Goal: Task Accomplishment & Management: Complete application form

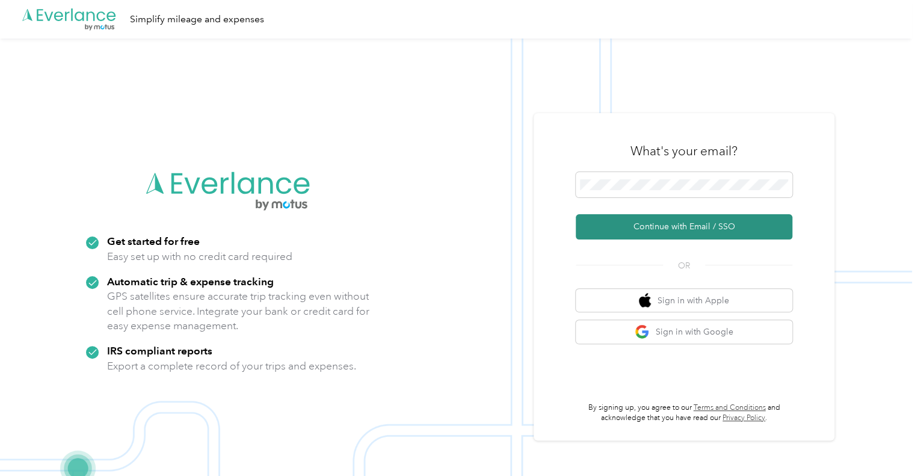
click at [702, 228] on button "Continue with Email / SSO" at bounding box center [684, 226] width 217 height 25
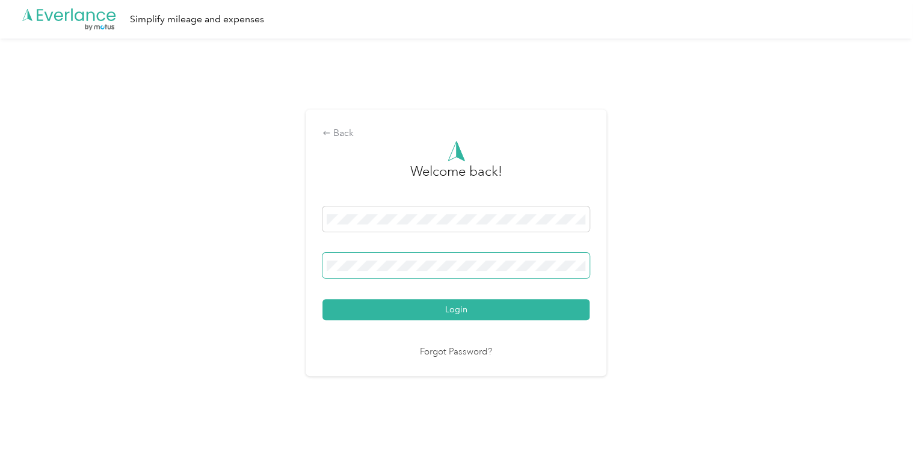
click at [505, 255] on span at bounding box center [456, 265] width 267 height 25
click at [424, 259] on span at bounding box center [456, 265] width 267 height 25
click at [323, 299] on button "Login" at bounding box center [456, 309] width 267 height 21
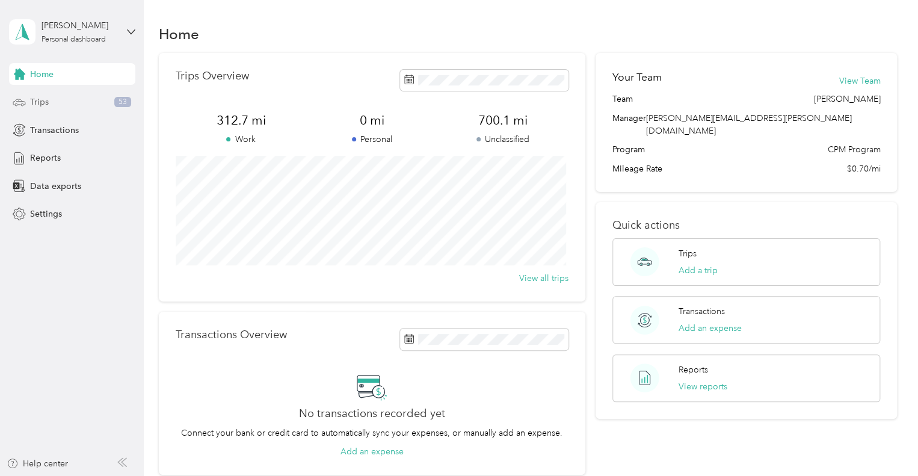
click at [68, 105] on div "Trips 53" at bounding box center [72, 102] width 126 height 22
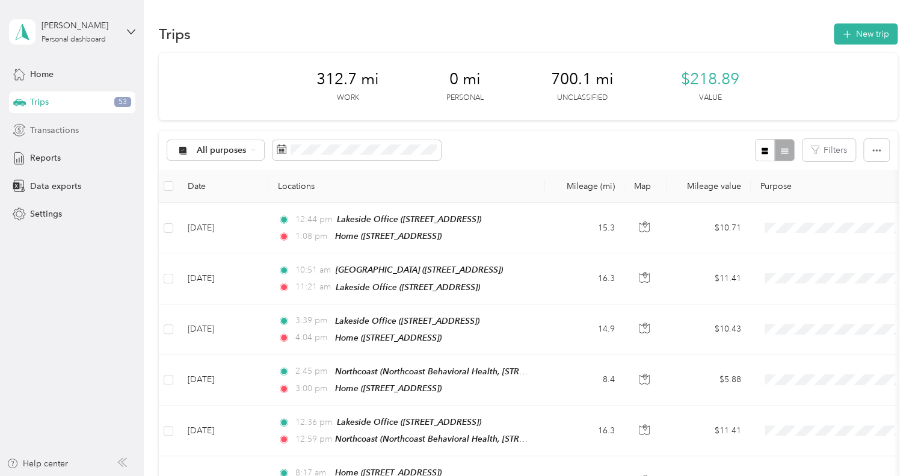
click at [81, 134] on div "Transactions" at bounding box center [72, 130] width 126 height 22
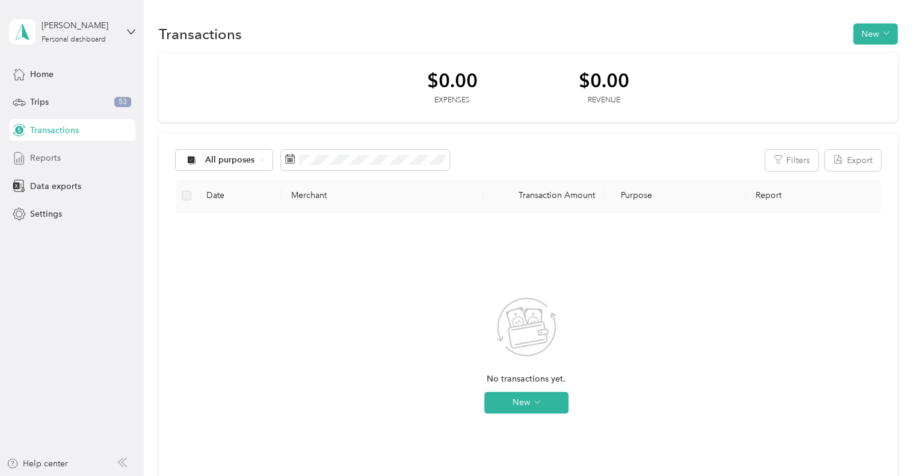
click at [75, 153] on div "Reports" at bounding box center [72, 158] width 126 height 22
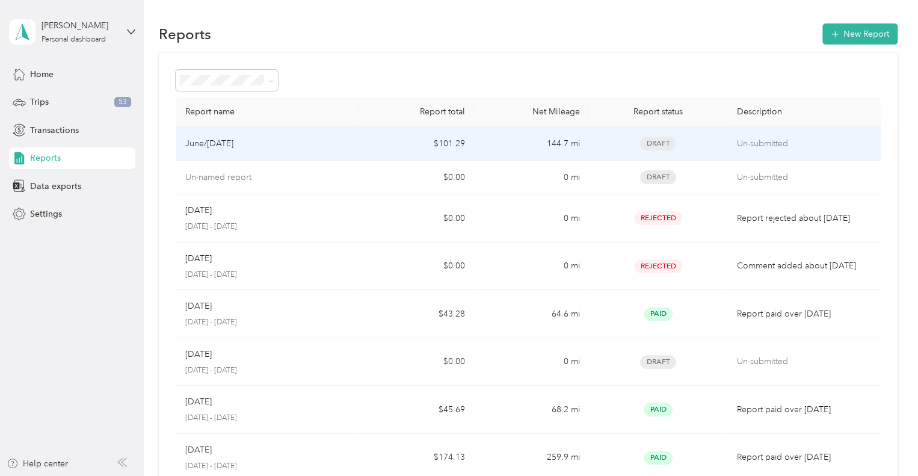
click at [695, 144] on div "Draft" at bounding box center [658, 144] width 119 height 14
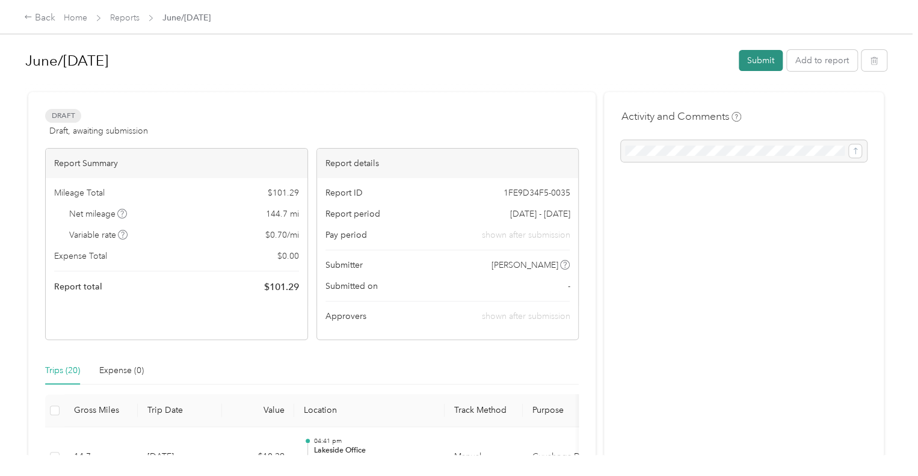
click at [754, 59] on button "Submit" at bounding box center [761, 60] width 44 height 21
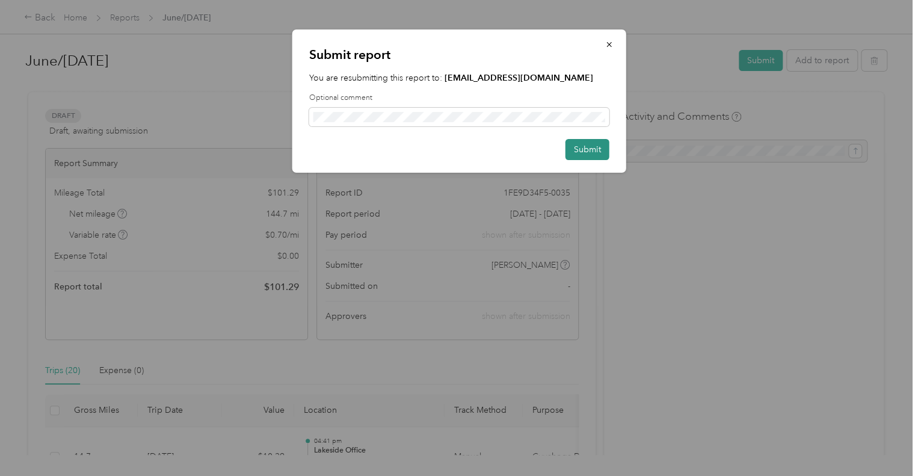
click at [587, 151] on button "Submit" at bounding box center [588, 149] width 44 height 21
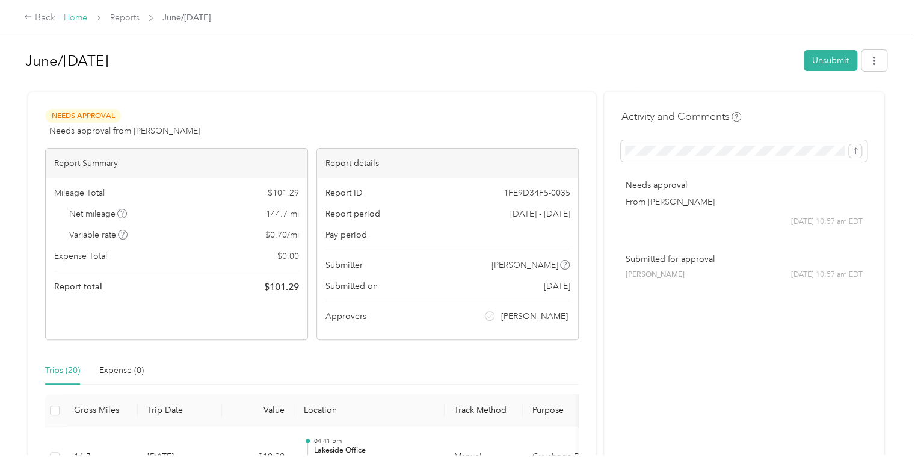
click at [71, 15] on link "Home" at bounding box center [75, 18] width 23 height 10
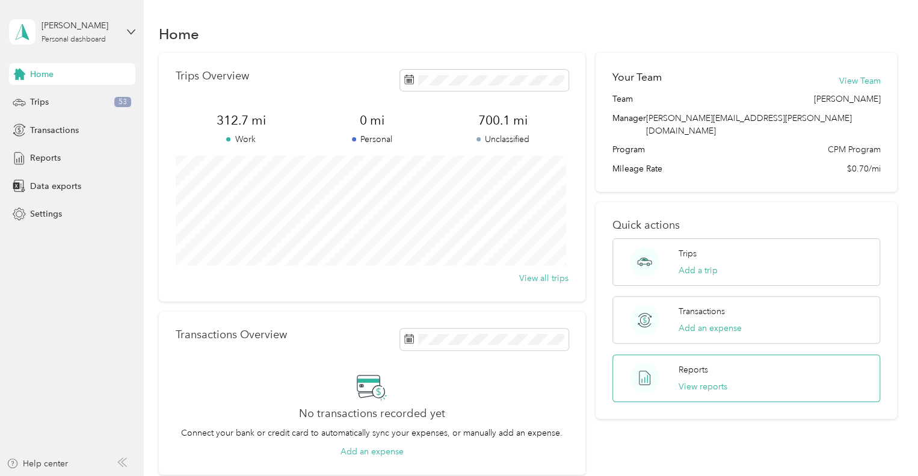
click at [701, 364] on p "Reports" at bounding box center [693, 370] width 29 height 13
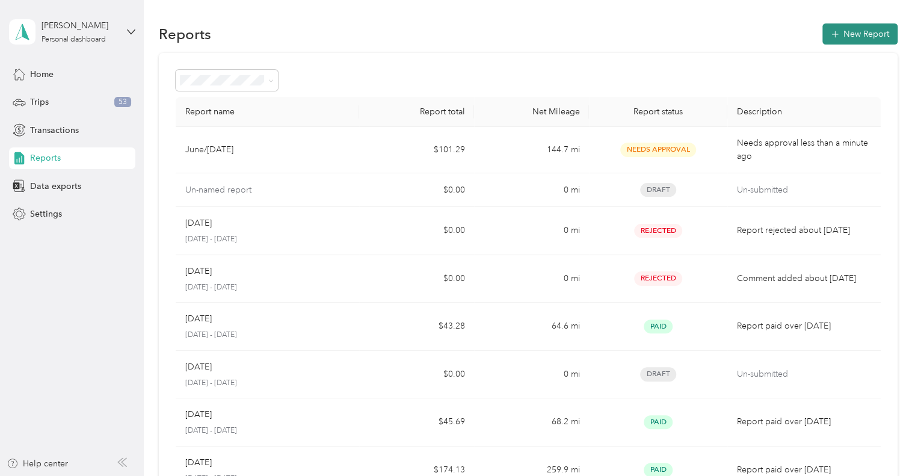
click at [857, 31] on button "New Report" at bounding box center [860, 33] width 75 height 21
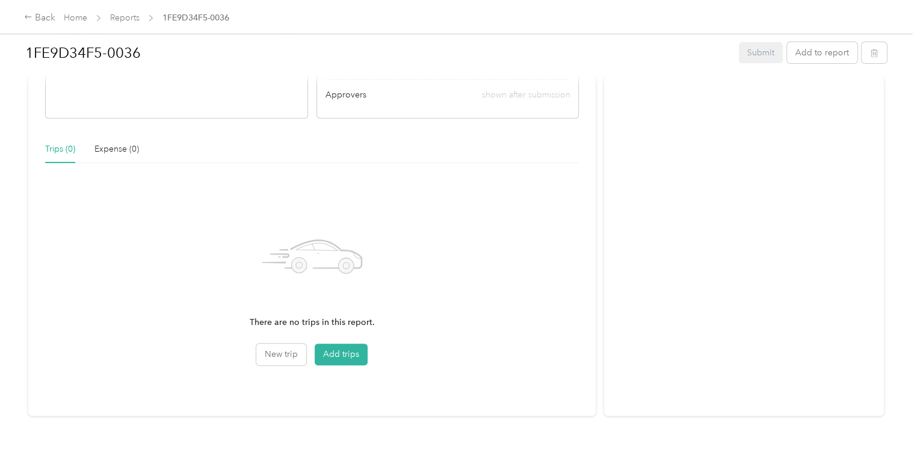
scroll to position [234, 0]
click at [346, 345] on button "Add trips" at bounding box center [341, 352] width 53 height 22
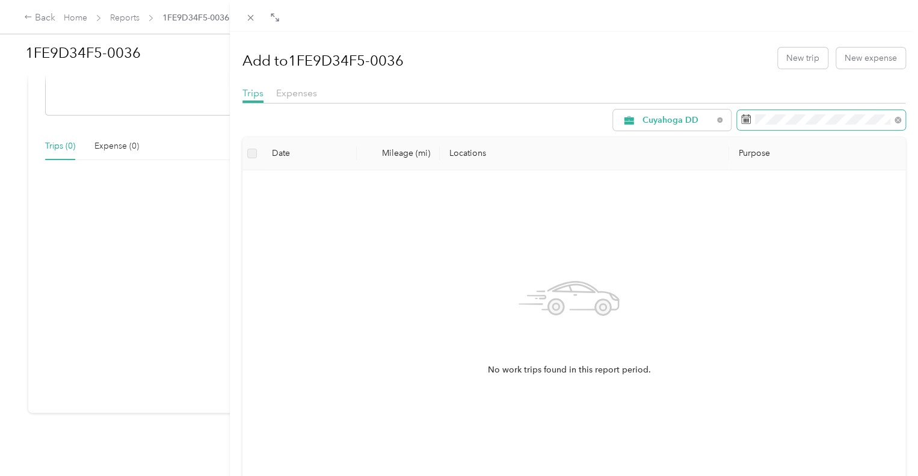
click at [742, 117] on icon at bounding box center [746, 119] width 9 height 8
click at [742, 119] on icon at bounding box center [747, 119] width 10 height 10
click at [252, 16] on icon at bounding box center [250, 18] width 6 height 6
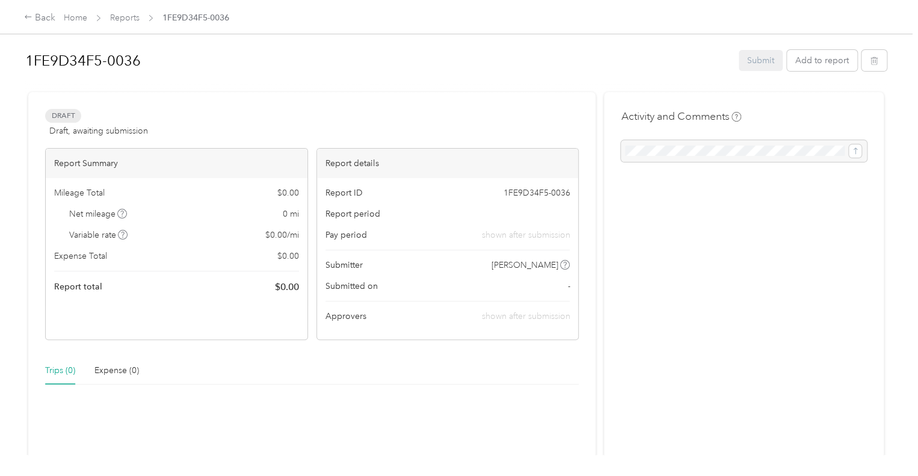
click at [532, 193] on span "1FE9D34F5-0036" at bounding box center [536, 193] width 67 height 13
click at [115, 362] on div "Expense (0)" at bounding box center [116, 371] width 45 height 28
click at [60, 370] on div "Trips (0)" at bounding box center [60, 370] width 30 height 13
click at [37, 16] on div "Back" at bounding box center [39, 18] width 31 height 14
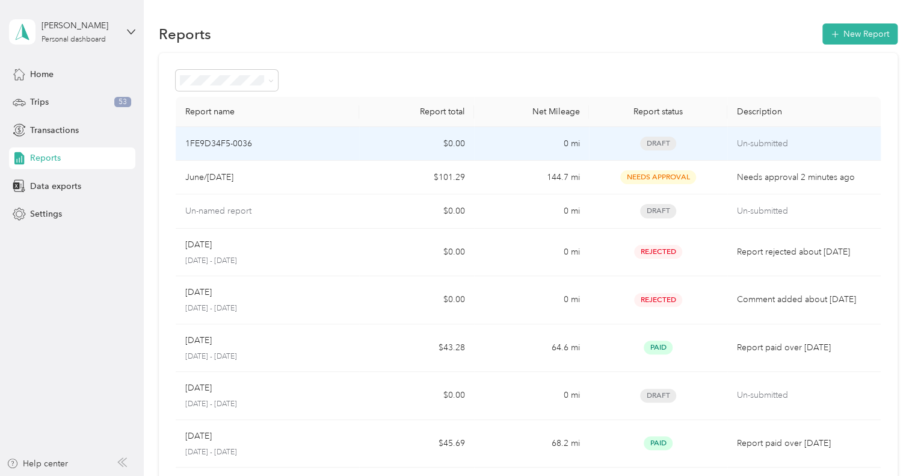
drag, startPoint x: 206, startPoint y: 142, endPoint x: 196, endPoint y: 143, distance: 9.7
click at [196, 143] on p "1FE9D34F5-0036" at bounding box center [218, 143] width 67 height 13
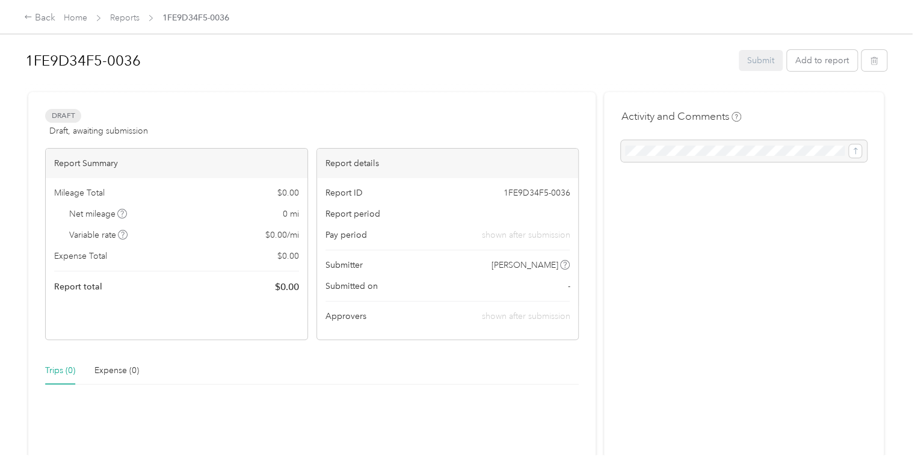
click at [339, 190] on span "Report ID" at bounding box center [344, 193] width 37 height 13
click at [537, 196] on span "1FE9D34F5-0036" at bounding box center [536, 193] width 67 height 13
click at [814, 58] on button "Add to report" at bounding box center [822, 60] width 70 height 21
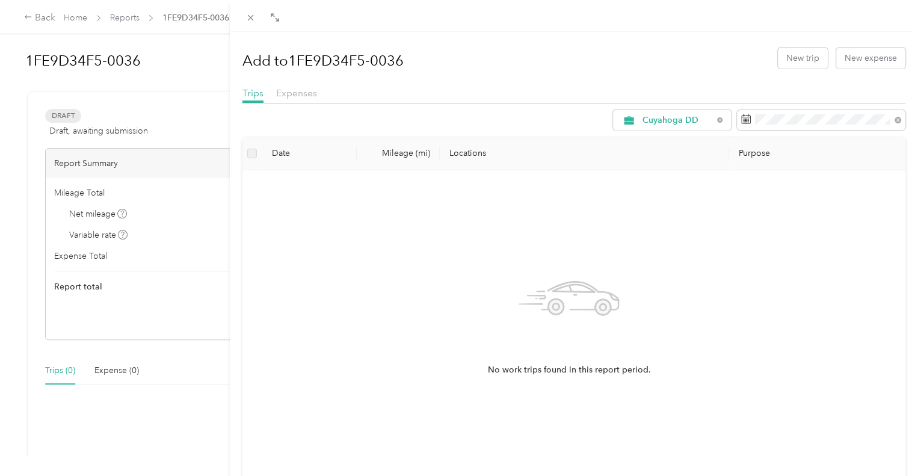
click at [36, 25] on div "Add to 1FE9D34F5-0036 New trip New expense Trips Expenses Cuyahoga DD Date Mile…" at bounding box center [459, 238] width 918 height 476
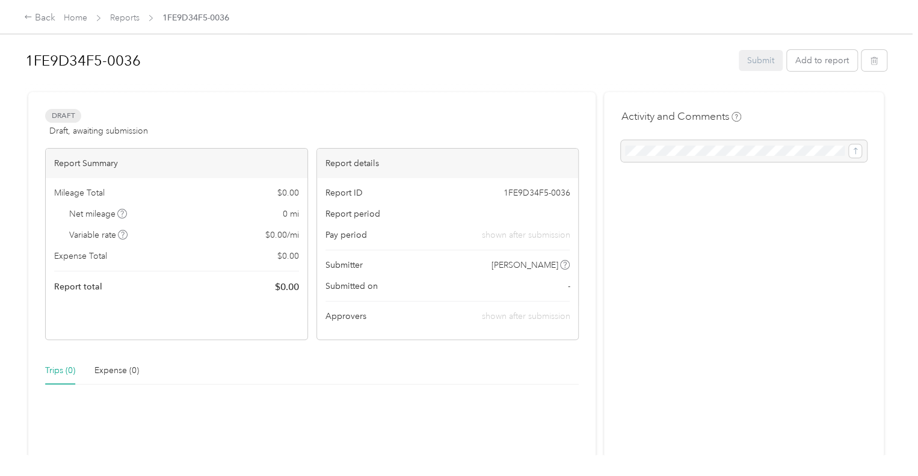
click at [43, 9] on div "Back Home Reports 1FE9D34F5-0036" at bounding box center [459, 17] width 918 height 34
click at [36, 17] on div "Back" at bounding box center [39, 18] width 31 height 14
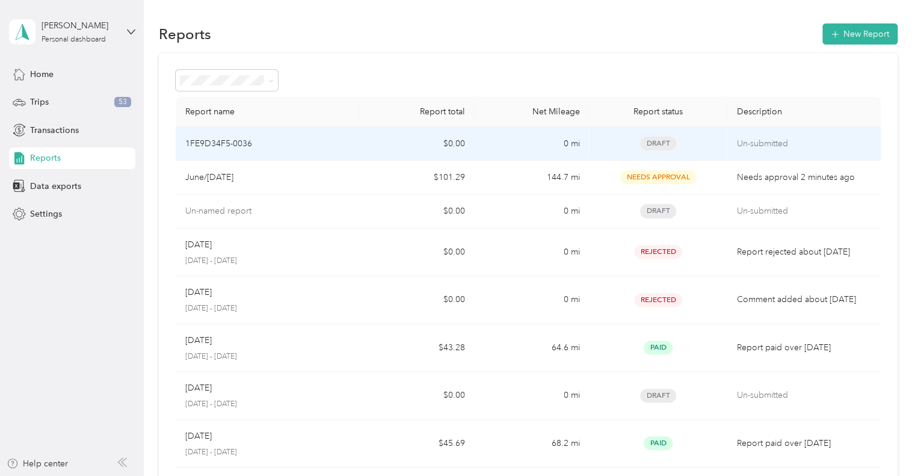
drag, startPoint x: 210, startPoint y: 151, endPoint x: 290, endPoint y: 131, distance: 82.0
click at [290, 131] on td "1FE9D34F5-0036" at bounding box center [268, 144] width 184 height 34
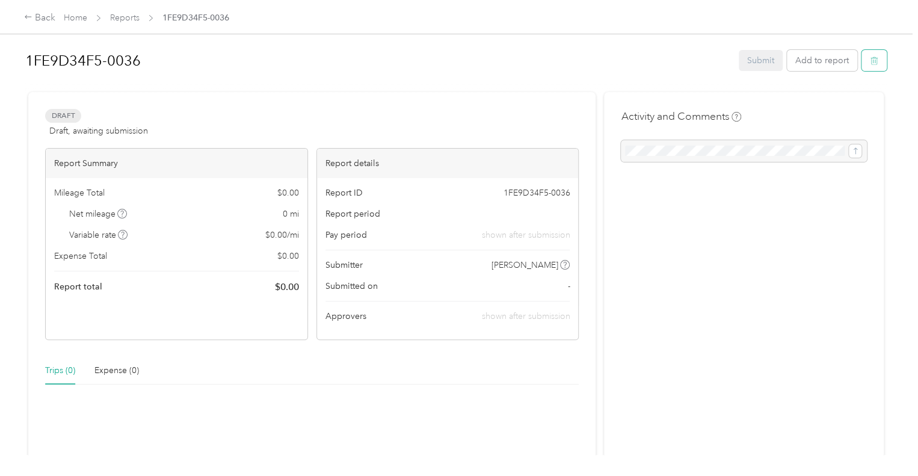
click at [872, 58] on icon "button" at bounding box center [874, 61] width 7 height 8
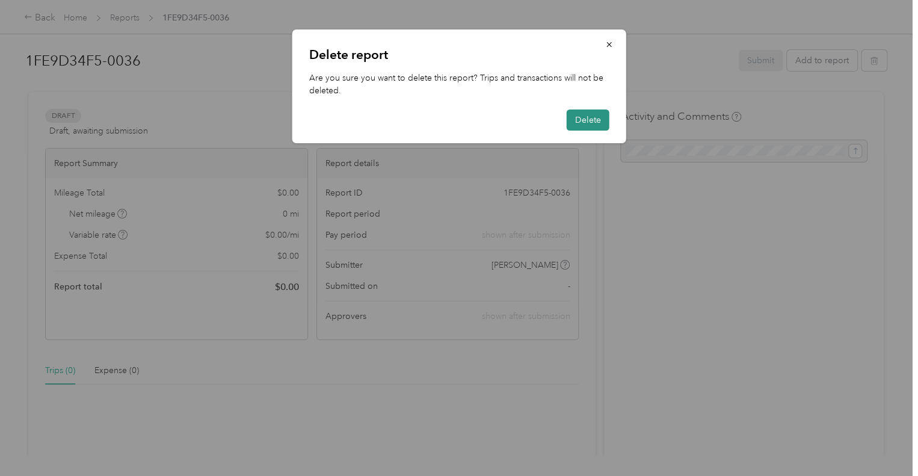
click at [584, 117] on button "Delete" at bounding box center [588, 120] width 43 height 21
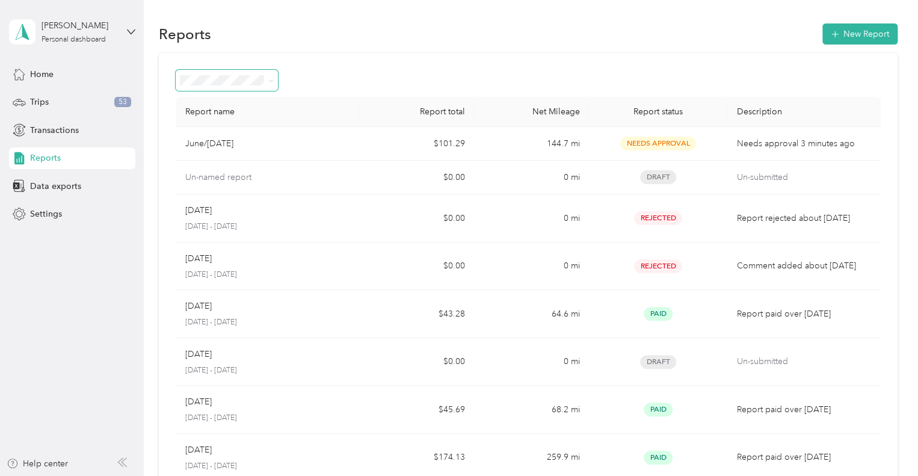
click at [265, 79] on span at bounding box center [269, 80] width 10 height 13
click at [389, 63] on div "Report name Report total Net Mileage Report status Description June/[DATE] $101…" at bounding box center [528, 340] width 739 height 575
click at [838, 37] on button "New Report" at bounding box center [860, 33] width 75 height 21
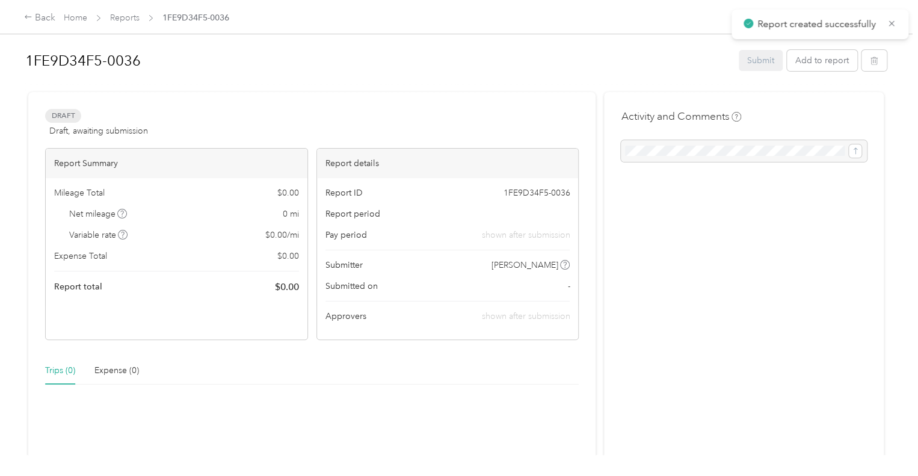
click at [480, 241] on div "Report ID 1FE9D34F5-0036 Report period Pay period shown after submission Submit…" at bounding box center [448, 258] width 262 height 161
click at [495, 234] on span "shown after submission" at bounding box center [525, 235] width 88 height 13
click at [830, 52] on button "Add to report" at bounding box center [822, 60] width 70 height 21
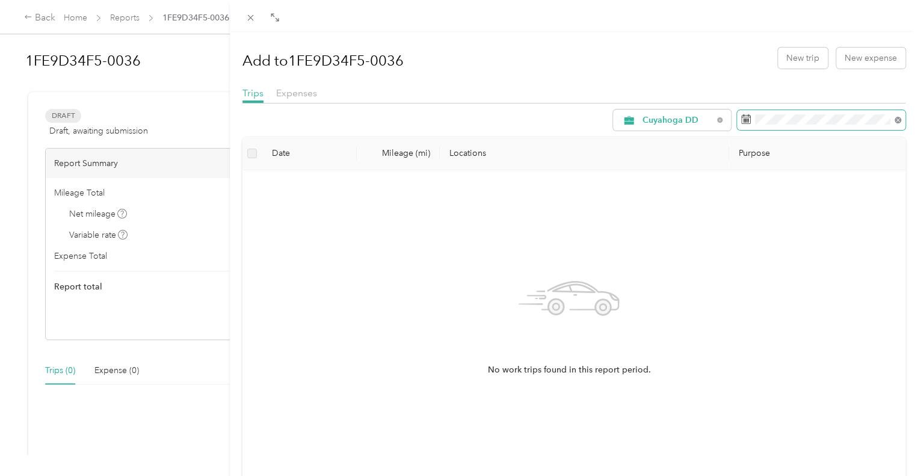
click at [895, 119] on icon at bounding box center [898, 120] width 7 height 7
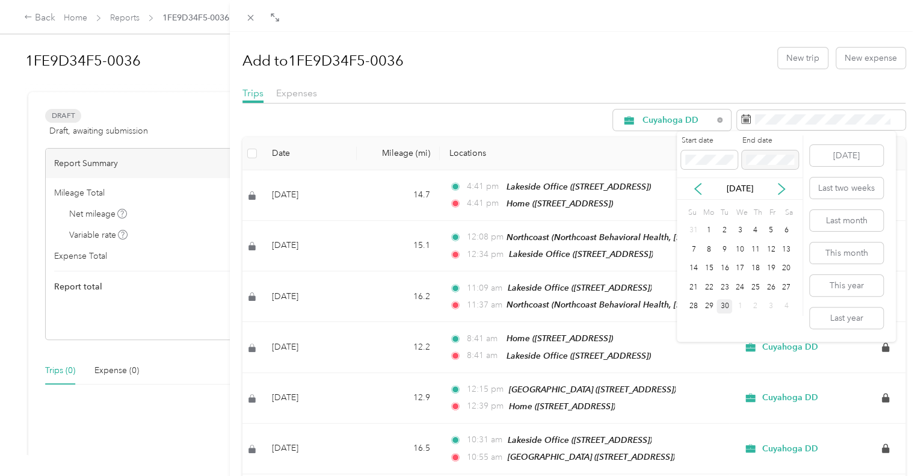
click at [692, 190] on div "[DATE]" at bounding box center [740, 188] width 126 height 13
click at [701, 182] on div "[DATE]" at bounding box center [740, 189] width 126 height 22
click at [699, 189] on icon at bounding box center [698, 189] width 12 height 12
click at [772, 228] on div "1" at bounding box center [771, 230] width 16 height 15
click at [729, 190] on p "[DATE]" at bounding box center [740, 188] width 51 height 13
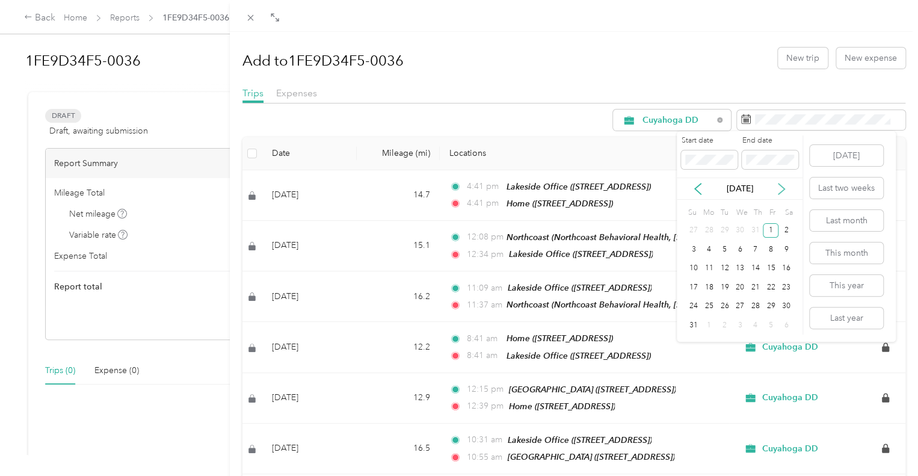
click at [781, 190] on icon at bounding box center [782, 189] width 12 height 12
click at [727, 303] on div "30" at bounding box center [725, 306] width 16 height 15
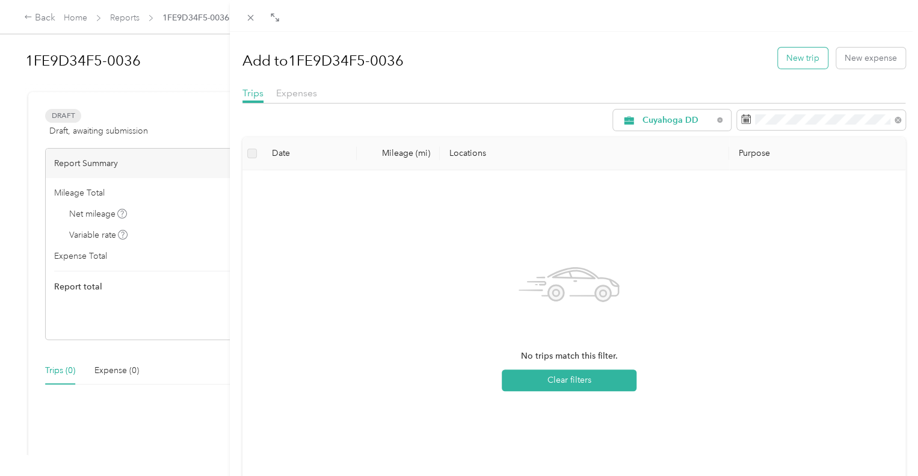
click at [783, 60] on button "New trip" at bounding box center [803, 58] width 50 height 21
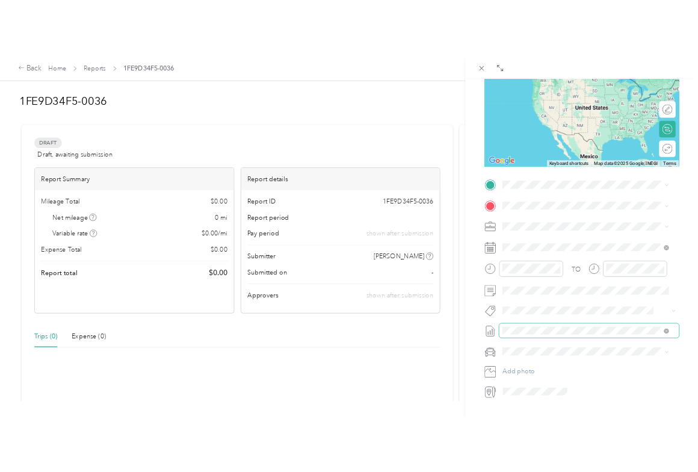
scroll to position [149, 0]
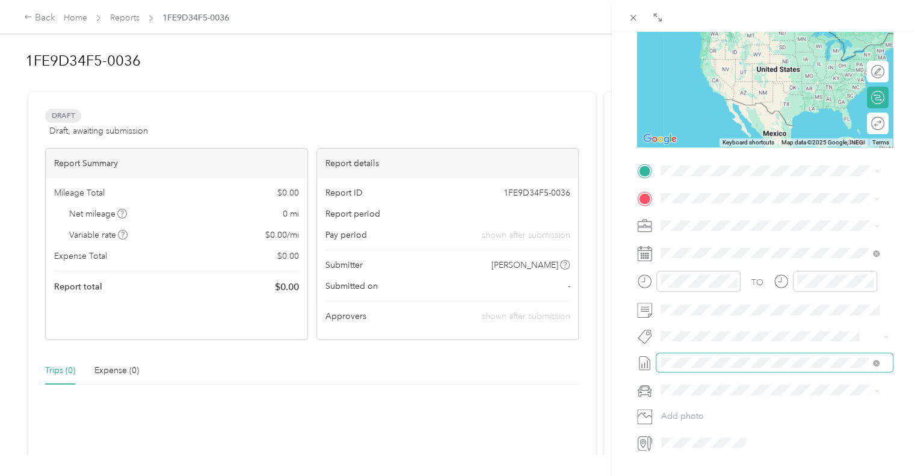
click at [684, 356] on span at bounding box center [775, 362] width 237 height 19
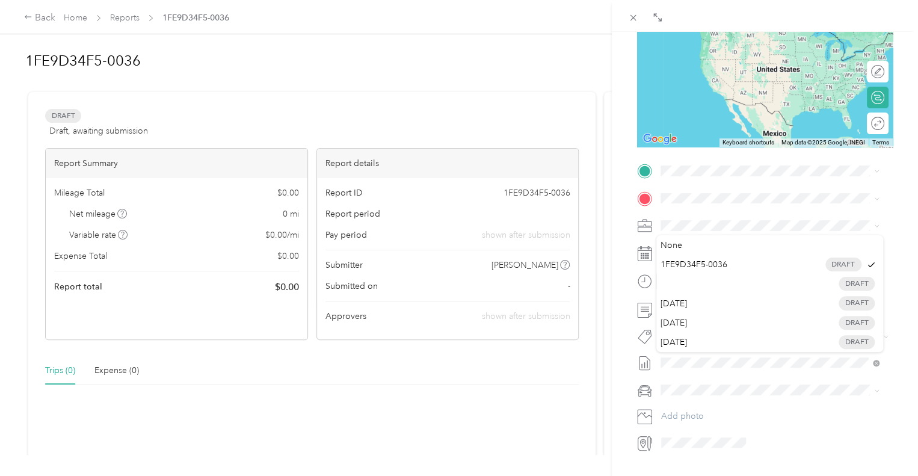
click at [583, 370] on div "BACK New Trip Save This trip cannot be edited because it is either under review…" at bounding box center [459, 238] width 918 height 476
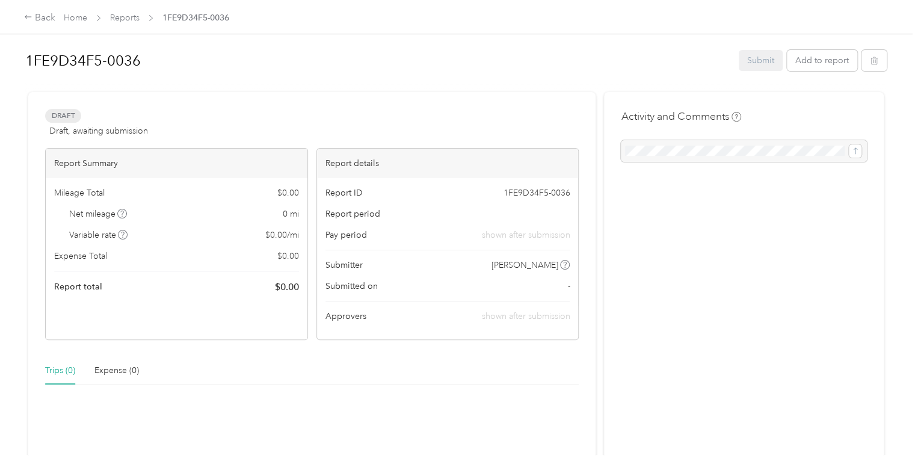
click at [522, 188] on span "1FE9D34F5-0036" at bounding box center [536, 193] width 67 height 13
drag, startPoint x: 501, startPoint y: 189, endPoint x: 594, endPoint y: 196, distance: 93.0
click at [594, 196] on div "Draft Draft, awaiting submission View activity & comments Report Summary Mileag…" at bounding box center [456, 365] width 856 height 546
click at [180, 67] on h1 "1FE9D34F5-0036" at bounding box center [377, 60] width 705 height 29
click at [122, 15] on link "Reports" at bounding box center [124, 18] width 29 height 10
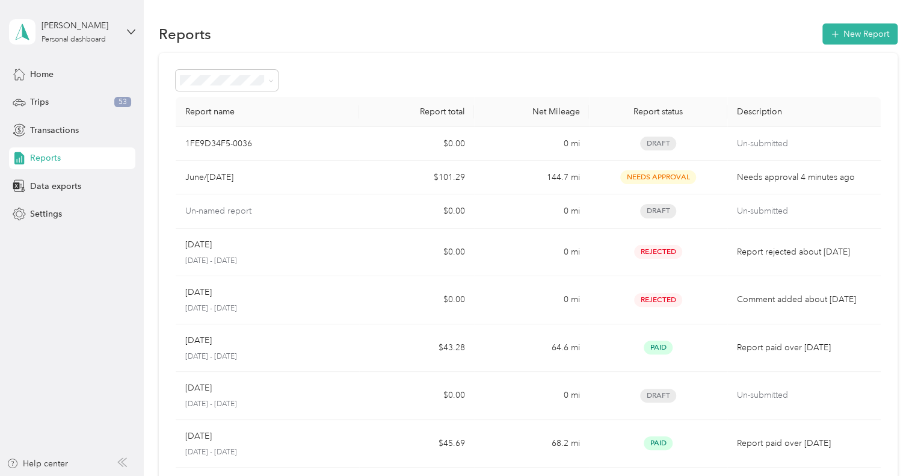
drag, startPoint x: 210, startPoint y: 140, endPoint x: 275, endPoint y: 110, distance: 71.4
click at [275, 110] on th "Report name" at bounding box center [268, 112] width 184 height 30
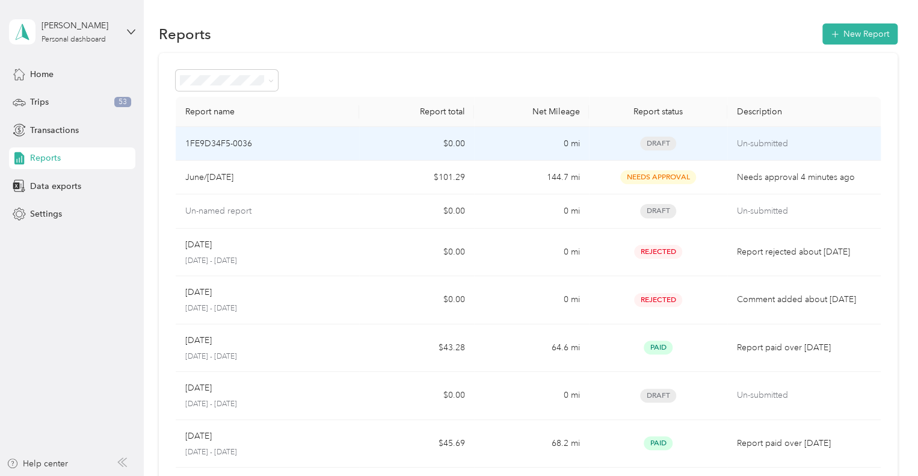
click at [236, 148] on p "1FE9D34F5-0036" at bounding box center [218, 143] width 67 height 13
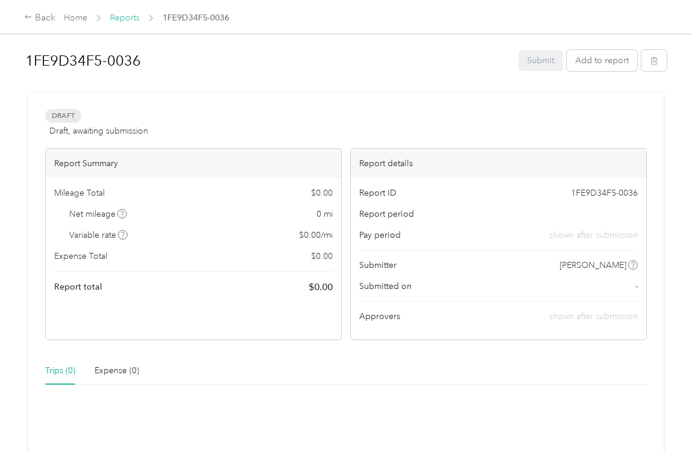
click at [117, 15] on link "Reports" at bounding box center [124, 18] width 29 height 10
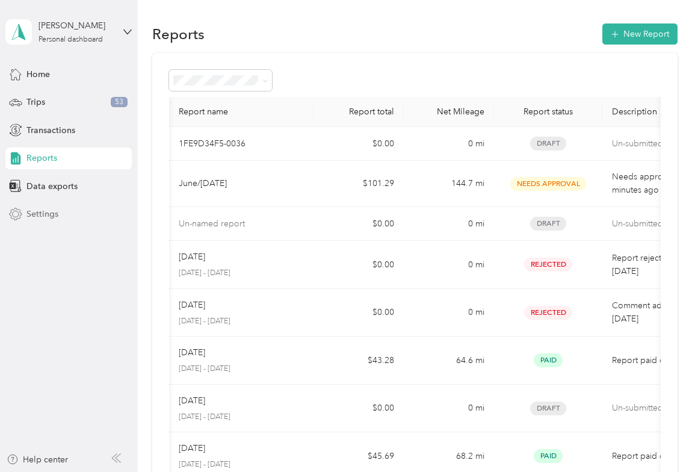
click at [39, 209] on span "Settings" at bounding box center [42, 214] width 32 height 13
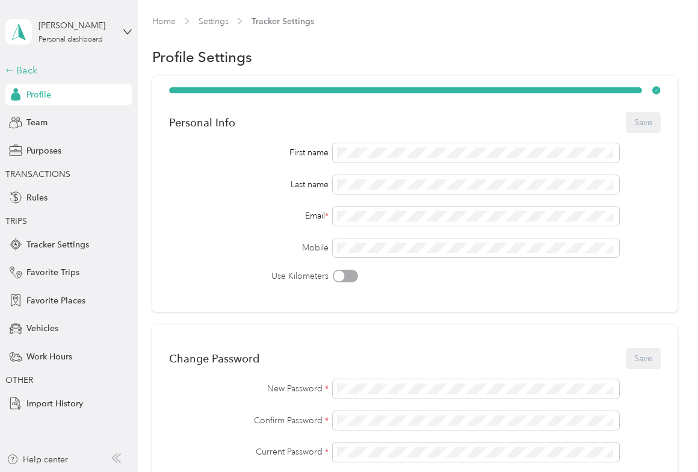
click at [13, 73] on icon at bounding box center [9, 70] width 8 height 8
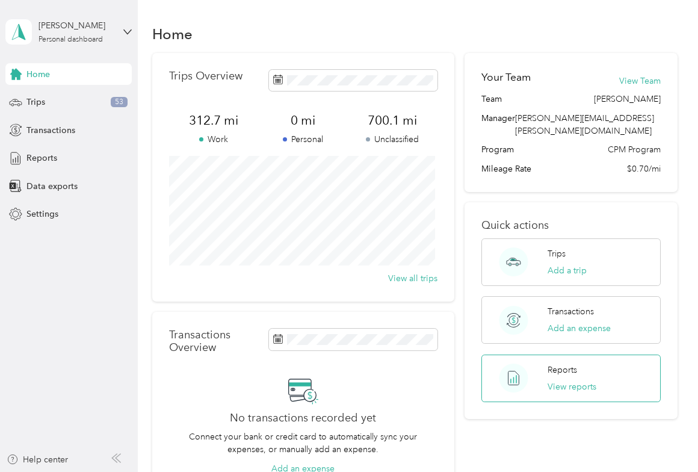
click at [567, 365] on div "Reports View reports" at bounding box center [572, 378] width 49 height 29
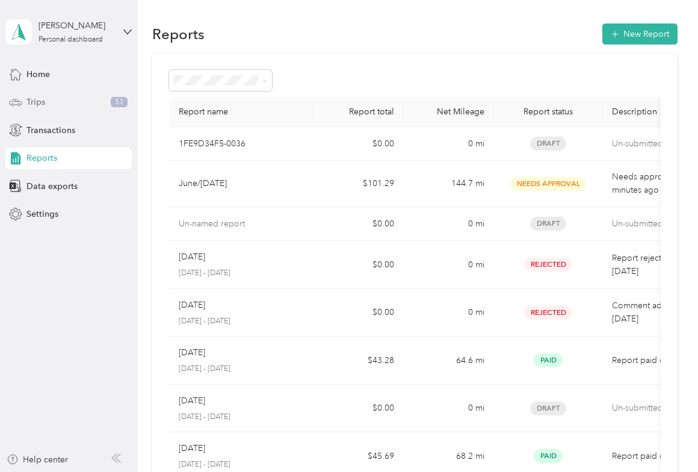
click at [48, 102] on div "Trips 53" at bounding box center [68, 102] width 126 height 22
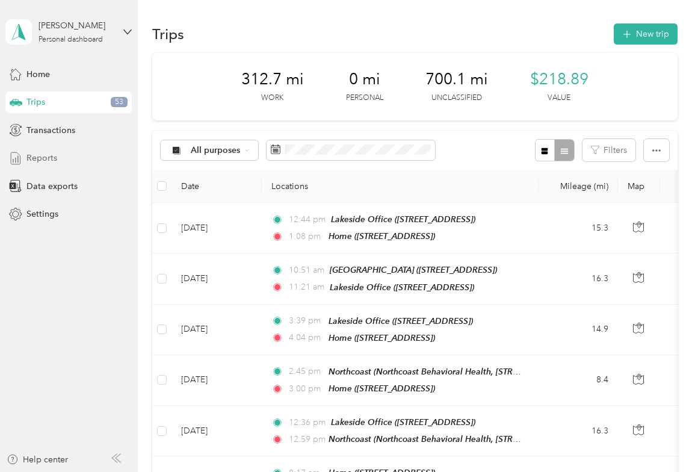
click at [53, 155] on span "Reports" at bounding box center [41, 158] width 31 height 13
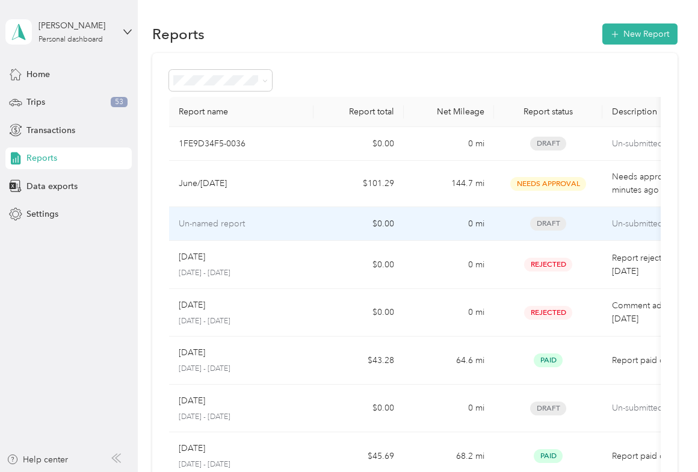
click at [192, 221] on p "Un-named report" at bounding box center [212, 223] width 66 height 13
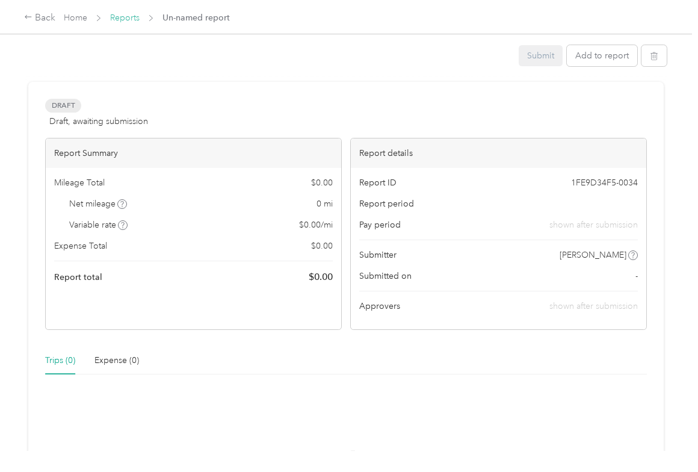
click at [128, 16] on link "Reports" at bounding box center [124, 18] width 29 height 10
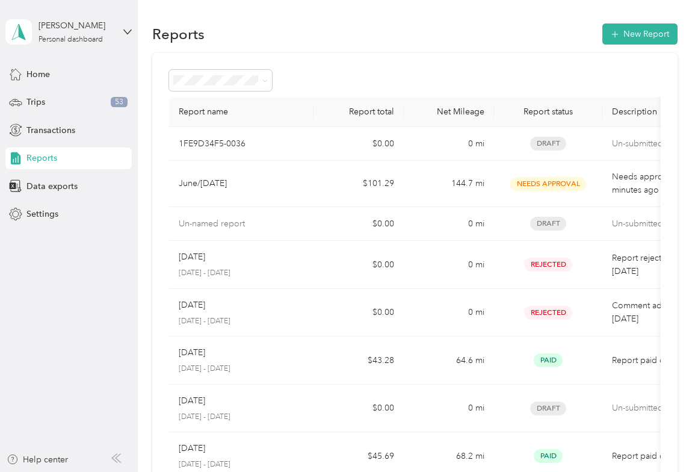
click at [51, 231] on aside "[PERSON_NAME] Personal dashboard Home Trips 53 Transactions Reports Data export…" at bounding box center [69, 236] width 138 height 472
click at [43, 203] on div "Settings" at bounding box center [68, 214] width 126 height 22
click at [639, 36] on button "New Report" at bounding box center [639, 33] width 75 height 21
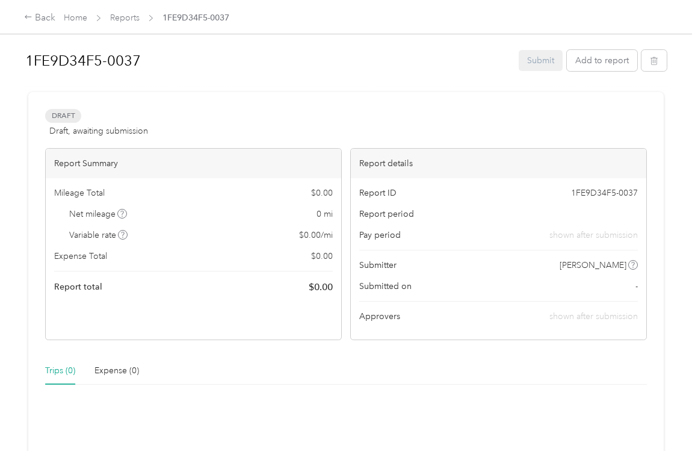
click at [588, 190] on span "1FE9D34F5-0037" at bounding box center [604, 193] width 67 height 13
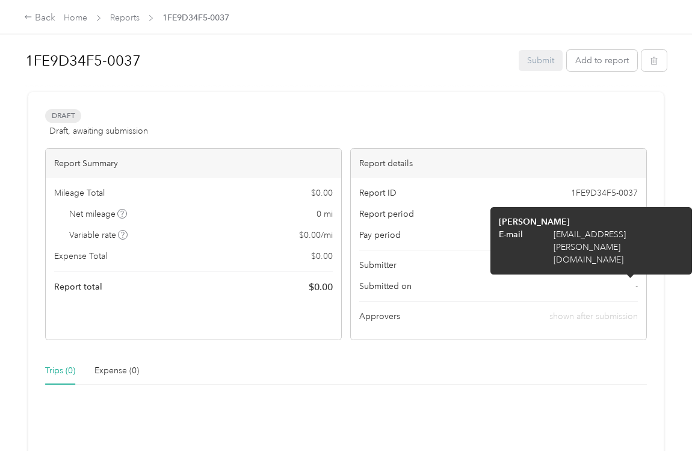
click at [632, 266] on icon at bounding box center [633, 265] width 6 height 6
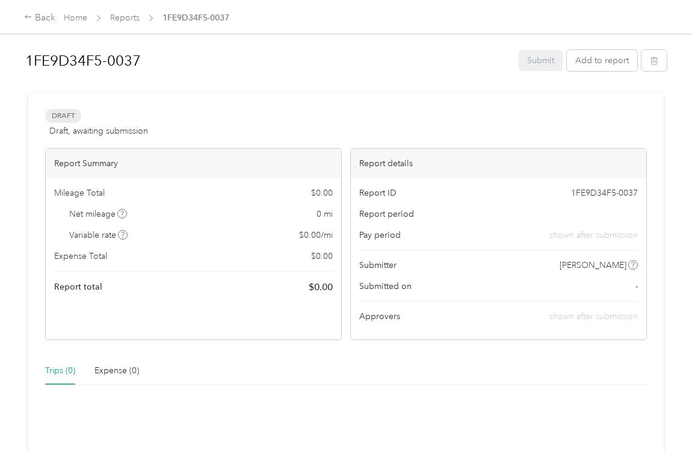
click at [602, 194] on span "1FE9D34F5-0037" at bounding box center [604, 193] width 67 height 13
click at [36, 121] on div "Draft Draft, awaiting submission View activity & comments Report Summary Mileag…" at bounding box center [346, 365] width 636 height 546
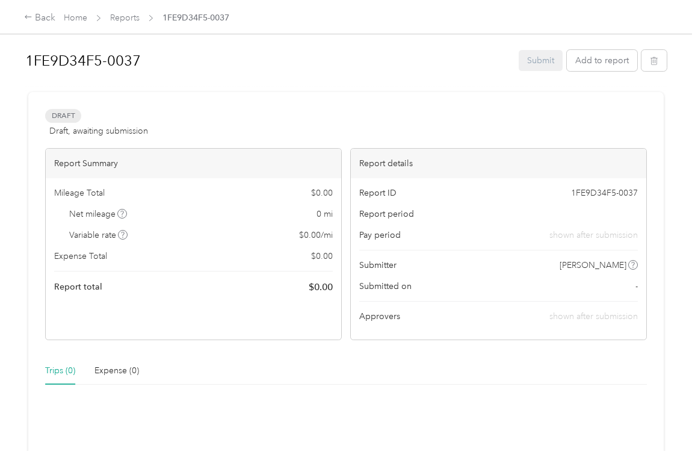
click at [78, 102] on div "Draft Draft, awaiting submission View activity & comments Report Summary Mileag…" at bounding box center [346, 365] width 636 height 546
click at [646, 62] on button "button" at bounding box center [654, 60] width 25 height 21
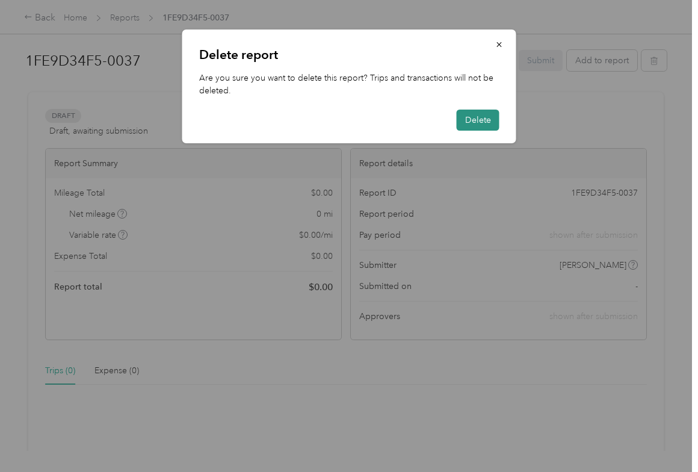
click at [481, 120] on button "Delete" at bounding box center [478, 120] width 43 height 21
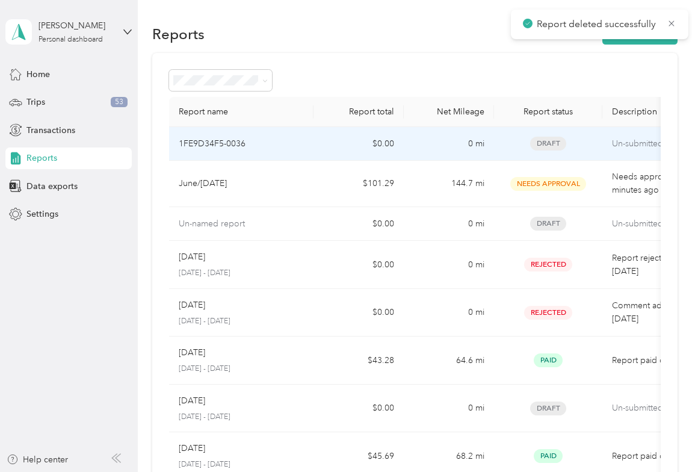
click at [632, 142] on p "Un-submitted" at bounding box center [662, 143] width 101 height 13
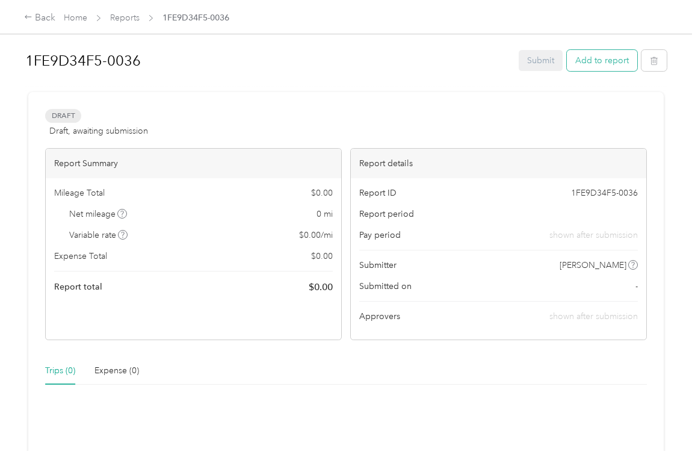
click at [617, 62] on button "Add to report" at bounding box center [602, 60] width 70 height 21
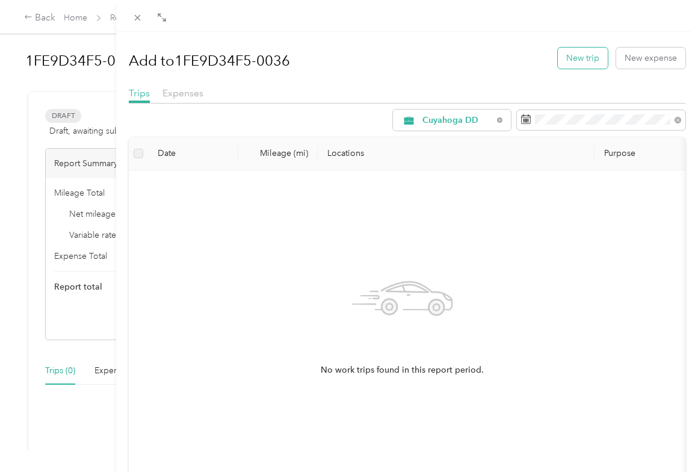
click at [572, 57] on button "New trip" at bounding box center [583, 58] width 50 height 21
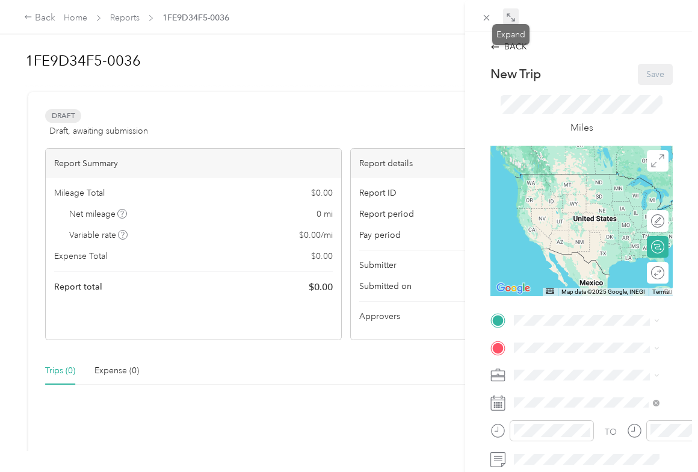
click at [508, 12] on span at bounding box center [511, 16] width 16 height 17
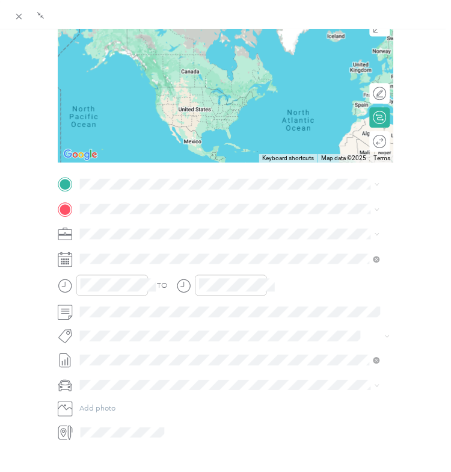
scroll to position [113, 0]
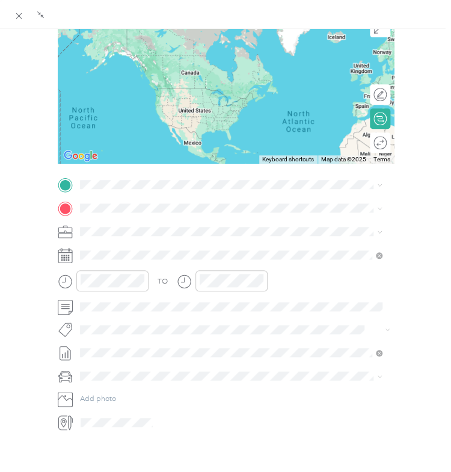
click at [290, 360] on div "TO Add photo" at bounding box center [226, 303] width 336 height 254
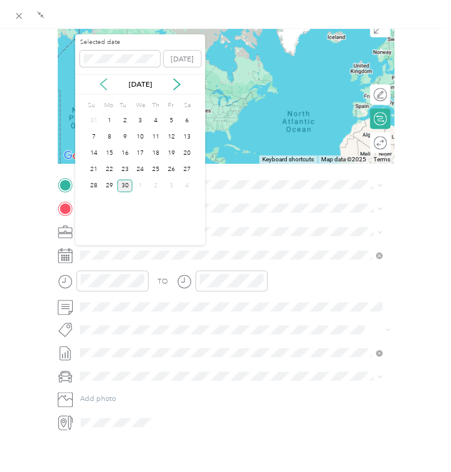
click at [106, 83] on icon at bounding box center [104, 84] width 12 height 12
click at [170, 120] on div "1" at bounding box center [172, 120] width 16 height 13
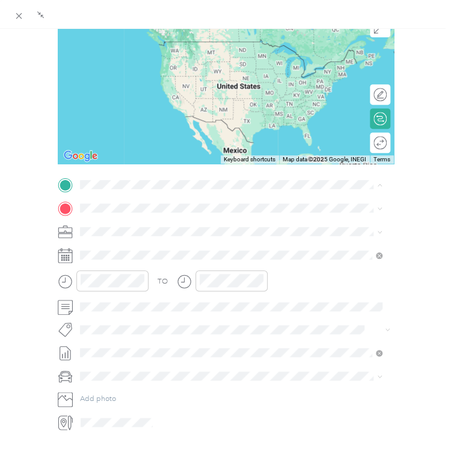
click at [128, 228] on div "Lakeside Office [STREET_ADDRESS]" at bounding box center [133, 232] width 66 height 22
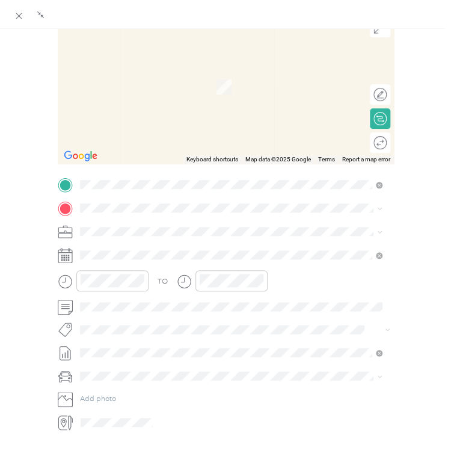
click at [129, 245] on span "[STREET_ADDRESS][US_STATE]" at bounding box center [152, 243] width 105 height 9
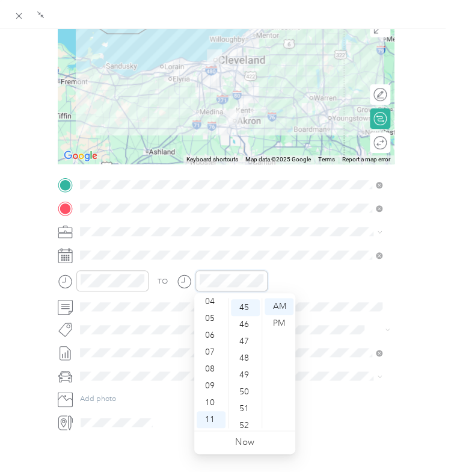
scroll to position [758, 0]
click at [162, 315] on div "TO Add photo" at bounding box center [226, 303] width 336 height 254
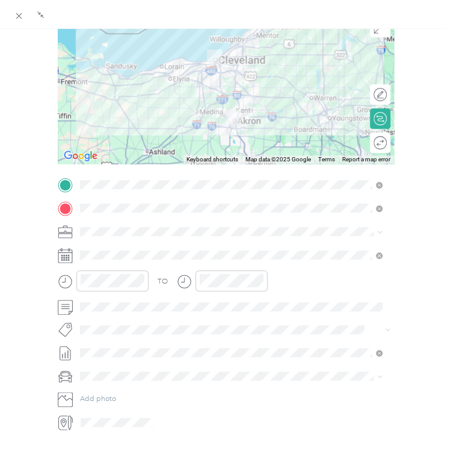
click at [112, 352] on div at bounding box center [115, 236] width 7 height 472
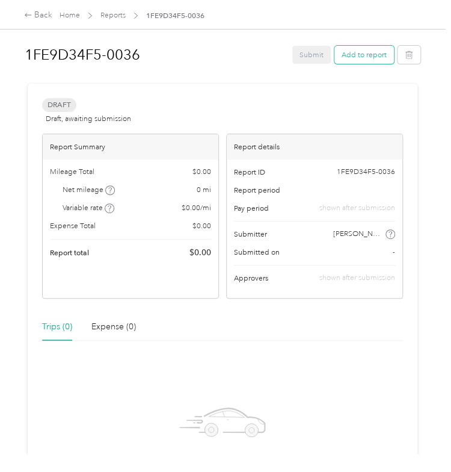
click at [367, 52] on button "Add to report" at bounding box center [365, 55] width 60 height 18
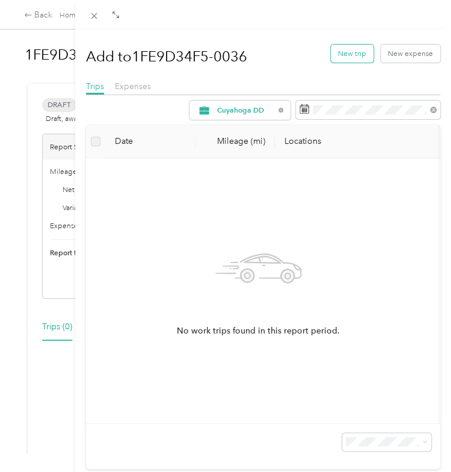
click at [356, 52] on button "New trip" at bounding box center [352, 54] width 43 height 18
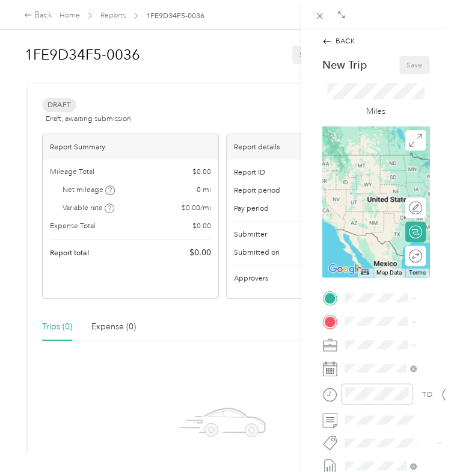
click at [301, 260] on div "BACK New Trip Save This trip cannot be edited because it is either under review…" at bounding box center [376, 265] width 150 height 472
click at [320, 17] on icon at bounding box center [320, 16] width 10 height 10
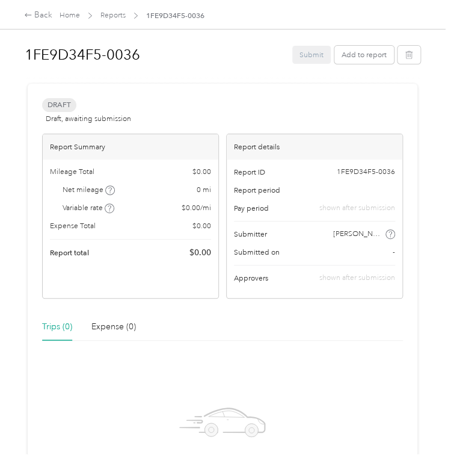
click at [354, 157] on div "Report details" at bounding box center [315, 146] width 176 height 25
click at [355, 169] on span "1FE9D34F5-0036" at bounding box center [366, 172] width 58 height 11
click at [351, 54] on button "Add to report" at bounding box center [365, 55] width 60 height 18
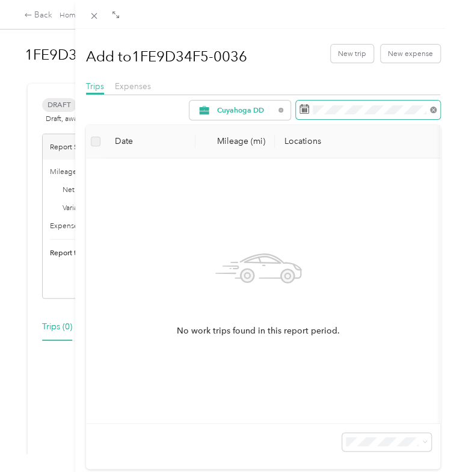
click at [430, 110] on icon at bounding box center [433, 110] width 7 height 7
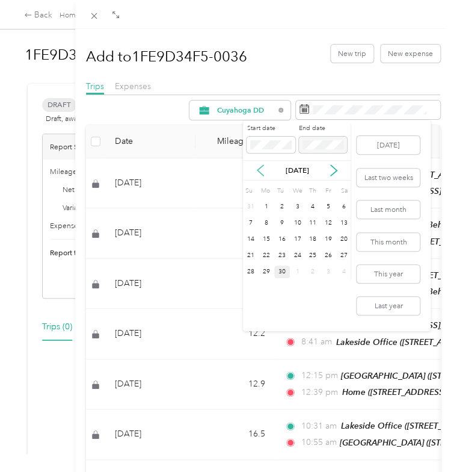
click at [262, 168] on icon at bounding box center [261, 170] width 12 height 12
click at [323, 208] on div "1" at bounding box center [329, 206] width 16 height 13
click at [334, 173] on icon at bounding box center [334, 170] width 6 height 11
click at [285, 267] on div "30" at bounding box center [282, 271] width 16 height 13
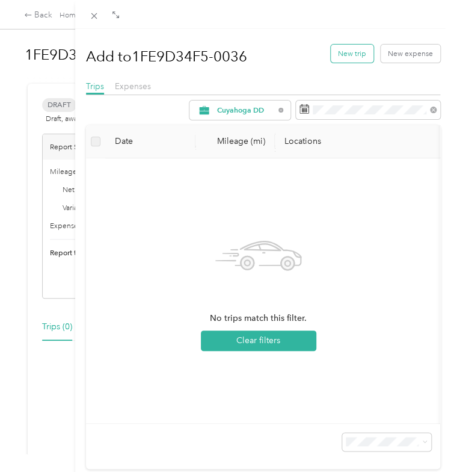
click at [331, 54] on button "New trip" at bounding box center [352, 54] width 43 height 18
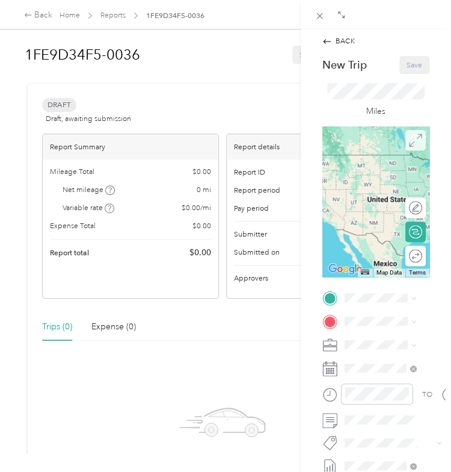
click at [409, 142] on icon at bounding box center [415, 140] width 13 height 13
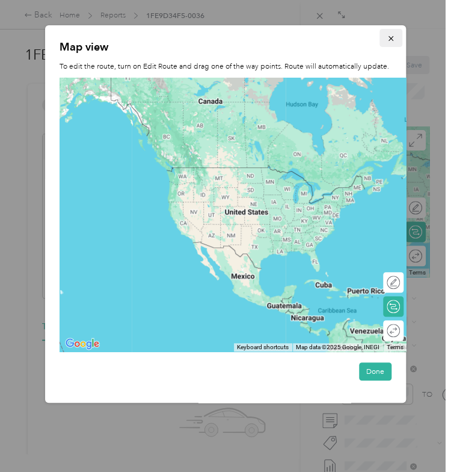
click at [395, 43] on button "button" at bounding box center [391, 38] width 23 height 18
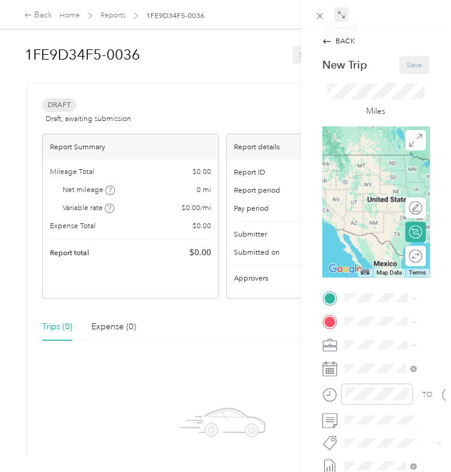
click at [340, 13] on icon at bounding box center [342, 15] width 8 height 8
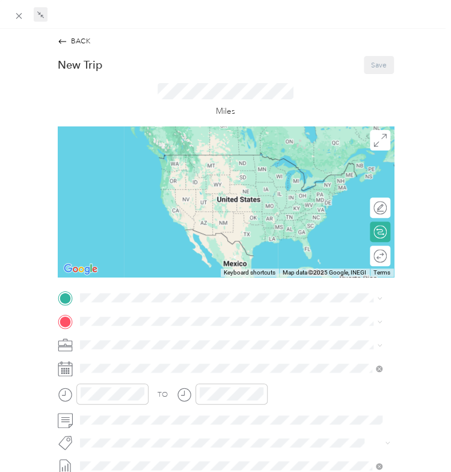
click at [122, 349] on span "[STREET_ADDRESS]" at bounding box center [133, 351] width 66 height 9
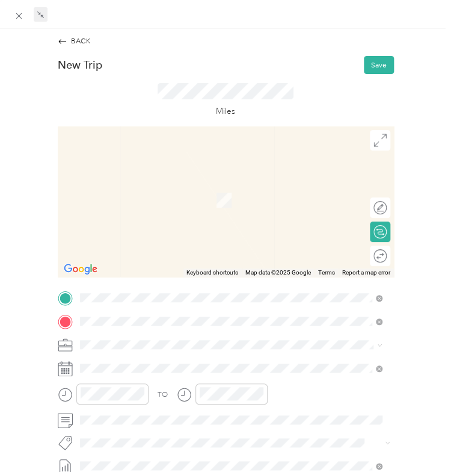
click at [141, 189] on div "[STREET_ADDRESS][US_STATE]" at bounding box center [230, 197] width 296 height 16
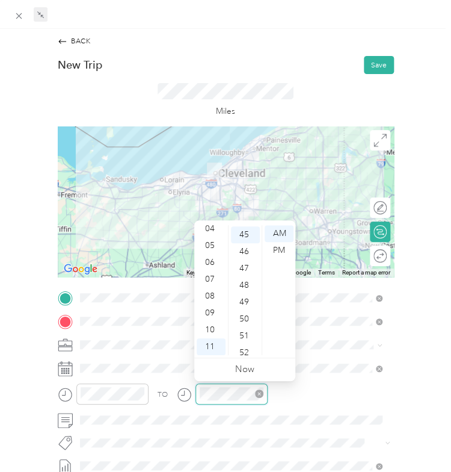
scroll to position [758, 0]
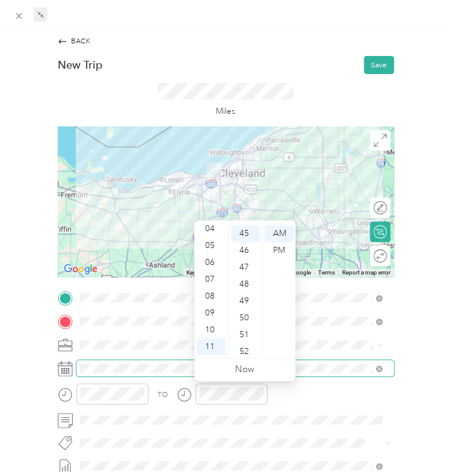
click at [110, 361] on span at bounding box center [235, 368] width 318 height 16
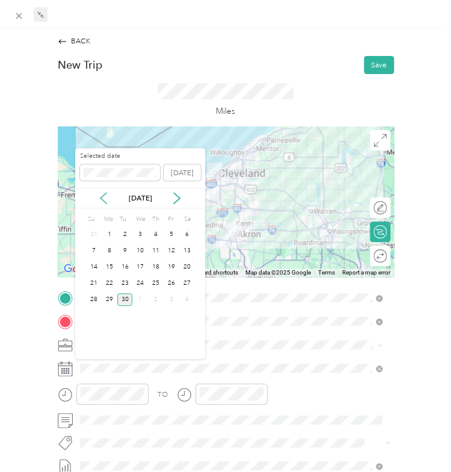
click at [101, 197] on icon at bounding box center [104, 198] width 6 height 11
click at [173, 233] on div "1" at bounding box center [172, 234] width 16 height 13
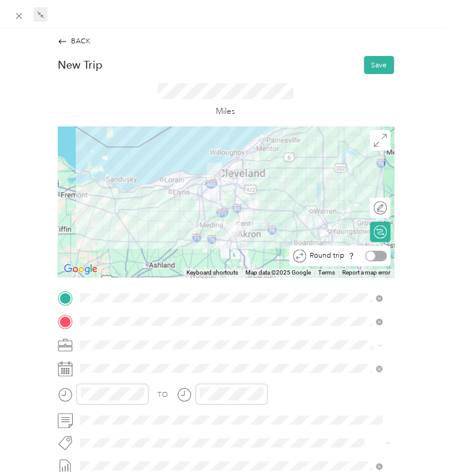
click at [368, 256] on div at bounding box center [376, 255] width 22 height 11
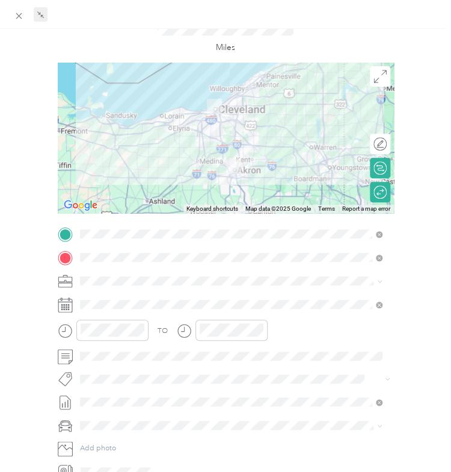
scroll to position [0, 0]
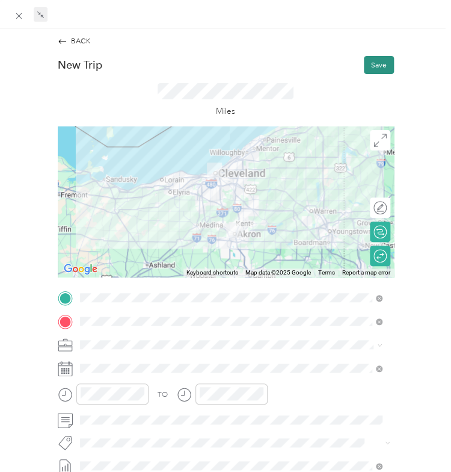
click at [364, 67] on button "Save" at bounding box center [379, 65] width 30 height 18
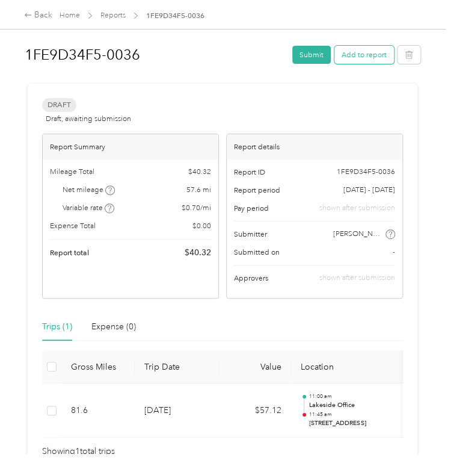
click at [360, 53] on button "Add to report" at bounding box center [365, 55] width 60 height 18
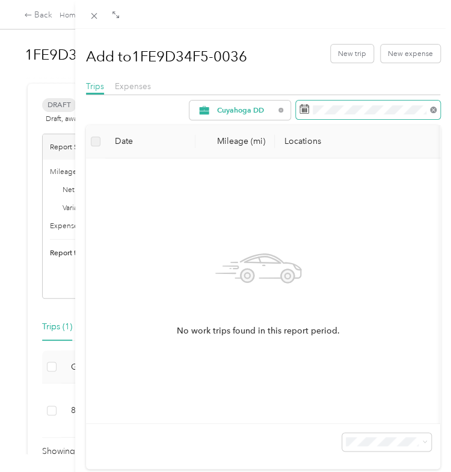
click at [430, 110] on icon at bounding box center [433, 110] width 7 height 7
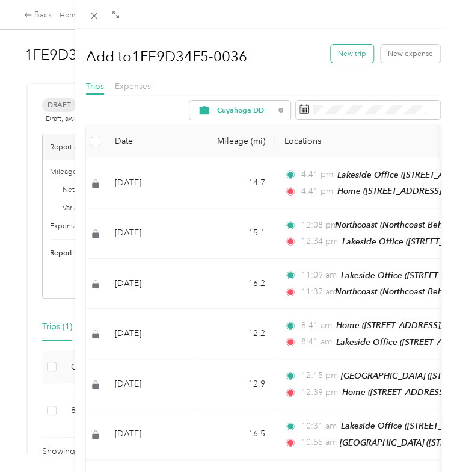
click at [339, 55] on button "New trip" at bounding box center [352, 54] width 43 height 18
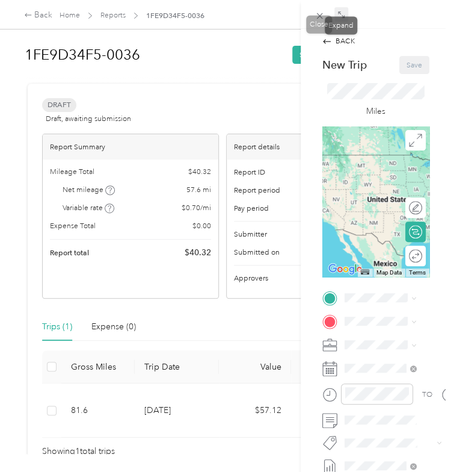
click at [338, 11] on icon at bounding box center [342, 15] width 8 height 8
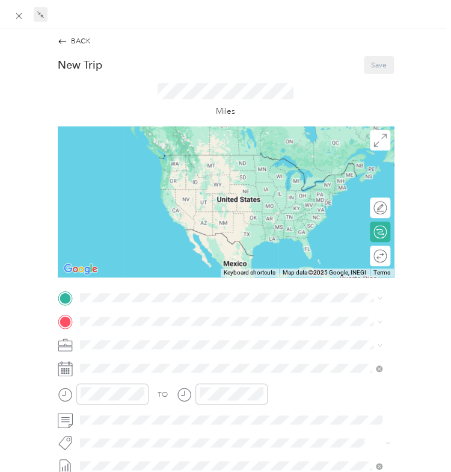
click at [226, 332] on div "TO Add photo" at bounding box center [226, 417] width 336 height 254
click at [122, 339] on strong "Lakeside Office" at bounding box center [126, 339] width 52 height 9
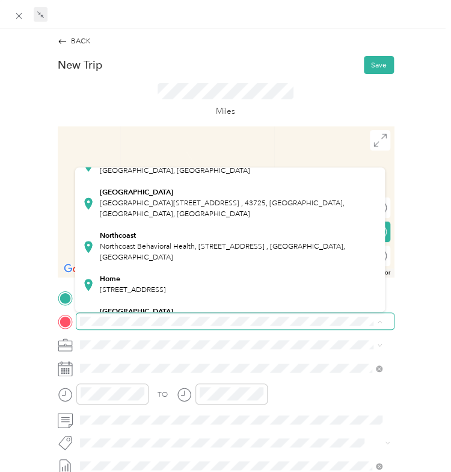
scroll to position [139, 0]
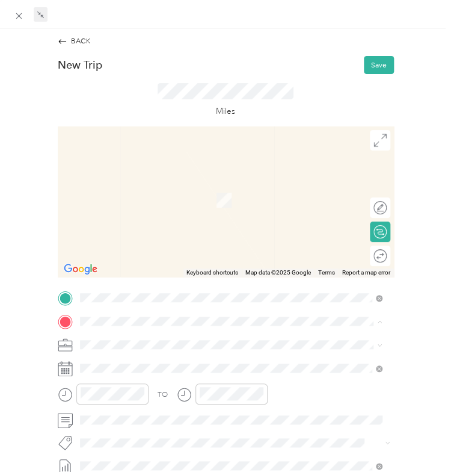
click at [118, 238] on div "Northcoast Northcoast Behavioral Health, [STREET_ADDRESS] , 44067, Northfield, …" at bounding box center [239, 246] width 278 height 33
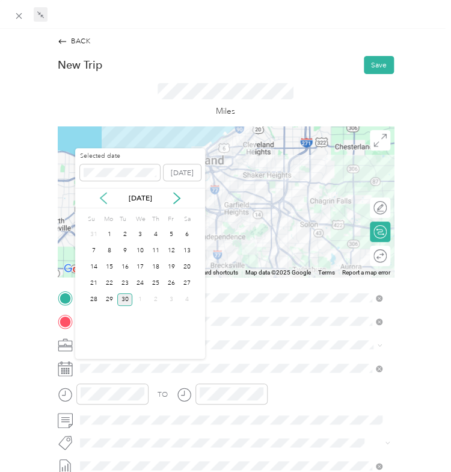
click at [104, 194] on icon at bounding box center [104, 198] width 12 height 12
click at [103, 245] on div "4" at bounding box center [110, 250] width 16 height 13
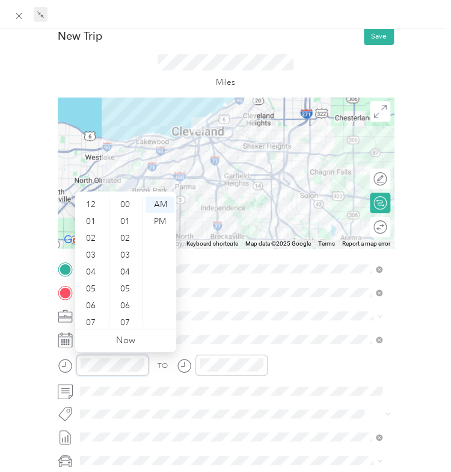
scroll to position [72, 0]
click at [91, 283] on div "09" at bounding box center [92, 284] width 29 height 17
click at [123, 268] on div "30" at bounding box center [126, 272] width 29 height 17
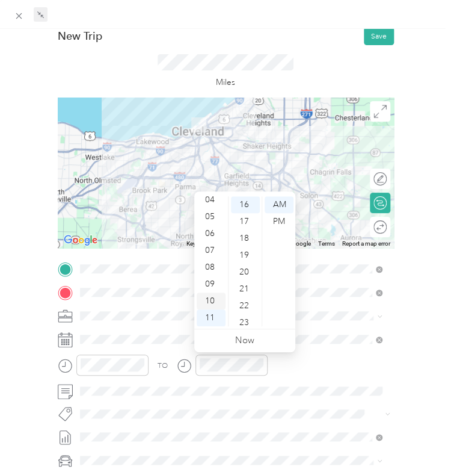
click at [209, 306] on div "10" at bounding box center [211, 301] width 29 height 17
click at [244, 206] on div "00" at bounding box center [245, 204] width 29 height 17
click at [195, 376] on div at bounding box center [222, 369] width 91 height 28
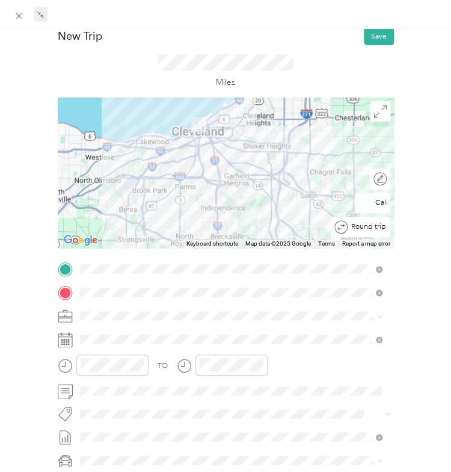
click at [371, 231] on div "Round trip" at bounding box center [361, 227] width 60 height 20
click at [356, 231] on div "Round trip" at bounding box center [346, 226] width 81 height 11
click at [366, 229] on div at bounding box center [370, 226] width 9 height 9
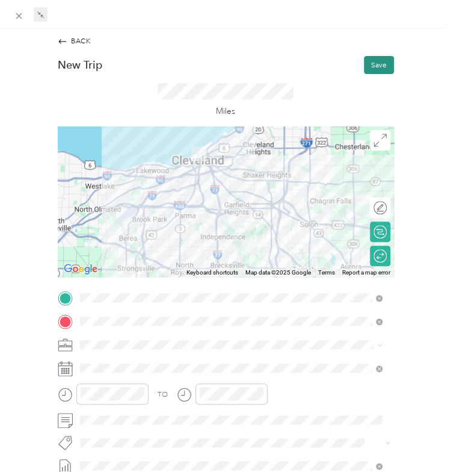
click at [373, 66] on button "Save" at bounding box center [379, 65] width 30 height 18
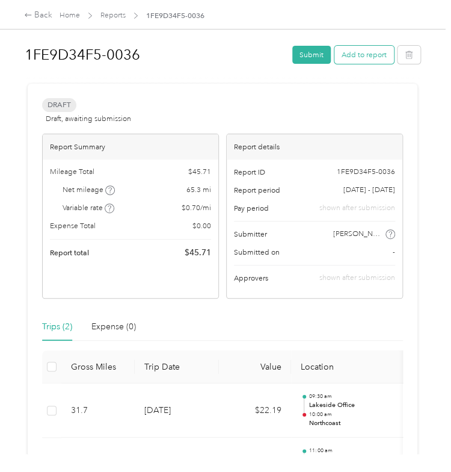
click at [355, 53] on button "Add to report" at bounding box center [365, 55] width 60 height 18
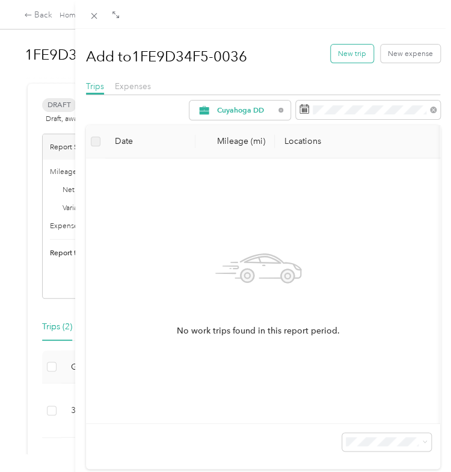
click at [340, 49] on button "New trip" at bounding box center [352, 54] width 43 height 18
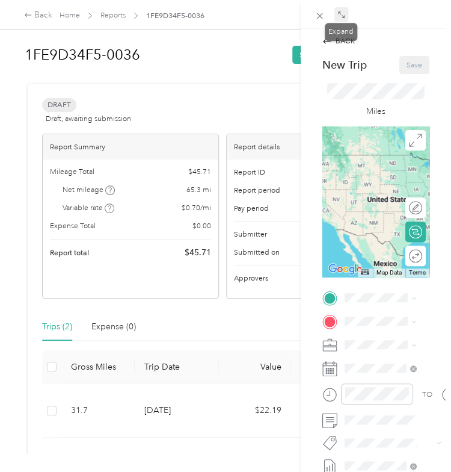
click at [340, 14] on icon at bounding box center [339, 12] width 3 height 3
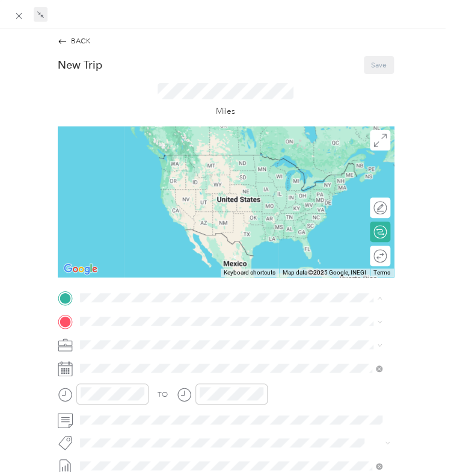
click at [129, 351] on span "[STREET_ADDRESS]" at bounding box center [133, 351] width 66 height 9
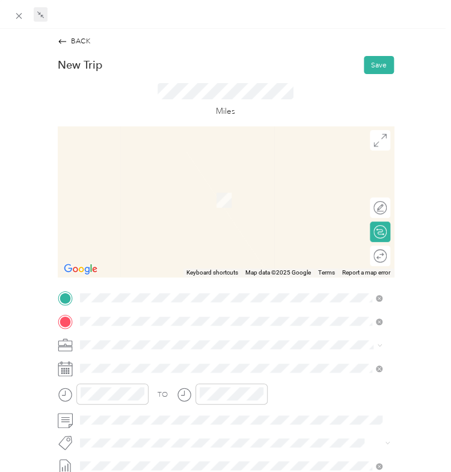
click at [132, 359] on span "[STREET_ADDRESS][US_STATE]" at bounding box center [152, 358] width 105 height 9
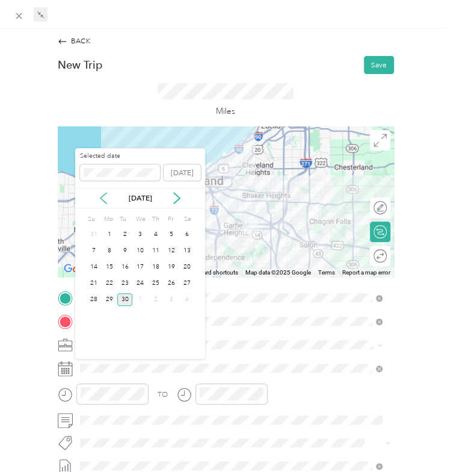
click at [105, 197] on icon at bounding box center [104, 198] width 12 height 12
click at [124, 247] on div "5" at bounding box center [125, 250] width 16 height 13
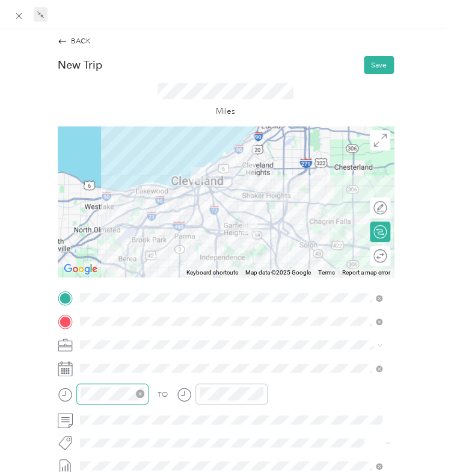
click at [110, 385] on div at bounding box center [112, 393] width 72 height 21
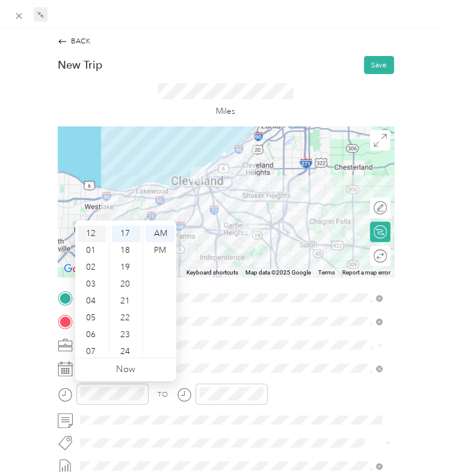
click at [92, 228] on div "12" at bounding box center [92, 233] width 29 height 17
click at [132, 315] on div "30" at bounding box center [126, 313] width 29 height 17
click at [163, 247] on div "PM" at bounding box center [160, 250] width 29 height 17
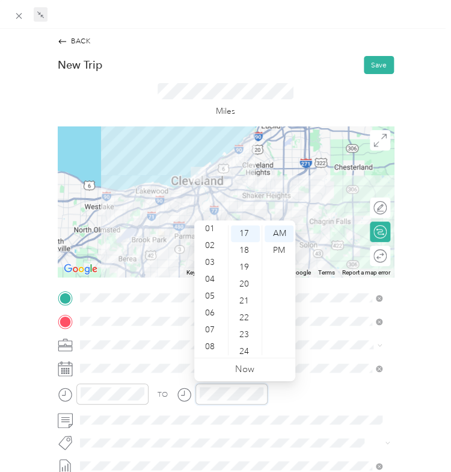
scroll to position [0, 0]
click at [209, 245] on div "01" at bounding box center [211, 250] width 29 height 17
click at [241, 234] on div "00" at bounding box center [245, 233] width 29 height 17
click at [282, 254] on div "PM" at bounding box center [279, 250] width 29 height 17
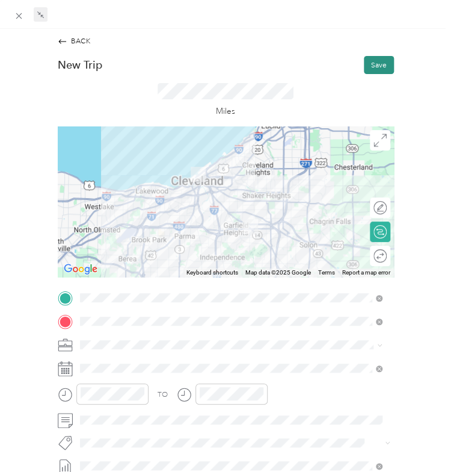
click at [371, 59] on button "Save" at bounding box center [379, 65] width 30 height 18
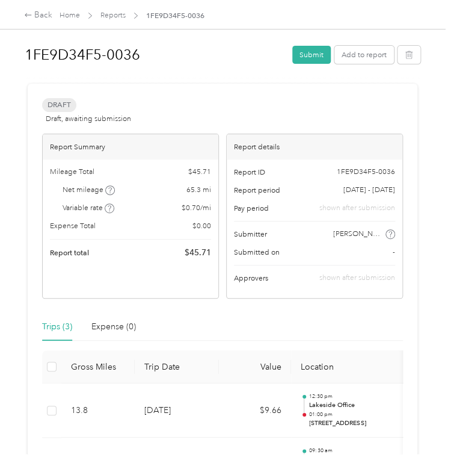
click at [186, 326] on div "Trips (3) Expense (0)" at bounding box center [222, 327] width 361 height 28
click at [356, 49] on button "Add to report" at bounding box center [365, 55] width 60 height 18
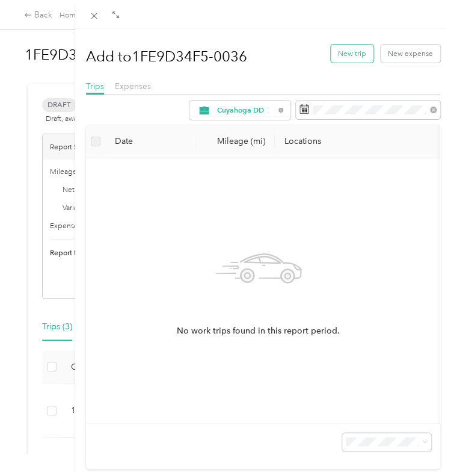
click at [344, 50] on button "New trip" at bounding box center [352, 54] width 43 height 18
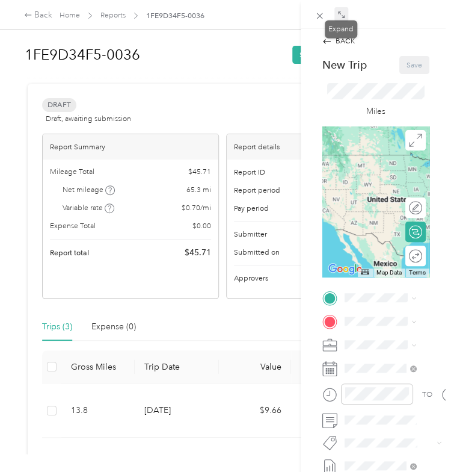
click at [342, 13] on icon at bounding box center [342, 15] width 8 height 8
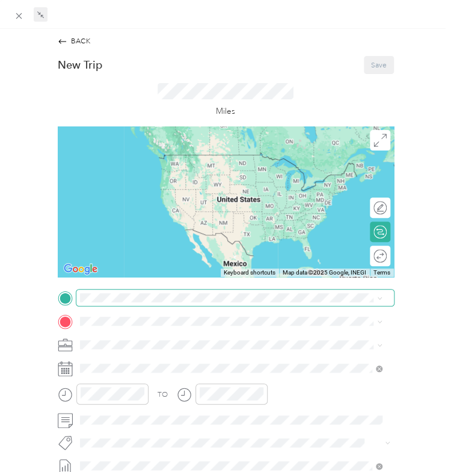
click at [101, 291] on span at bounding box center [235, 298] width 318 height 16
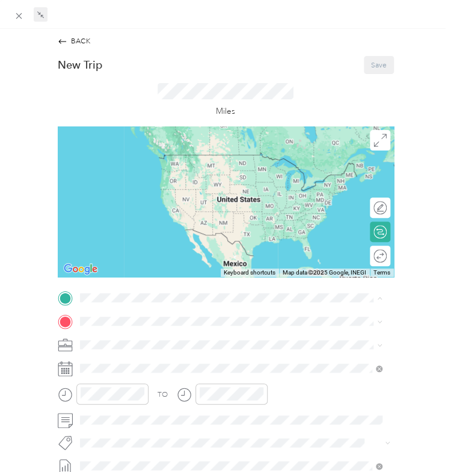
click at [128, 349] on span "[STREET_ADDRESS]" at bounding box center [133, 351] width 66 height 9
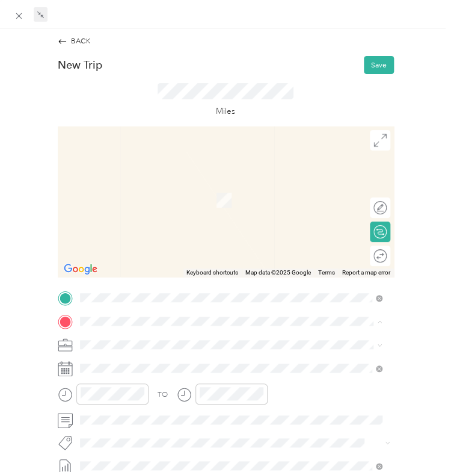
click at [132, 227] on div "[GEOGRAPHIC_DATA] [STREET_ADDRESS]" at bounding box center [230, 238] width 296 height 25
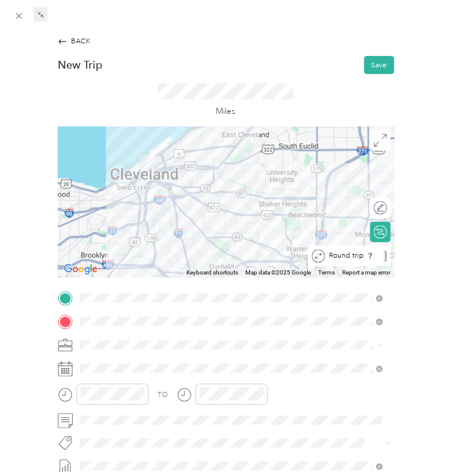
click at [368, 259] on div "Round trip" at bounding box center [355, 255] width 61 height 11
click at [368, 256] on div at bounding box center [376, 255] width 22 height 11
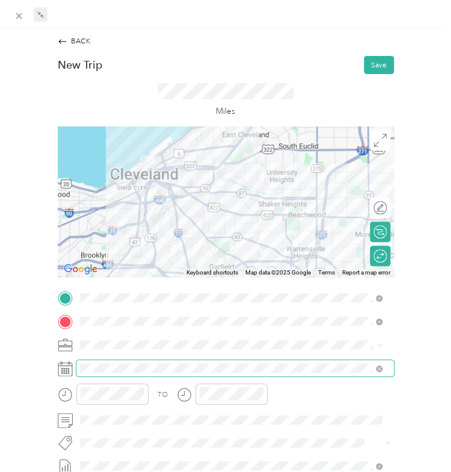
click at [114, 362] on span at bounding box center [235, 368] width 318 height 16
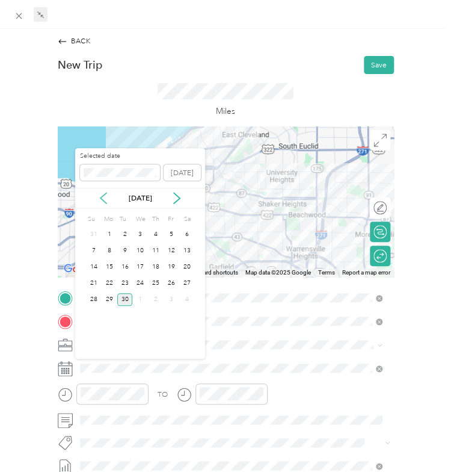
click at [105, 198] on icon at bounding box center [104, 198] width 12 height 12
click at [159, 248] on div "7" at bounding box center [156, 250] width 16 height 13
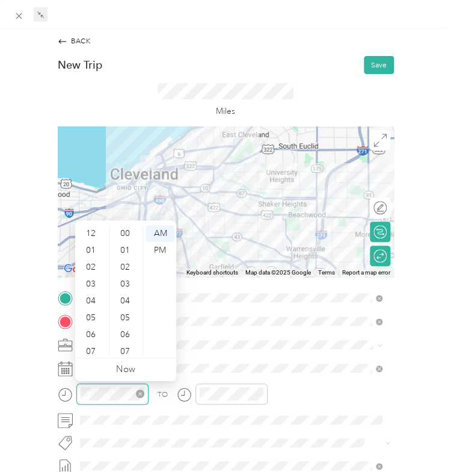
scroll to position [72, 0]
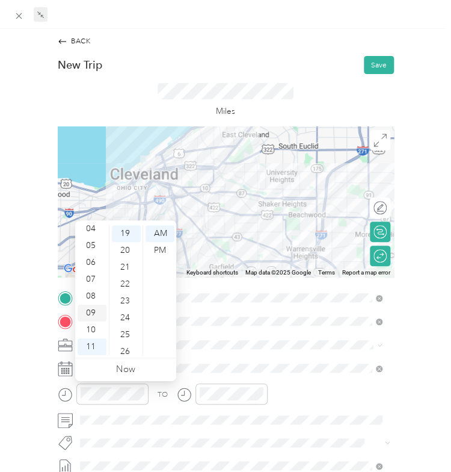
click at [96, 311] on div "09" at bounding box center [92, 313] width 29 height 17
click at [127, 336] on div "28" at bounding box center [126, 332] width 29 height 17
click at [126, 246] on div "30" at bounding box center [126, 250] width 29 height 17
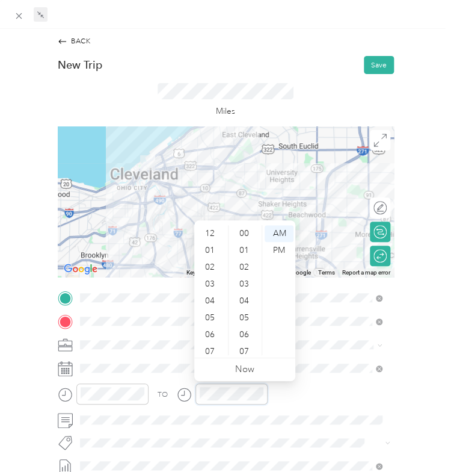
scroll to position [72, 0]
click at [209, 330] on div "10" at bounding box center [211, 329] width 29 height 17
click at [242, 226] on div "00" at bounding box center [245, 233] width 29 height 17
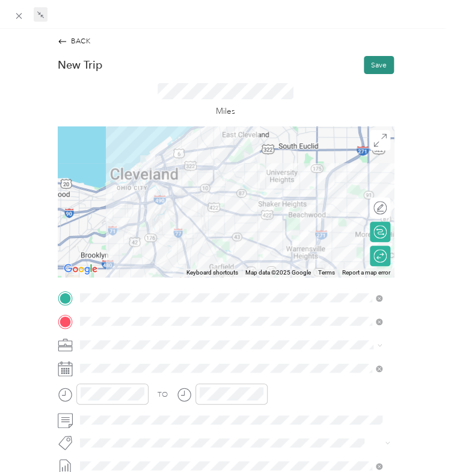
click at [371, 57] on button "Save" at bounding box center [379, 65] width 30 height 18
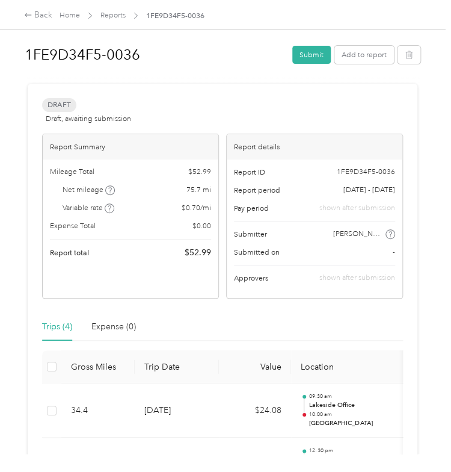
click at [215, 334] on div "Trips (4) Expense (0)" at bounding box center [222, 327] width 361 height 28
click at [356, 55] on button "Add to report" at bounding box center [365, 55] width 60 height 18
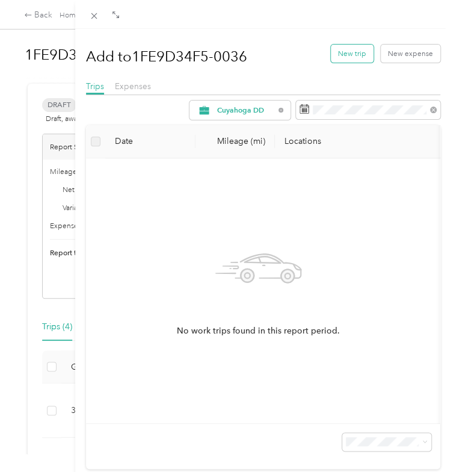
click at [345, 52] on button "New trip" at bounding box center [352, 54] width 43 height 18
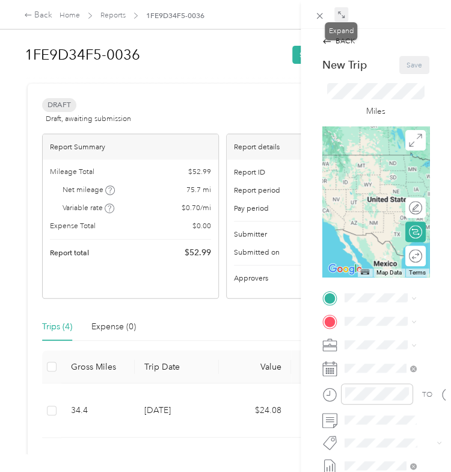
click at [342, 12] on icon at bounding box center [342, 15] width 8 height 8
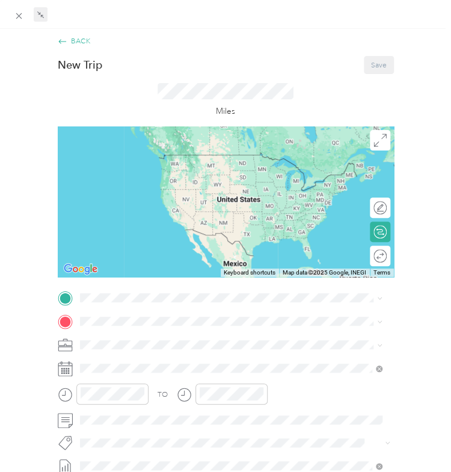
click at [78, 38] on div "BACK" at bounding box center [74, 41] width 33 height 11
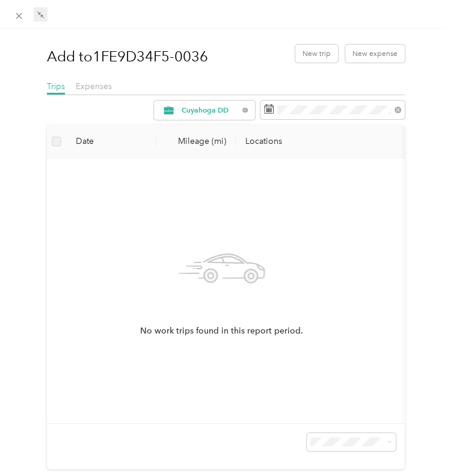
click at [255, 208] on div "No work trips found in this report period." at bounding box center [222, 291] width 331 height 246
click at [309, 55] on button "New trip" at bounding box center [317, 54] width 43 height 18
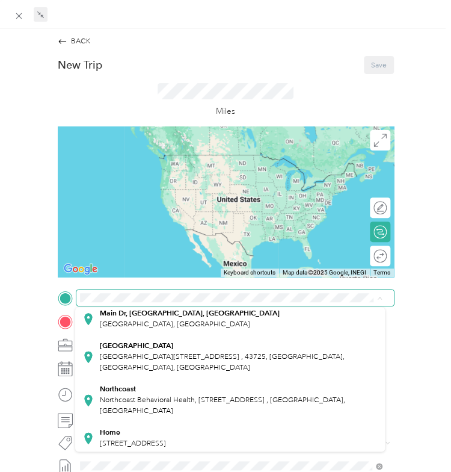
scroll to position [171, 0]
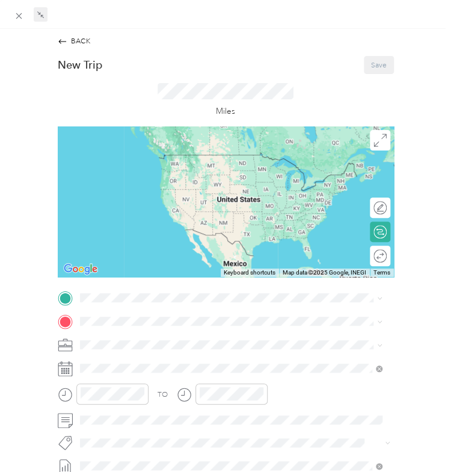
click at [128, 397] on span "[STREET_ADDRESS]" at bounding box center [133, 396] width 66 height 9
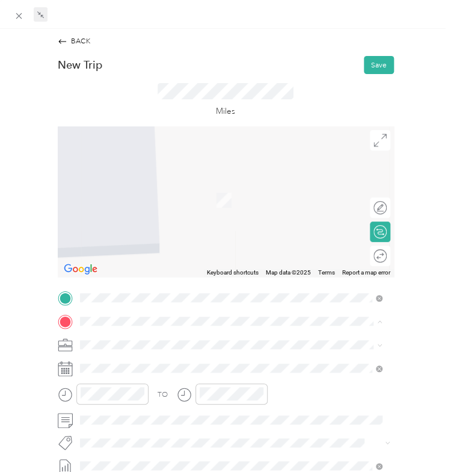
click at [109, 205] on div "Lakeside Office [STREET_ADDRESS]" at bounding box center [133, 207] width 66 height 22
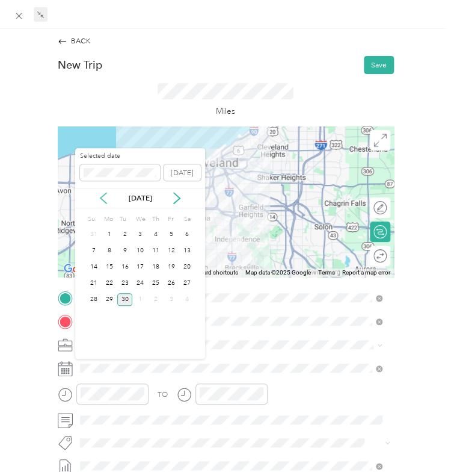
click at [107, 194] on icon at bounding box center [104, 198] width 12 height 12
click at [169, 232] on div "1" at bounding box center [172, 234] width 16 height 13
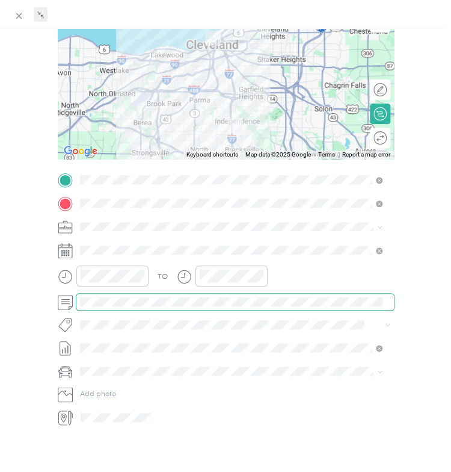
scroll to position [118, 0]
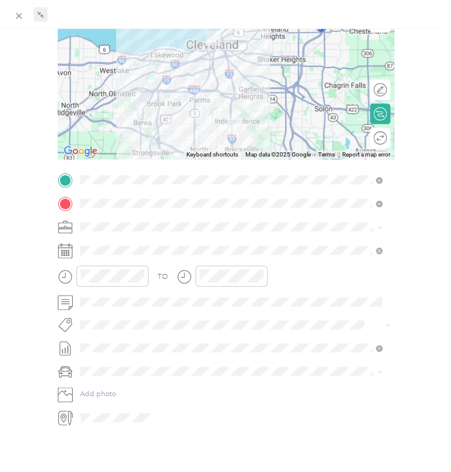
click at [387, 132] on div "Round trip" at bounding box center [387, 137] width 0 height 11
click at [370, 135] on div at bounding box center [376, 137] width 22 height 11
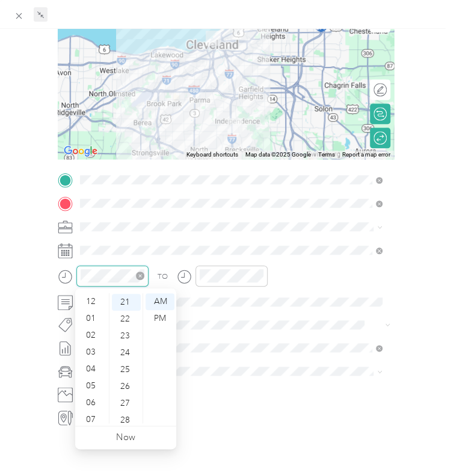
scroll to position [72, 0]
click at [89, 359] on div "08" at bounding box center [92, 364] width 29 height 17
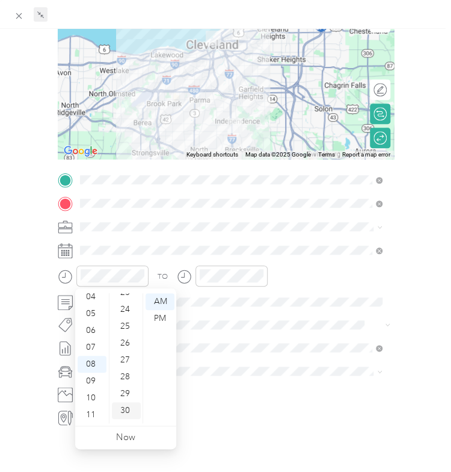
click at [130, 412] on div "30" at bounding box center [126, 410] width 29 height 17
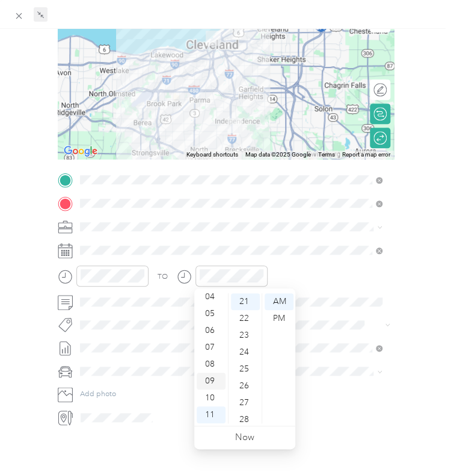
click at [214, 380] on div "09" at bounding box center [211, 381] width 29 height 17
click at [246, 301] on div "00" at bounding box center [245, 301] width 29 height 17
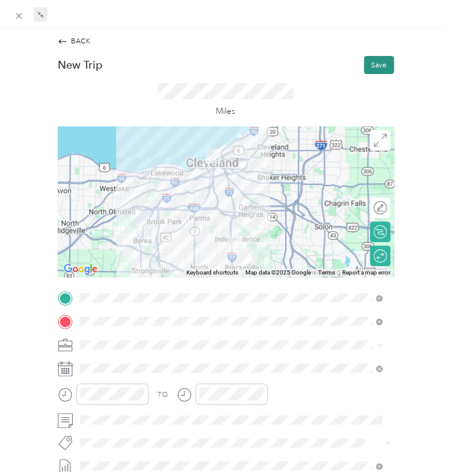
click at [366, 59] on button "Save" at bounding box center [379, 65] width 30 height 18
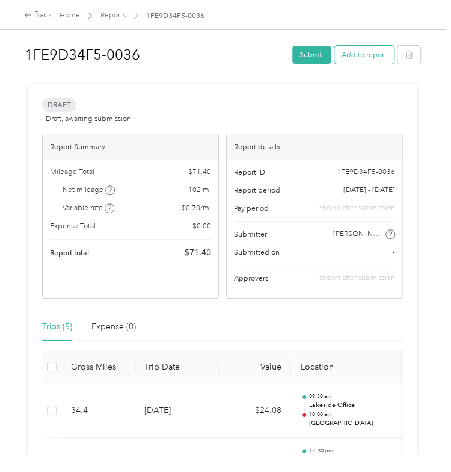
click at [348, 48] on button "Add to report" at bounding box center [365, 55] width 60 height 18
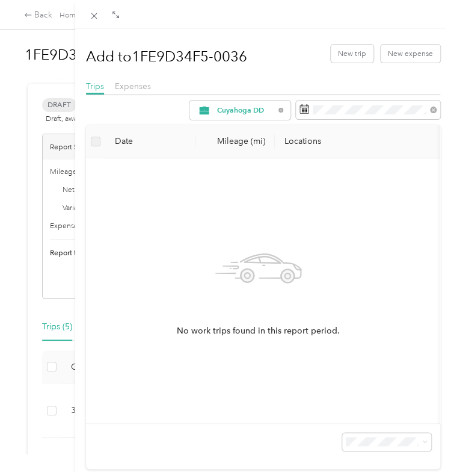
click at [178, 151] on th "Date" at bounding box center [150, 141] width 90 height 33
click at [344, 50] on button "New trip" at bounding box center [352, 54] width 43 height 18
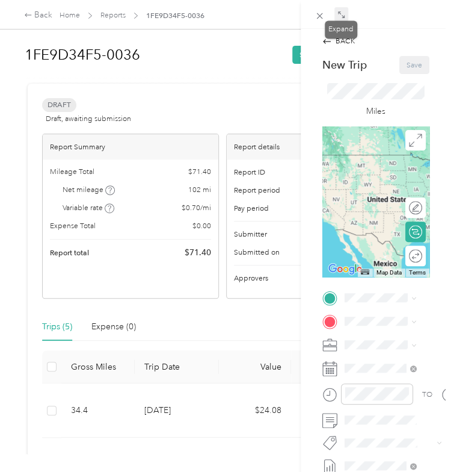
click at [339, 14] on icon at bounding box center [339, 12] width 3 height 3
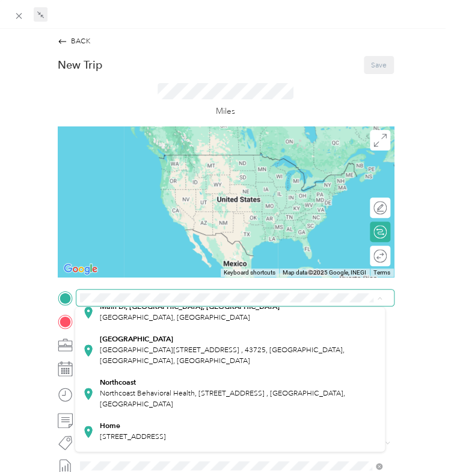
scroll to position [171, 0]
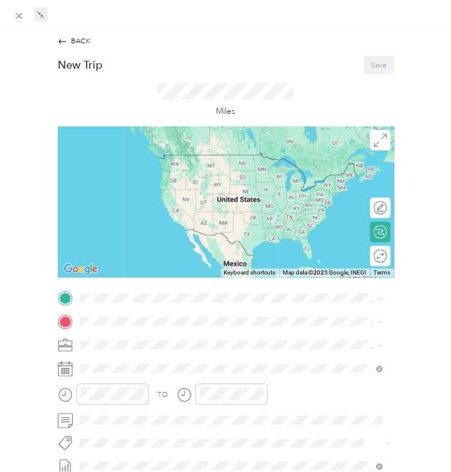
click at [114, 385] on strong "Home" at bounding box center [110, 385] width 20 height 9
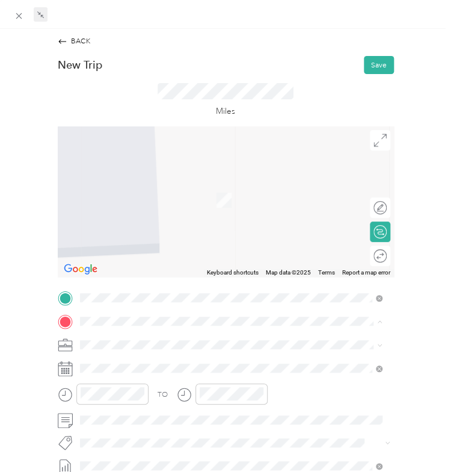
click at [117, 208] on span "[STREET_ADDRESS]" at bounding box center [133, 211] width 66 height 9
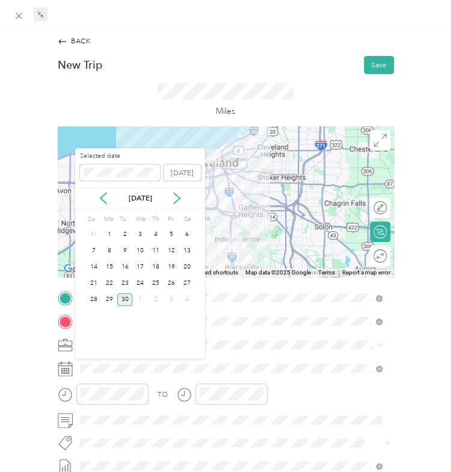
click at [96, 197] on div "[DATE]" at bounding box center [140, 198] width 130 height 12
click at [107, 197] on icon at bounding box center [104, 198] width 12 height 12
click at [108, 252] on div "4" at bounding box center [110, 250] width 16 height 13
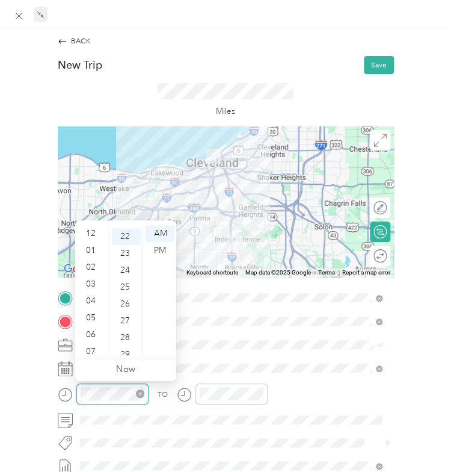
scroll to position [72, 0]
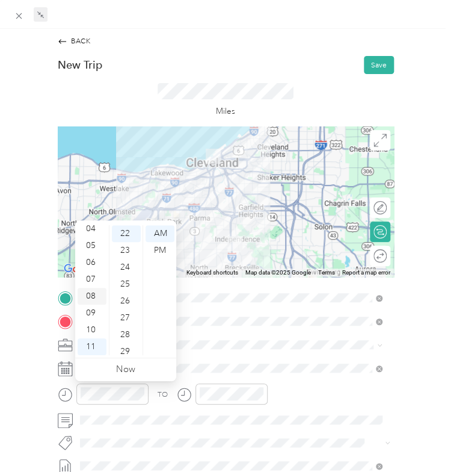
click at [91, 299] on div "08" at bounding box center [92, 296] width 29 height 17
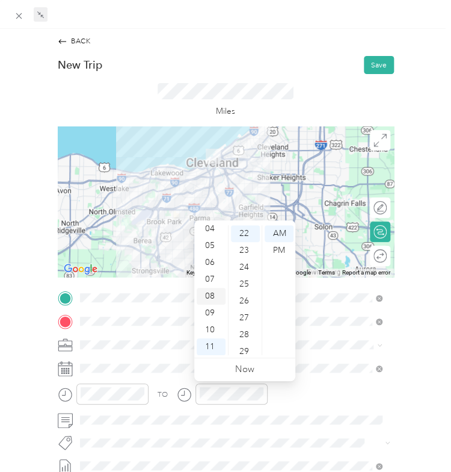
click at [210, 295] on div "08" at bounding box center [211, 296] width 29 height 17
click at [244, 324] on div "45" at bounding box center [245, 321] width 29 height 17
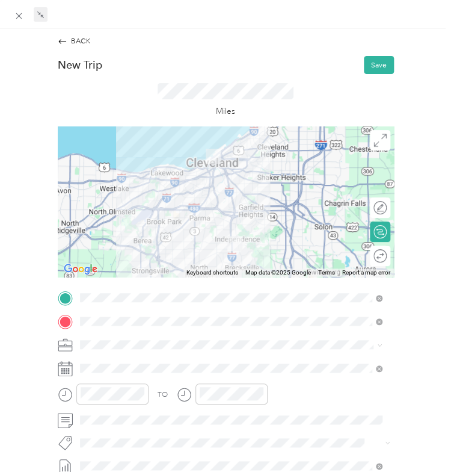
click at [324, 358] on div "TO Add photo" at bounding box center [226, 417] width 336 height 254
click at [369, 254] on div at bounding box center [376, 255] width 22 height 11
click at [364, 66] on button "Save" at bounding box center [379, 65] width 30 height 18
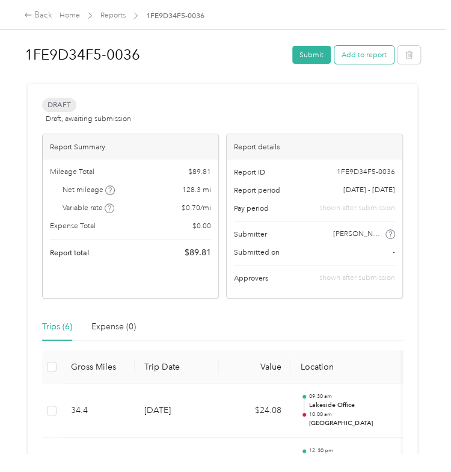
click at [342, 51] on button "Add to report" at bounding box center [365, 55] width 60 height 18
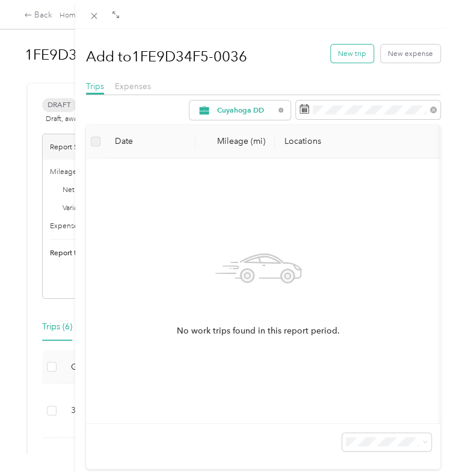
click at [339, 56] on button "New trip" at bounding box center [352, 54] width 43 height 18
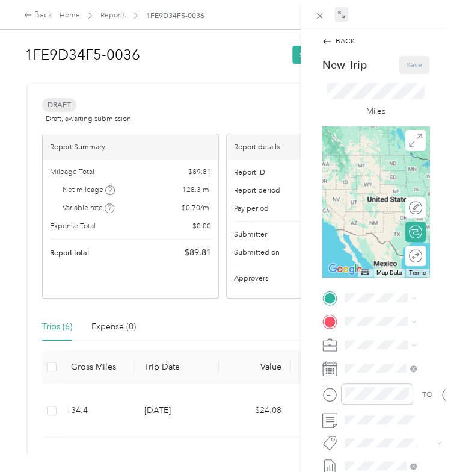
click at [344, 10] on span at bounding box center [342, 14] width 14 height 14
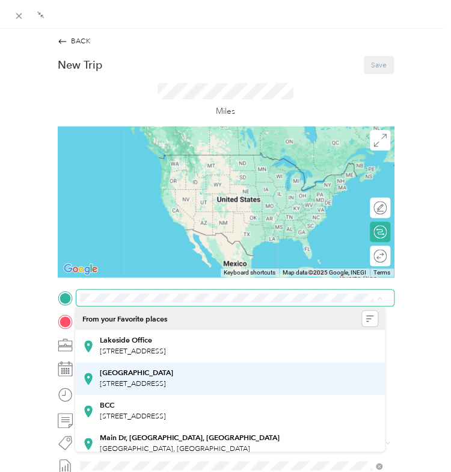
scroll to position [171, 0]
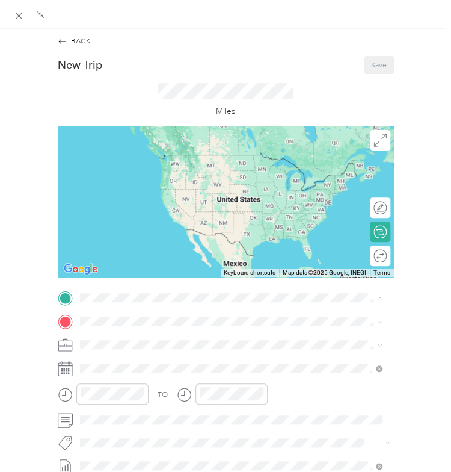
click at [109, 394] on span "[STREET_ADDRESS]" at bounding box center [133, 396] width 66 height 9
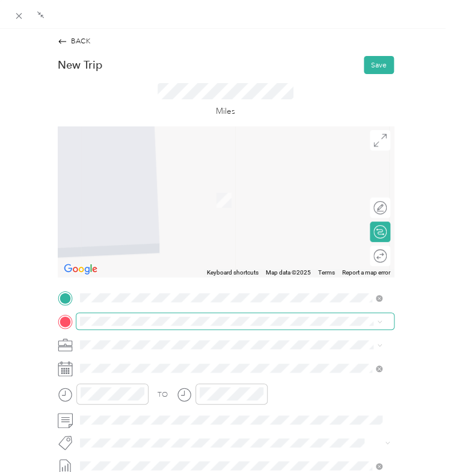
click at [105, 314] on span at bounding box center [235, 321] width 318 height 16
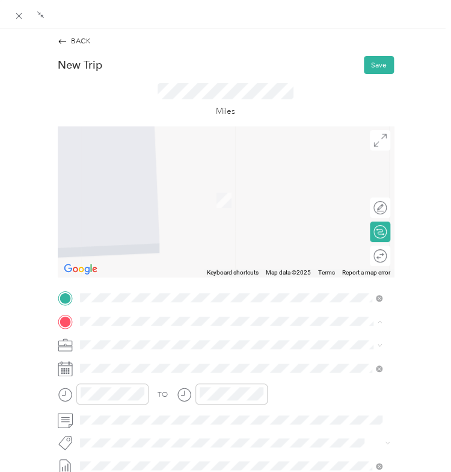
click at [122, 203] on div "Lakeside Office [STREET_ADDRESS]" at bounding box center [133, 207] width 66 height 22
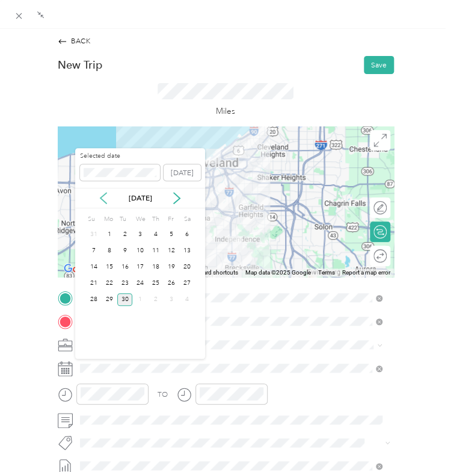
click at [106, 195] on icon at bounding box center [104, 198] width 12 height 12
click at [173, 197] on icon at bounding box center [177, 198] width 12 height 12
click at [124, 249] on div "5" at bounding box center [125, 250] width 16 height 13
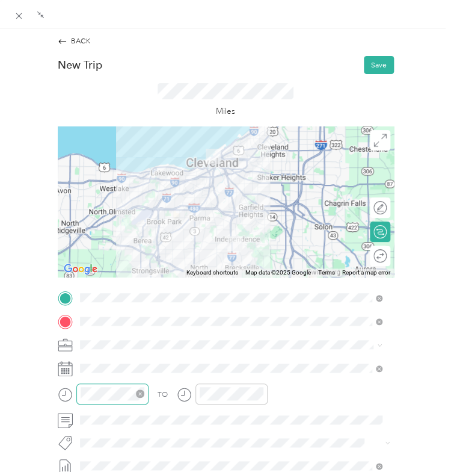
click at [96, 401] on div at bounding box center [112, 393] width 72 height 21
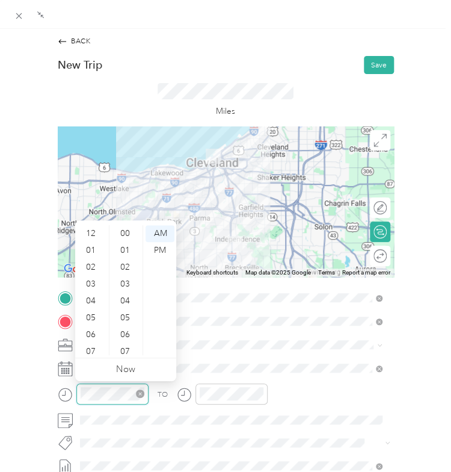
scroll to position [72, 0]
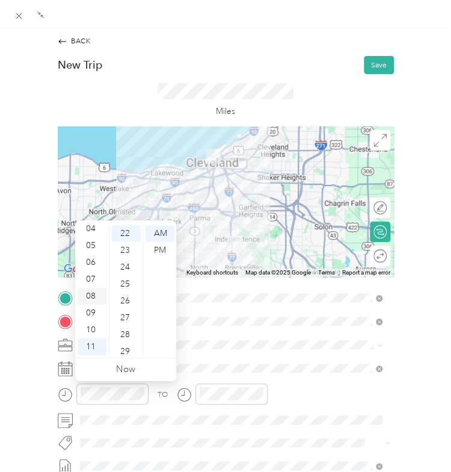
click at [92, 303] on div "08" at bounding box center [92, 296] width 29 height 17
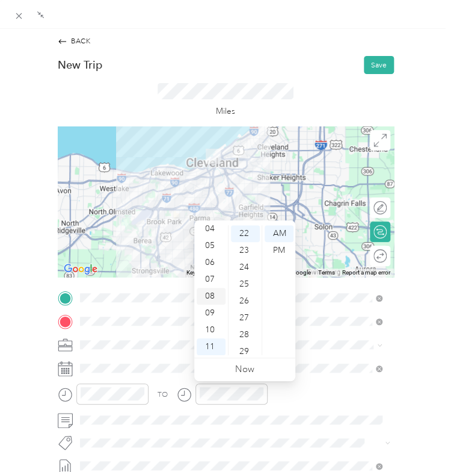
click at [213, 294] on div "08" at bounding box center [211, 296] width 29 height 17
click at [246, 274] on div "55" at bounding box center [245, 279] width 29 height 17
click at [301, 379] on div "TO Add photo" at bounding box center [226, 417] width 336 height 254
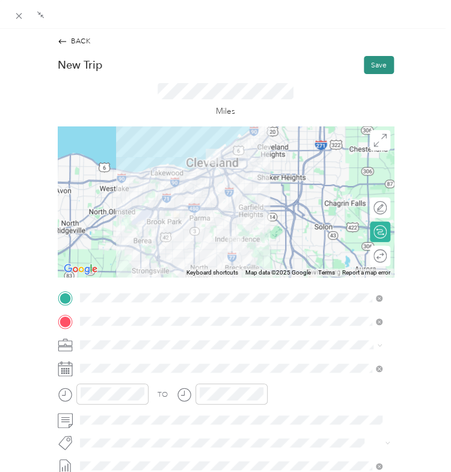
click at [371, 66] on button "Save" at bounding box center [379, 65] width 30 height 18
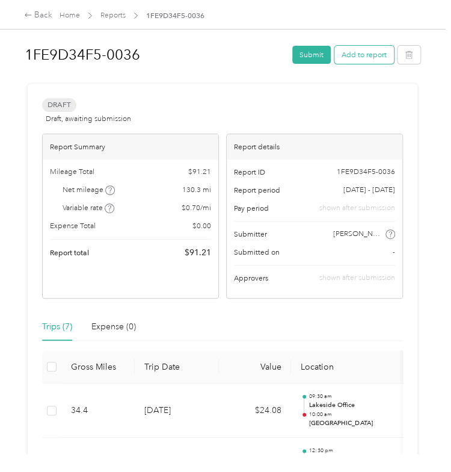
click at [368, 50] on button "Add to report" at bounding box center [365, 55] width 60 height 18
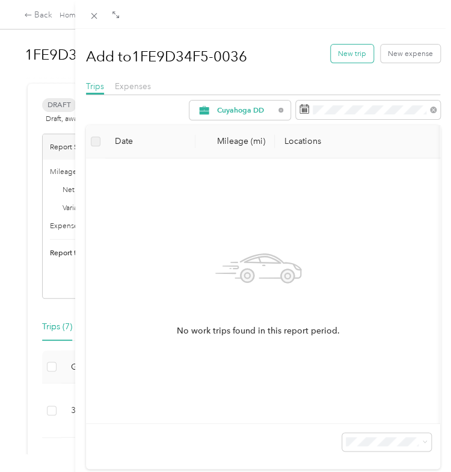
click at [347, 51] on button "New trip" at bounding box center [352, 54] width 43 height 18
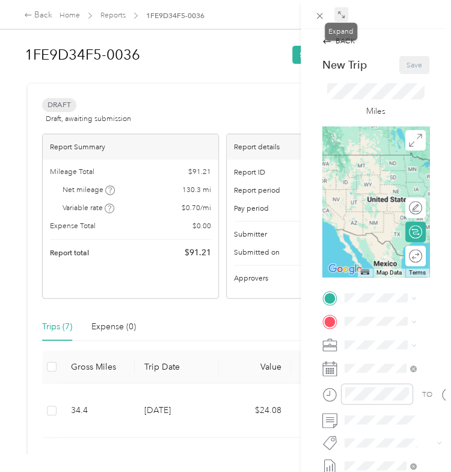
click at [341, 12] on icon at bounding box center [342, 15] width 8 height 8
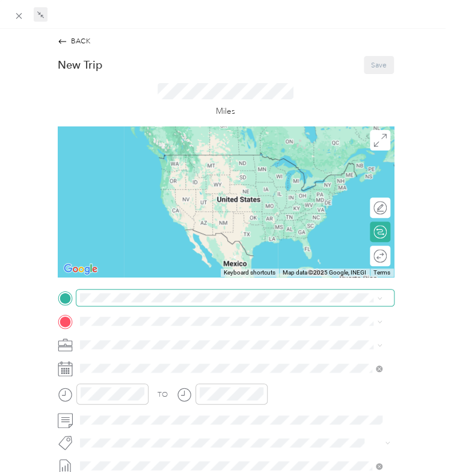
click at [113, 290] on span at bounding box center [235, 298] width 318 height 16
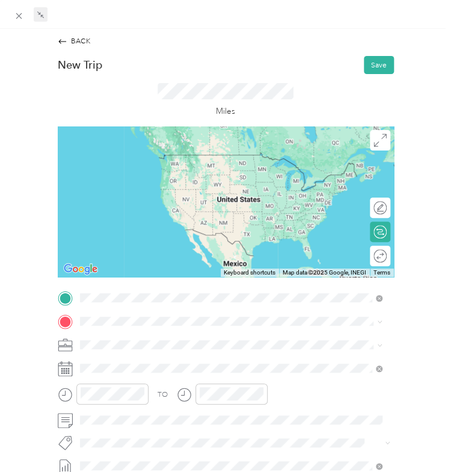
click at [125, 337] on span "[STREET_ADDRESS][US_STATE]" at bounding box center [152, 334] width 105 height 9
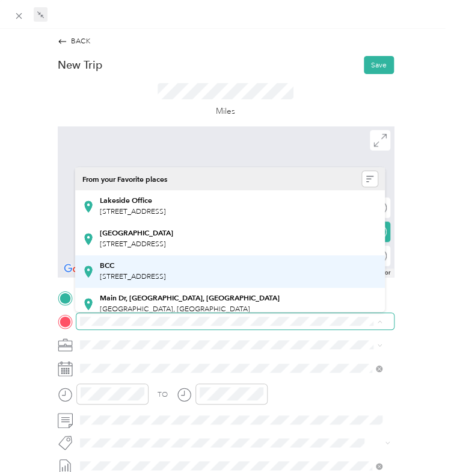
scroll to position [171, 0]
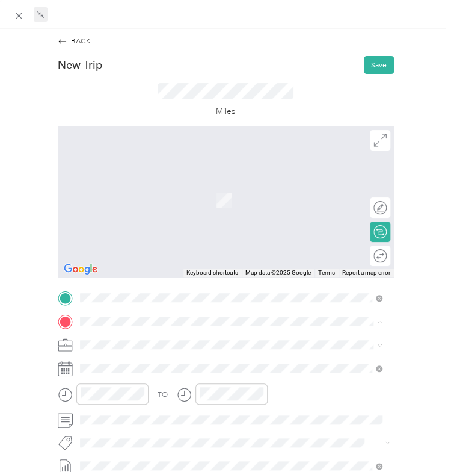
click at [113, 250] on div "Home [STREET_ADDRESS]" at bounding box center [133, 252] width 66 height 22
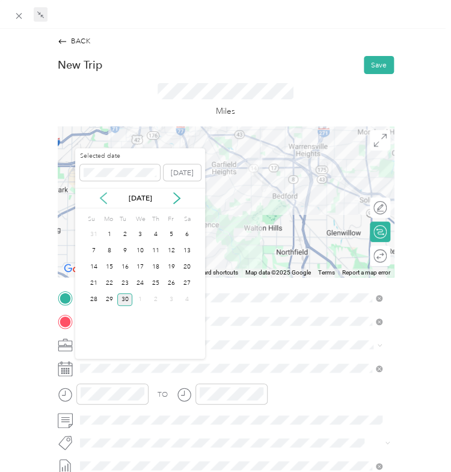
click at [102, 195] on icon at bounding box center [104, 198] width 6 height 11
click at [125, 246] on div "5" at bounding box center [125, 250] width 16 height 13
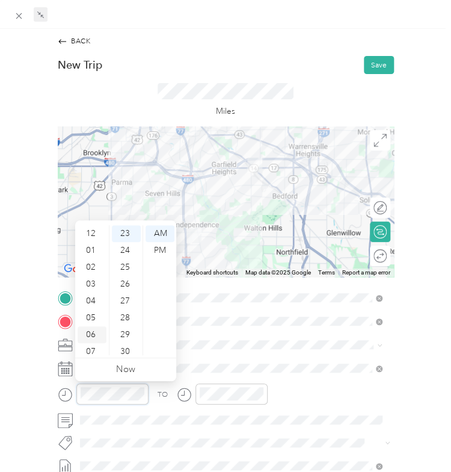
scroll to position [0, 0]
click at [93, 270] on div "02" at bounding box center [92, 267] width 29 height 17
click at [128, 312] on div "30" at bounding box center [126, 313] width 29 height 17
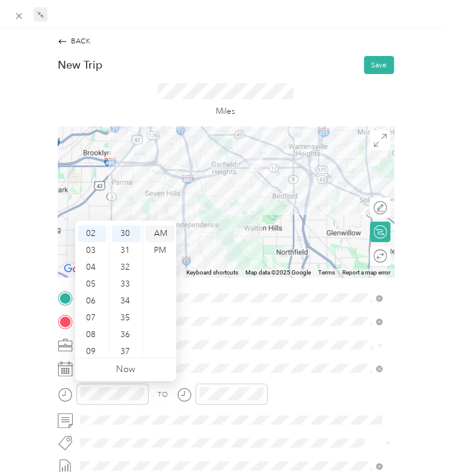
click at [158, 240] on div "AM" at bounding box center [160, 233] width 29 height 17
click at [159, 250] on div "PM" at bounding box center [160, 250] width 29 height 17
click at [226, 355] on div "TO Add photo" at bounding box center [226, 417] width 336 height 254
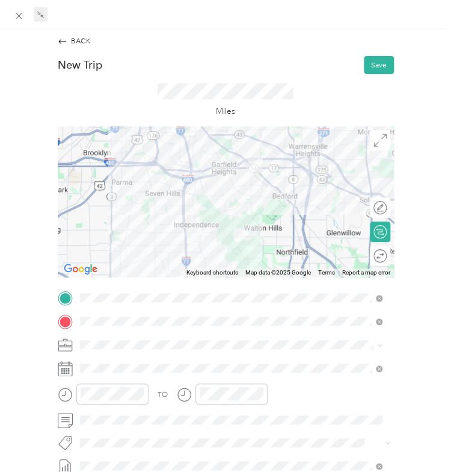
click at [209, 380] on div "TO Add photo" at bounding box center [226, 417] width 336 height 254
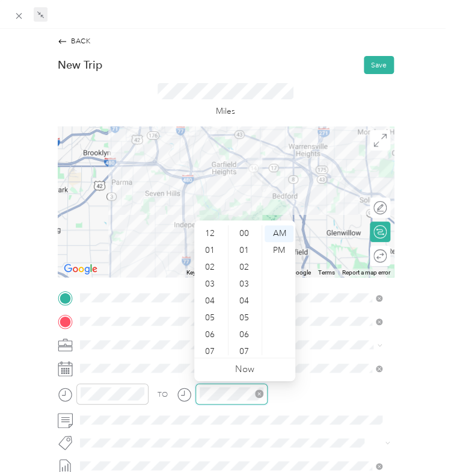
scroll to position [72, 0]
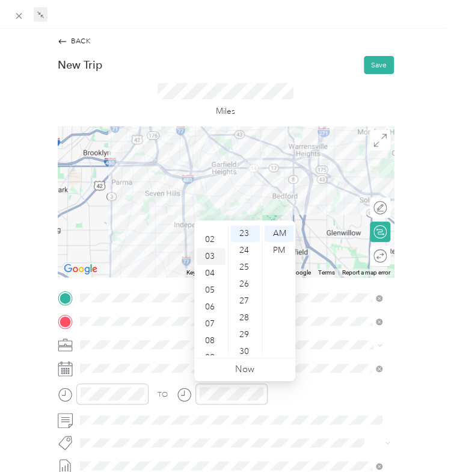
click at [212, 259] on div "03" at bounding box center [211, 256] width 29 height 17
click at [238, 229] on div "00" at bounding box center [245, 233] width 29 height 17
click at [282, 250] on div "PM" at bounding box center [279, 250] width 29 height 17
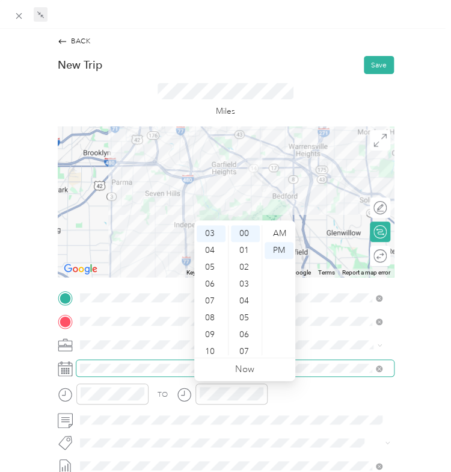
click at [327, 363] on span at bounding box center [235, 368] width 318 height 16
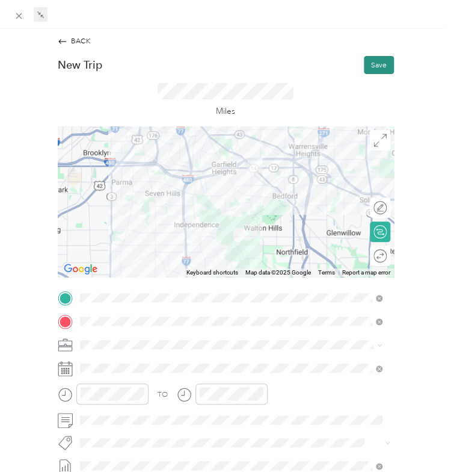
click at [377, 64] on button "Save" at bounding box center [379, 65] width 30 height 18
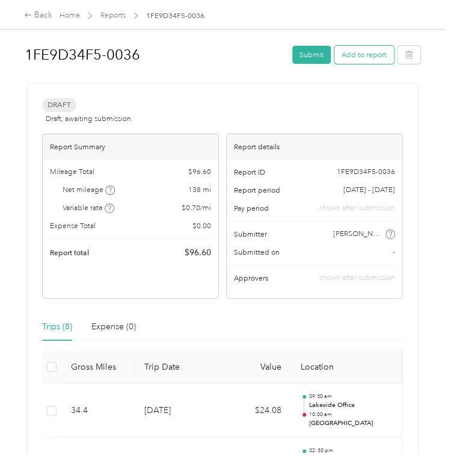
click at [359, 57] on button "Add to report" at bounding box center [365, 55] width 60 height 18
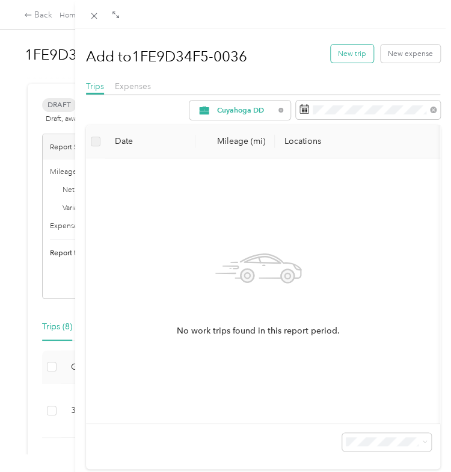
click at [343, 52] on button "New trip" at bounding box center [352, 54] width 43 height 18
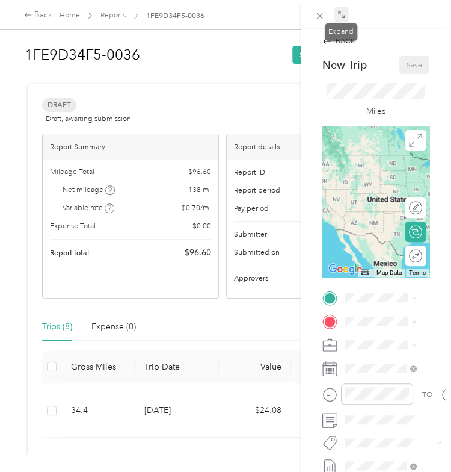
click at [343, 11] on icon at bounding box center [342, 15] width 8 height 8
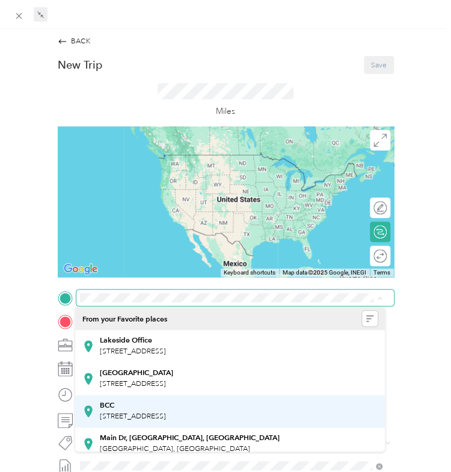
scroll to position [171, 0]
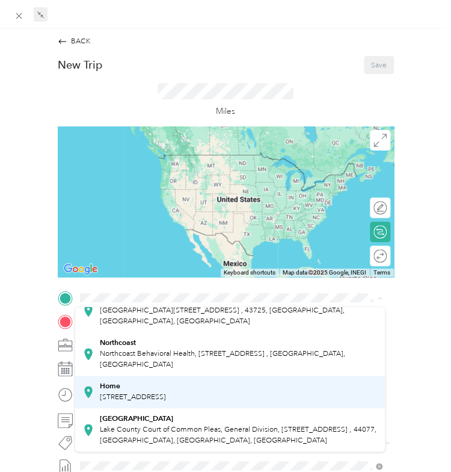
click at [115, 377] on li "Home [STREET_ADDRESS]" at bounding box center [230, 392] width 310 height 33
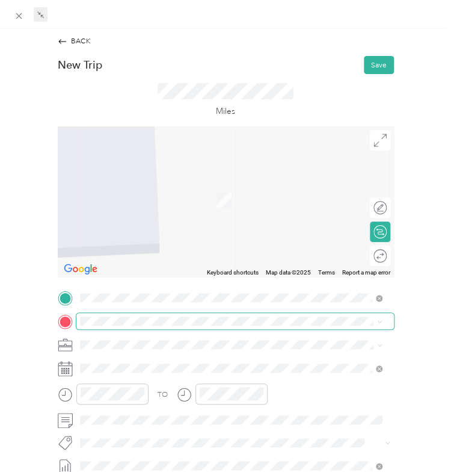
click at [112, 314] on span at bounding box center [235, 321] width 318 height 16
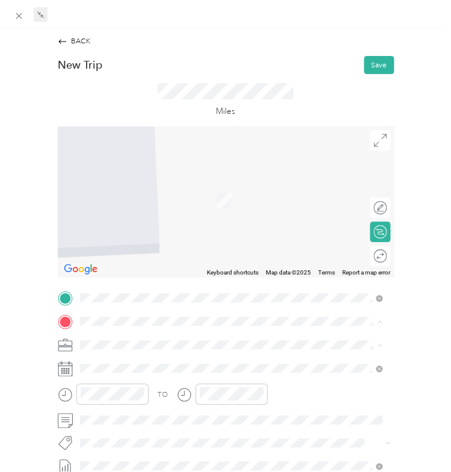
click at [116, 212] on span "[STREET_ADDRESS]" at bounding box center [133, 211] width 66 height 9
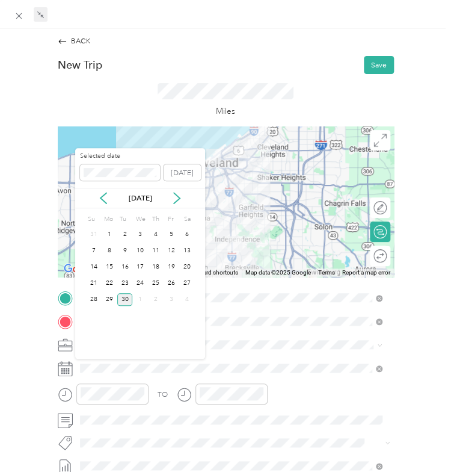
click at [102, 205] on div "[DATE]" at bounding box center [140, 198] width 130 height 20
click at [102, 198] on icon at bounding box center [104, 198] width 12 height 12
click at [156, 250] on div "7" at bounding box center [156, 250] width 16 height 13
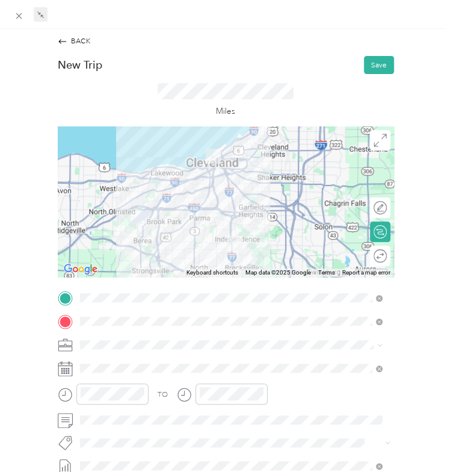
click at [372, 250] on div "Round trip" at bounding box center [380, 256] width 20 height 20
click at [371, 255] on div at bounding box center [376, 255] width 22 height 11
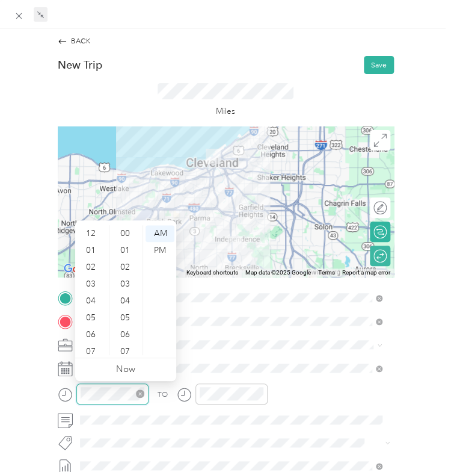
scroll to position [72, 0]
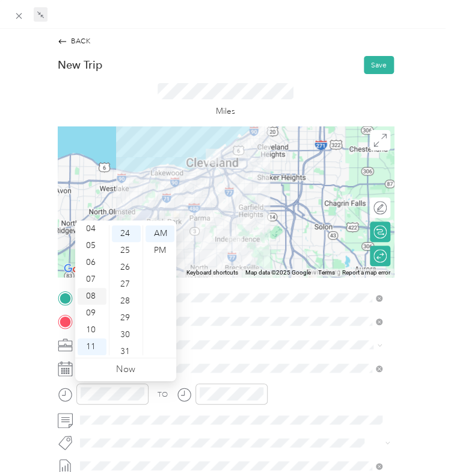
click at [88, 290] on div "08" at bounding box center [92, 296] width 29 height 17
click at [154, 233] on div "AM" at bounding box center [160, 233] width 29 height 17
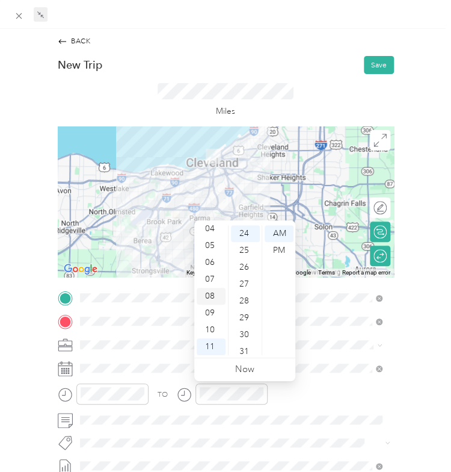
click at [209, 296] on div "08" at bounding box center [211, 296] width 29 height 17
click at [244, 310] on div "57" at bounding box center [245, 313] width 29 height 17
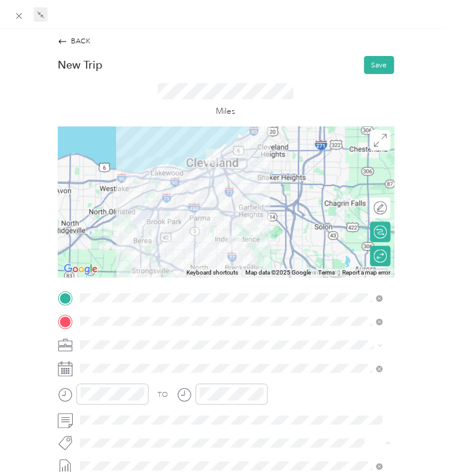
click at [303, 350] on span at bounding box center [235, 344] width 318 height 16
click at [376, 65] on button "Save" at bounding box center [379, 65] width 30 height 18
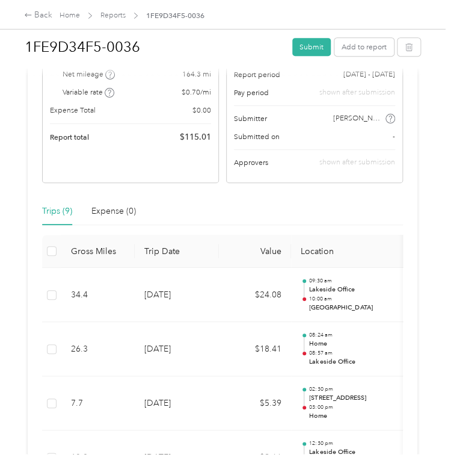
scroll to position [104, 0]
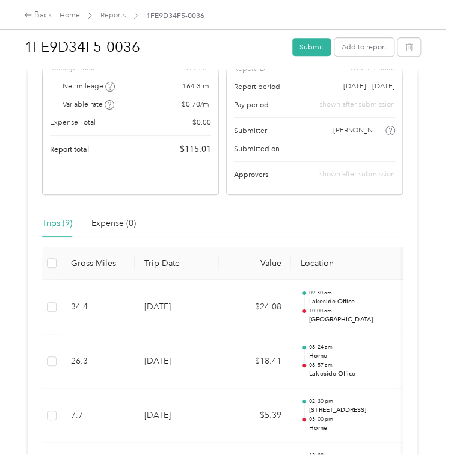
click at [183, 233] on div "Trips (9) Expense (0)" at bounding box center [222, 223] width 361 height 28
click at [353, 46] on button "Add to report" at bounding box center [365, 47] width 60 height 18
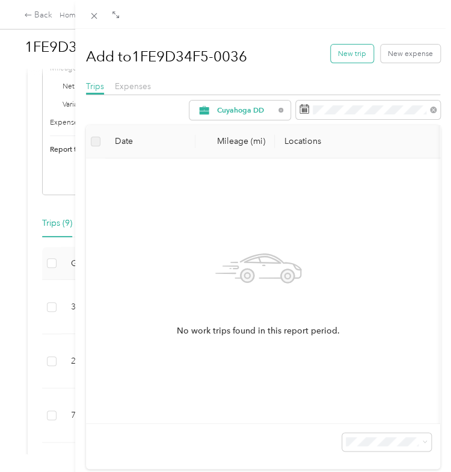
click at [347, 56] on button "New trip" at bounding box center [352, 54] width 43 height 18
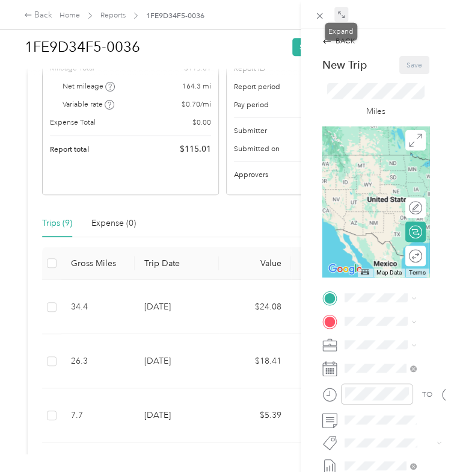
click at [341, 12] on icon at bounding box center [342, 15] width 8 height 8
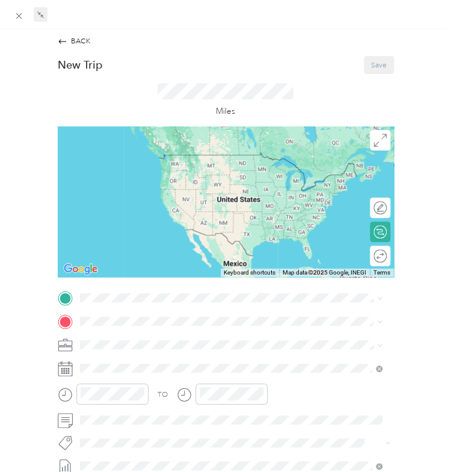
click at [132, 286] on div "New Trip Save This trip cannot be edited because it is either under review, app…" at bounding box center [226, 300] width 336 height 488
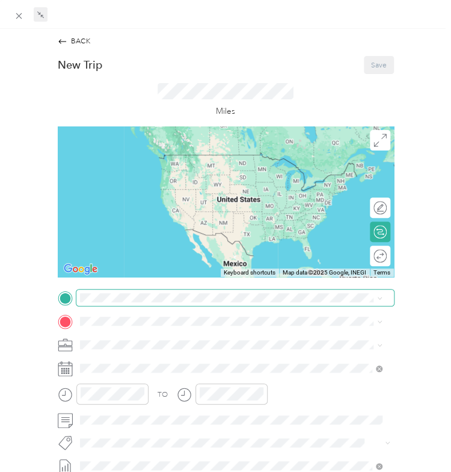
click at [132, 291] on span at bounding box center [235, 298] width 318 height 16
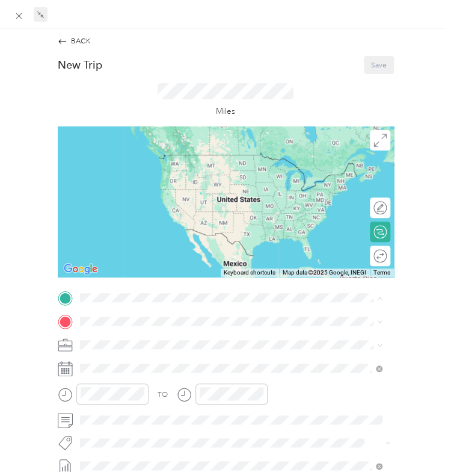
click at [113, 336] on strong "Lakeside Office" at bounding box center [126, 339] width 52 height 9
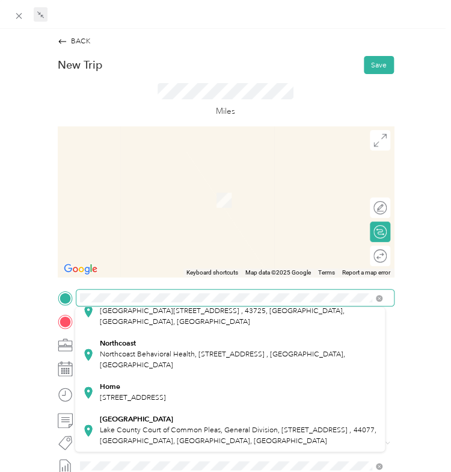
scroll to position [171, 0]
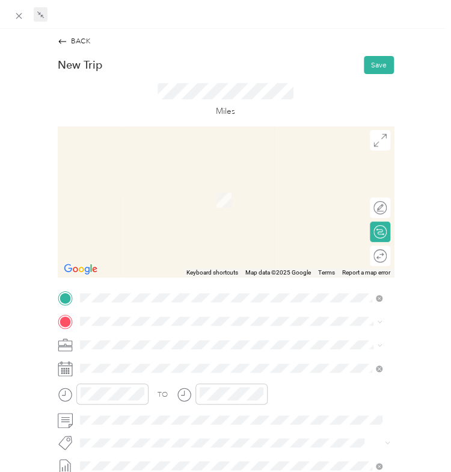
click at [120, 394] on span "[STREET_ADDRESS]" at bounding box center [133, 396] width 66 height 9
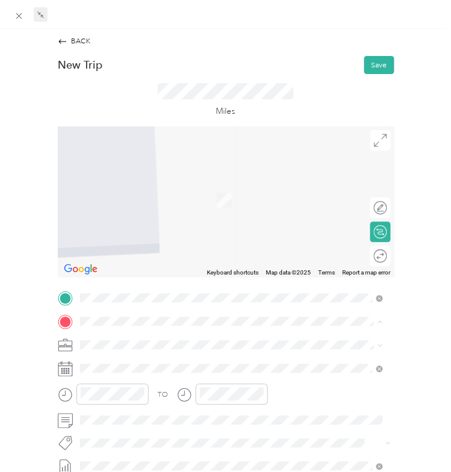
click at [118, 212] on span "[STREET_ADDRESS]" at bounding box center [133, 211] width 66 height 9
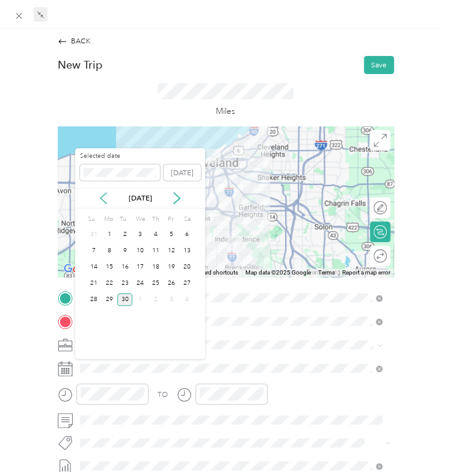
click at [104, 194] on icon at bounding box center [104, 198] width 12 height 12
click at [111, 265] on div "11" at bounding box center [110, 267] width 16 height 13
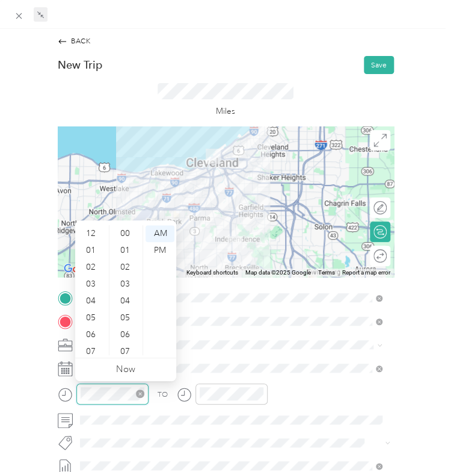
scroll to position [72, 0]
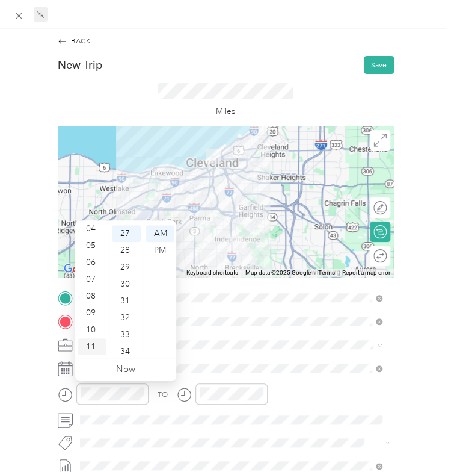
click at [94, 341] on div "11" at bounding box center [92, 346] width 29 height 17
click at [120, 282] on div "30" at bounding box center [126, 284] width 29 height 17
click at [200, 386] on div at bounding box center [232, 393] width 72 height 21
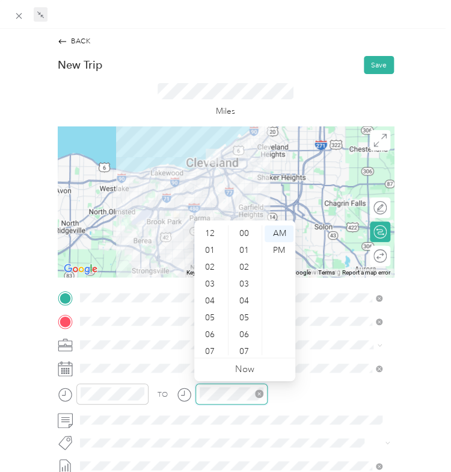
scroll to position [72, 0]
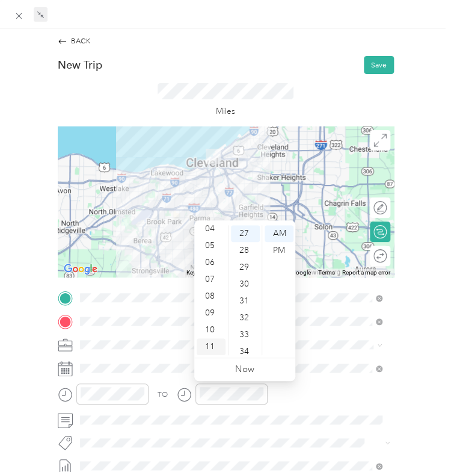
click at [211, 341] on div "11" at bounding box center [211, 346] width 29 height 17
click at [212, 226] on div "12" at bounding box center [211, 233] width 29 height 17
click at [248, 231] on div "00" at bounding box center [245, 233] width 29 height 17
click at [281, 246] on div "PM" at bounding box center [279, 250] width 29 height 17
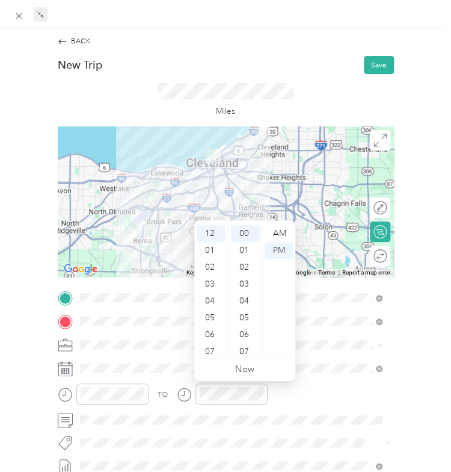
click at [288, 404] on div "TO" at bounding box center [226, 397] width 336 height 28
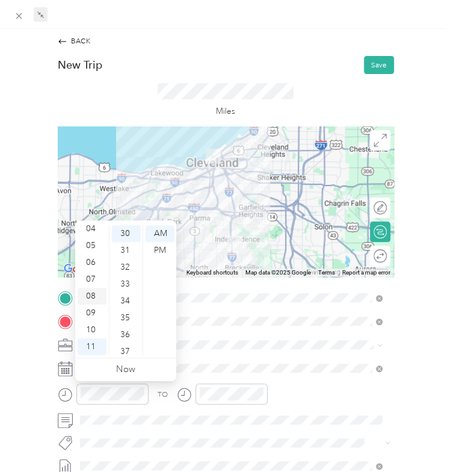
click at [94, 296] on div "08" at bounding box center [92, 296] width 29 height 17
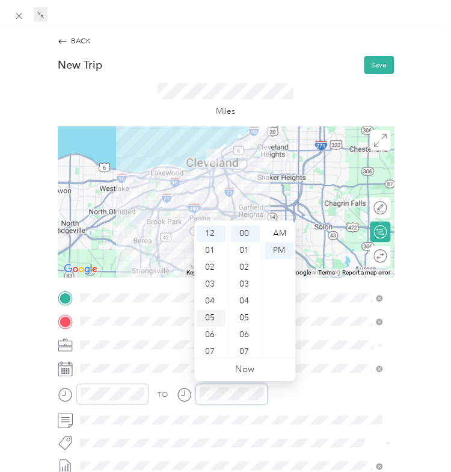
scroll to position [72, 0]
click at [207, 313] on div "09" at bounding box center [211, 313] width 29 height 17
click at [277, 234] on div "AM" at bounding box center [279, 233] width 29 height 17
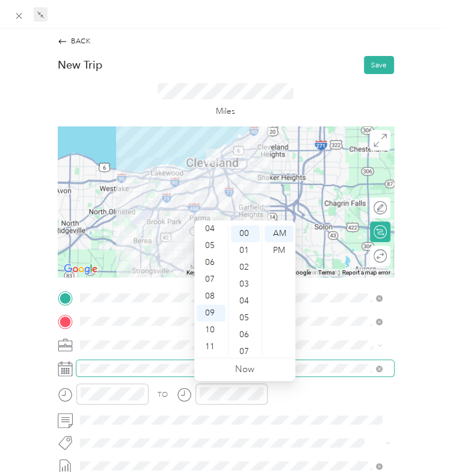
click at [307, 361] on span at bounding box center [235, 368] width 318 height 16
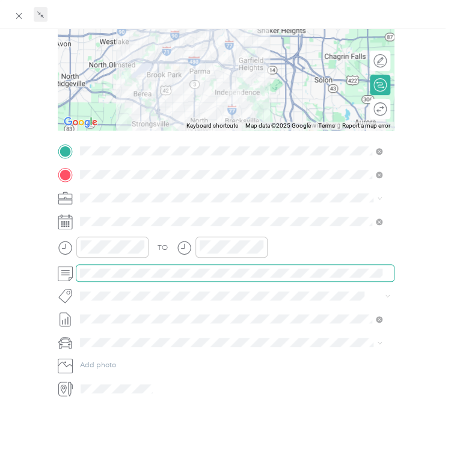
scroll to position [0, 0]
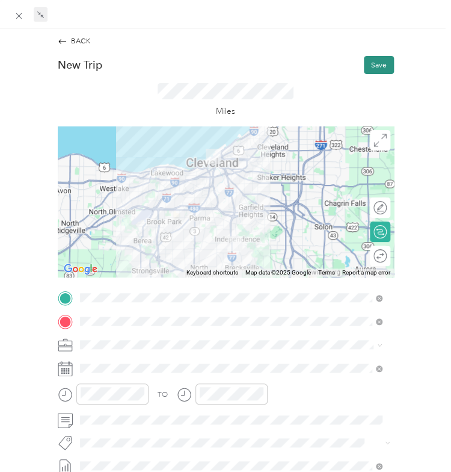
click at [364, 66] on button "Save" at bounding box center [379, 65] width 30 height 18
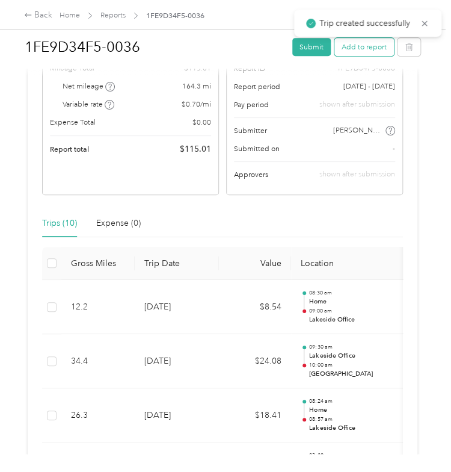
click at [368, 52] on button "Add to report" at bounding box center [365, 47] width 60 height 18
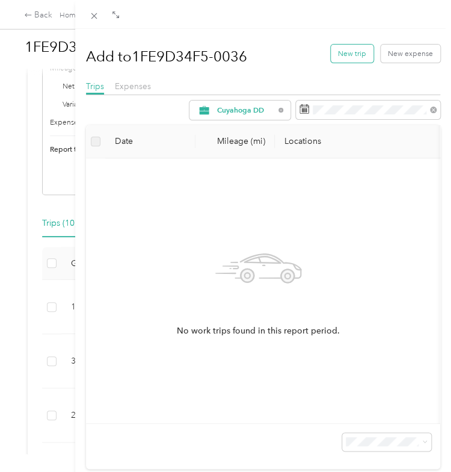
click at [341, 49] on button "New trip" at bounding box center [352, 54] width 43 height 18
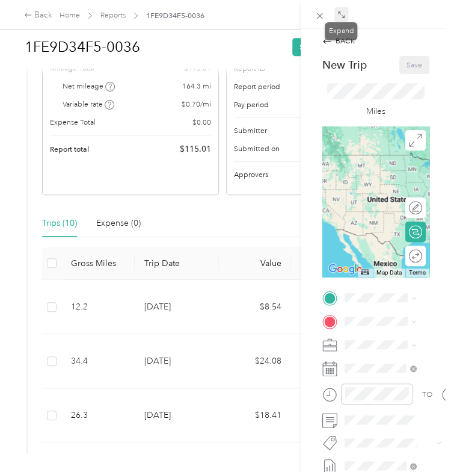
click at [340, 12] on icon at bounding box center [342, 15] width 8 height 8
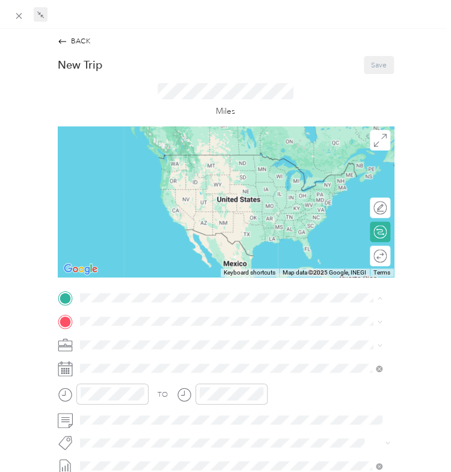
click at [126, 341] on strong "Lakeside Office" at bounding box center [126, 339] width 52 height 9
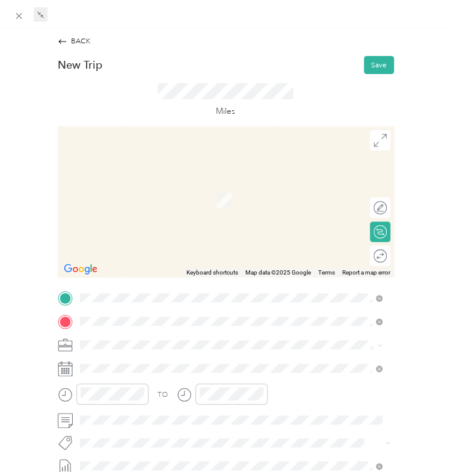
click at [142, 200] on span "[STREET_ADDRESS][US_STATE]" at bounding box center [152, 195] width 105 height 9
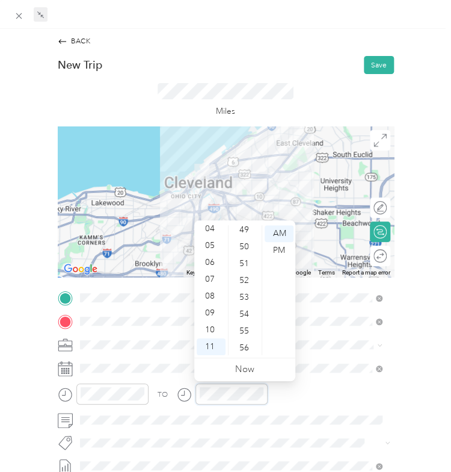
scroll to position [843, 0]
click at [246, 313] on div "55" at bounding box center [245, 317] width 29 height 17
click at [246, 313] on div "57" at bounding box center [245, 313] width 29 height 17
click at [344, 386] on div "TO" at bounding box center [226, 397] width 336 height 28
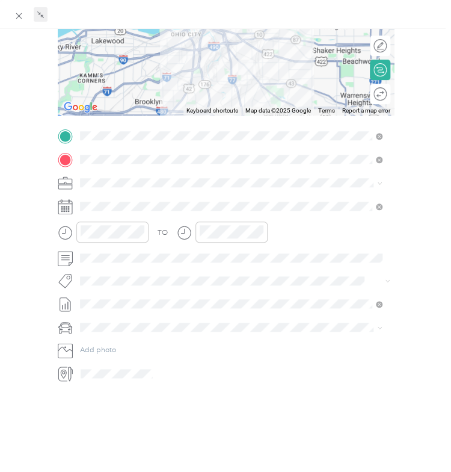
scroll to position [0, 0]
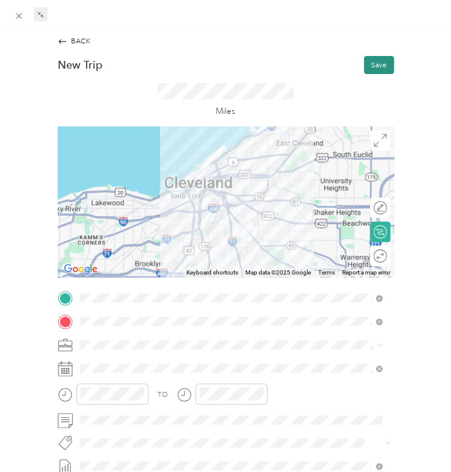
click at [364, 60] on button "Save" at bounding box center [379, 65] width 30 height 18
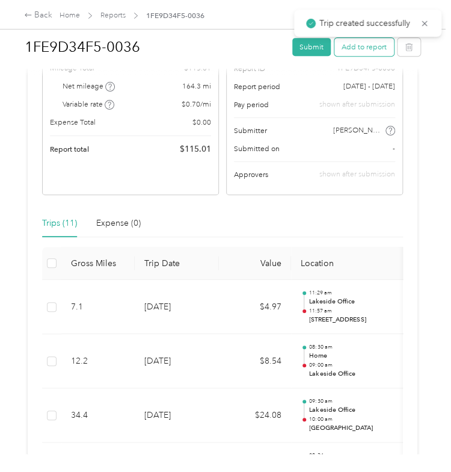
click at [356, 46] on button "Add to report" at bounding box center [365, 47] width 60 height 18
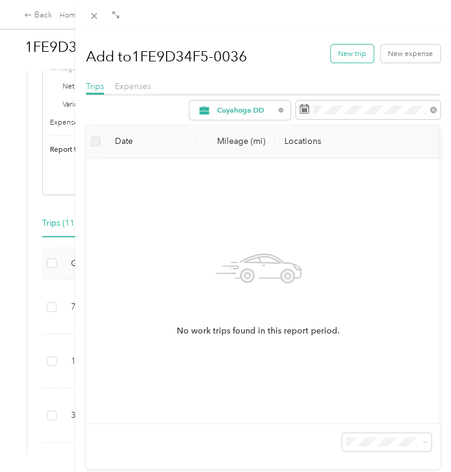
click at [342, 54] on button "New trip" at bounding box center [352, 54] width 43 height 18
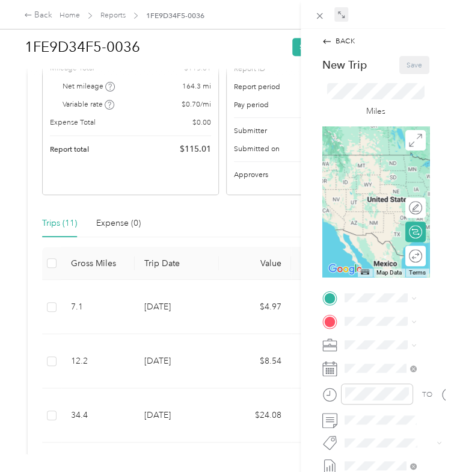
click at [341, 11] on icon at bounding box center [342, 15] width 8 height 8
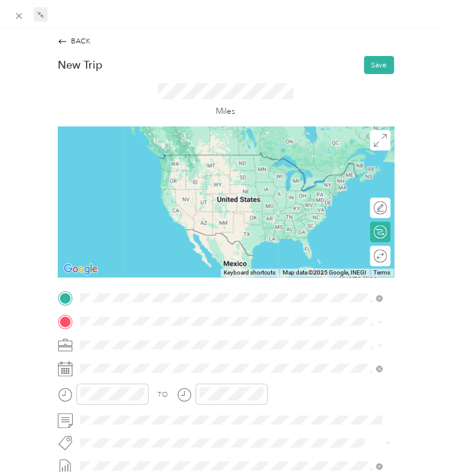
click at [121, 339] on span "[STREET_ADDRESS][US_STATE]" at bounding box center [152, 334] width 105 height 9
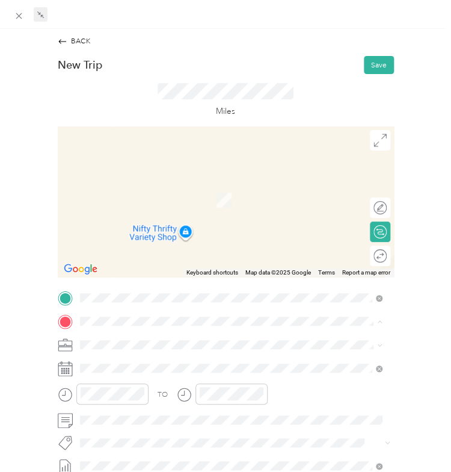
click at [119, 210] on span "[STREET_ADDRESS]" at bounding box center [133, 211] width 66 height 9
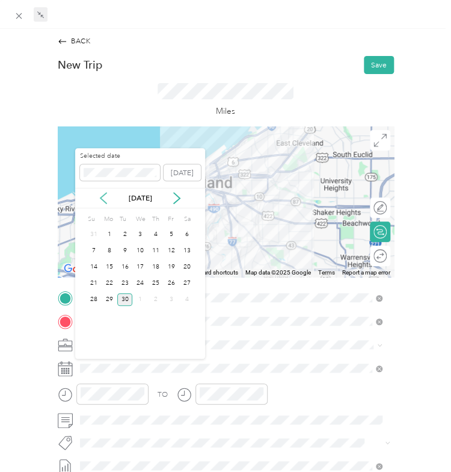
drag, startPoint x: 115, startPoint y: 202, endPoint x: 101, endPoint y: 200, distance: 13.9
click at [101, 200] on div "[DATE]" at bounding box center [140, 198] width 130 height 12
click at [104, 197] on icon at bounding box center [104, 198] width 12 height 12
click at [110, 265] on div "11" at bounding box center [110, 267] width 16 height 13
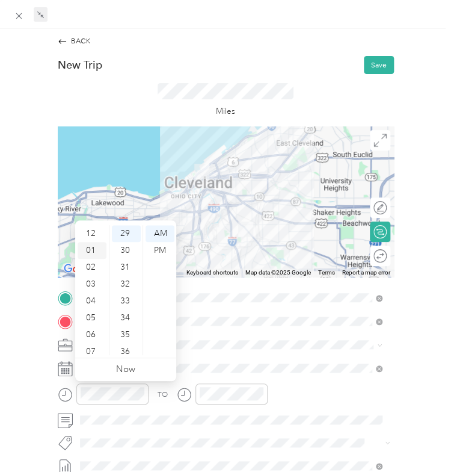
click at [85, 250] on div "01" at bounding box center [92, 250] width 29 height 17
click at [122, 250] on div "30" at bounding box center [126, 250] width 29 height 17
click at [160, 251] on div "PM" at bounding box center [160, 250] width 29 height 17
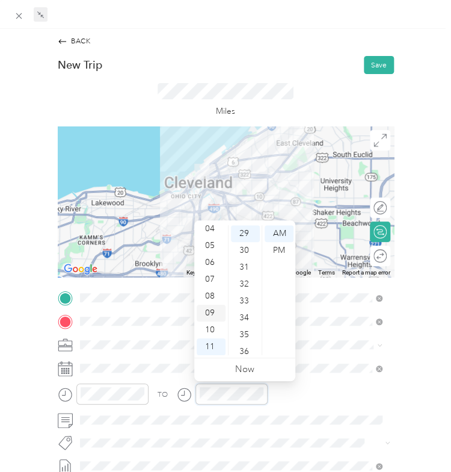
scroll to position [0, 0]
click at [209, 246] on div "01" at bounding box center [211, 250] width 29 height 17
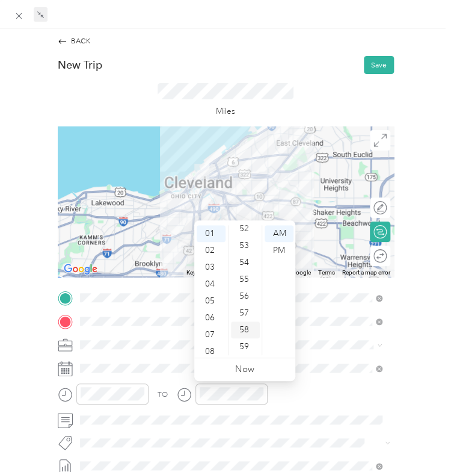
click at [244, 325] on div "58" at bounding box center [245, 329] width 29 height 17
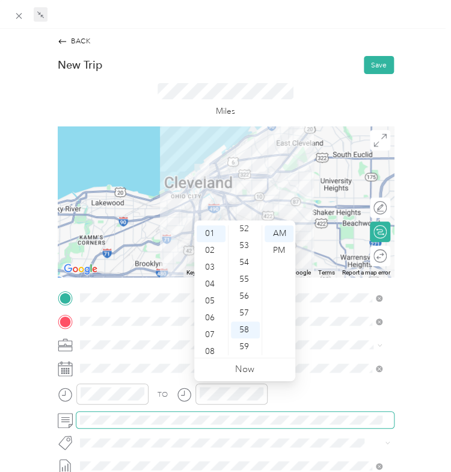
click at [288, 426] on span at bounding box center [235, 420] width 318 height 16
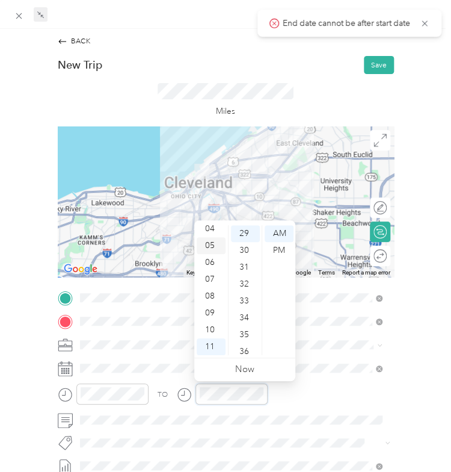
scroll to position [0, 0]
click at [214, 249] on div "01" at bounding box center [211, 250] width 29 height 17
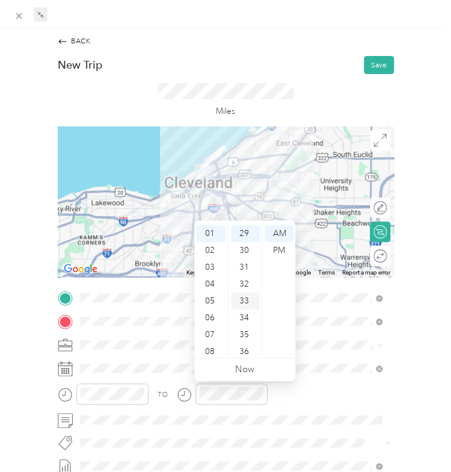
scroll to position [881, 0]
click at [243, 329] on div "58" at bounding box center [245, 329] width 29 height 17
click at [283, 250] on div "PM" at bounding box center [279, 250] width 29 height 17
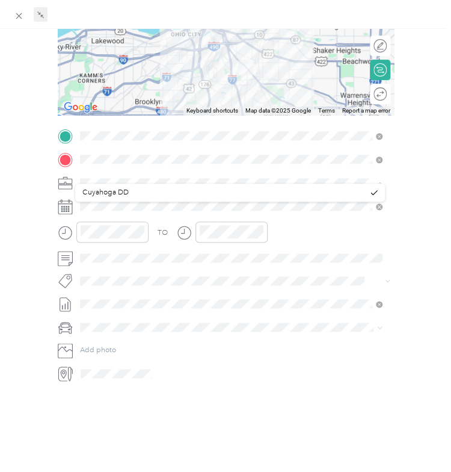
scroll to position [170, 0]
click at [205, 190] on div "Cuyahoga DD" at bounding box center [223, 192] width 283 height 11
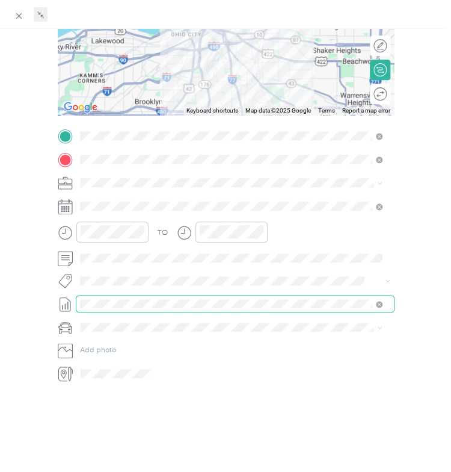
scroll to position [0, 0]
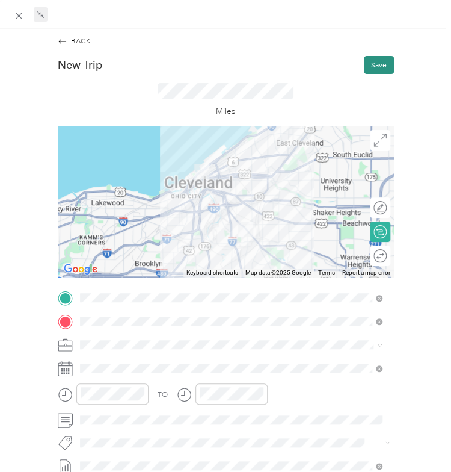
click at [370, 60] on button "Save" at bounding box center [379, 65] width 30 height 18
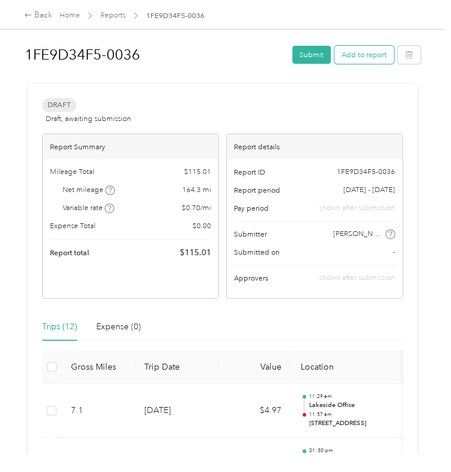
click at [353, 54] on button "Add to report" at bounding box center [365, 55] width 60 height 18
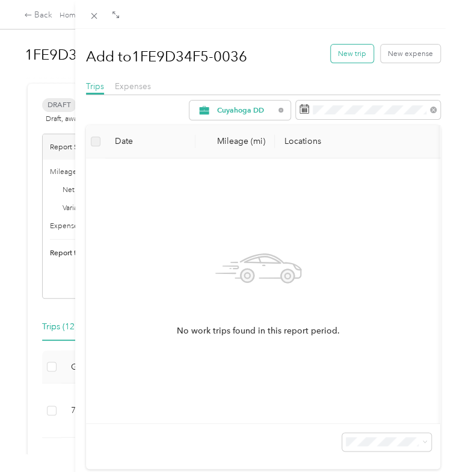
click at [347, 49] on button "New trip" at bounding box center [352, 54] width 43 height 18
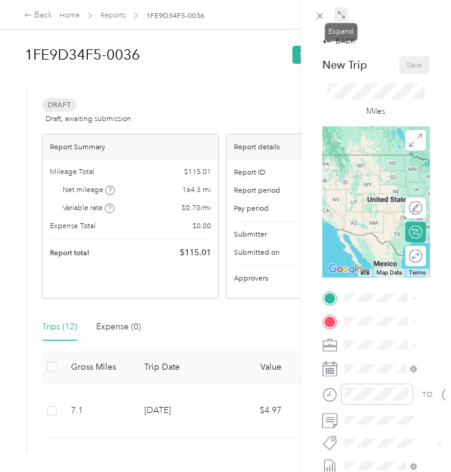
click at [344, 11] on icon at bounding box center [342, 15] width 8 height 8
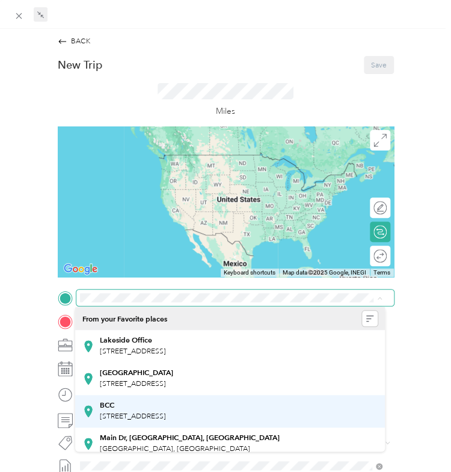
scroll to position [171, 0]
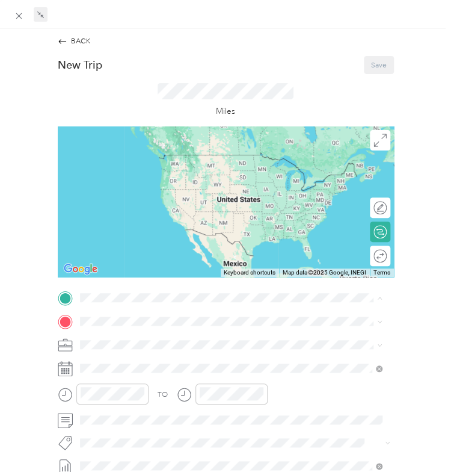
click at [123, 391] on div "Home [STREET_ADDRESS]" at bounding box center [133, 392] width 66 height 22
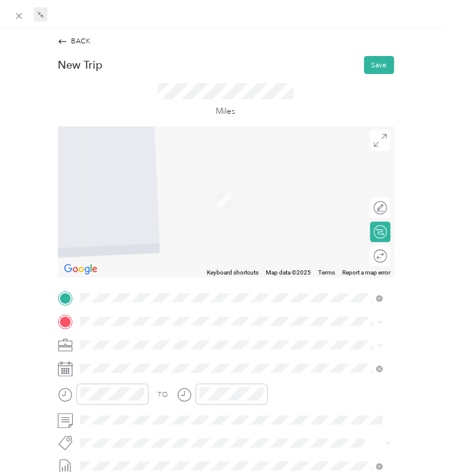
click at [112, 229] on strong "[GEOGRAPHIC_DATA]" at bounding box center [136, 232] width 73 height 9
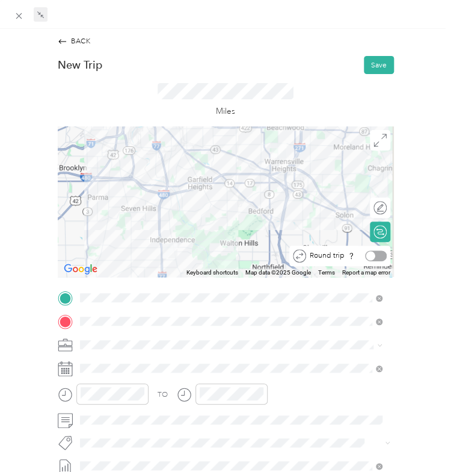
click at [367, 253] on div at bounding box center [376, 255] width 22 height 11
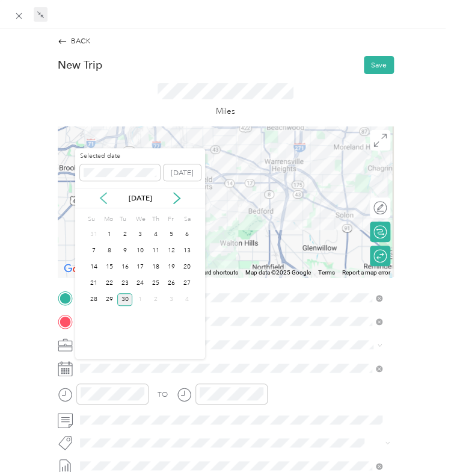
click at [103, 197] on icon at bounding box center [104, 198] width 12 height 12
click at [142, 262] on div "13" at bounding box center [140, 267] width 16 height 13
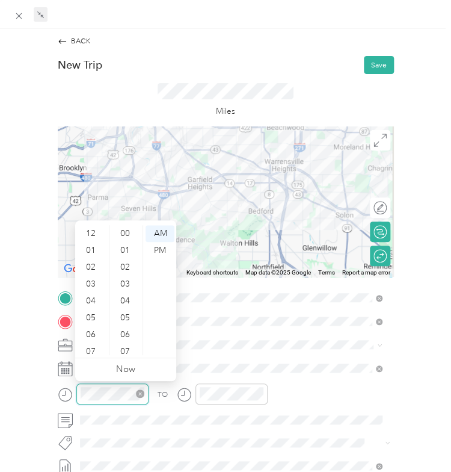
scroll to position [72, 0]
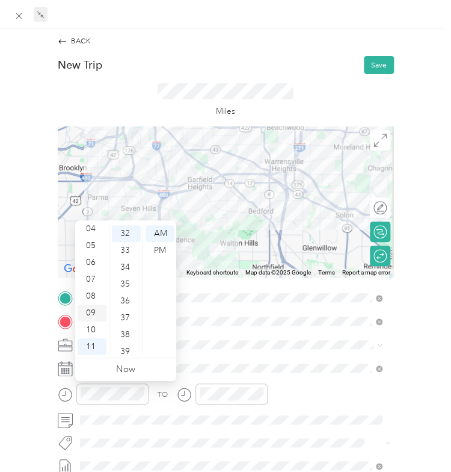
click at [90, 312] on div "09" at bounding box center [92, 313] width 29 height 17
click at [124, 235] on div "32" at bounding box center [126, 233] width 29 height 17
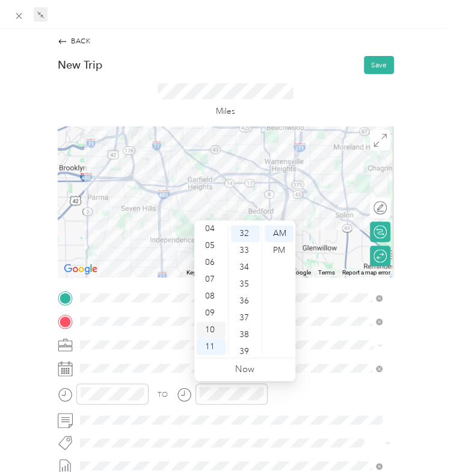
click at [202, 326] on div "10" at bounding box center [211, 329] width 29 height 17
click at [246, 230] on div "00" at bounding box center [245, 233] width 29 height 17
click at [301, 377] on div "TO Add photo" at bounding box center [226, 417] width 336 height 254
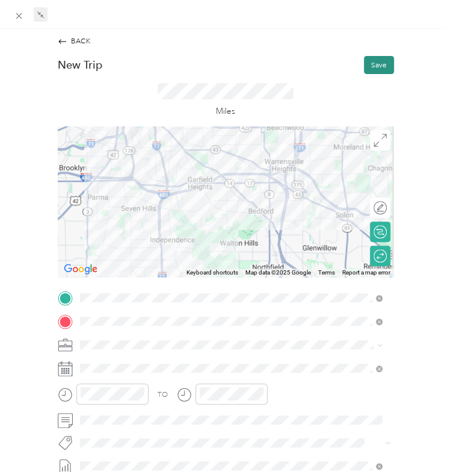
click at [369, 69] on button "Save" at bounding box center [379, 65] width 30 height 18
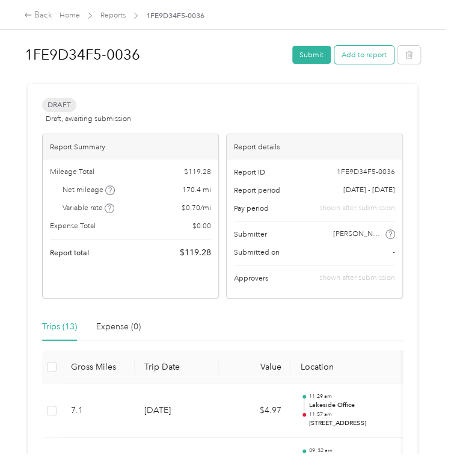
click at [370, 60] on button "Add to report" at bounding box center [365, 55] width 60 height 18
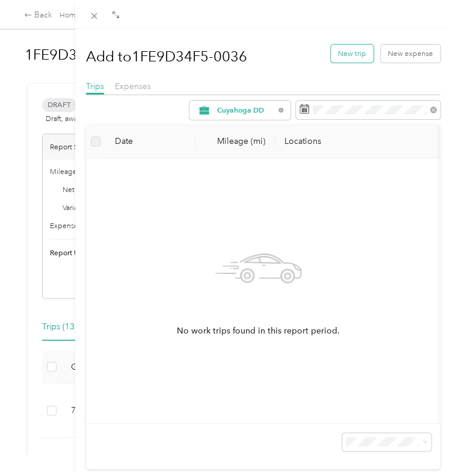
click at [343, 49] on button "New trip" at bounding box center [352, 54] width 43 height 18
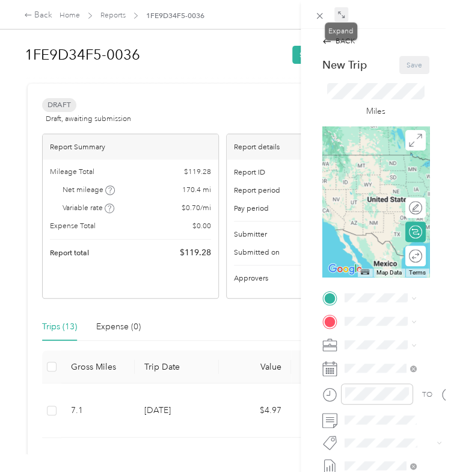
click at [341, 14] on icon at bounding box center [342, 15] width 8 height 8
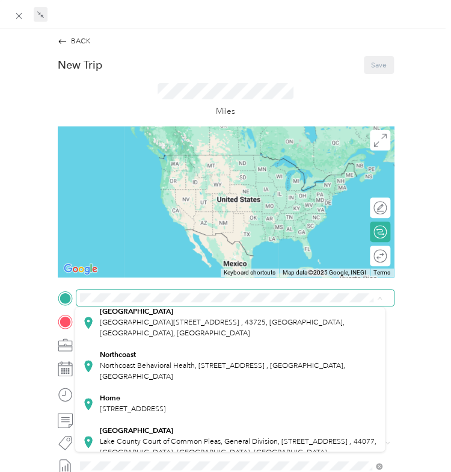
scroll to position [160, 0]
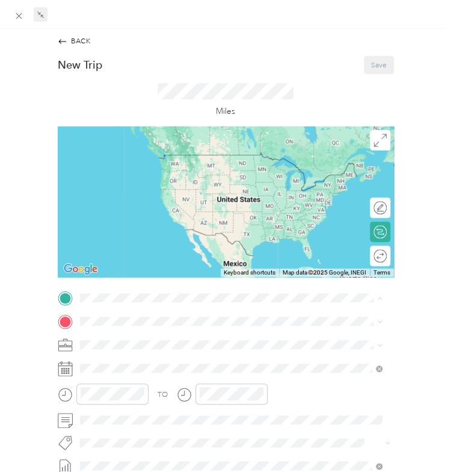
click at [116, 405] on span "[STREET_ADDRESS]" at bounding box center [133, 407] width 66 height 9
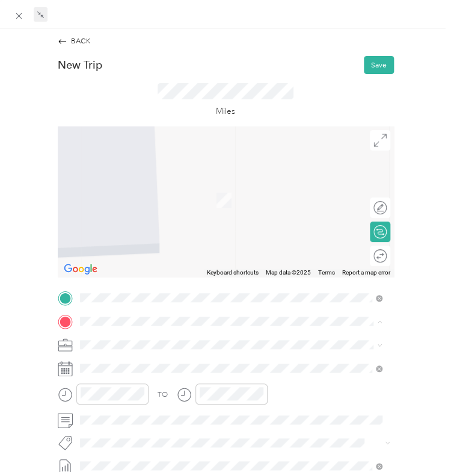
click at [102, 238] on div "[GEOGRAPHIC_DATA] [STREET_ADDRESS]" at bounding box center [136, 239] width 73 height 22
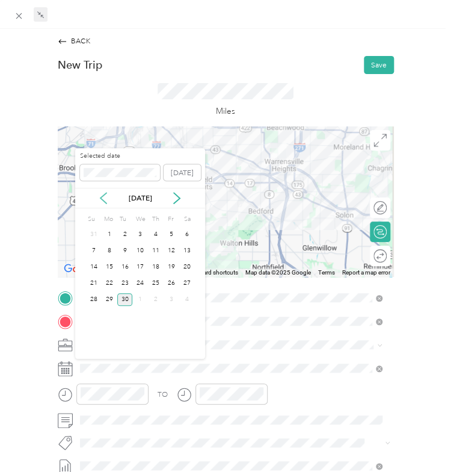
click at [103, 195] on icon at bounding box center [104, 198] width 6 height 11
click at [157, 264] on div "14" at bounding box center [156, 267] width 16 height 13
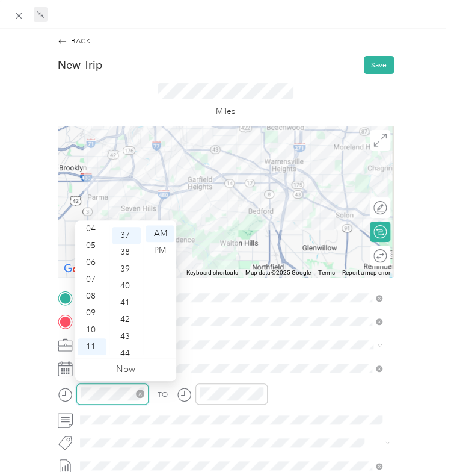
scroll to position [624, 0]
click at [26, 389] on div "BACK New Trip Save This trip cannot be edited because it is either under review…" at bounding box center [226, 322] width 430 height 572
click at [128, 269] on body "Back Home Reports 1FE9D34F5-0036 1FE9D34F5-0036 Submit Add to report Draft Draf…" at bounding box center [222, 236] width 445 height 472
click at [93, 310] on div "09" at bounding box center [92, 313] width 29 height 17
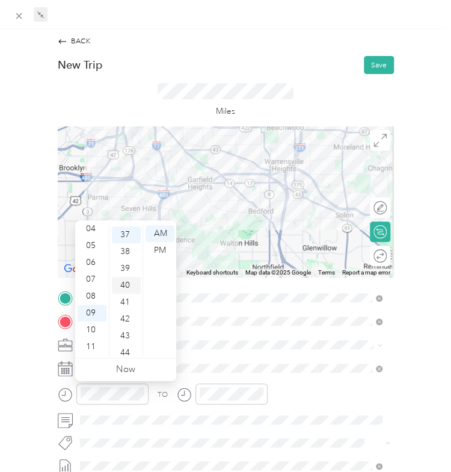
scroll to position [624, 0]
click at [128, 249] on div "30" at bounding box center [126, 252] width 29 height 17
click at [161, 231] on div "AM" at bounding box center [160, 233] width 29 height 17
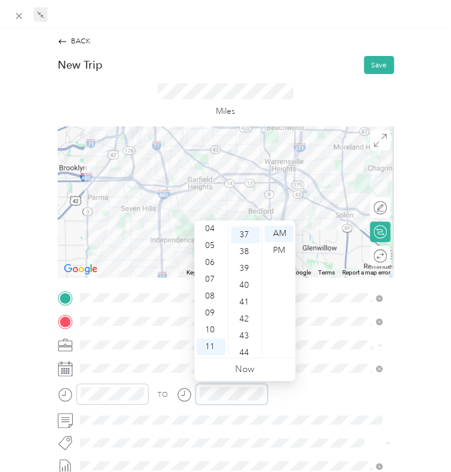
scroll to position [624, 0]
click at [209, 330] on div "10" at bounding box center [211, 329] width 29 height 17
click at [241, 234] on div "00" at bounding box center [245, 233] width 29 height 17
click at [290, 229] on div "AM" at bounding box center [279, 233] width 29 height 17
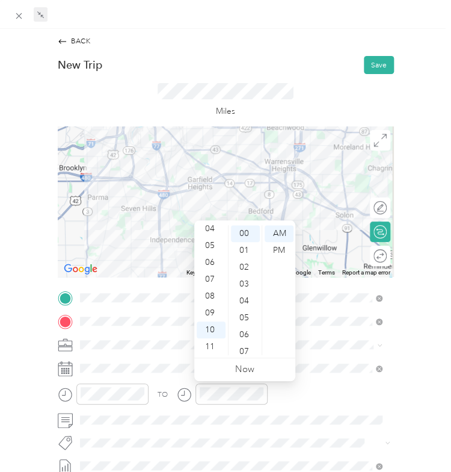
click at [291, 383] on div "TO" at bounding box center [226, 397] width 336 height 28
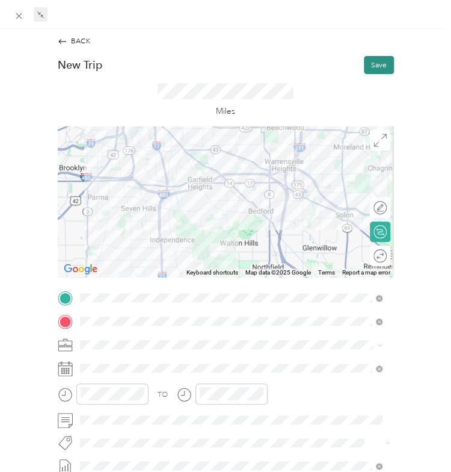
click at [364, 63] on button "Save" at bounding box center [379, 65] width 30 height 18
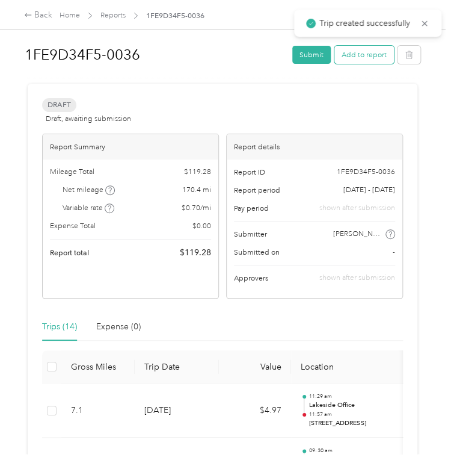
click at [364, 48] on button "Add to report" at bounding box center [365, 55] width 60 height 18
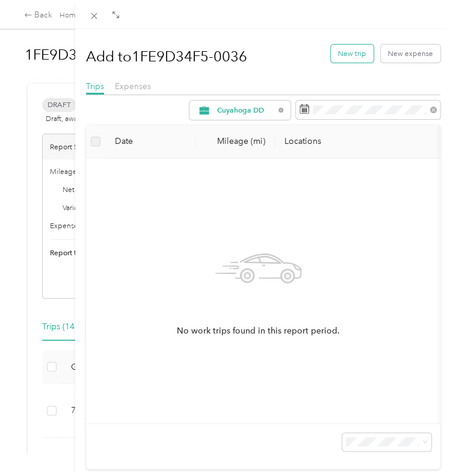
click at [339, 51] on button "New trip" at bounding box center [352, 54] width 43 height 18
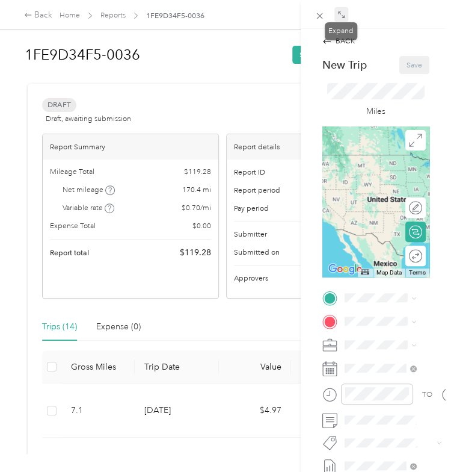
click at [341, 14] on icon at bounding box center [342, 15] width 8 height 8
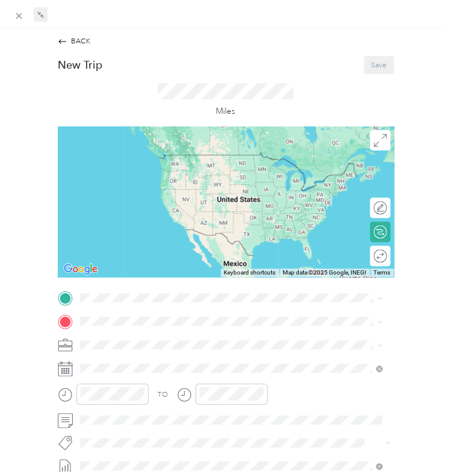
click at [123, 373] on strong "[GEOGRAPHIC_DATA]" at bounding box center [136, 372] width 73 height 9
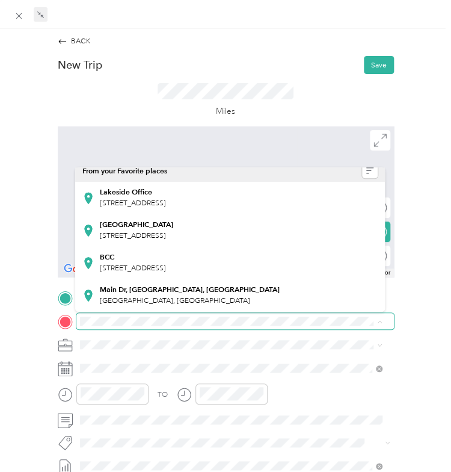
scroll to position [8, 0]
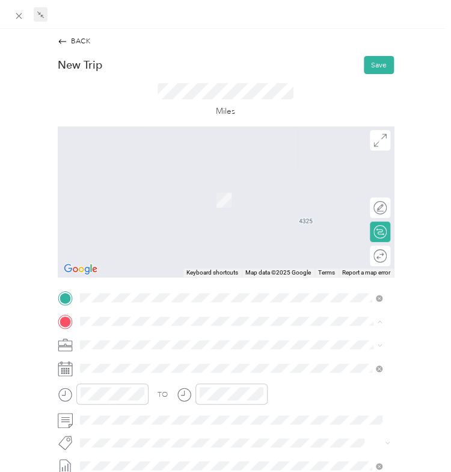
click at [130, 209] on li "Lakeside Office [STREET_ADDRESS]" at bounding box center [230, 198] width 310 height 33
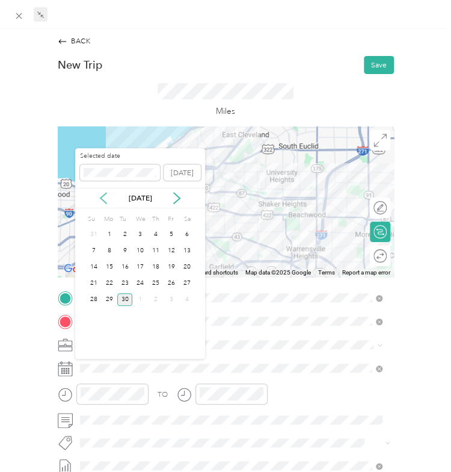
click at [107, 200] on icon at bounding box center [104, 198] width 12 height 12
click at [156, 262] on div "14" at bounding box center [156, 267] width 16 height 13
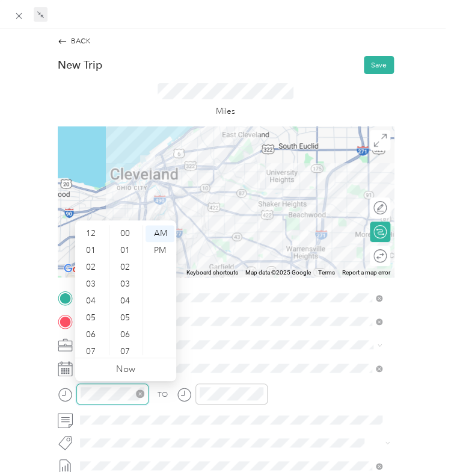
scroll to position [72, 0]
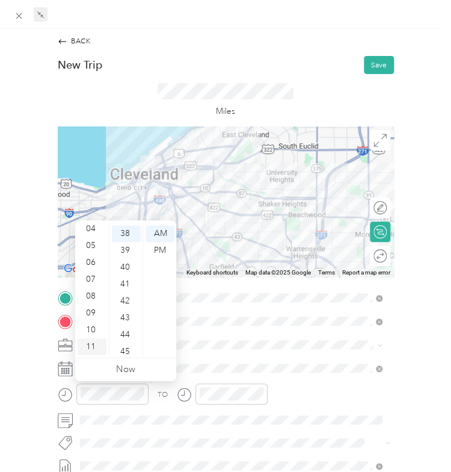
click at [94, 345] on div "11" at bounding box center [92, 346] width 29 height 17
click at [120, 344] on div "30" at bounding box center [126, 344] width 29 height 17
click at [205, 353] on div "TO Add photo" at bounding box center [226, 417] width 336 height 254
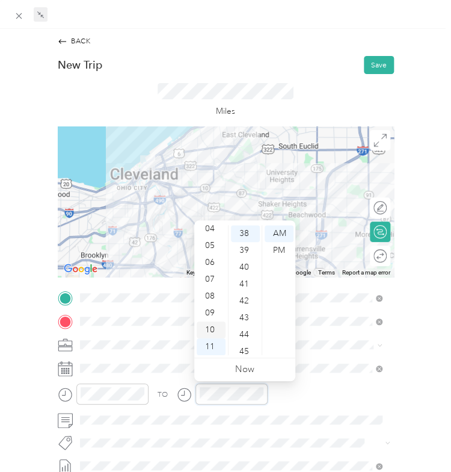
scroll to position [0, 0]
click at [209, 230] on div "12" at bounding box center [211, 233] width 29 height 17
click at [241, 229] on div "00" at bounding box center [245, 233] width 29 height 17
click at [284, 251] on div "PM" at bounding box center [279, 250] width 29 height 17
click at [312, 385] on div "TO" at bounding box center [226, 397] width 336 height 28
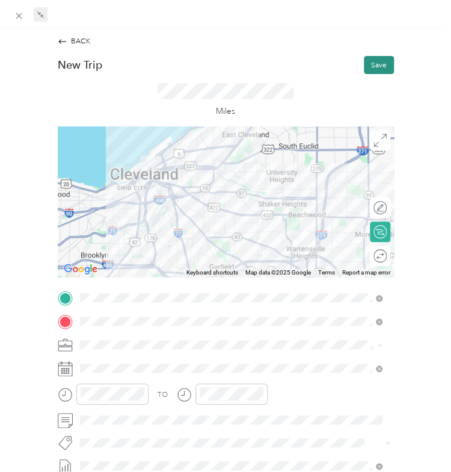
click at [374, 62] on button "Save" at bounding box center [379, 65] width 30 height 18
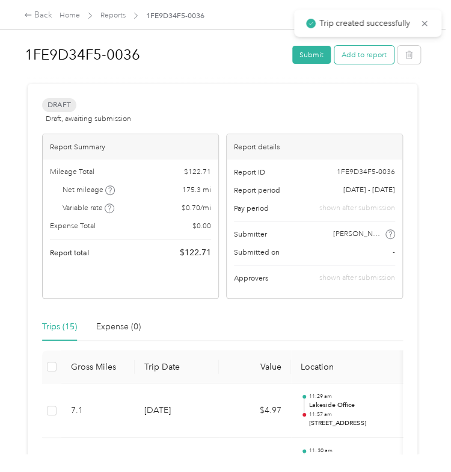
click at [351, 56] on button "Add to report" at bounding box center [365, 55] width 60 height 18
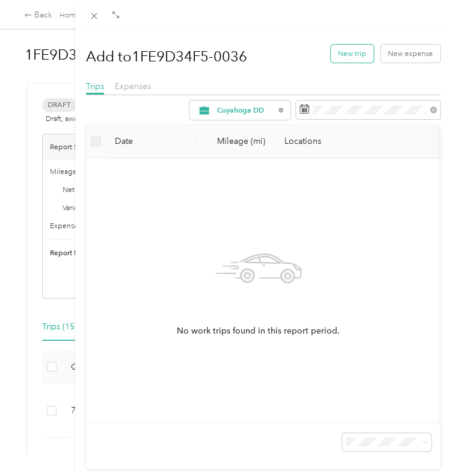
click at [333, 55] on button "New trip" at bounding box center [352, 54] width 43 height 18
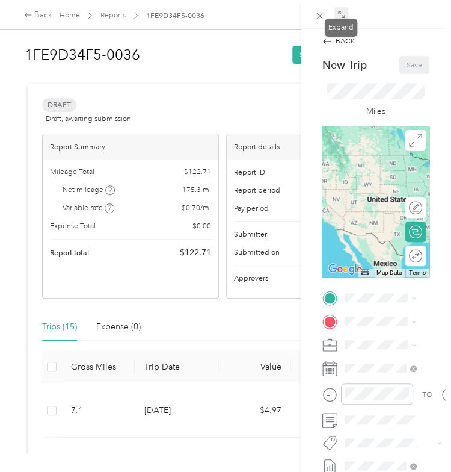
click at [338, 15] on icon at bounding box center [342, 15] width 8 height 8
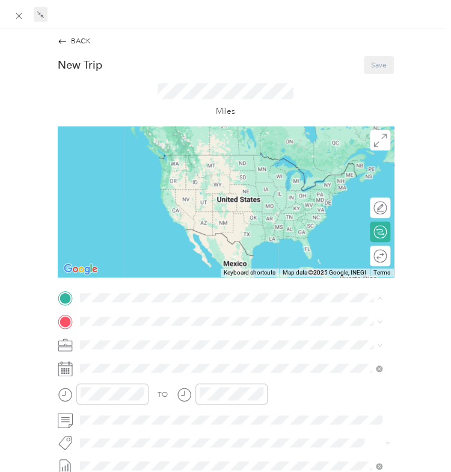
click at [122, 348] on span "[STREET_ADDRESS]" at bounding box center [133, 351] width 66 height 9
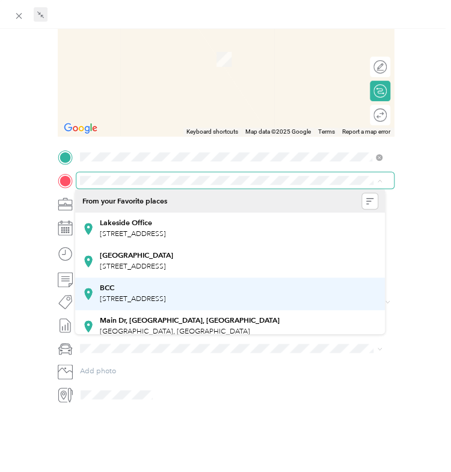
scroll to position [171, 0]
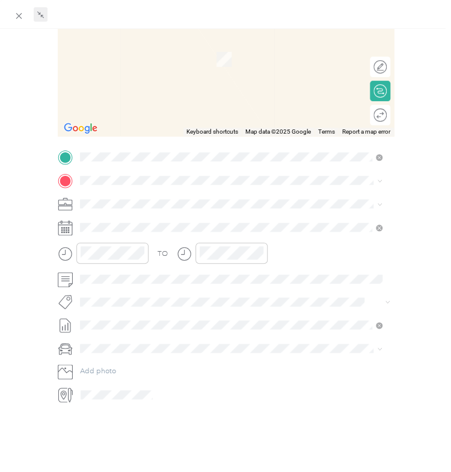
click at [117, 279] on span "[STREET_ADDRESS]" at bounding box center [133, 278] width 66 height 9
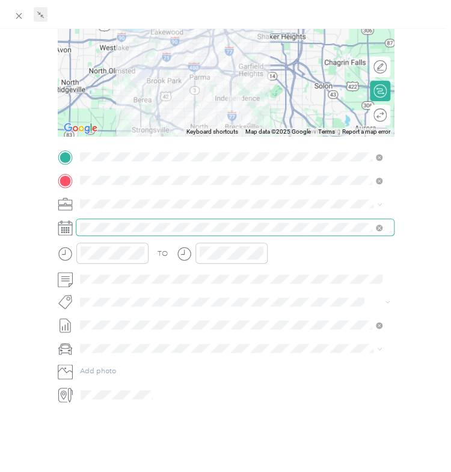
click at [98, 221] on span at bounding box center [235, 227] width 318 height 16
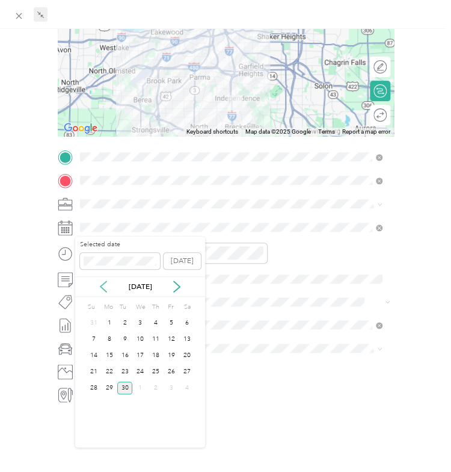
click at [104, 282] on icon at bounding box center [104, 286] width 12 height 12
click at [150, 353] on div "14" at bounding box center [156, 355] width 16 height 13
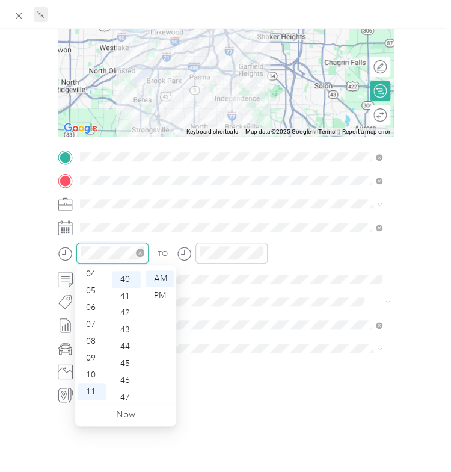
scroll to position [674, 0]
click at [91, 270] on div "04" at bounding box center [92, 273] width 29 height 17
click at [163, 291] on div "PM" at bounding box center [160, 295] width 29 height 17
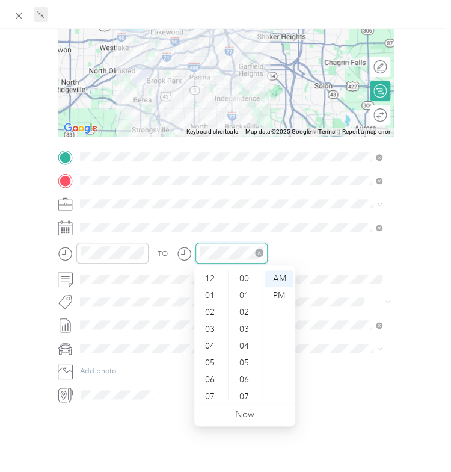
scroll to position [72, 0]
click at [212, 292] on div "05" at bounding box center [211, 290] width 29 height 17
click at [244, 274] on div "00" at bounding box center [245, 278] width 29 height 17
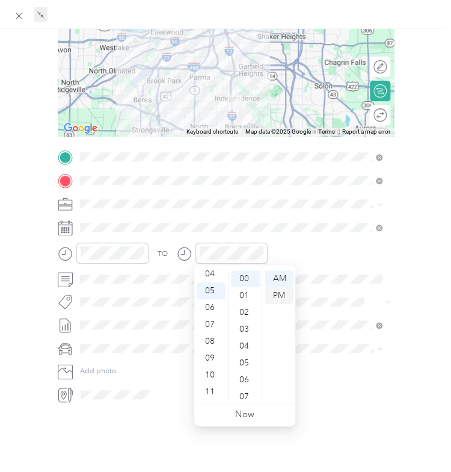
click at [279, 291] on div "PM" at bounding box center [279, 295] width 29 height 17
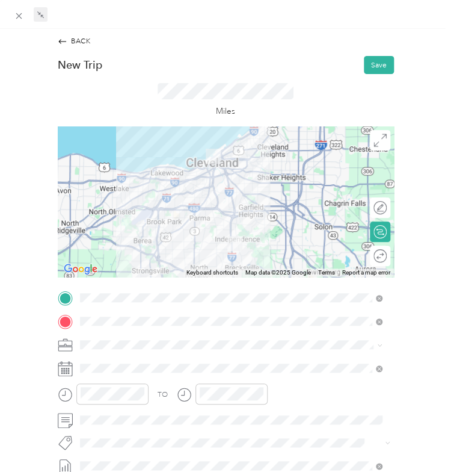
click at [279, 78] on div "Miles" at bounding box center [226, 100] width 336 height 52
click at [368, 63] on button "Save" at bounding box center [379, 65] width 30 height 18
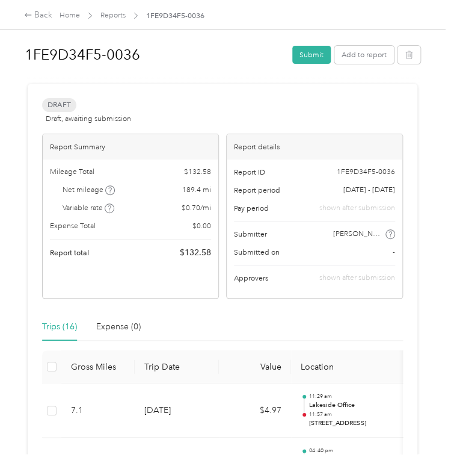
click at [295, 104] on div "Draft Draft, awaiting submission View activity & comments" at bounding box center [222, 111] width 361 height 26
click at [347, 56] on button "Add to report" at bounding box center [365, 55] width 60 height 18
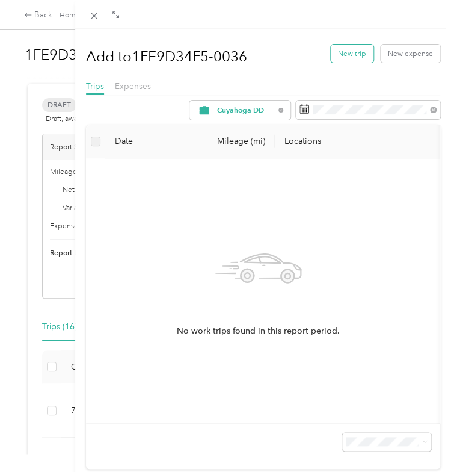
click at [350, 51] on button "New trip" at bounding box center [352, 54] width 43 height 18
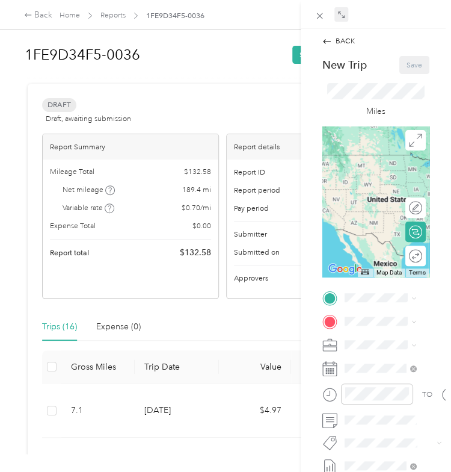
click at [339, 11] on icon at bounding box center [339, 12] width 3 height 3
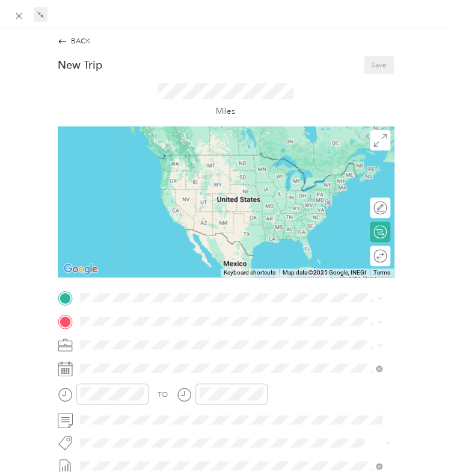
click at [253, 49] on div "BACK New Trip Save This trip cannot be edited because it is either under review…" at bounding box center [226, 322] width 358 height 572
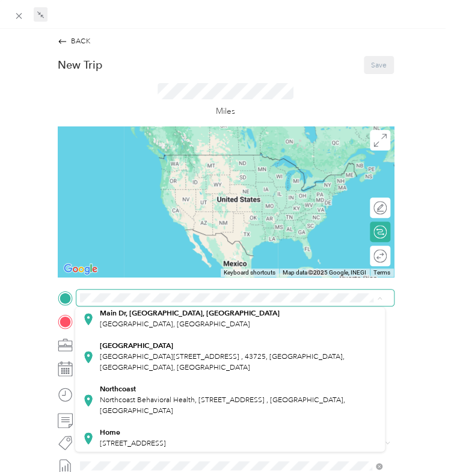
scroll to position [124, 0]
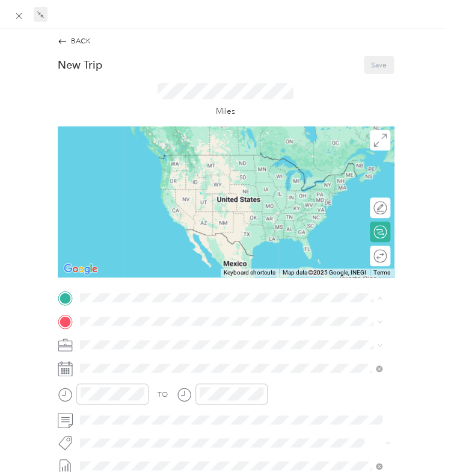
click at [113, 442] on span "[STREET_ADDRESS]" at bounding box center [133, 443] width 66 height 9
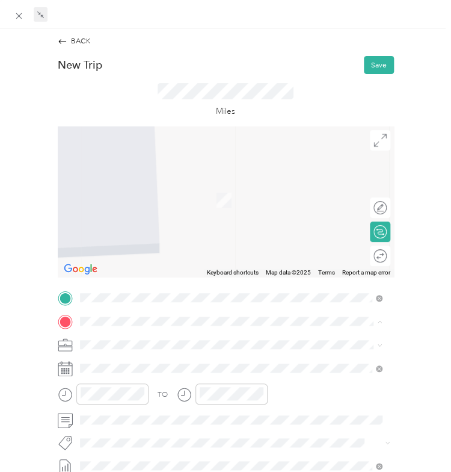
click at [116, 211] on span "[STREET_ADDRESS]" at bounding box center [133, 211] width 66 height 9
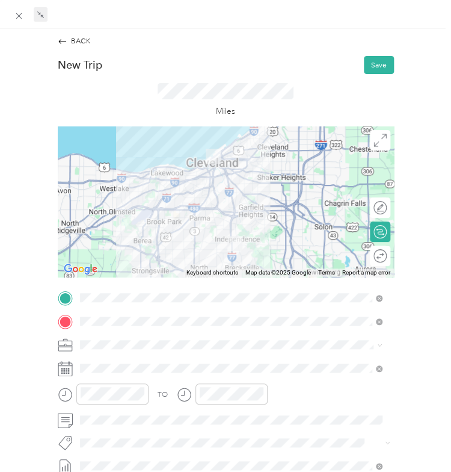
click at [373, 250] on div "Round trip" at bounding box center [380, 256] width 20 height 20
click at [370, 256] on div at bounding box center [376, 255] width 22 height 11
click at [377, 256] on div at bounding box center [381, 255] width 9 height 9
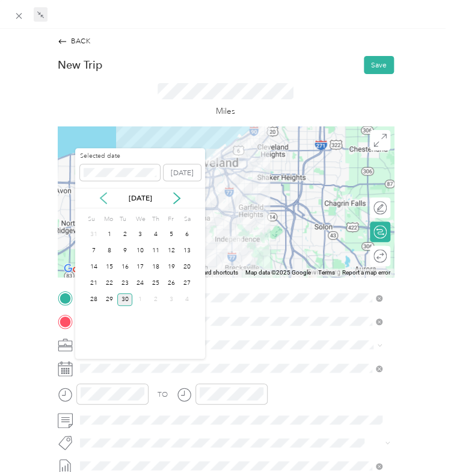
click at [103, 197] on icon at bounding box center [104, 198] width 12 height 12
click at [171, 264] on div "15" at bounding box center [172, 267] width 16 height 13
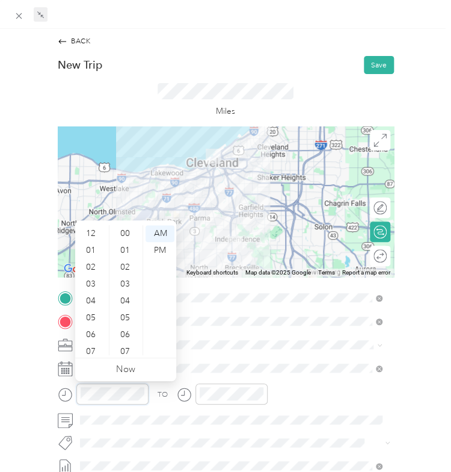
scroll to position [72, 0]
click at [89, 298] on div "08" at bounding box center [92, 296] width 29 height 17
click at [89, 310] on div "09" at bounding box center [92, 313] width 29 height 17
click at [92, 302] on div "08" at bounding box center [92, 296] width 29 height 17
click at [93, 296] on div "08" at bounding box center [92, 296] width 29 height 17
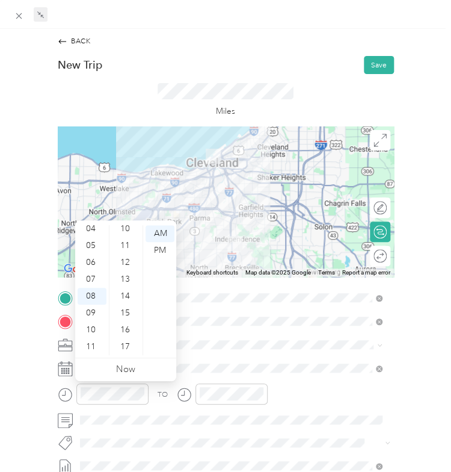
scroll to position [0, 0]
click at [128, 302] on div "30" at bounding box center [126, 305] width 29 height 17
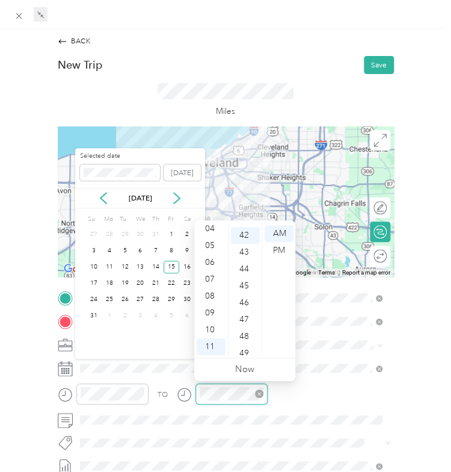
scroll to position [708, 0]
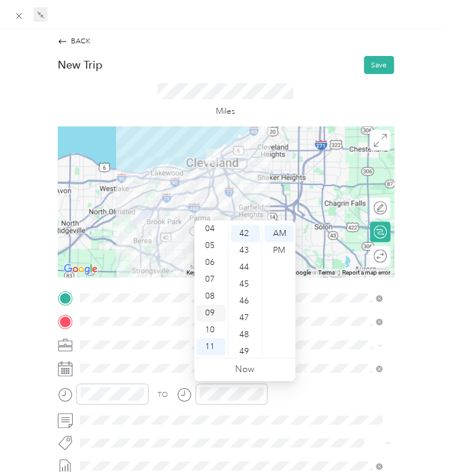
click at [213, 317] on div "09" at bounding box center [211, 313] width 29 height 17
click at [245, 231] on div "00" at bounding box center [245, 233] width 29 height 17
click at [316, 394] on div "TO" at bounding box center [226, 397] width 336 height 28
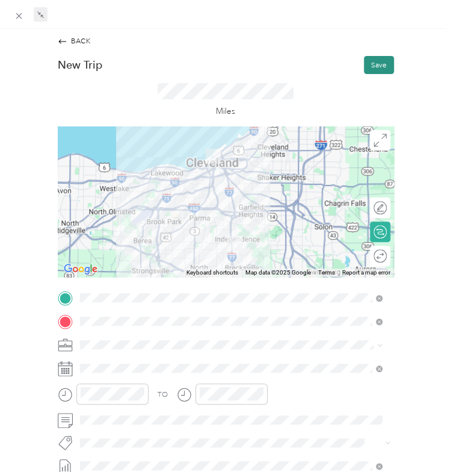
click at [364, 72] on button "Save" at bounding box center [379, 65] width 30 height 18
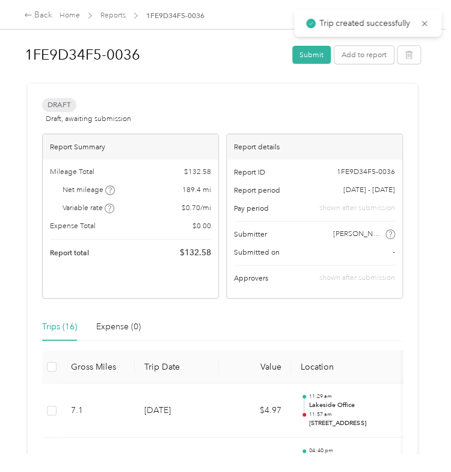
click at [364, 472] on div "Drag to resize Click to close BACK New Trip Save This trip cannot be edited bec…" at bounding box center [222, 472] width 445 height 0
click at [355, 55] on button "Add to report" at bounding box center [365, 55] width 60 height 18
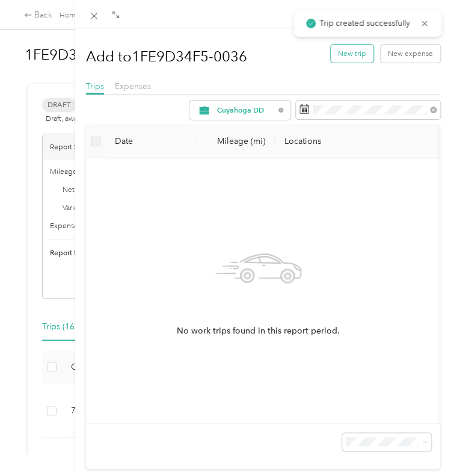
click at [342, 53] on button "New trip" at bounding box center [352, 54] width 43 height 18
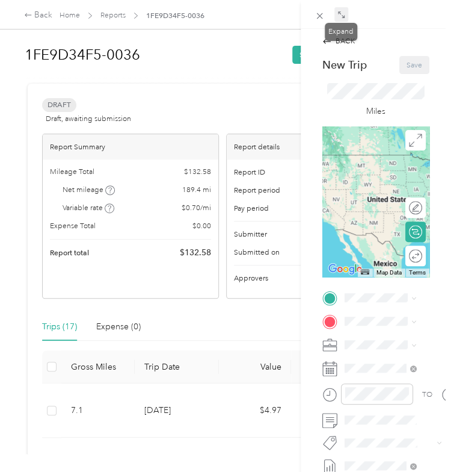
click at [339, 17] on icon at bounding box center [342, 15] width 8 height 8
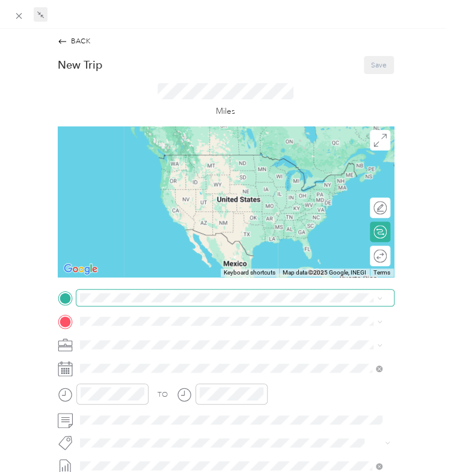
click at [102, 302] on span at bounding box center [235, 298] width 318 height 16
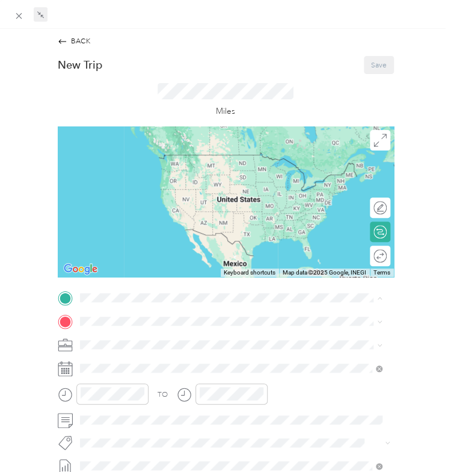
click at [122, 348] on span "[STREET_ADDRESS]" at bounding box center [133, 351] width 66 height 9
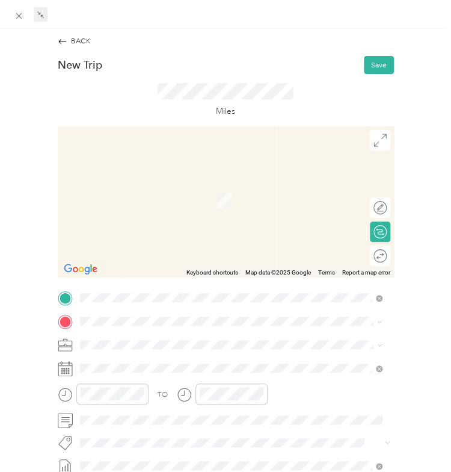
click at [325, 376] on div "TO Add photo" at bounding box center [226, 417] width 336 height 254
click at [135, 196] on span "[STREET_ADDRESS][US_STATE]" at bounding box center [152, 195] width 105 height 9
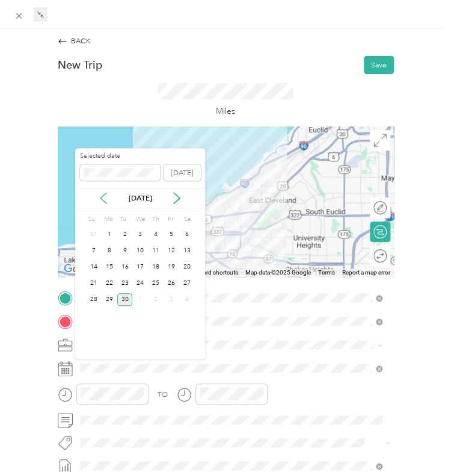
click at [101, 197] on icon at bounding box center [104, 198] width 6 height 11
click at [167, 268] on div "15" at bounding box center [172, 267] width 16 height 13
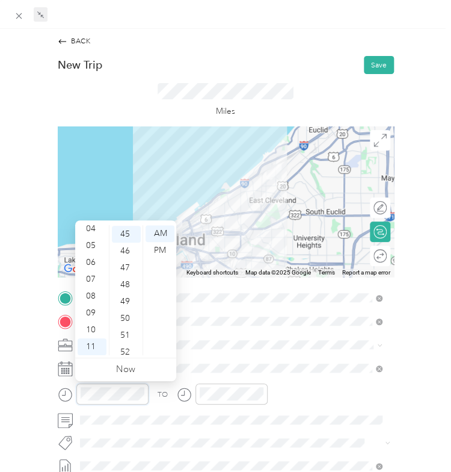
scroll to position [758, 0]
click at [93, 311] on div "09" at bounding box center [92, 313] width 29 height 17
click at [127, 240] on div "30" at bounding box center [126, 244] width 29 height 17
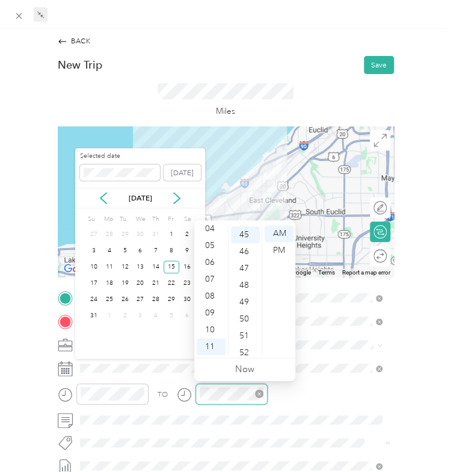
scroll to position [758, 0]
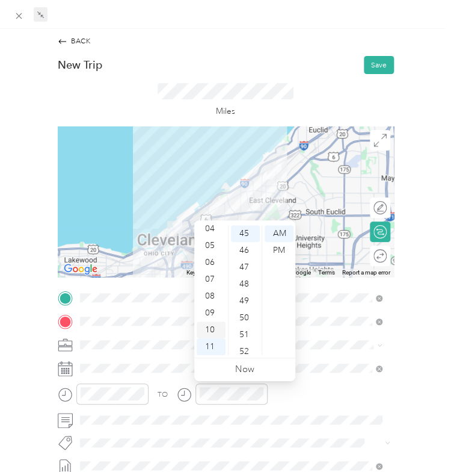
click at [211, 332] on div "10" at bounding box center [211, 329] width 29 height 17
click at [244, 232] on div "00" at bounding box center [245, 233] width 29 height 17
click at [209, 329] on div "10" at bounding box center [211, 329] width 29 height 17
click at [241, 234] on div "00" at bounding box center [245, 233] width 29 height 17
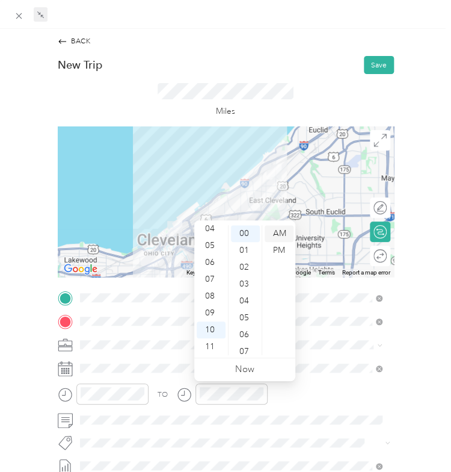
click at [271, 231] on div "AM" at bounding box center [279, 233] width 29 height 17
click at [320, 355] on div "TO Add photo" at bounding box center [226, 417] width 336 height 254
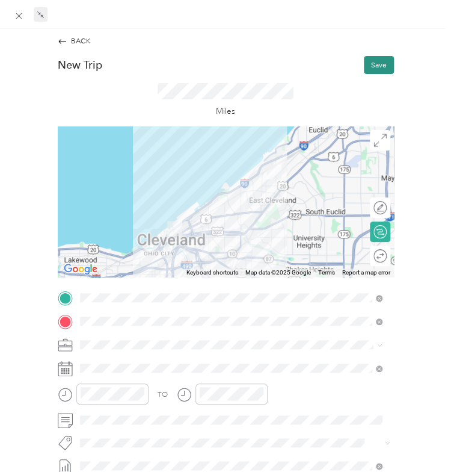
click at [364, 62] on button "Save" at bounding box center [379, 65] width 30 height 18
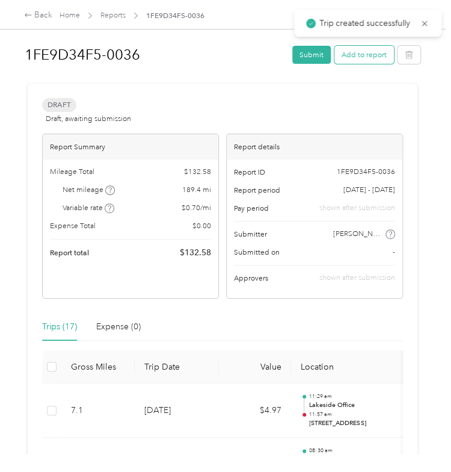
click at [347, 55] on button "Add to report" at bounding box center [365, 55] width 60 height 18
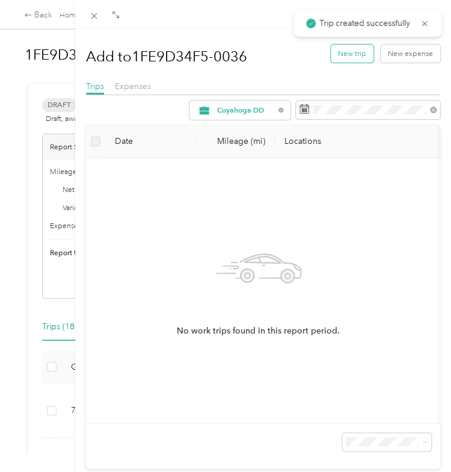
click at [338, 55] on button "New trip" at bounding box center [352, 54] width 43 height 18
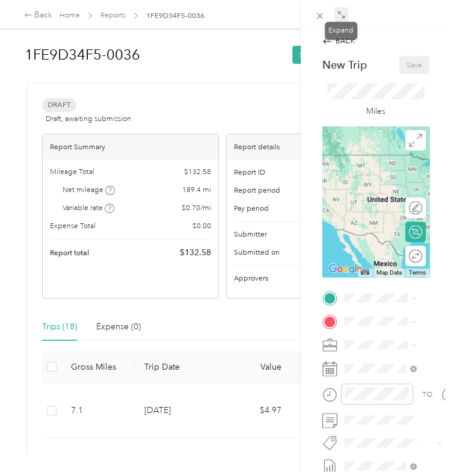
click at [344, 14] on icon at bounding box center [342, 15] width 8 height 8
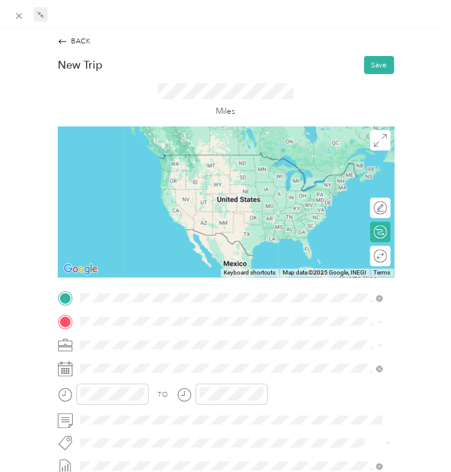
click at [140, 333] on span "[STREET_ADDRESS][US_STATE]" at bounding box center [152, 334] width 105 height 9
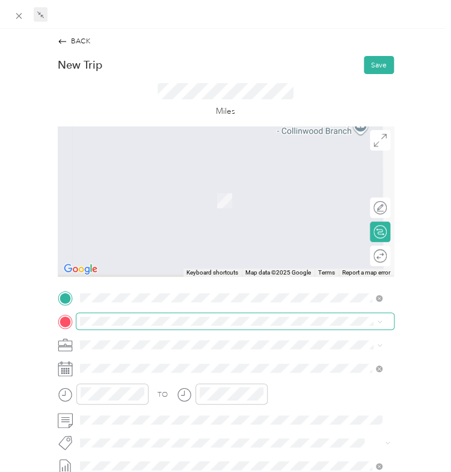
click at [104, 315] on span at bounding box center [235, 321] width 318 height 16
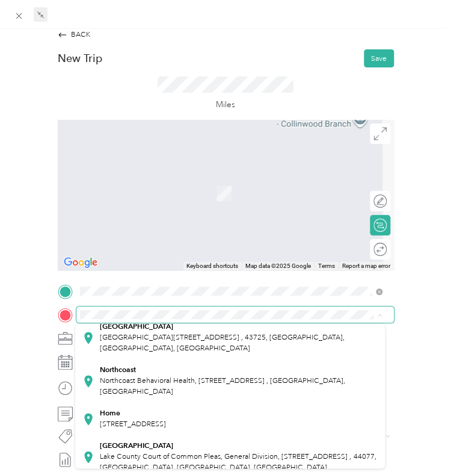
scroll to position [171, 0]
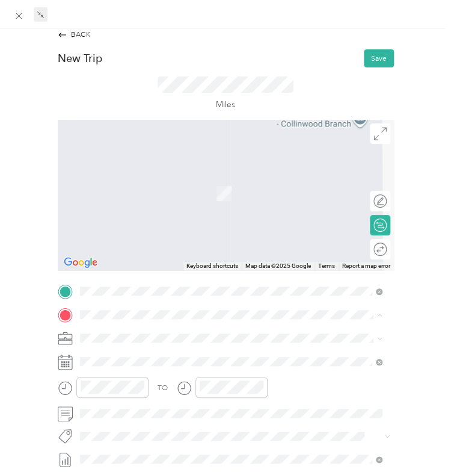
click at [114, 403] on strong "Home" at bounding box center [110, 402] width 20 height 9
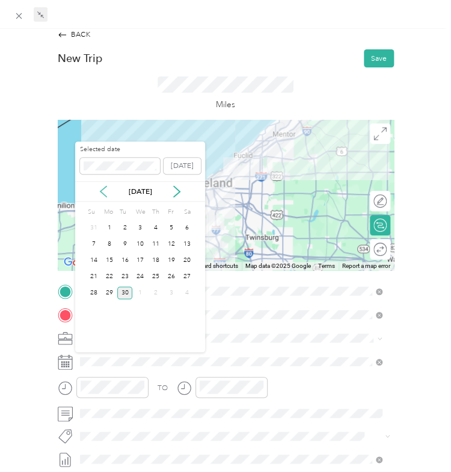
click at [107, 185] on icon at bounding box center [104, 191] width 12 height 12
click at [171, 257] on div "15" at bounding box center [172, 260] width 16 height 13
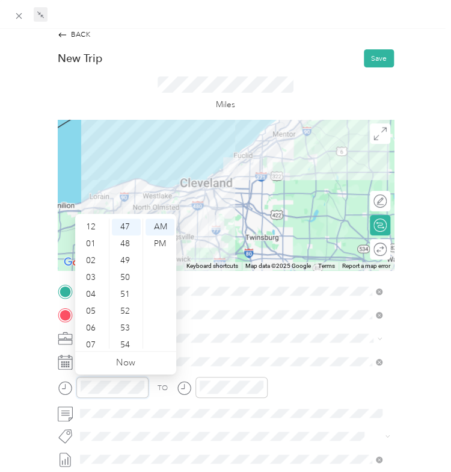
scroll to position [72, 0]
click at [92, 341] on div "11" at bounding box center [92, 340] width 29 height 17
click at [128, 291] on div "30" at bounding box center [126, 293] width 29 height 17
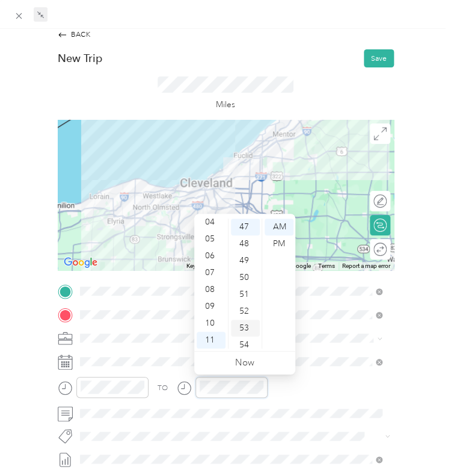
scroll to position [881, 0]
click at [246, 315] on div "58" at bounding box center [245, 323] width 29 height 17
click at [308, 395] on div "TO" at bounding box center [226, 391] width 336 height 28
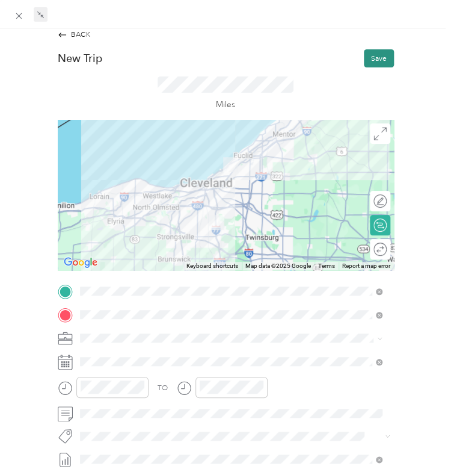
click at [373, 57] on button "Save" at bounding box center [379, 58] width 30 height 18
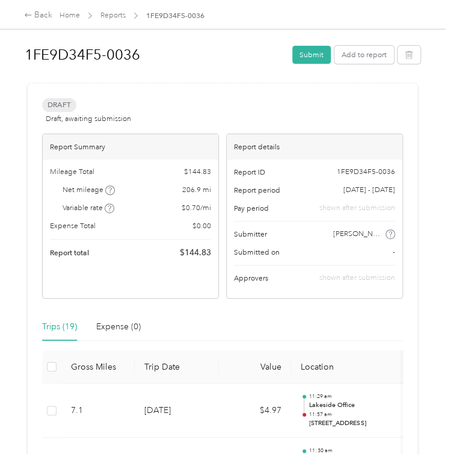
click at [425, 293] on div "1FE9D34F5-0036 Submit Add to report Draft Draft, awaiting submission View activ…" at bounding box center [222, 227] width 445 height 454
click at [321, 334] on div "Trips (19) Expense (0)" at bounding box center [222, 327] width 361 height 28
click at [361, 54] on button "Add to report" at bounding box center [365, 55] width 60 height 18
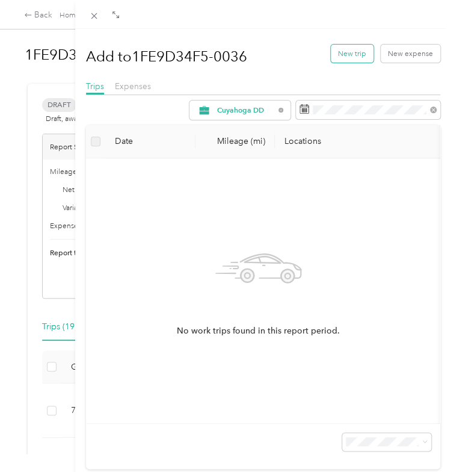
click at [337, 57] on button "New trip" at bounding box center [352, 54] width 43 height 18
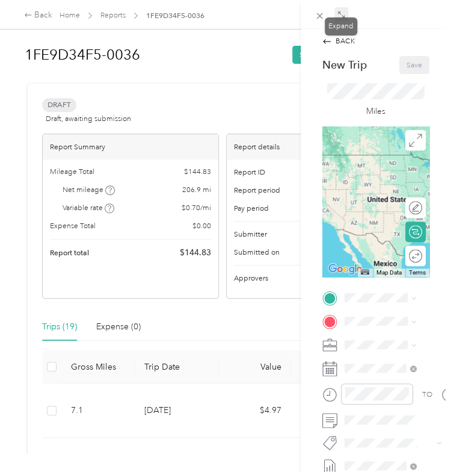
click at [342, 12] on icon at bounding box center [342, 15] width 8 height 8
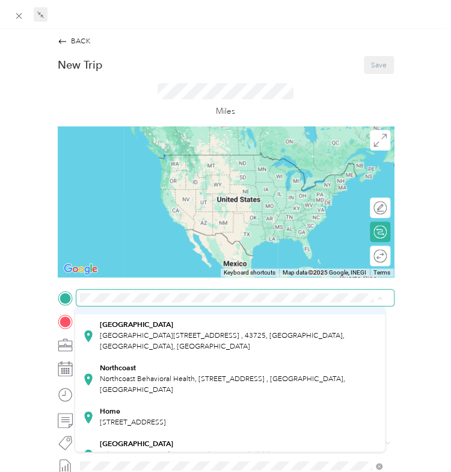
scroll to position [171, 0]
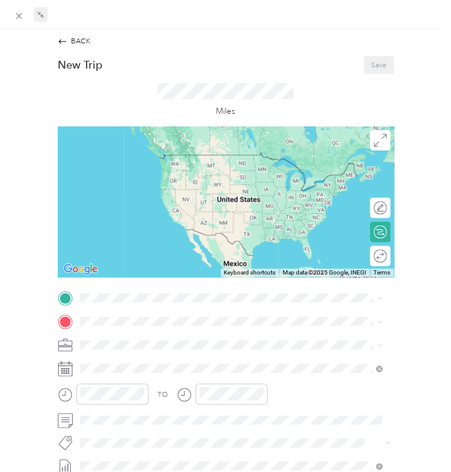
click at [131, 394] on span "[STREET_ADDRESS]" at bounding box center [133, 396] width 66 height 9
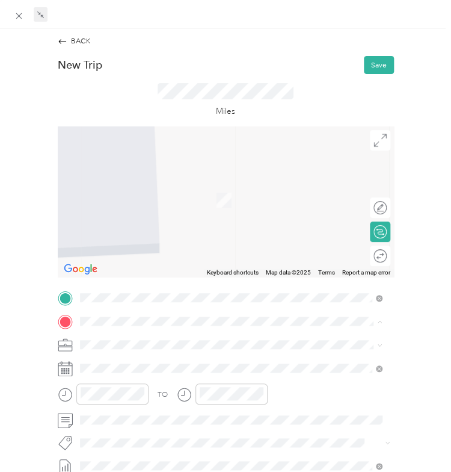
click at [128, 203] on div "Lakeside Office [STREET_ADDRESS]" at bounding box center [133, 207] width 66 height 22
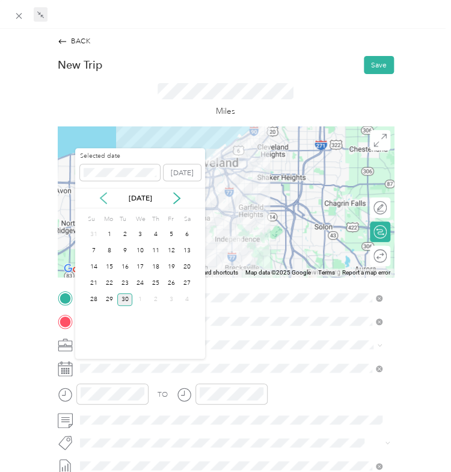
click at [101, 198] on icon at bounding box center [104, 198] width 6 height 11
click at [155, 283] on div "21" at bounding box center [156, 283] width 16 height 13
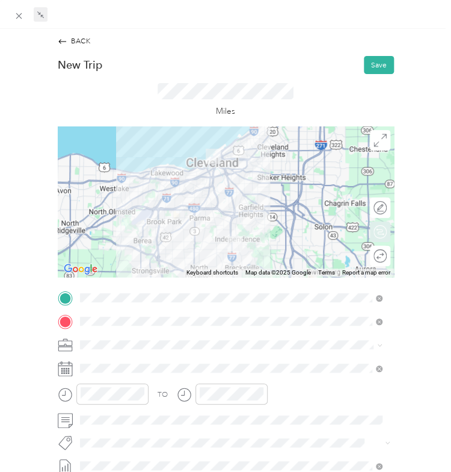
click at [374, 253] on div "Round trip" at bounding box center [380, 256] width 20 height 20
click at [366, 255] on div at bounding box center [370, 255] width 9 height 9
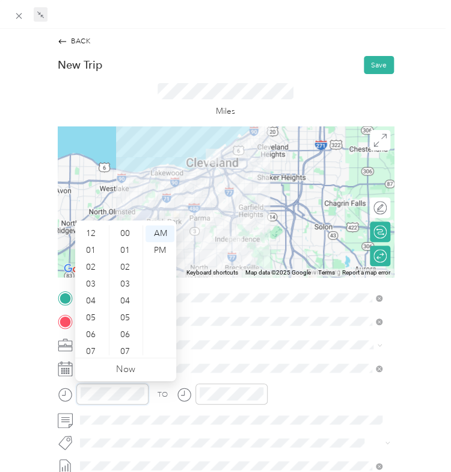
scroll to position [72, 0]
click at [84, 291] on div "08" at bounding box center [92, 296] width 29 height 17
click at [126, 310] on div "30" at bounding box center [126, 310] width 29 height 17
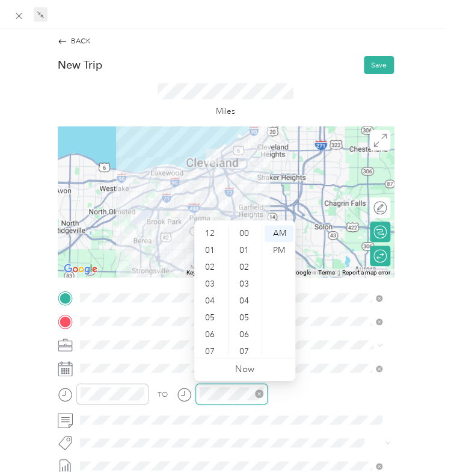
scroll to position [72, 0]
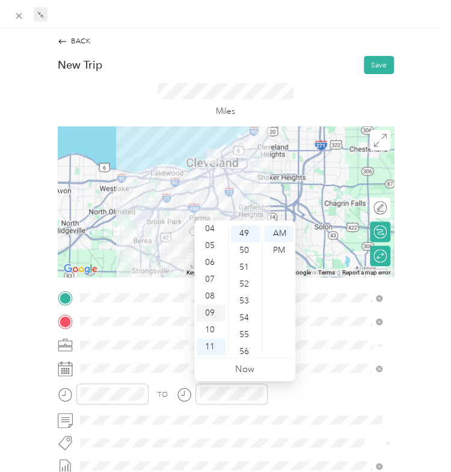
click at [214, 314] on div "09" at bounding box center [211, 313] width 29 height 17
click at [244, 230] on div "00" at bounding box center [245, 233] width 29 height 17
click at [289, 400] on div "TO" at bounding box center [226, 397] width 336 height 28
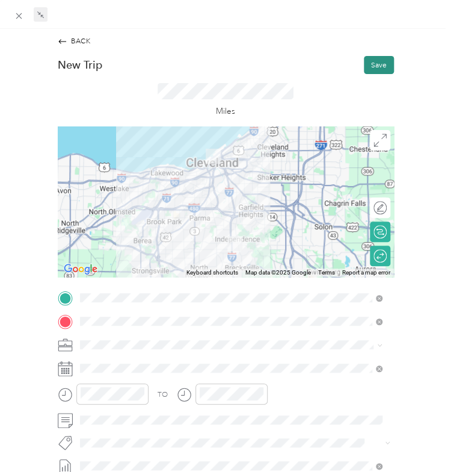
click at [368, 60] on button "Save" at bounding box center [379, 65] width 30 height 18
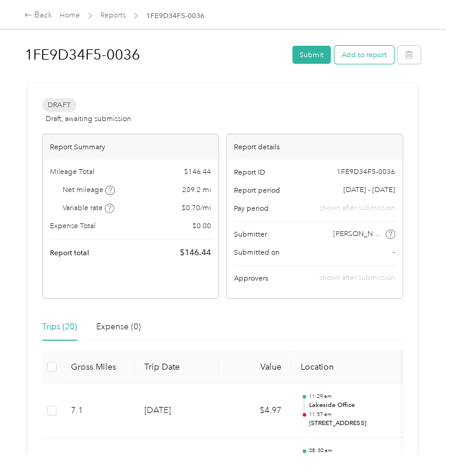
click at [361, 55] on button "Add to report" at bounding box center [365, 55] width 60 height 18
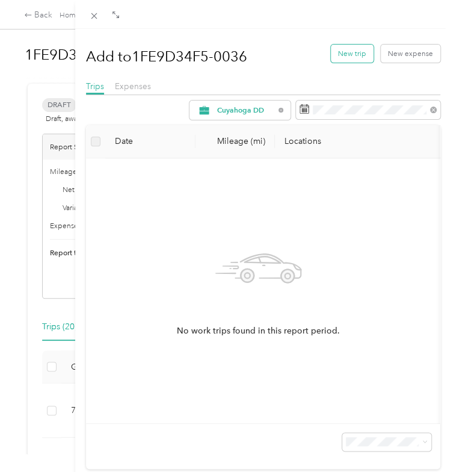
click at [342, 50] on button "New trip" at bounding box center [352, 54] width 43 height 18
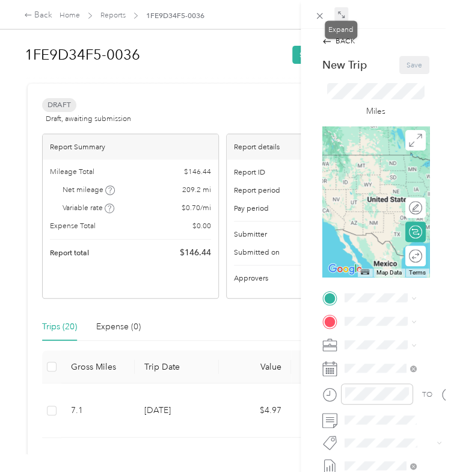
click at [344, 14] on icon at bounding box center [342, 15] width 8 height 8
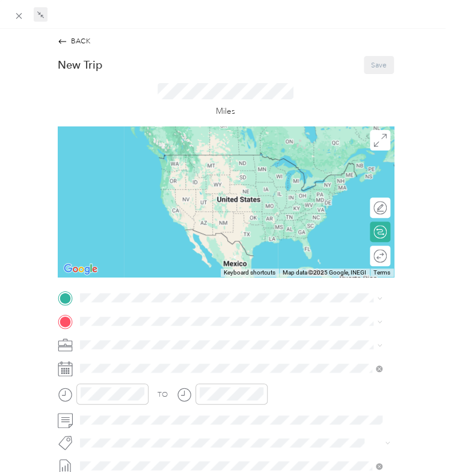
scroll to position [31, 0]
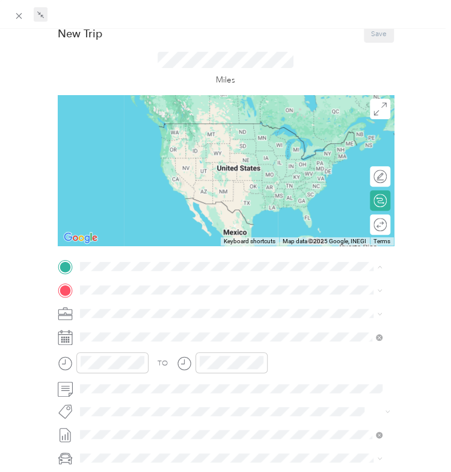
click at [123, 310] on strong "Lakeside Office" at bounding box center [126, 308] width 52 height 9
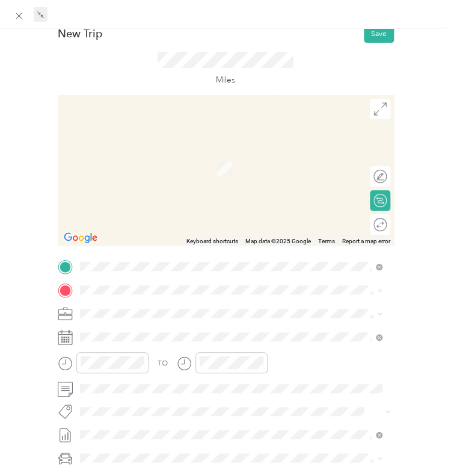
click at [127, 368] on div "[GEOGRAPHIC_DATA] [STREET_ADDRESS]" at bounding box center [136, 371] width 73 height 22
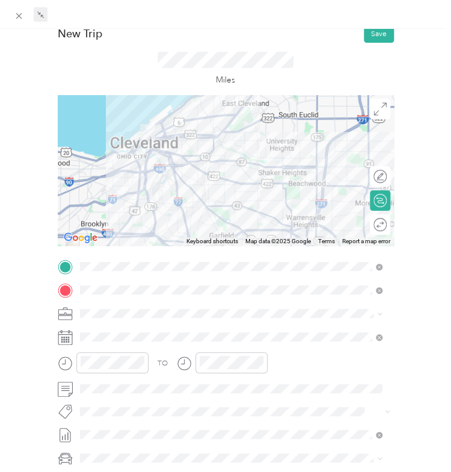
click at [370, 228] on div "Round trip" at bounding box center [380, 224] width 20 height 20
click at [366, 220] on div at bounding box center [376, 224] width 22 height 11
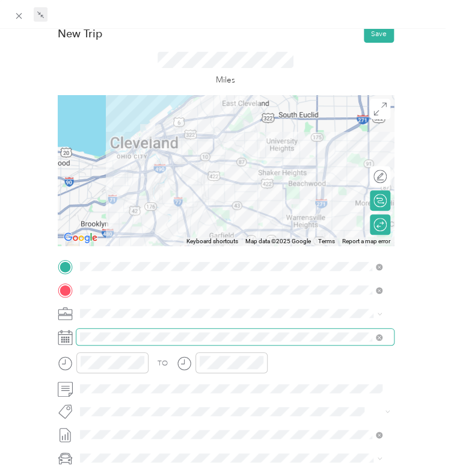
click at [99, 332] on span at bounding box center [235, 337] width 318 height 16
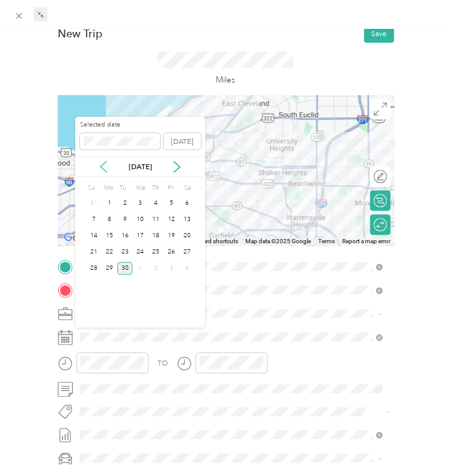
click at [103, 164] on icon at bounding box center [104, 166] width 6 height 11
click at [157, 248] on div "21" at bounding box center [156, 252] width 16 height 13
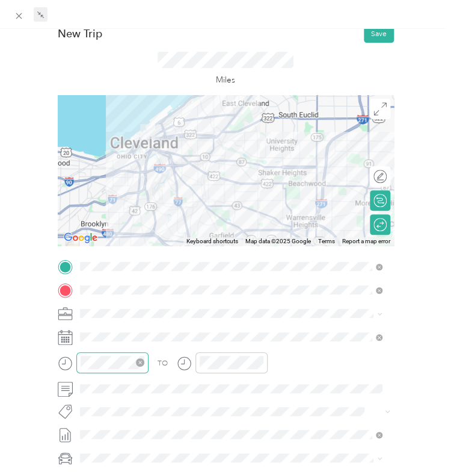
click at [96, 353] on div at bounding box center [112, 362] width 72 height 21
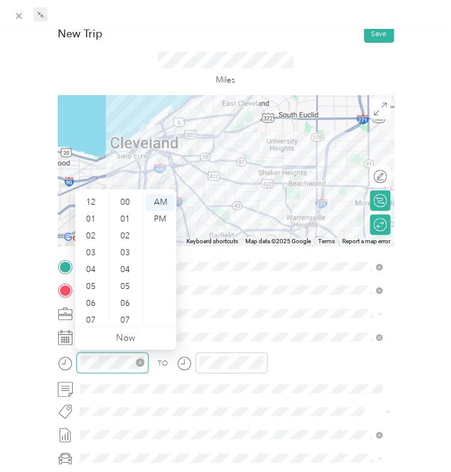
scroll to position [72, 0]
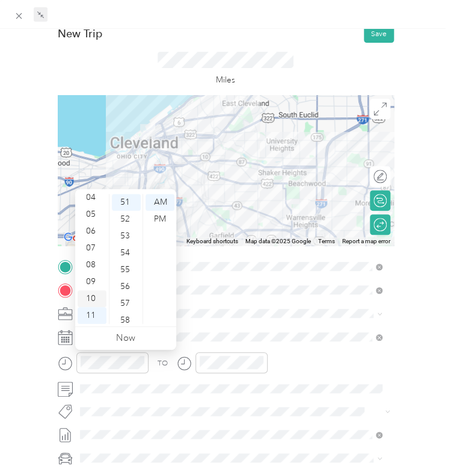
click at [90, 294] on div "10" at bounding box center [92, 298] width 29 height 17
click at [125, 199] on div "00" at bounding box center [126, 202] width 29 height 17
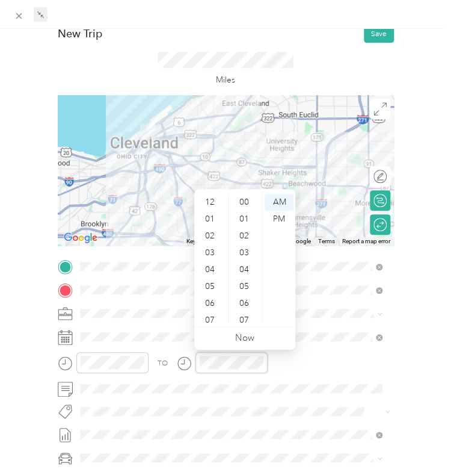
scroll to position [72, 0]
click at [209, 300] on div "10" at bounding box center [211, 298] width 29 height 17
click at [244, 227] on div "30" at bounding box center [245, 232] width 29 height 17
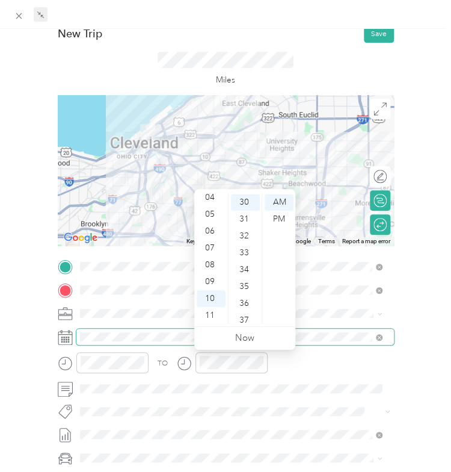
click at [330, 332] on span at bounding box center [235, 337] width 318 height 16
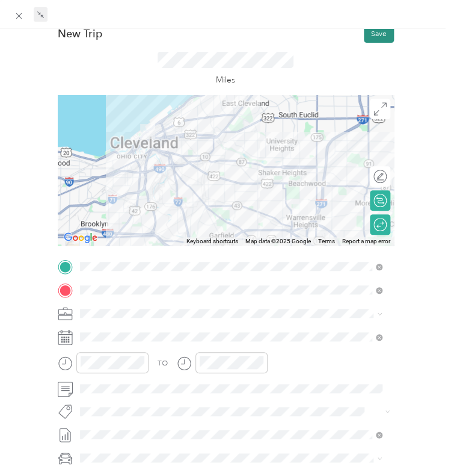
click at [370, 35] on button "Save" at bounding box center [379, 34] width 30 height 18
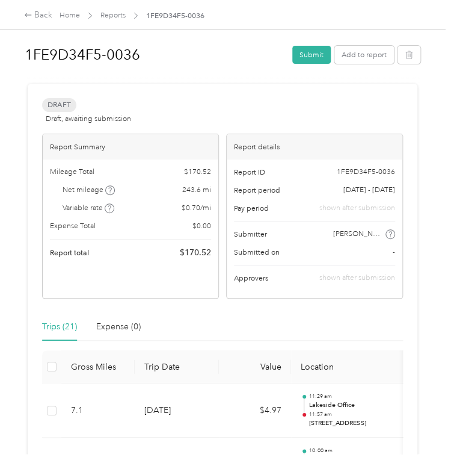
click at [214, 336] on div "Trips (21) Expense (0)" at bounding box center [222, 327] width 361 height 28
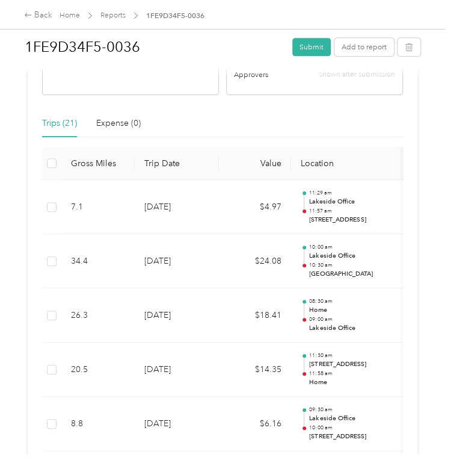
scroll to position [221, 0]
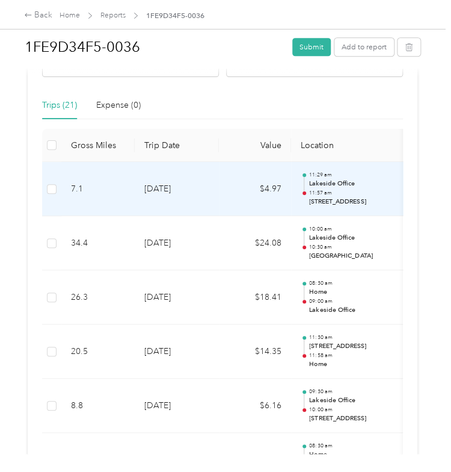
click at [195, 202] on td "[DATE]" at bounding box center [177, 189] width 84 height 54
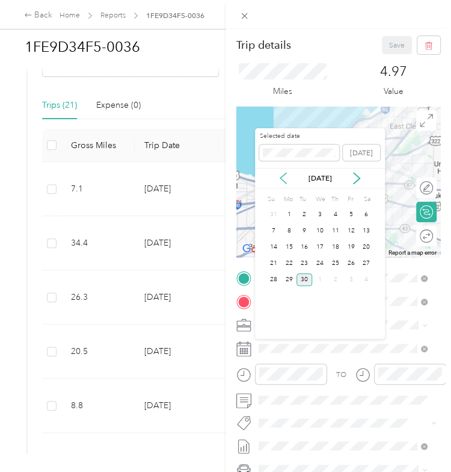
click at [282, 173] on icon at bounding box center [283, 178] width 12 height 12
click at [288, 249] on div "11" at bounding box center [290, 247] width 16 height 13
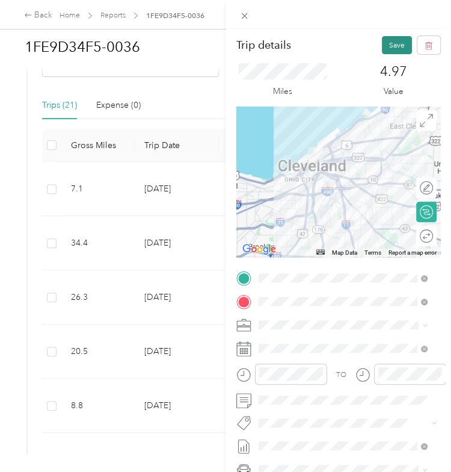
click at [393, 39] on button "Save" at bounding box center [397, 45] width 30 height 18
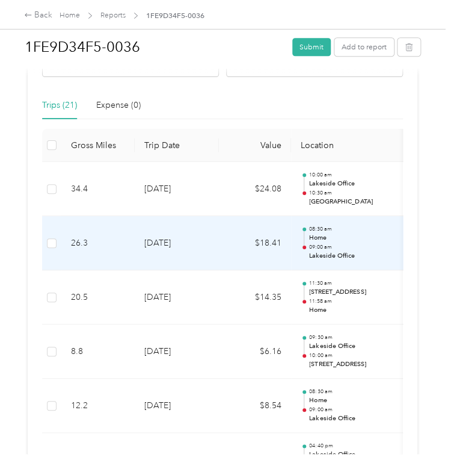
click at [188, 257] on td "[DATE]" at bounding box center [177, 243] width 84 height 54
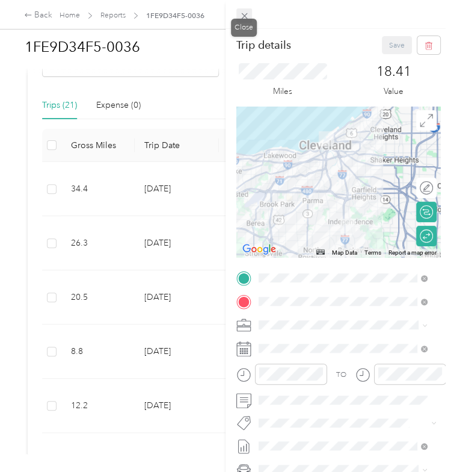
click at [244, 11] on icon at bounding box center [245, 16] width 10 height 10
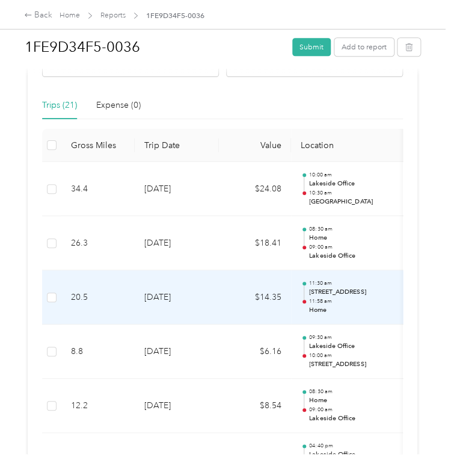
click at [212, 323] on td "[DATE]" at bounding box center [177, 297] width 84 height 54
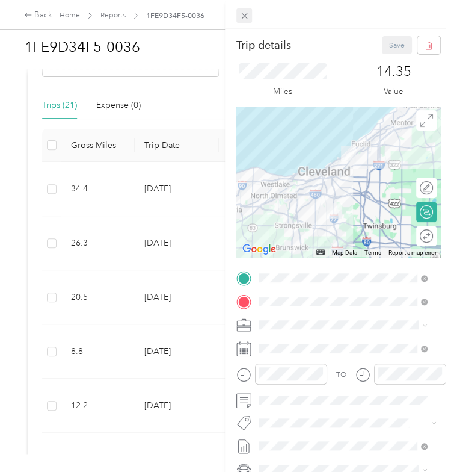
click at [241, 11] on icon at bounding box center [245, 16] width 10 height 10
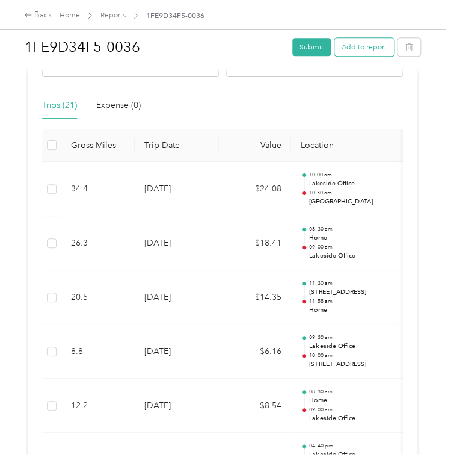
click at [361, 38] on button "Add to report" at bounding box center [365, 47] width 60 height 18
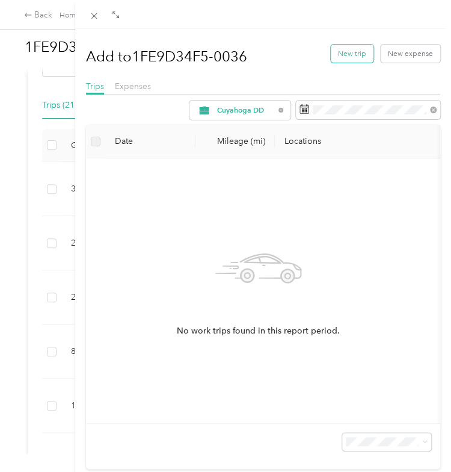
click at [336, 48] on button "New trip" at bounding box center [352, 54] width 43 height 18
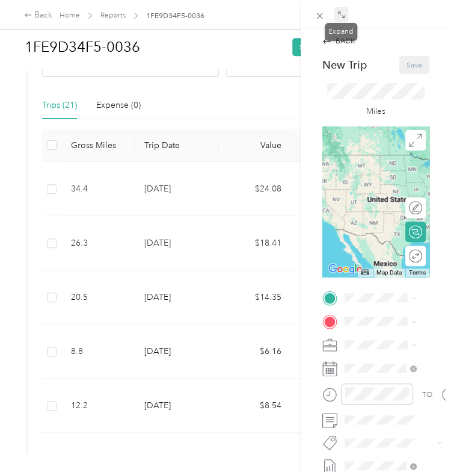
click at [342, 11] on icon at bounding box center [342, 15] width 8 height 8
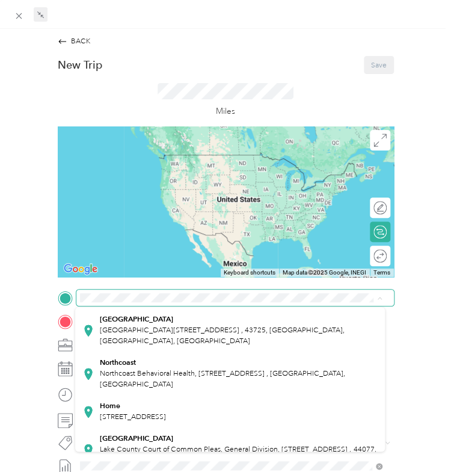
scroll to position [171, 0]
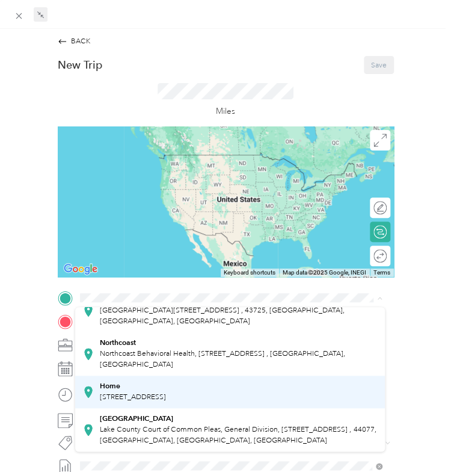
click at [127, 392] on span "[STREET_ADDRESS]" at bounding box center [133, 396] width 66 height 9
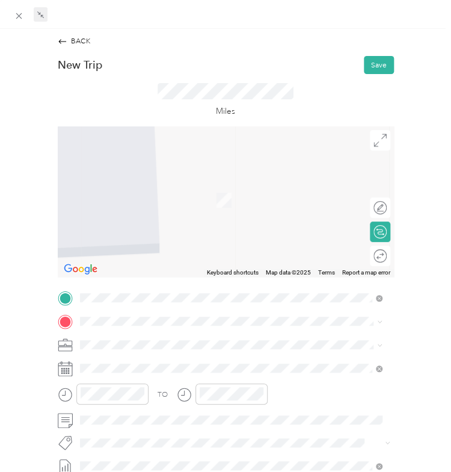
click at [129, 200] on strong "Lakeside Office" at bounding box center [126, 198] width 52 height 9
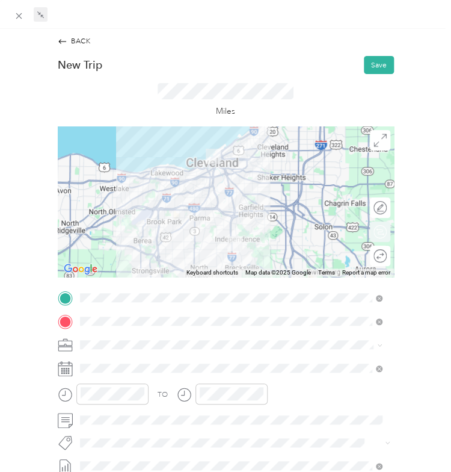
click at [387, 259] on div "Round trip" at bounding box center [387, 255] width 0 height 11
click at [367, 253] on div at bounding box center [376, 255] width 22 height 11
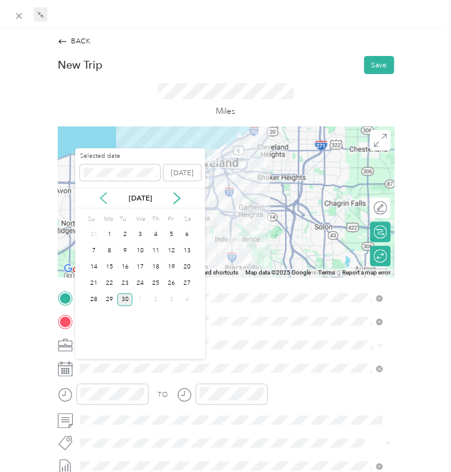
click at [104, 200] on icon at bounding box center [104, 198] width 12 height 12
click at [123, 300] on div "26" at bounding box center [125, 299] width 16 height 13
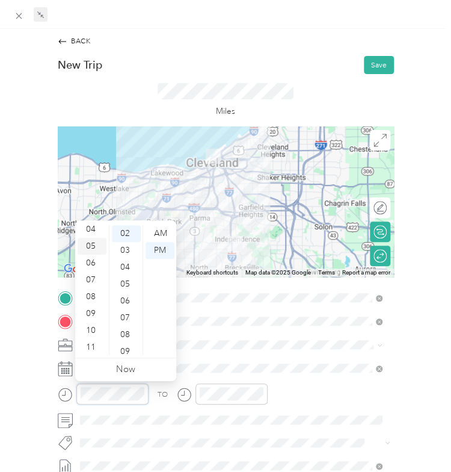
scroll to position [72, 0]
click at [95, 288] on div "08" at bounding box center [92, 296] width 29 height 17
click at [125, 282] on div "30" at bounding box center [126, 279] width 29 height 17
click at [159, 232] on div "AM" at bounding box center [160, 233] width 29 height 17
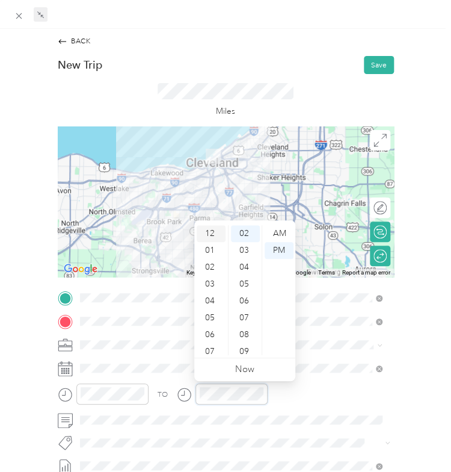
scroll to position [72, 0]
click at [208, 313] on div "09" at bounding box center [211, 313] width 29 height 17
click at [246, 227] on div "00" at bounding box center [245, 233] width 29 height 17
click at [246, 233] on div "00" at bounding box center [245, 233] width 29 height 17
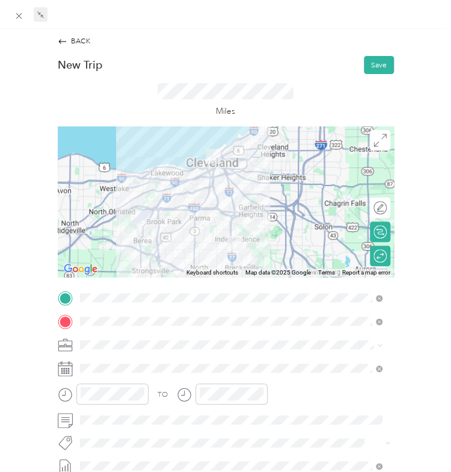
click at [324, 385] on div "TO" at bounding box center [226, 397] width 336 height 28
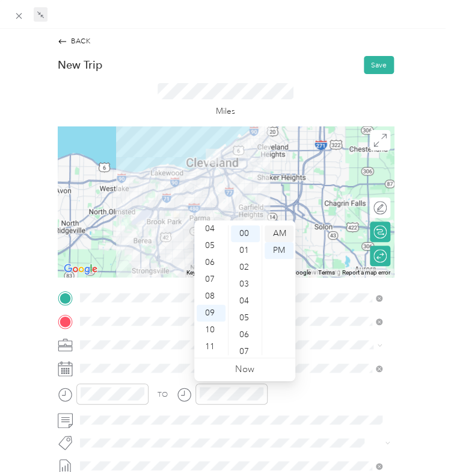
click at [283, 228] on div "AM" at bounding box center [279, 233] width 29 height 17
click at [300, 357] on div "TO Add photo" at bounding box center [226, 417] width 336 height 254
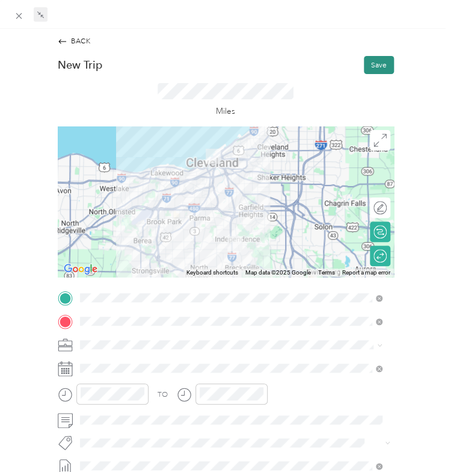
click at [365, 66] on button "Save" at bounding box center [379, 65] width 30 height 18
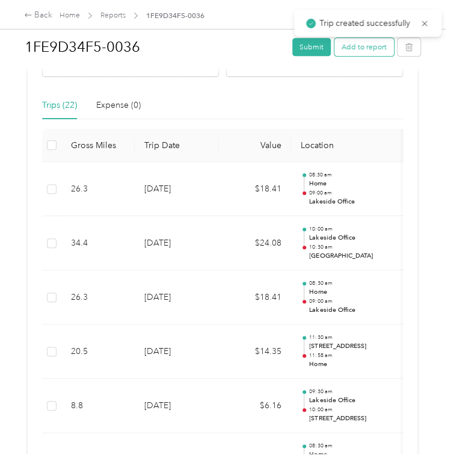
click at [351, 46] on button "Add to report" at bounding box center [365, 47] width 60 height 18
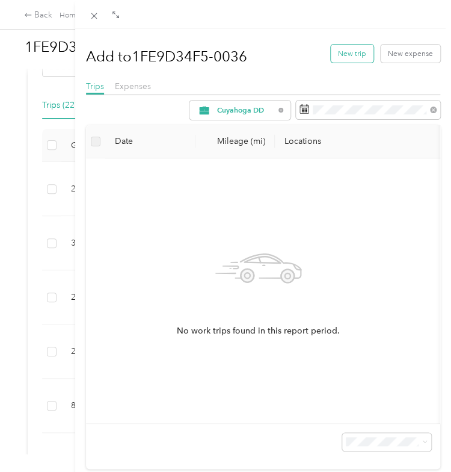
click at [339, 52] on button "New trip" at bounding box center [352, 54] width 43 height 18
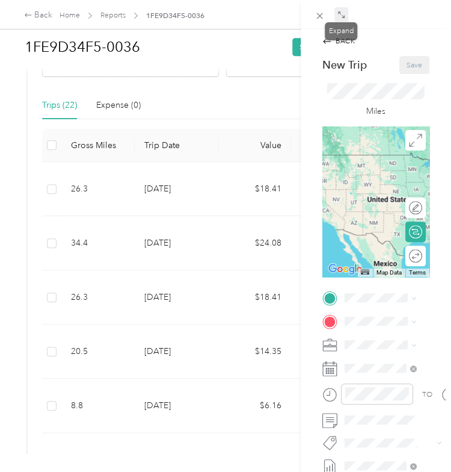
click at [338, 16] on icon at bounding box center [342, 15] width 8 height 8
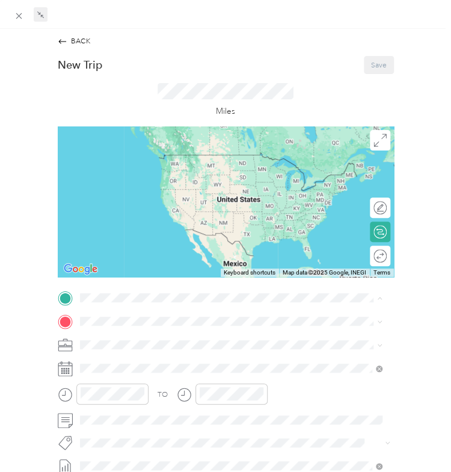
click at [110, 341] on strong "Lakeside Office" at bounding box center [126, 339] width 52 height 9
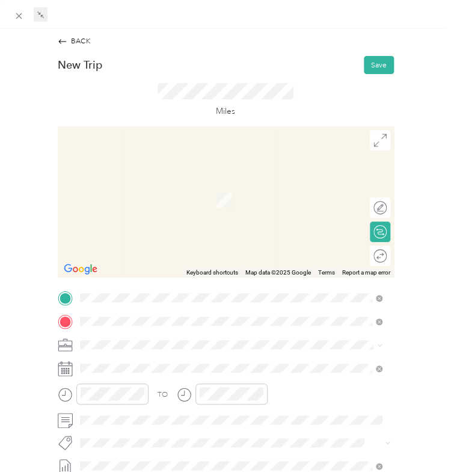
click at [143, 192] on span "[STREET_ADDRESS][US_STATE]" at bounding box center [152, 195] width 105 height 9
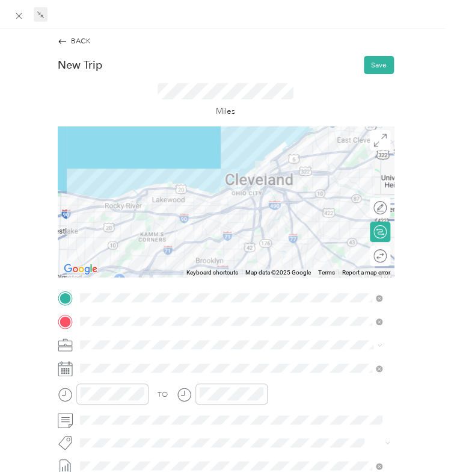
click at [381, 257] on div "Round trip" at bounding box center [380, 256] width 20 height 20
click at [359, 250] on div "Round trip" at bounding box center [340, 256] width 101 height 20
click at [366, 255] on div at bounding box center [376, 255] width 22 height 11
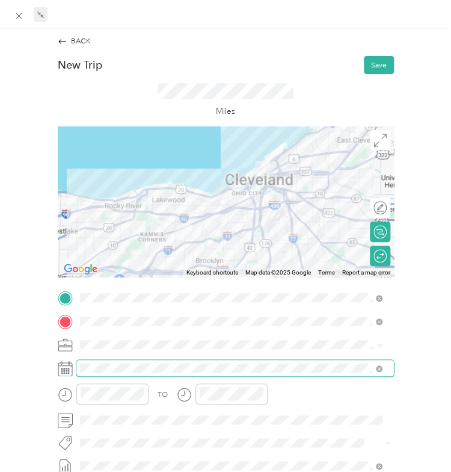
click at [111, 362] on span at bounding box center [235, 368] width 318 height 16
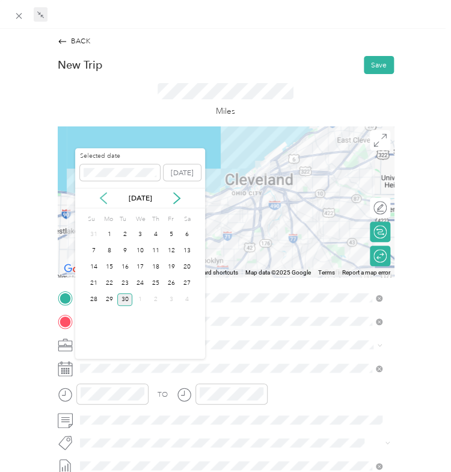
click at [104, 197] on icon at bounding box center [104, 198] width 12 height 12
click at [125, 299] on div "26" at bounding box center [125, 299] width 16 height 13
click at [128, 300] on div "26" at bounding box center [125, 299] width 16 height 13
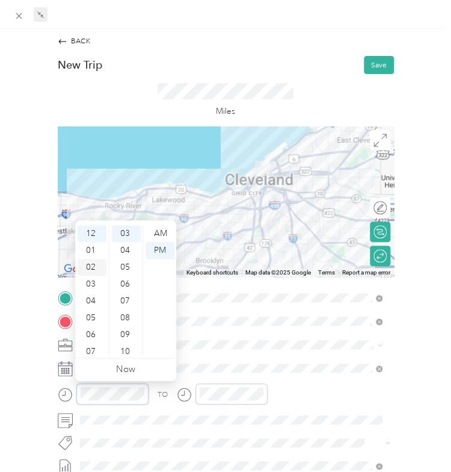
scroll to position [72, 0]
click at [93, 342] on div "11" at bounding box center [92, 346] width 29 height 17
click at [124, 233] on div "00" at bounding box center [126, 233] width 29 height 17
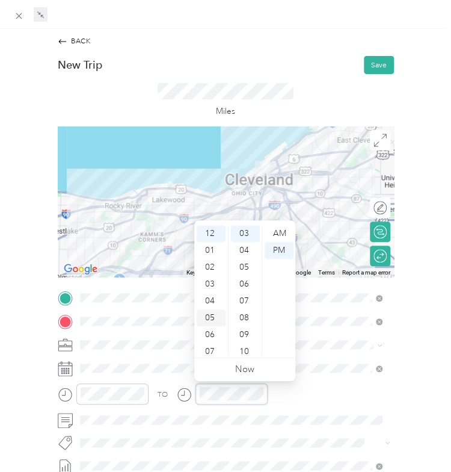
scroll to position [72, 0]
click at [212, 338] on div "10" at bounding box center [211, 329] width 29 height 17
click at [212, 350] on div "11" at bounding box center [211, 346] width 29 height 17
drag, startPoint x: 246, startPoint y: 335, endPoint x: 325, endPoint y: 394, distance: 98.5
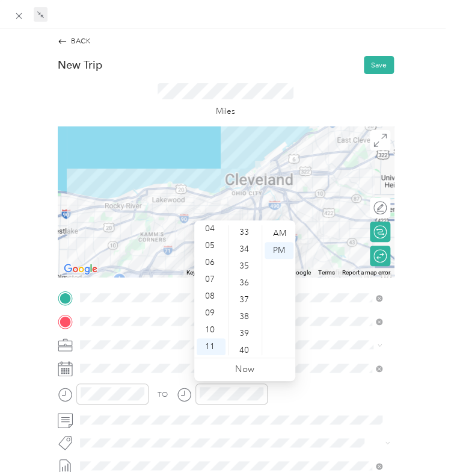
click at [325, 394] on div "TO" at bounding box center [226, 397] width 336 height 28
click at [246, 334] on div "39" at bounding box center [245, 333] width 29 height 17
click at [290, 404] on div "TO" at bounding box center [226, 397] width 336 height 28
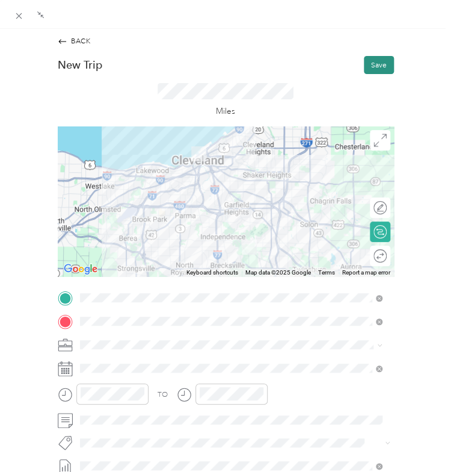
click at [371, 61] on button "Save" at bounding box center [379, 65] width 30 height 18
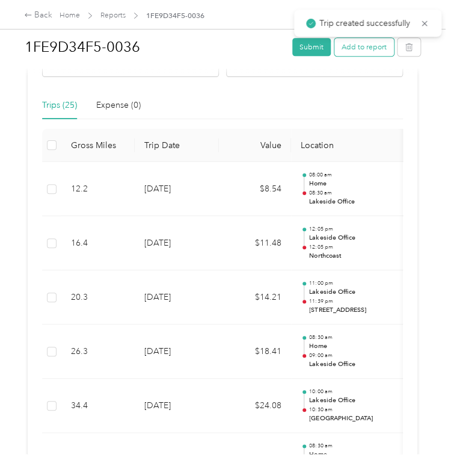
click at [353, 43] on button "Add to report" at bounding box center [365, 47] width 60 height 18
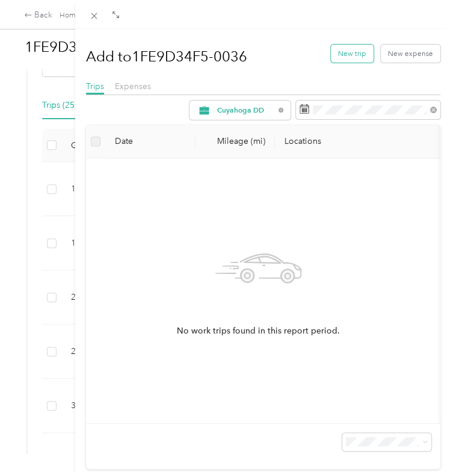
click at [333, 56] on button "New trip" at bounding box center [352, 54] width 43 height 18
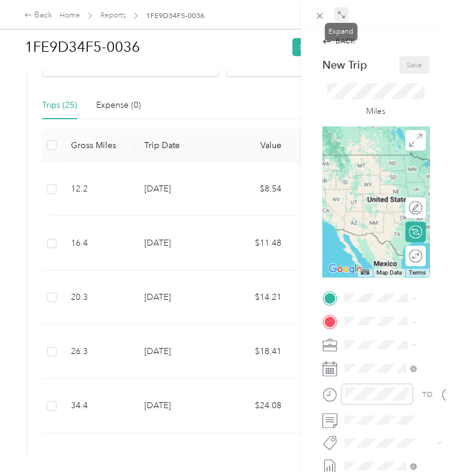
click at [339, 8] on span at bounding box center [342, 14] width 14 height 14
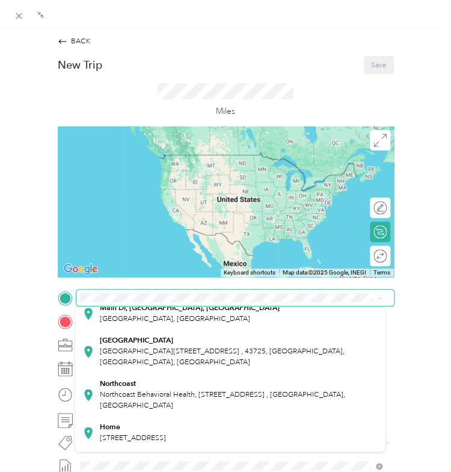
scroll to position [131, 0]
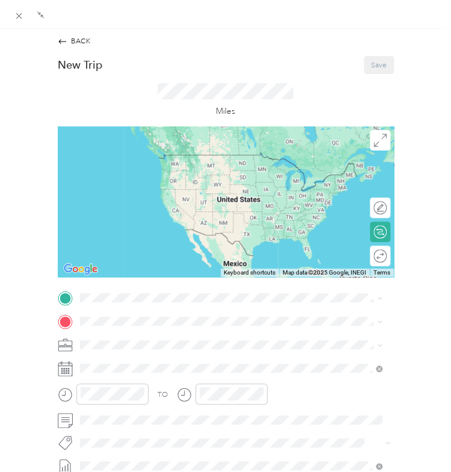
click at [138, 387] on div "Northcoast Northcoast Behavioral Health, [STREET_ADDRESS] , 44067, Northfield, …" at bounding box center [239, 393] width 278 height 33
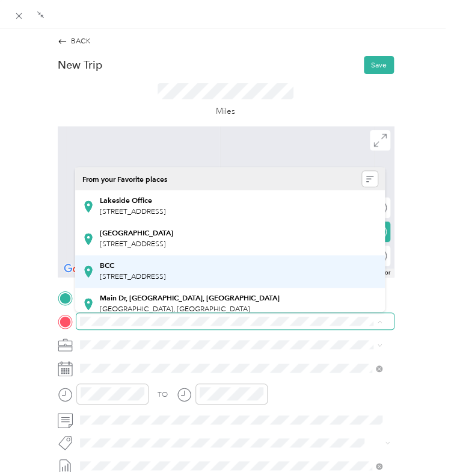
scroll to position [171, 0]
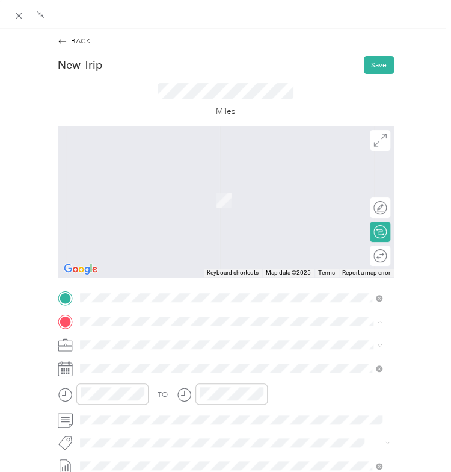
click at [125, 247] on div "Home" at bounding box center [133, 245] width 66 height 9
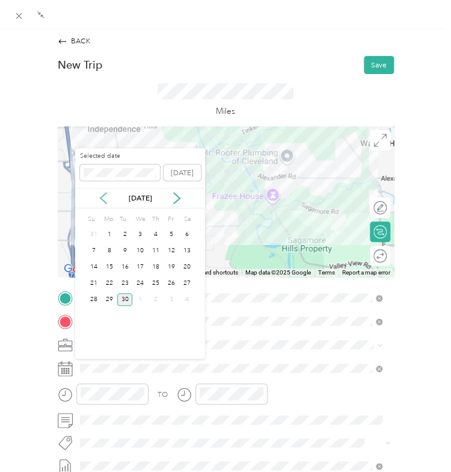
click at [104, 199] on icon at bounding box center [104, 198] width 12 height 12
click at [155, 299] on div "28" at bounding box center [156, 299] width 16 height 13
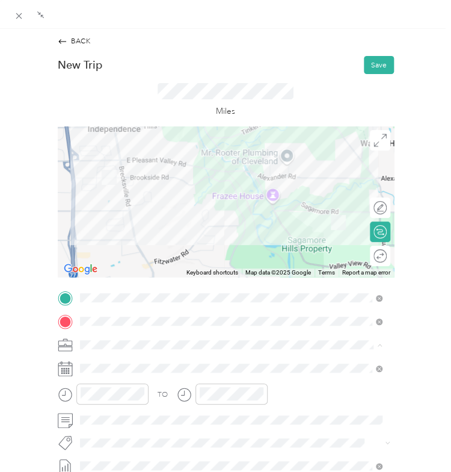
click at [286, 356] on li "Cuyahoga DD" at bounding box center [230, 363] width 310 height 18
click at [373, 66] on button "Save" at bounding box center [379, 65] width 30 height 18
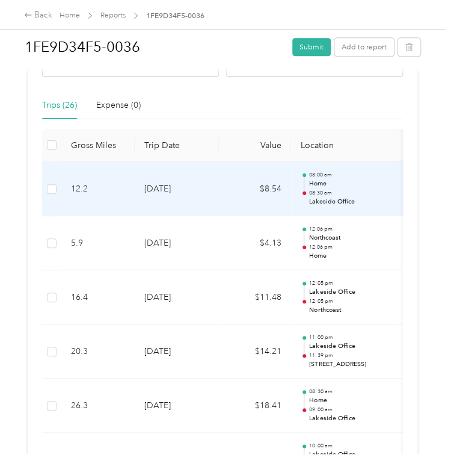
drag, startPoint x: 176, startPoint y: 189, endPoint x: 128, endPoint y: 194, distance: 49.1
click at [128, 194] on td "12.2" at bounding box center [97, 189] width 73 height 54
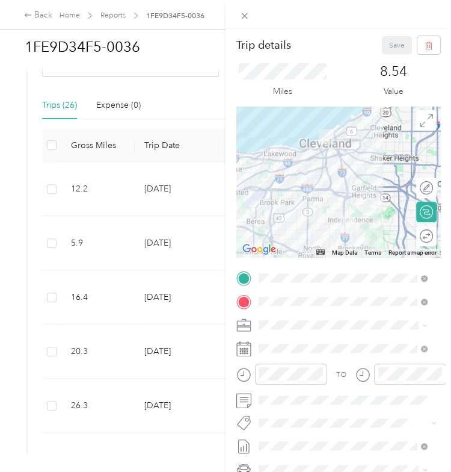
click at [290, 380] on strong "[GEOGRAPHIC_DATA]" at bounding box center [316, 375] width 73 height 9
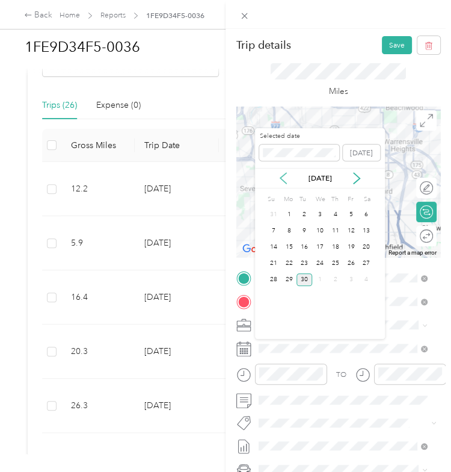
click at [282, 181] on icon at bounding box center [283, 178] width 12 height 12
click at [359, 173] on icon at bounding box center [357, 178] width 12 height 12
click at [332, 209] on div "4" at bounding box center [336, 214] width 16 height 13
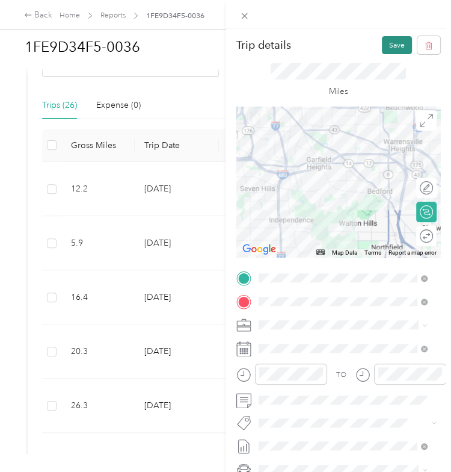
click at [389, 43] on button "Save" at bounding box center [397, 45] width 30 height 18
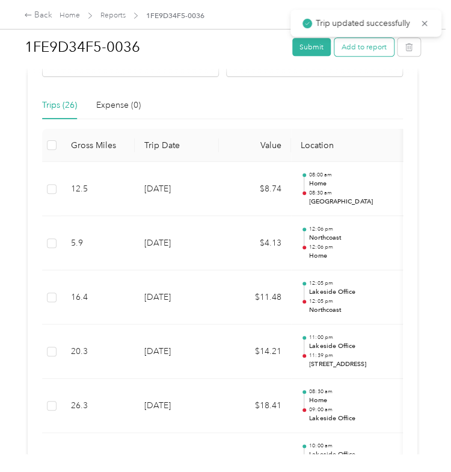
click at [355, 45] on button "Add to report" at bounding box center [365, 47] width 60 height 18
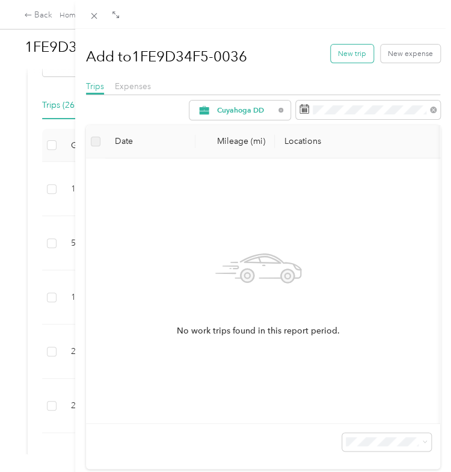
click at [334, 51] on button "New trip" at bounding box center [352, 54] width 43 height 18
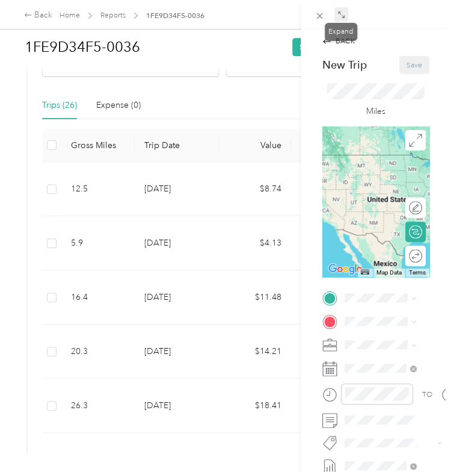
click at [344, 11] on icon at bounding box center [342, 15] width 8 height 8
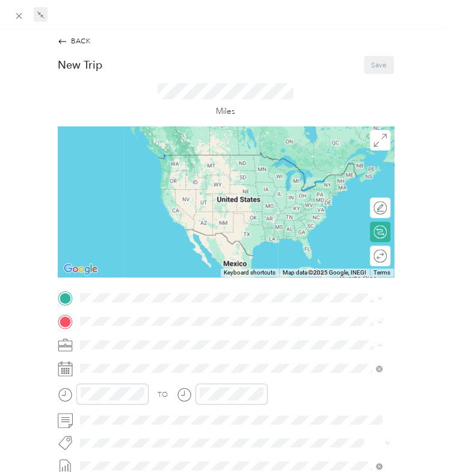
click at [104, 308] on div "TO Add photo" at bounding box center [226, 417] width 336 height 254
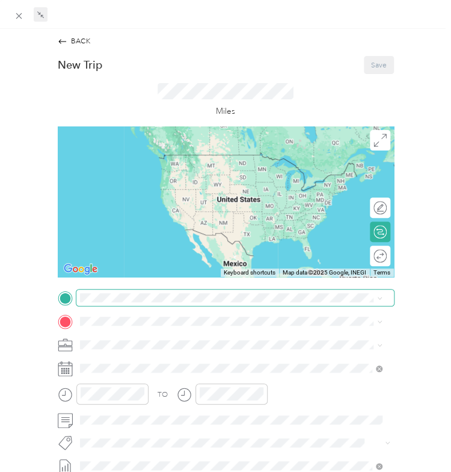
click at [101, 291] on span at bounding box center [235, 298] width 318 height 16
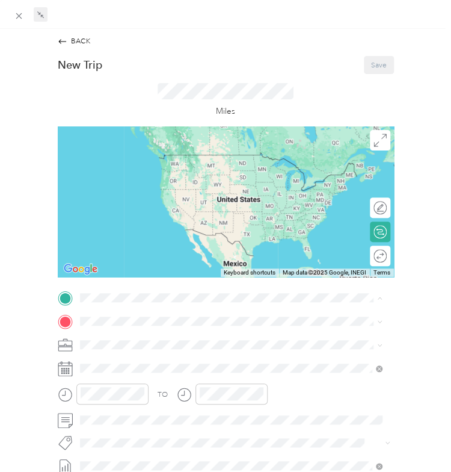
click at [130, 370] on strong "[GEOGRAPHIC_DATA]" at bounding box center [136, 372] width 73 height 9
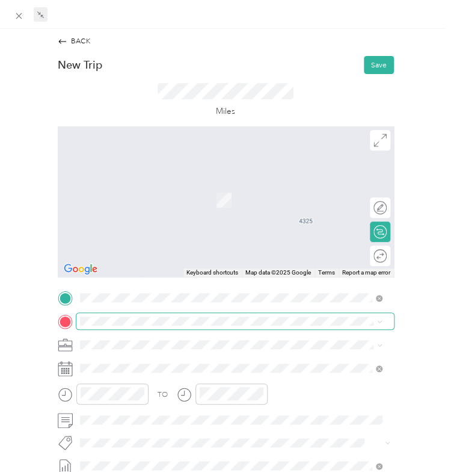
click at [102, 312] on div "TO Add photo" at bounding box center [226, 417] width 336 height 254
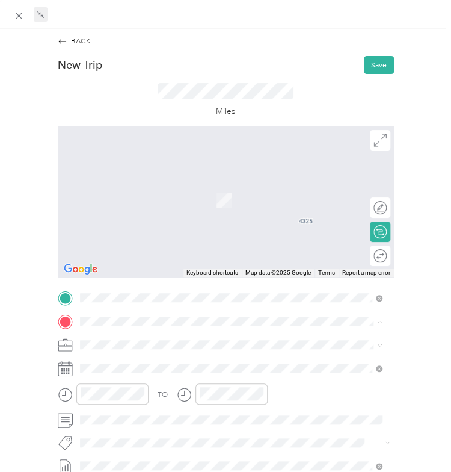
click at [113, 213] on span "[STREET_ADDRESS]" at bounding box center [133, 211] width 66 height 9
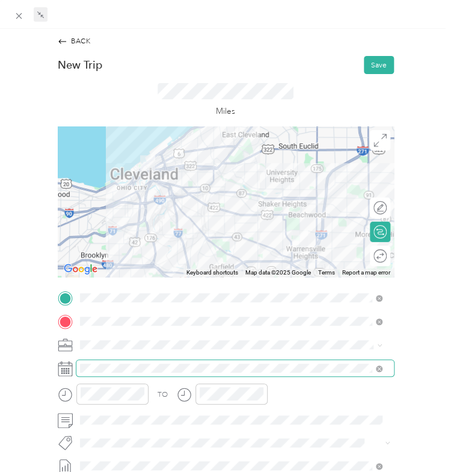
click at [105, 374] on span at bounding box center [235, 368] width 318 height 16
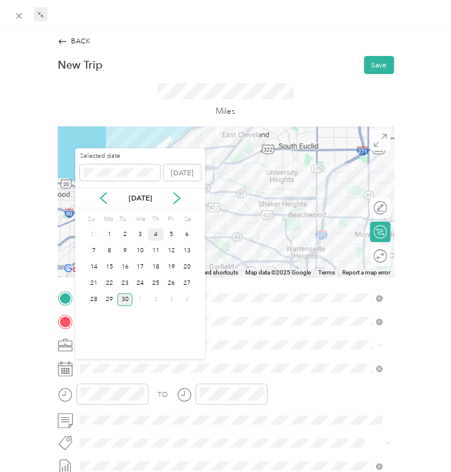
click at [156, 234] on div "4" at bounding box center [156, 234] width 16 height 13
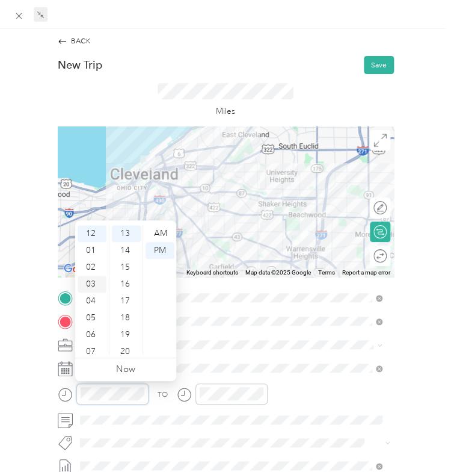
scroll to position [72, 0]
click at [90, 348] on div "11" at bounding box center [92, 346] width 29 height 17
click at [129, 232] on div "00" at bounding box center [126, 233] width 29 height 17
click at [149, 232] on div "AM" at bounding box center [160, 233] width 29 height 17
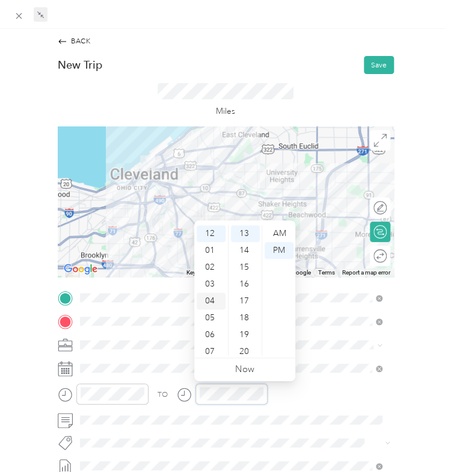
scroll to position [72, 0]
click at [207, 353] on div "11" at bounding box center [211, 346] width 29 height 17
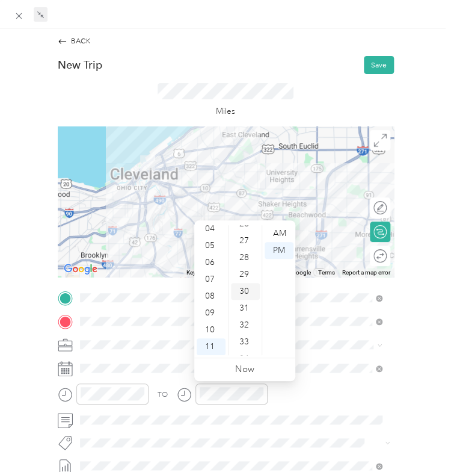
click at [247, 297] on div "30" at bounding box center [245, 291] width 29 height 17
click at [286, 232] on div "AM" at bounding box center [279, 233] width 29 height 17
click at [318, 383] on div "TO" at bounding box center [226, 397] width 336 height 28
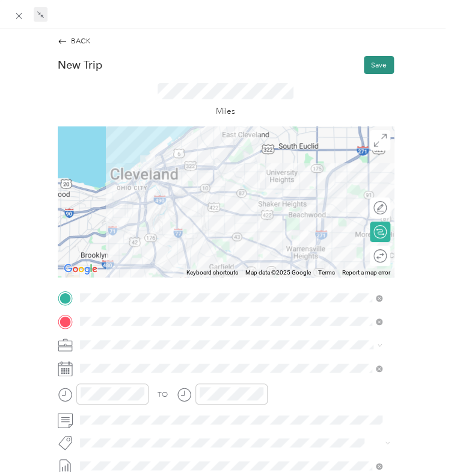
click at [367, 62] on button "Save" at bounding box center [379, 65] width 30 height 18
click at [373, 63] on button "Save" at bounding box center [379, 65] width 30 height 18
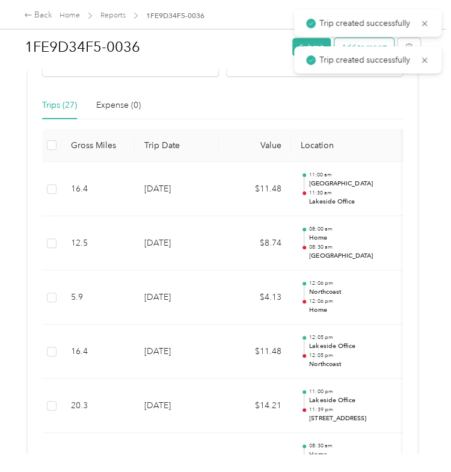
click at [363, 41] on button "Add to report" at bounding box center [365, 47] width 60 height 18
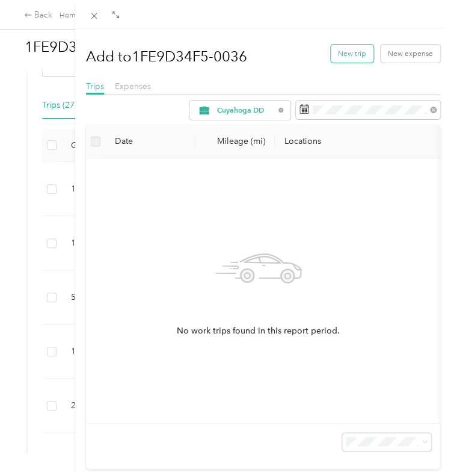
click at [347, 56] on button "New trip" at bounding box center [352, 54] width 43 height 18
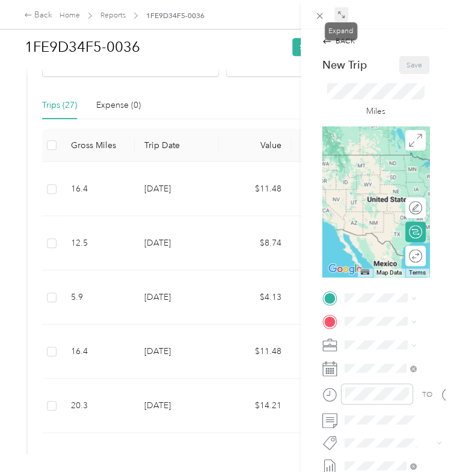
click at [339, 11] on icon at bounding box center [339, 12] width 3 height 3
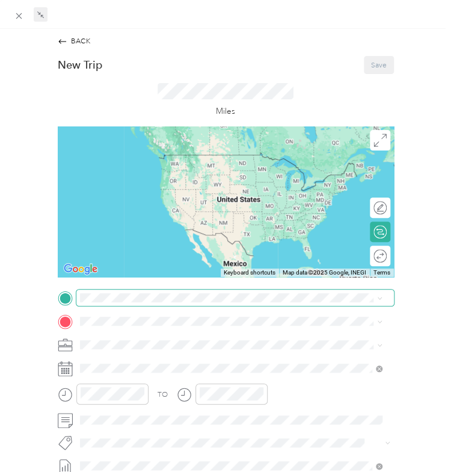
click at [108, 305] on span at bounding box center [235, 298] width 318 height 16
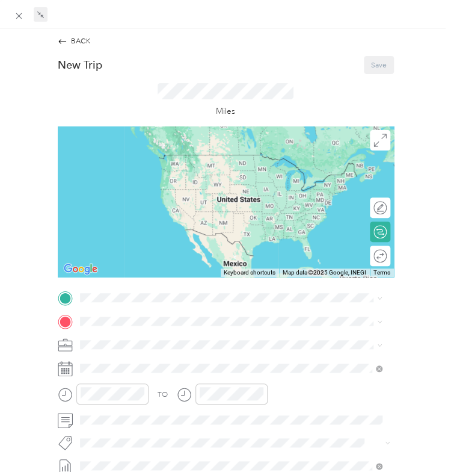
click at [114, 339] on strong "Lakeside Office" at bounding box center [126, 336] width 52 height 9
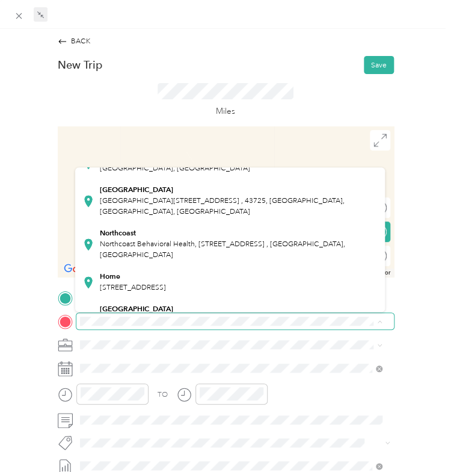
scroll to position [142, 0]
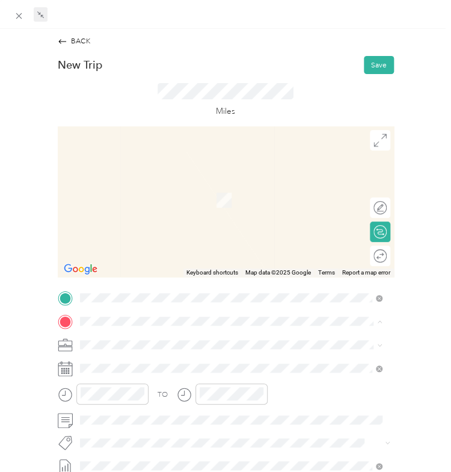
click at [120, 267] on li "Home [STREET_ADDRESS]" at bounding box center [230, 281] width 310 height 33
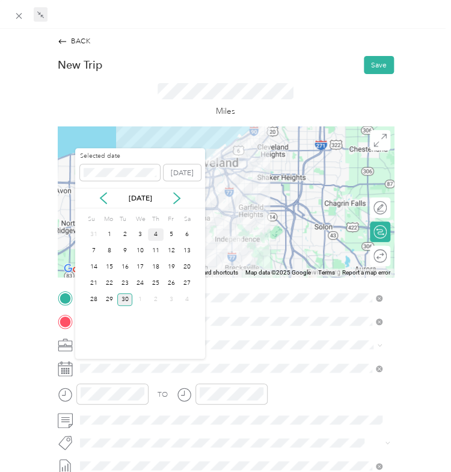
click at [157, 231] on div "4" at bounding box center [156, 234] width 16 height 13
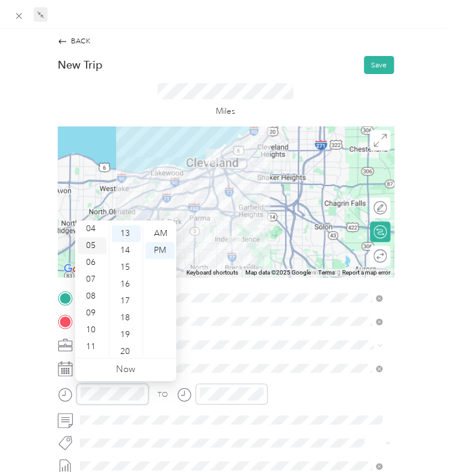
scroll to position [0, 0]
click at [91, 260] on div "02" at bounding box center [92, 267] width 29 height 17
click at [122, 230] on div "00" at bounding box center [126, 233] width 29 height 17
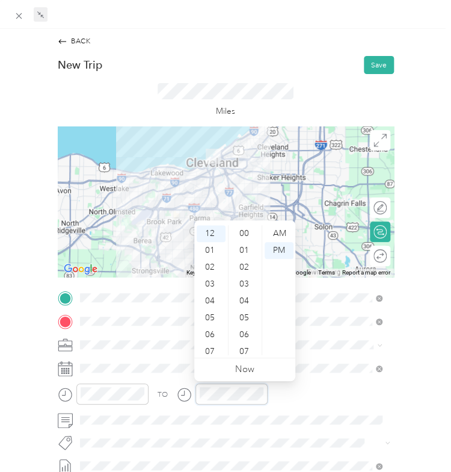
scroll to position [219, 0]
click at [207, 262] on div "02" at bounding box center [211, 267] width 29 height 17
click at [243, 330] on div "30" at bounding box center [245, 333] width 29 height 17
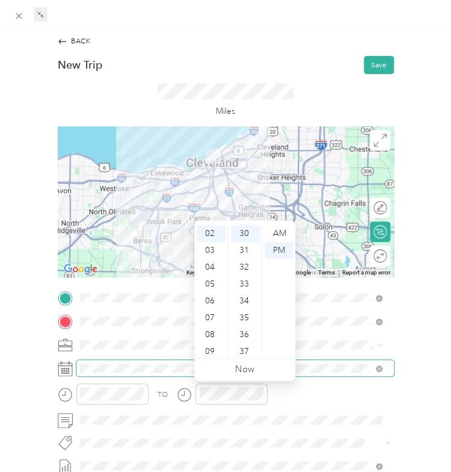
click at [323, 362] on span at bounding box center [235, 368] width 318 height 16
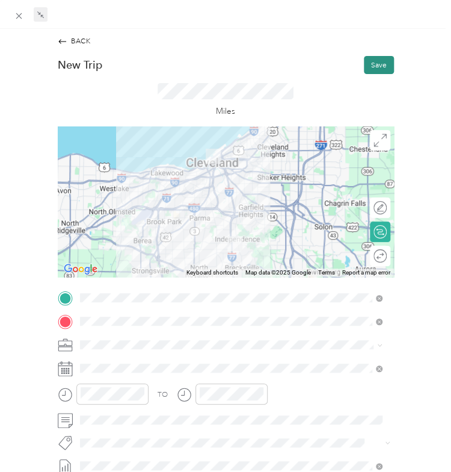
click at [370, 64] on button "Save" at bounding box center [379, 65] width 30 height 18
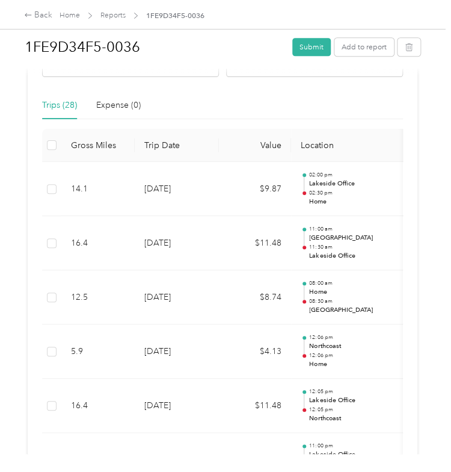
click at [217, 117] on div "Trips (28) Expense (0)" at bounding box center [222, 105] width 361 height 28
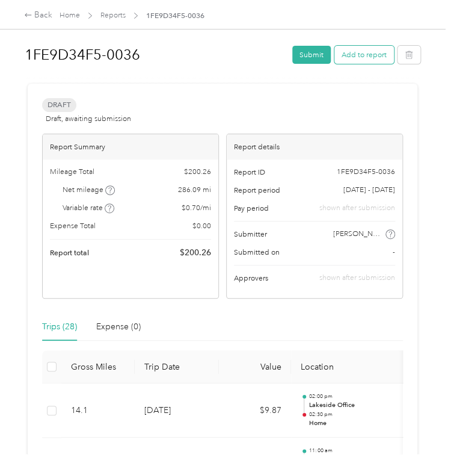
click at [349, 54] on button "Add to report" at bounding box center [365, 55] width 60 height 18
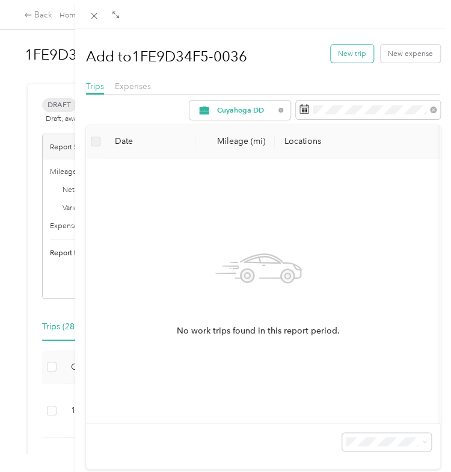
click at [347, 54] on button "New trip" at bounding box center [352, 54] width 43 height 18
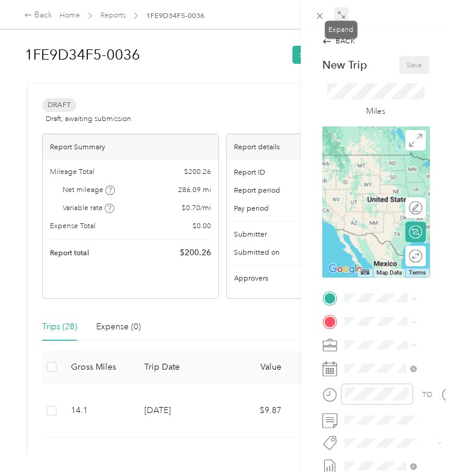
click at [344, 18] on icon at bounding box center [343, 16] width 3 height 3
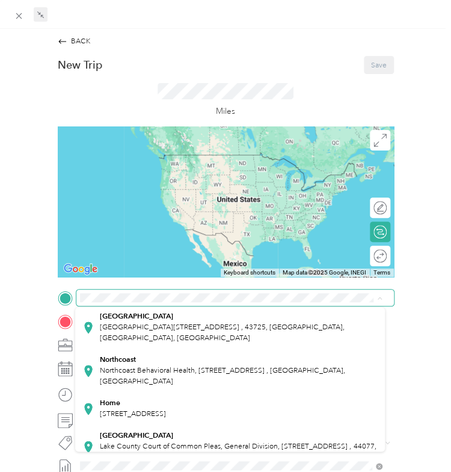
scroll to position [171, 0]
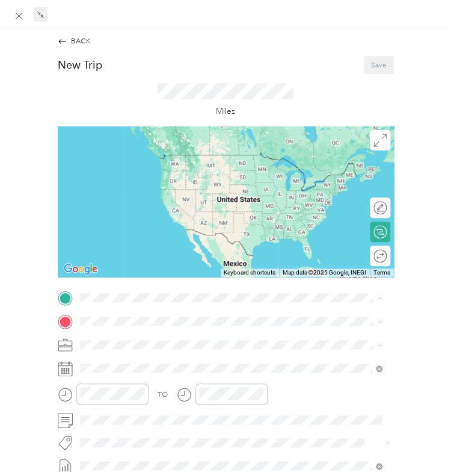
click at [119, 396] on span "[STREET_ADDRESS]" at bounding box center [133, 396] width 66 height 9
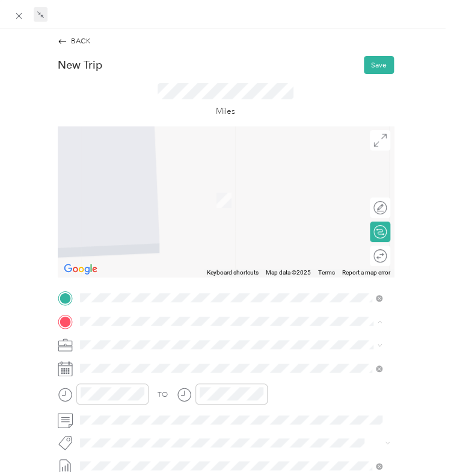
click at [131, 210] on span "[STREET_ADDRESS]" at bounding box center [133, 211] width 66 height 9
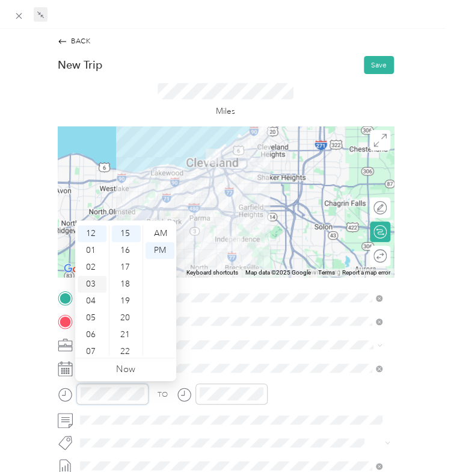
scroll to position [72, 0]
click at [91, 299] on div "08" at bounding box center [92, 296] width 29 height 17
click at [125, 235] on div "00" at bounding box center [126, 233] width 29 height 17
click at [159, 235] on div "AM" at bounding box center [160, 233] width 29 height 17
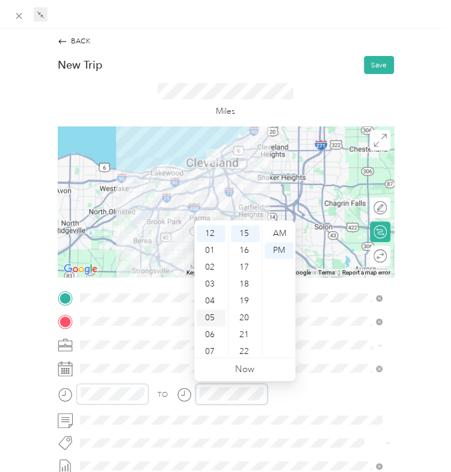
scroll to position [72, 0]
click at [210, 297] on div "08" at bounding box center [211, 296] width 29 height 17
click at [246, 294] on div "30" at bounding box center [245, 301] width 29 height 17
click at [283, 232] on div "AM" at bounding box center [279, 233] width 29 height 17
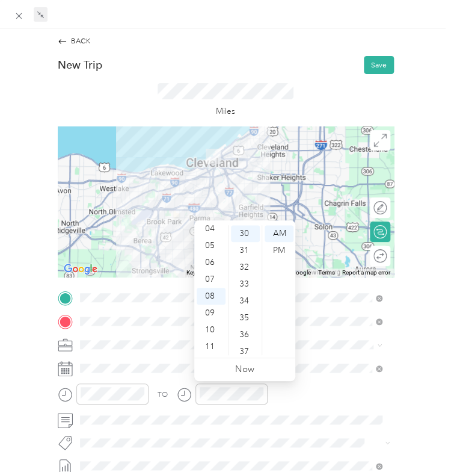
click at [307, 360] on div at bounding box center [235, 368] width 318 height 16
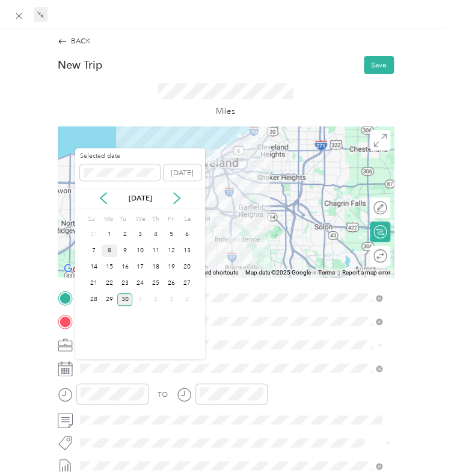
click at [111, 252] on div "8" at bounding box center [110, 250] width 16 height 13
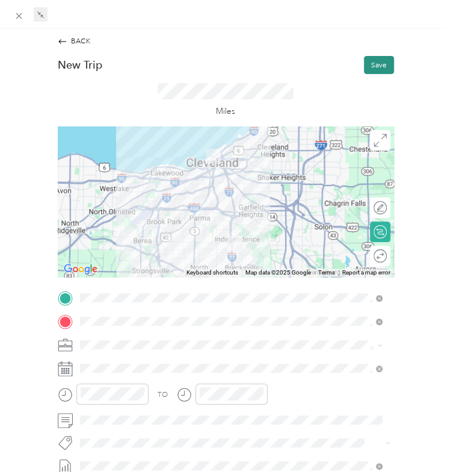
click at [364, 58] on button "Save" at bounding box center [379, 65] width 30 height 18
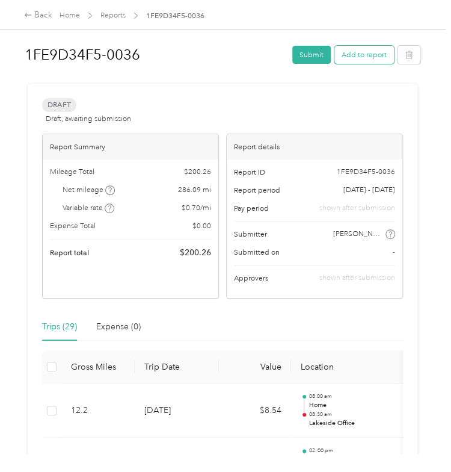
click at [353, 57] on button "Add to report" at bounding box center [365, 55] width 60 height 18
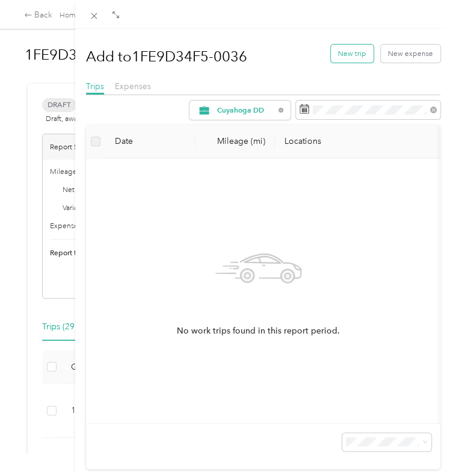
click at [343, 49] on button "New trip" at bounding box center [352, 54] width 43 height 18
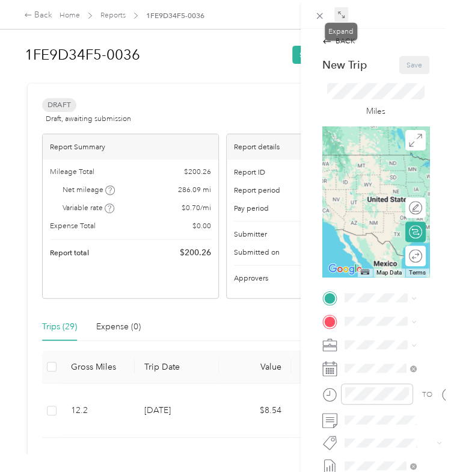
click at [341, 15] on icon at bounding box center [342, 15] width 8 height 8
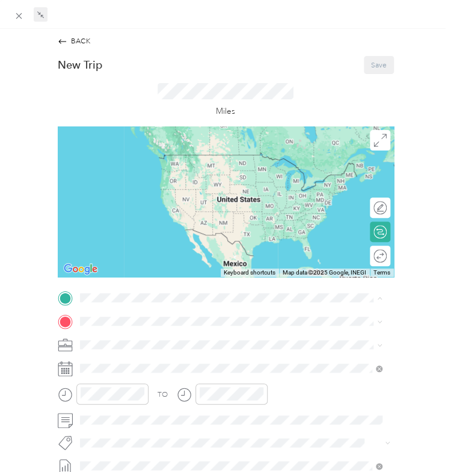
click at [125, 345] on div "Lakeside Office [STREET_ADDRESS]" at bounding box center [133, 346] width 66 height 22
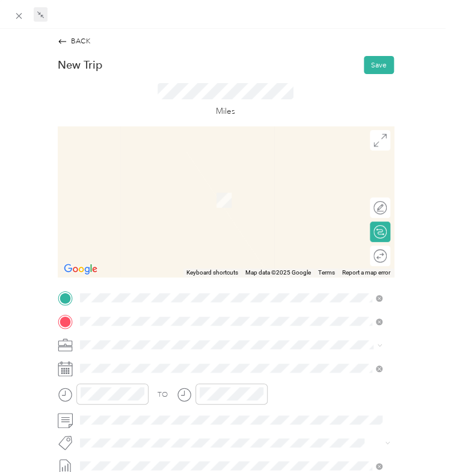
click at [148, 200] on span "340 East 262nd Street Euclid, Ohio 44132, United States" at bounding box center [152, 195] width 105 height 9
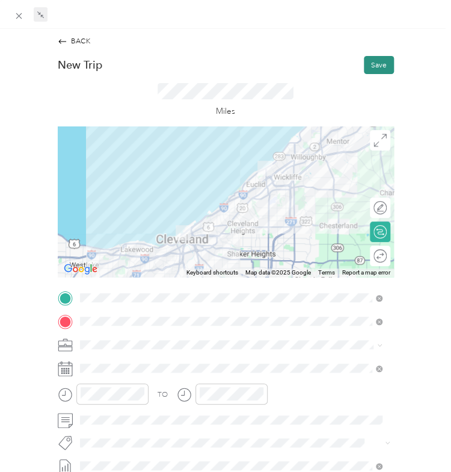
click at [366, 67] on button "Save" at bounding box center [379, 65] width 30 height 18
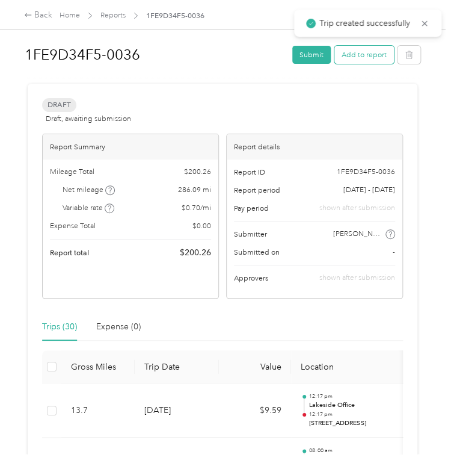
click at [344, 53] on button "Add to report" at bounding box center [365, 55] width 60 height 18
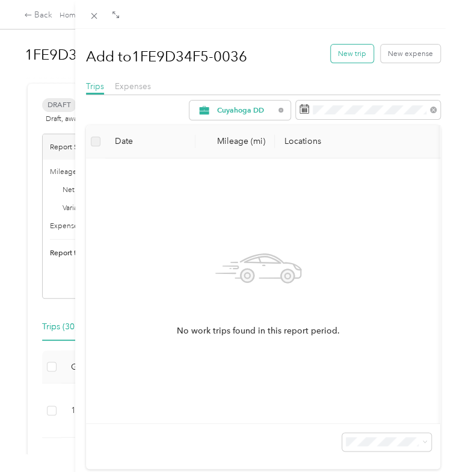
click at [341, 49] on button "New trip" at bounding box center [352, 54] width 43 height 18
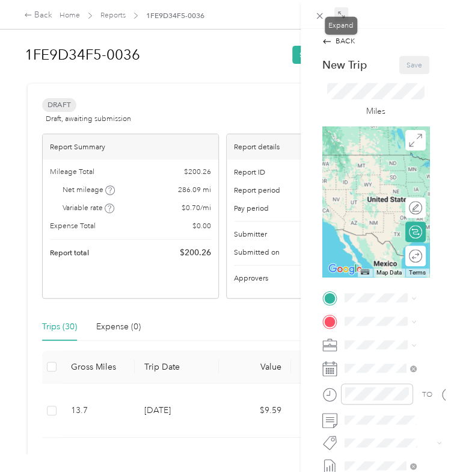
click at [339, 11] on icon at bounding box center [339, 12] width 3 height 3
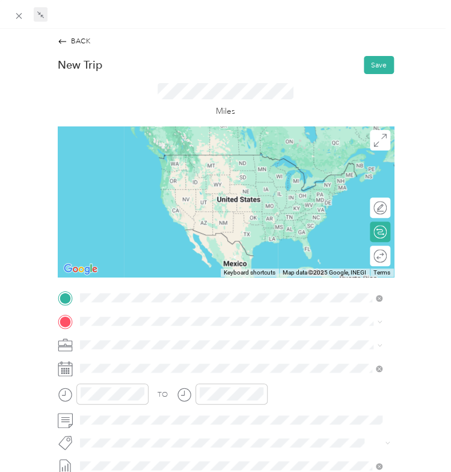
click at [187, 338] on span "340 East 262nd Street Euclid, Ohio 44132, United States" at bounding box center [152, 334] width 105 height 9
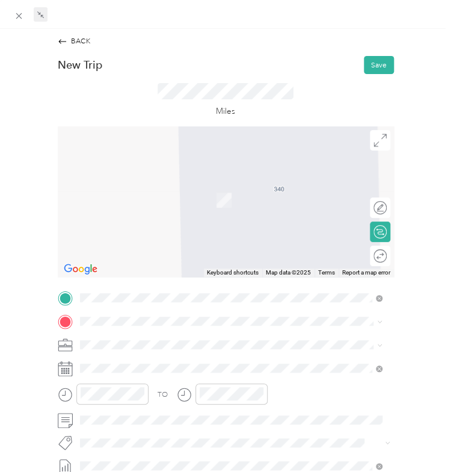
click at [97, 312] on div "TO Add photo" at bounding box center [226, 417] width 336 height 254
click at [111, 209] on span "[STREET_ADDRESS]" at bounding box center [133, 210] width 66 height 9
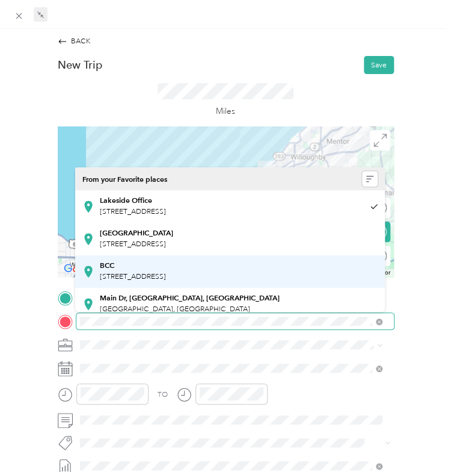
scroll to position [171, 0]
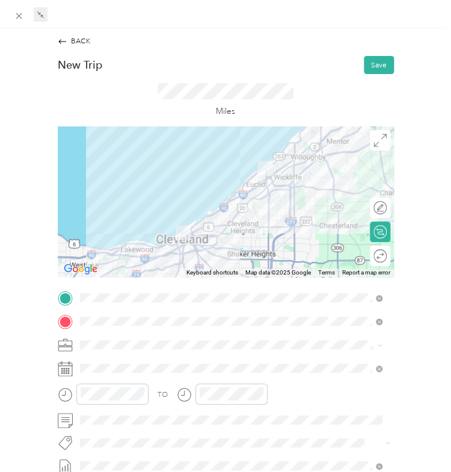
click at [113, 250] on div "Home [STREET_ADDRESS]" at bounding box center [133, 252] width 66 height 22
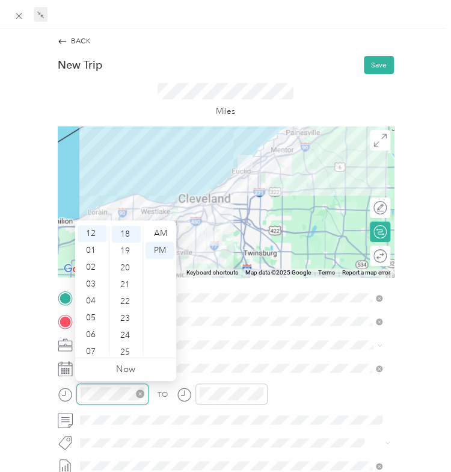
scroll to position [303, 0]
click at [94, 279] on div "03" at bounding box center [92, 284] width 29 height 17
click at [129, 227] on div "00" at bounding box center [126, 233] width 29 height 17
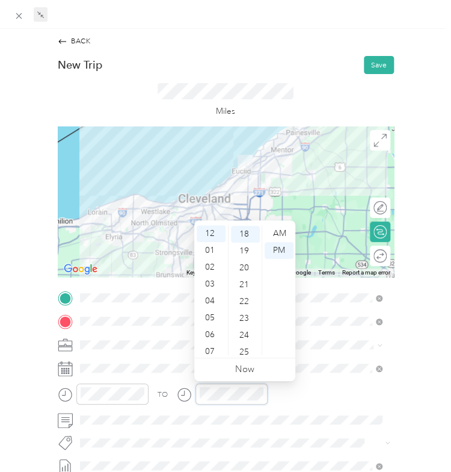
scroll to position [303, 0]
click at [214, 279] on div "03" at bounding box center [211, 284] width 29 height 17
click at [246, 276] on div "30" at bounding box center [245, 281] width 29 height 17
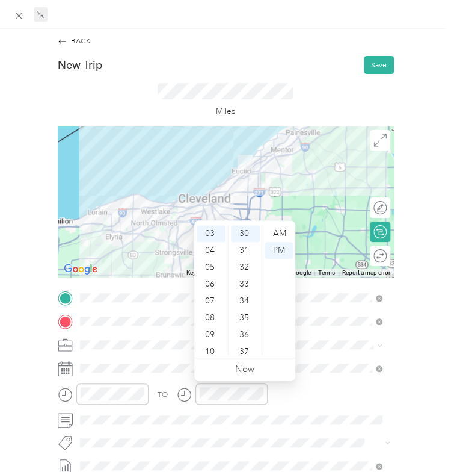
click at [312, 377] on div "TO Add photo" at bounding box center [226, 417] width 336 height 254
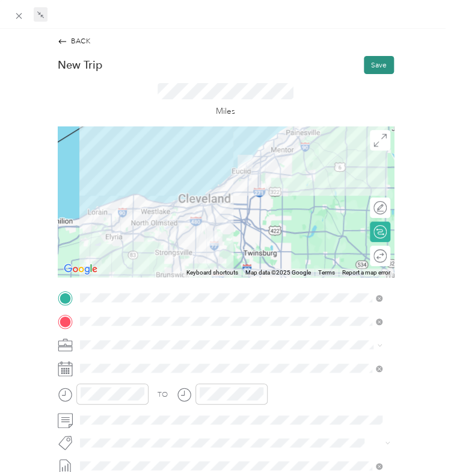
click at [371, 62] on button "Save" at bounding box center [379, 65] width 30 height 18
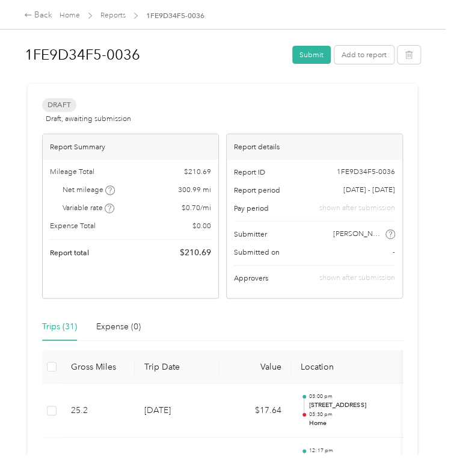
click at [188, 326] on div "Trips (31) Expense (0)" at bounding box center [222, 327] width 361 height 28
click at [359, 47] on button "Add to report" at bounding box center [365, 55] width 60 height 18
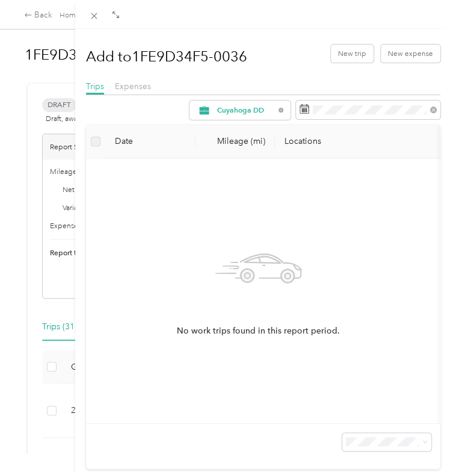
click at [338, 64] on div "Add to 1FE9D34F5-0036 New trip New expense" at bounding box center [263, 53] width 355 height 35
click at [339, 54] on button "New trip" at bounding box center [352, 54] width 43 height 18
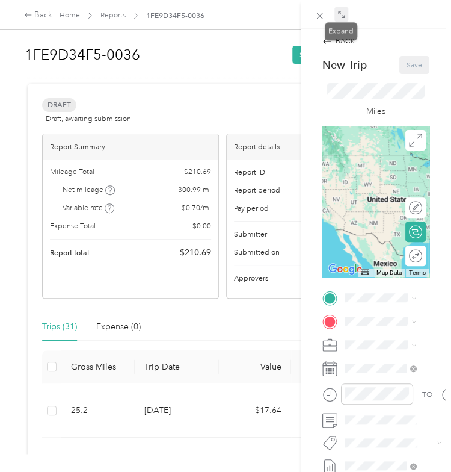
click at [341, 16] on icon at bounding box center [342, 15] width 8 height 8
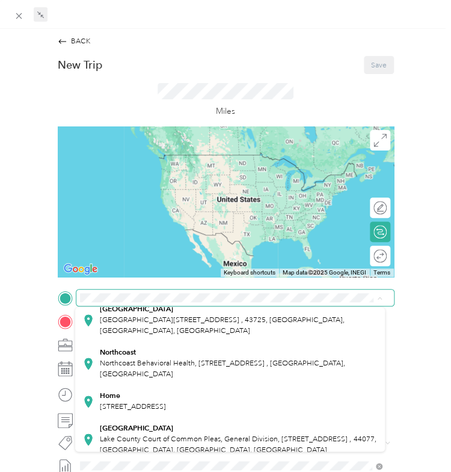
scroll to position [171, 0]
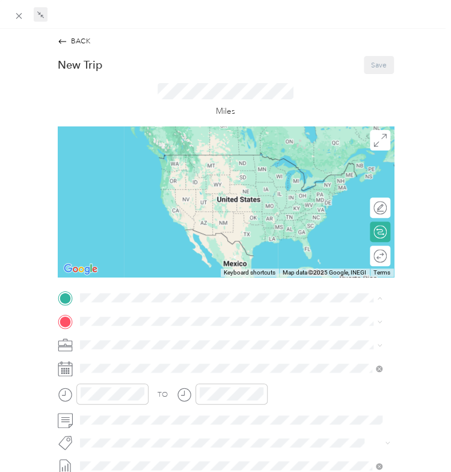
click at [120, 397] on span "[STREET_ADDRESS]" at bounding box center [133, 396] width 66 height 9
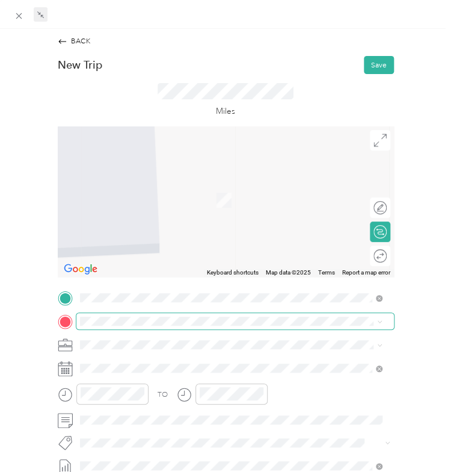
click at [108, 327] on span at bounding box center [235, 321] width 318 height 16
click at [108, 315] on span at bounding box center [235, 321] width 318 height 16
click at [105, 326] on span at bounding box center [235, 321] width 318 height 16
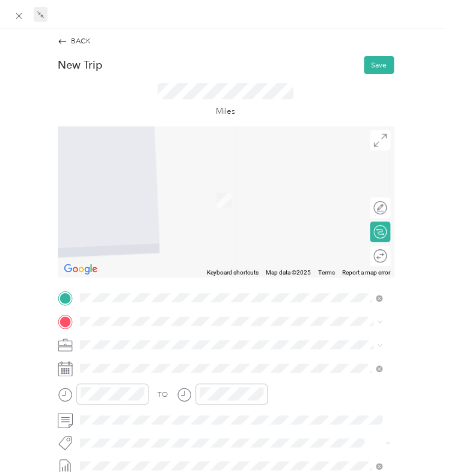
click at [140, 200] on strong "Lakeside Office" at bounding box center [126, 198] width 52 height 9
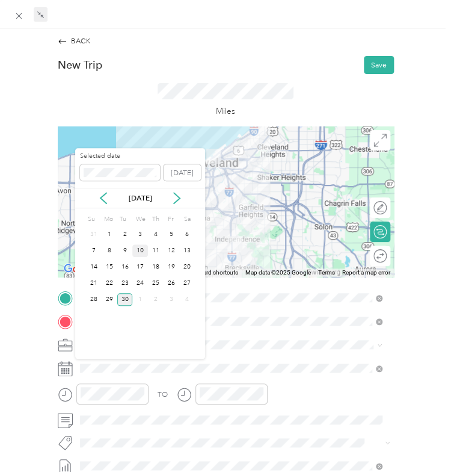
click at [144, 252] on div "10" at bounding box center [140, 250] width 16 height 13
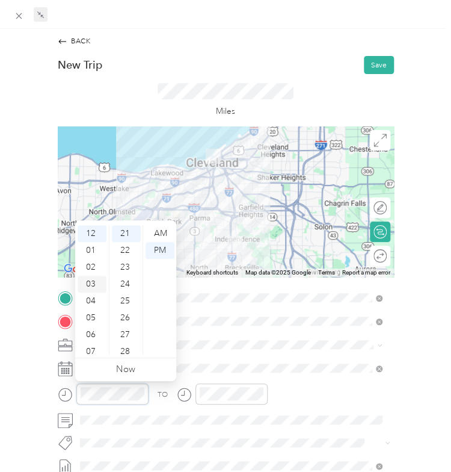
scroll to position [72, 0]
click at [87, 296] on div "08" at bounding box center [92, 296] width 29 height 17
click at [123, 319] on div "30" at bounding box center [126, 320] width 29 height 17
click at [156, 230] on div "AM" at bounding box center [160, 233] width 29 height 17
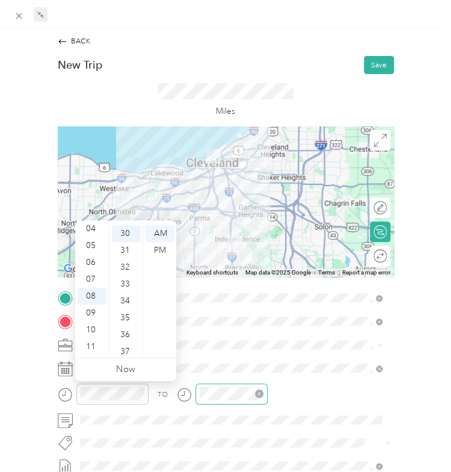
click at [205, 400] on div at bounding box center [232, 393] width 72 height 21
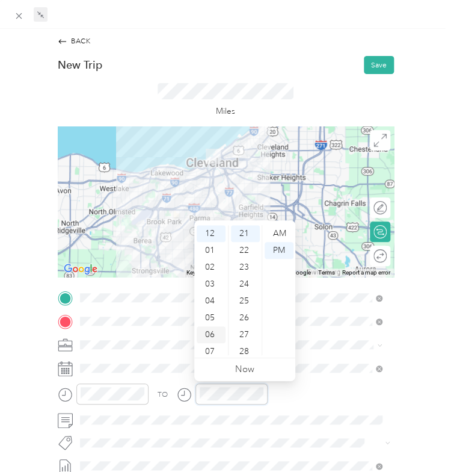
scroll to position [72, 0]
click at [212, 310] on div "09" at bounding box center [211, 313] width 29 height 17
click at [247, 230] on div "00" at bounding box center [245, 233] width 29 height 17
click at [271, 229] on div "AM" at bounding box center [279, 233] width 29 height 17
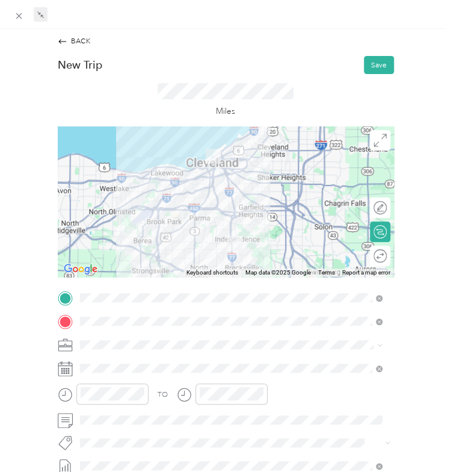
click at [304, 397] on div "TO" at bounding box center [226, 397] width 336 height 28
click at [371, 61] on button "Save" at bounding box center [379, 65] width 30 height 18
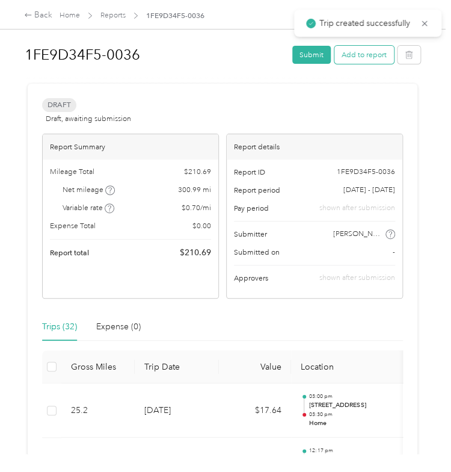
click at [355, 55] on button "Add to report" at bounding box center [365, 55] width 60 height 18
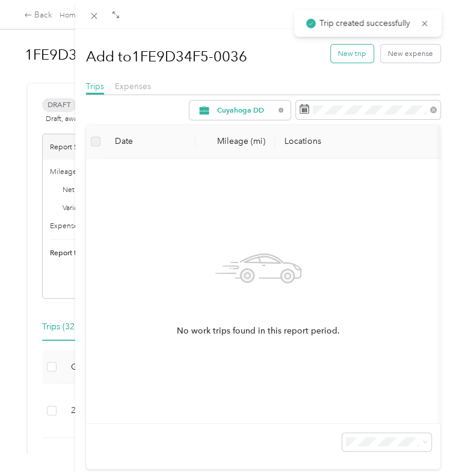
click at [347, 59] on button "New trip" at bounding box center [352, 54] width 43 height 18
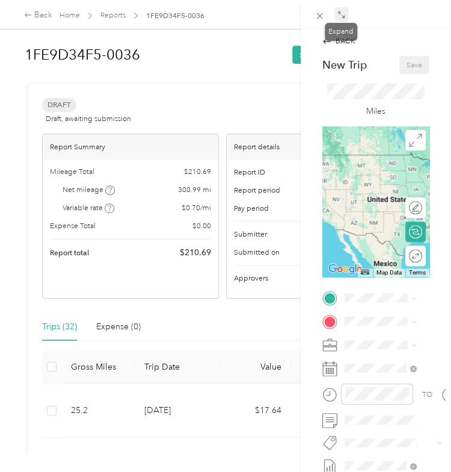
click at [338, 11] on icon at bounding box center [342, 15] width 8 height 8
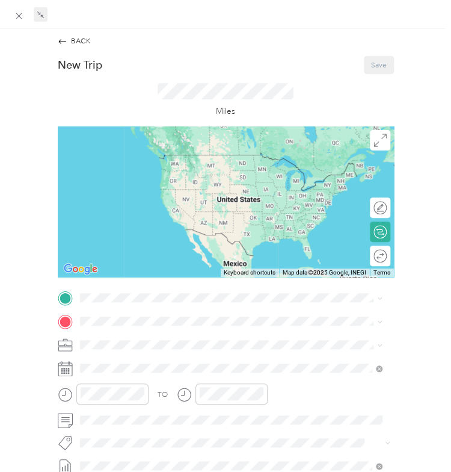
drag, startPoint x: 107, startPoint y: 340, endPoint x: 150, endPoint y: 350, distance: 43.8
click at [150, 350] on span at bounding box center [235, 344] width 318 height 16
click at [104, 308] on div "TO Add photo" at bounding box center [226, 417] width 336 height 254
click at [119, 345] on div "Lakeside Office [STREET_ADDRESS]" at bounding box center [133, 346] width 66 height 22
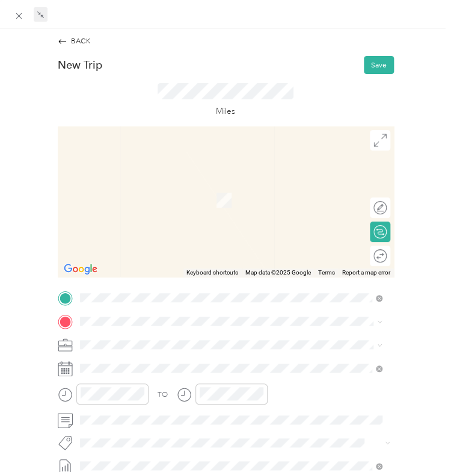
click at [131, 243] on span "[STREET_ADDRESS]" at bounding box center [133, 242] width 66 height 9
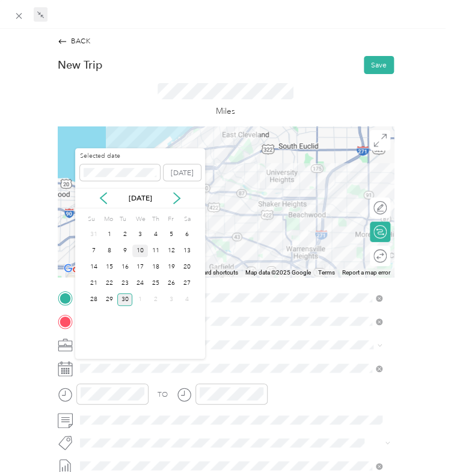
click at [144, 252] on div "10" at bounding box center [140, 250] width 16 height 13
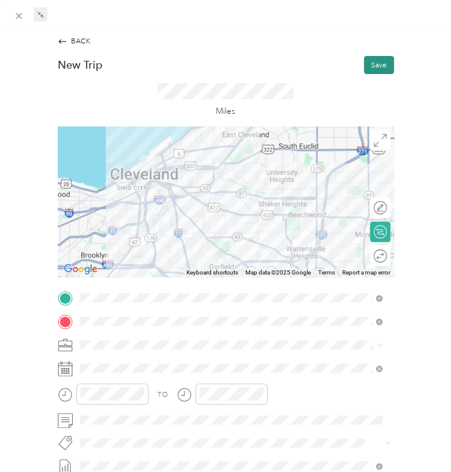
click at [370, 64] on button "Save" at bounding box center [379, 65] width 30 height 18
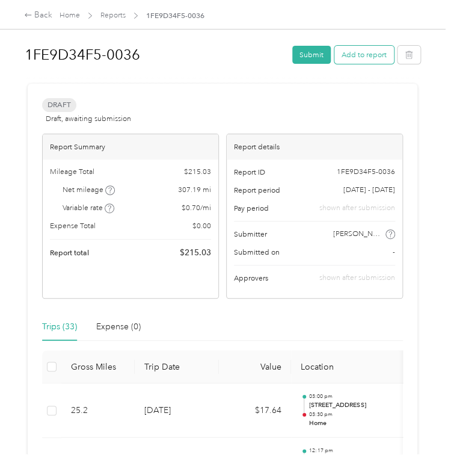
click at [367, 50] on button "Add to report" at bounding box center [365, 55] width 60 height 18
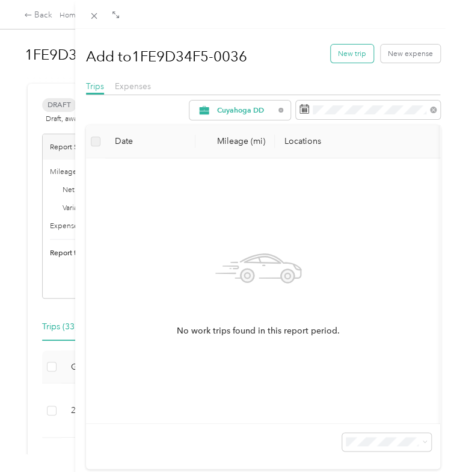
click at [341, 56] on button "New trip" at bounding box center [352, 54] width 43 height 18
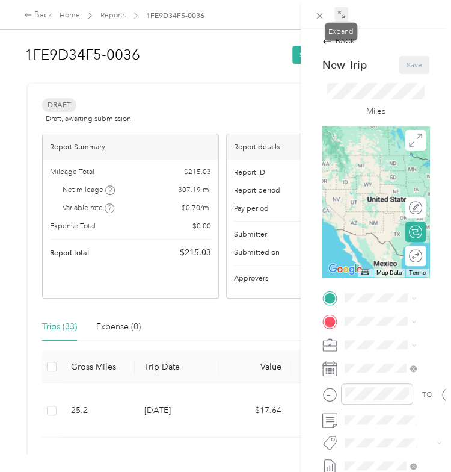
click at [341, 14] on icon at bounding box center [342, 15] width 8 height 8
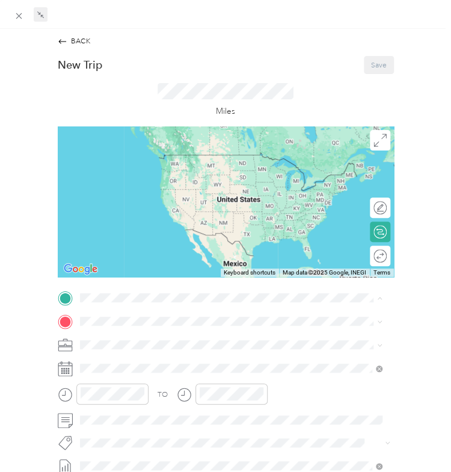
click at [118, 375] on div "[GEOGRAPHIC_DATA] [STREET_ADDRESS]" at bounding box center [136, 379] width 73 height 22
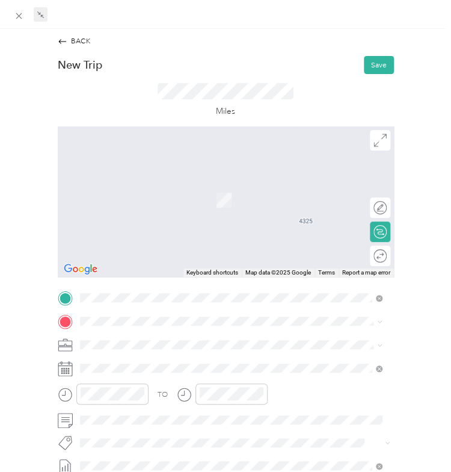
click at [110, 310] on div "TO Add photo" at bounding box center [226, 417] width 336 height 254
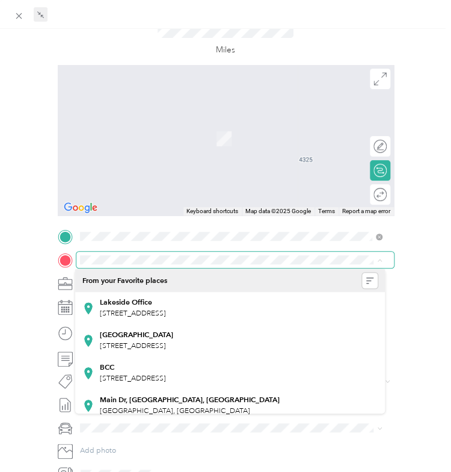
scroll to position [171, 0]
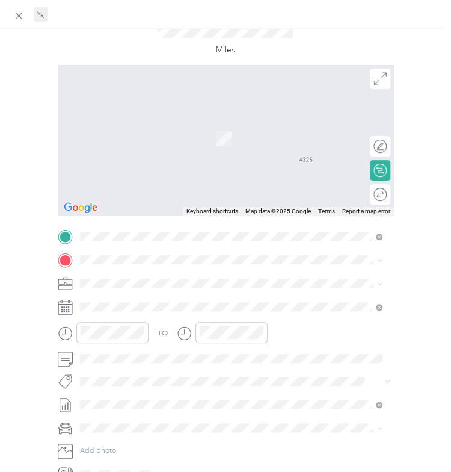
click at [110, 344] on strong "Home" at bounding box center [110, 346] width 20 height 9
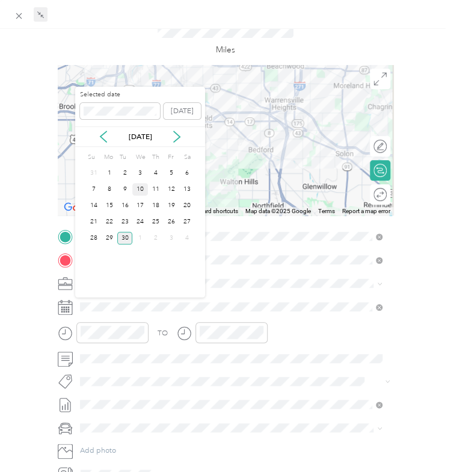
click at [138, 191] on div "10" at bounding box center [140, 189] width 16 height 13
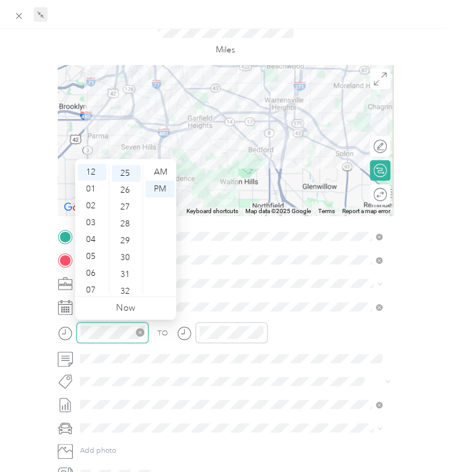
scroll to position [421, 0]
click at [91, 215] on div "03" at bounding box center [92, 222] width 29 height 17
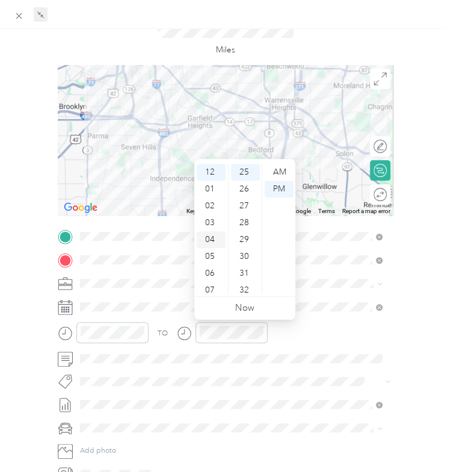
click at [207, 234] on div "04" at bounding box center [211, 239] width 29 height 17
click at [242, 175] on div "00" at bounding box center [245, 172] width 29 height 17
click at [316, 366] on div "TO Add photo" at bounding box center [226, 355] width 336 height 254
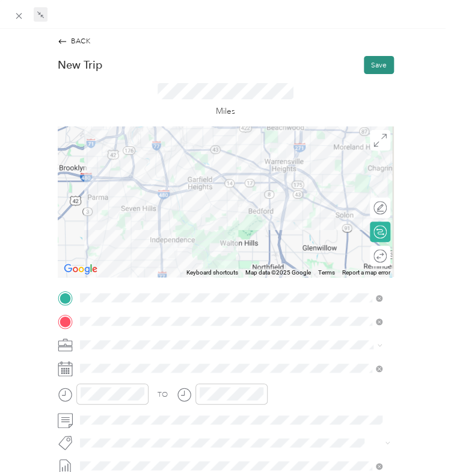
click at [366, 58] on button "Save" at bounding box center [379, 65] width 30 height 18
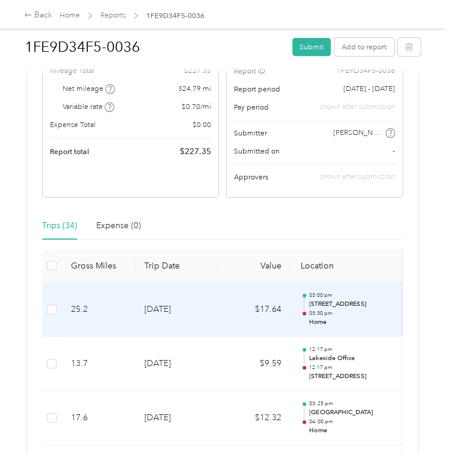
scroll to position [101, 0]
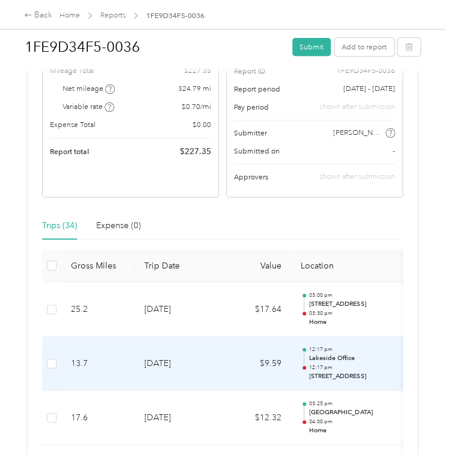
click at [156, 369] on td "[DATE]" at bounding box center [177, 363] width 84 height 54
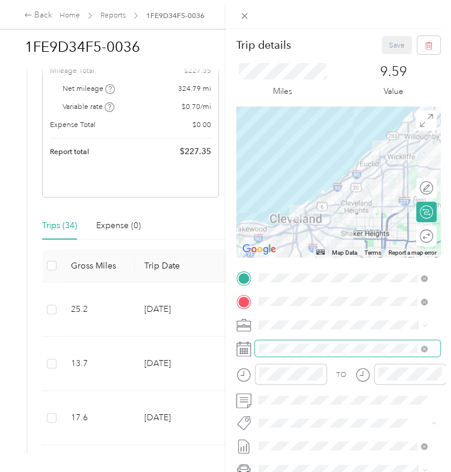
click at [279, 341] on span at bounding box center [347, 348] width 185 height 16
click at [280, 355] on span at bounding box center [347, 348] width 185 height 16
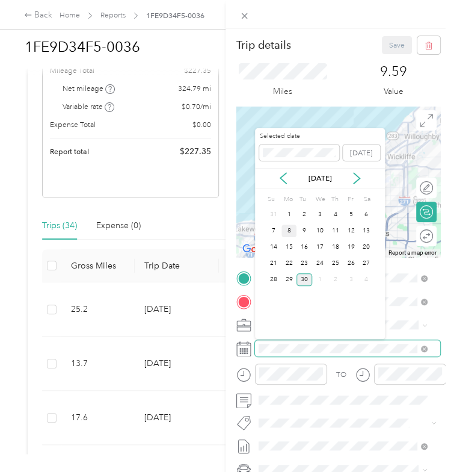
click at [285, 471] on div "Trip details Save This trip cannot be edited because it is either under review,…" at bounding box center [222, 472] width 445 height 0
click at [290, 232] on div "8" at bounding box center [290, 230] width 16 height 13
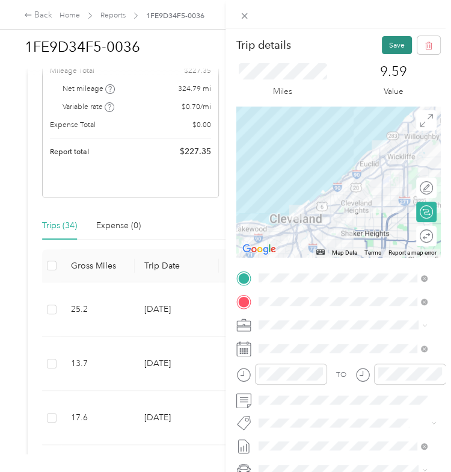
click at [382, 39] on button "Save" at bounding box center [397, 45] width 30 height 18
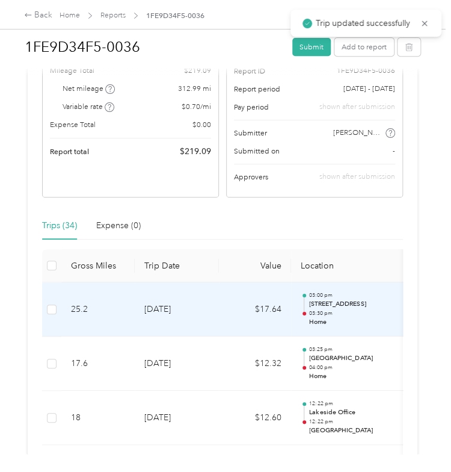
click at [171, 316] on td "[DATE]" at bounding box center [177, 309] width 84 height 54
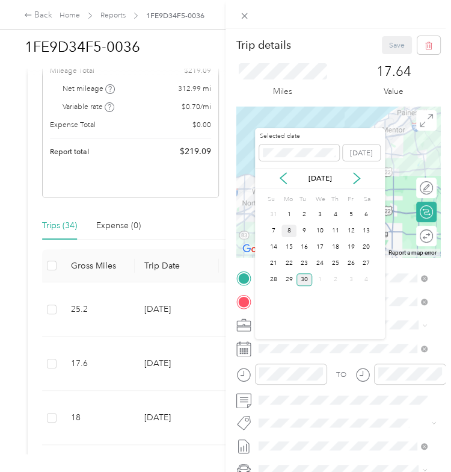
click at [285, 230] on div "8" at bounding box center [290, 230] width 16 height 13
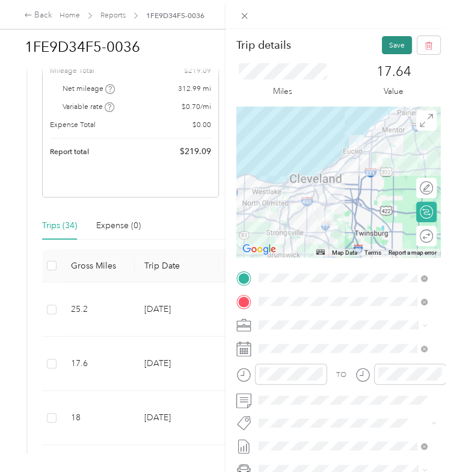
click at [385, 45] on button "Save" at bounding box center [397, 45] width 30 height 18
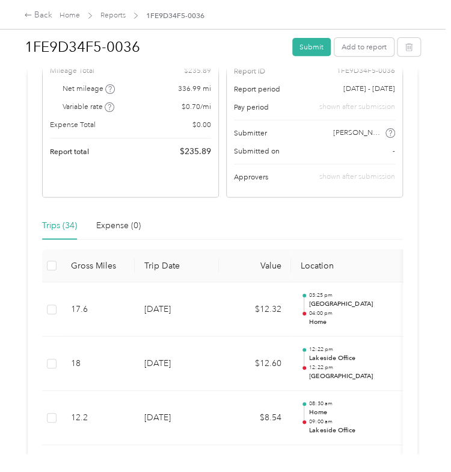
click at [225, 240] on div "Trips (34) Expense (0)" at bounding box center [222, 226] width 361 height 28
click at [356, 38] on button "Add to report" at bounding box center [365, 47] width 60 height 18
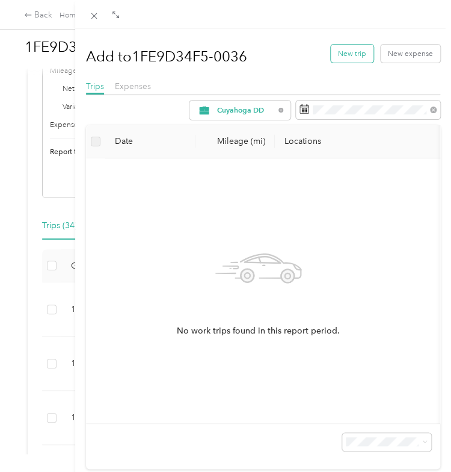
click at [342, 57] on button "New trip" at bounding box center [352, 54] width 43 height 18
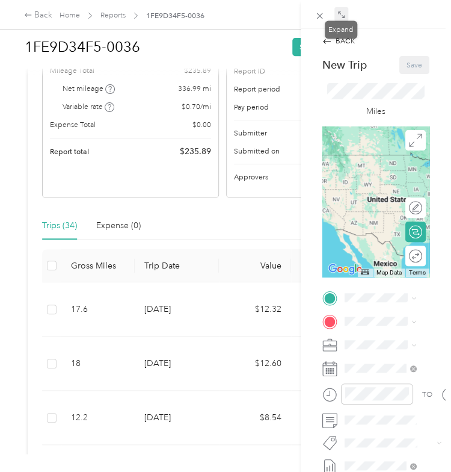
click at [342, 11] on icon at bounding box center [342, 15] width 8 height 8
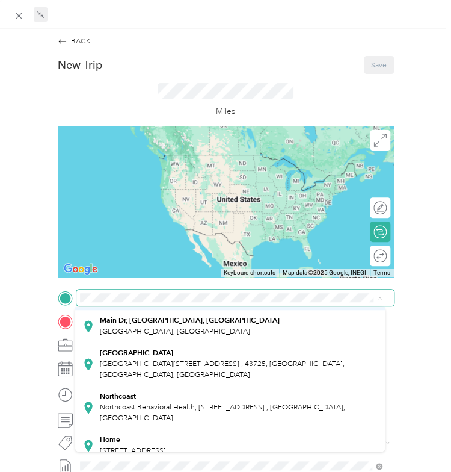
scroll to position [123, 0]
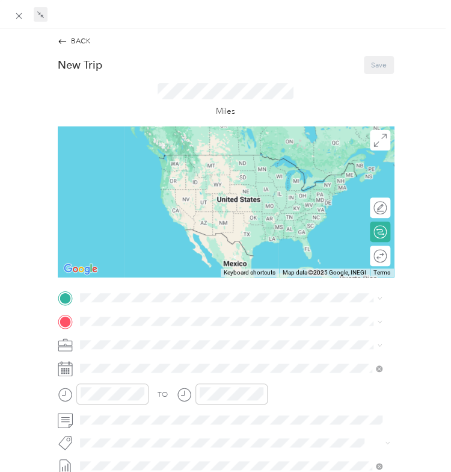
click at [118, 435] on div "Home [STREET_ADDRESS]" at bounding box center [133, 439] width 66 height 22
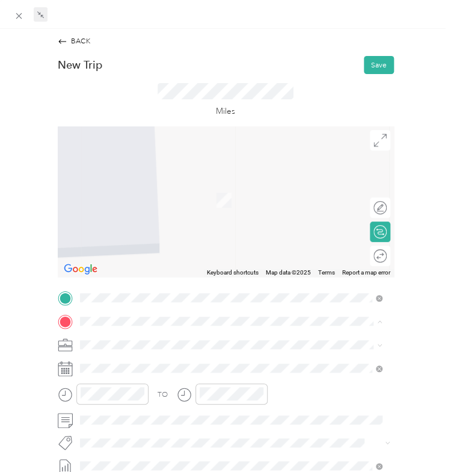
click at [119, 235] on div "[GEOGRAPHIC_DATA] [STREET_ADDRESS]" at bounding box center [136, 239] width 73 height 22
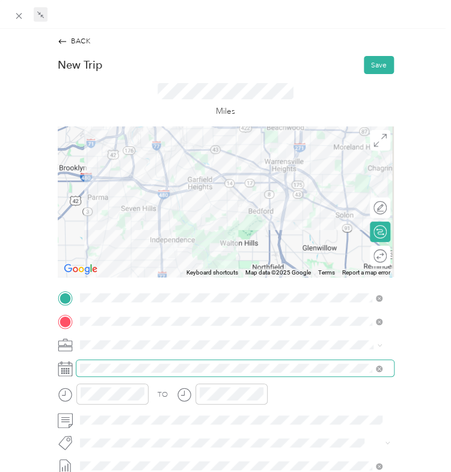
click at [101, 362] on span at bounding box center [235, 368] width 318 height 16
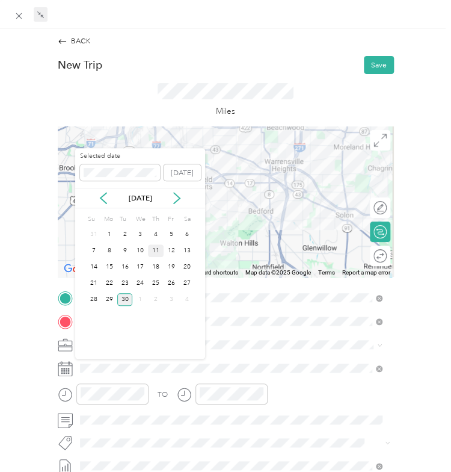
click at [156, 247] on div "11" at bounding box center [156, 250] width 16 height 13
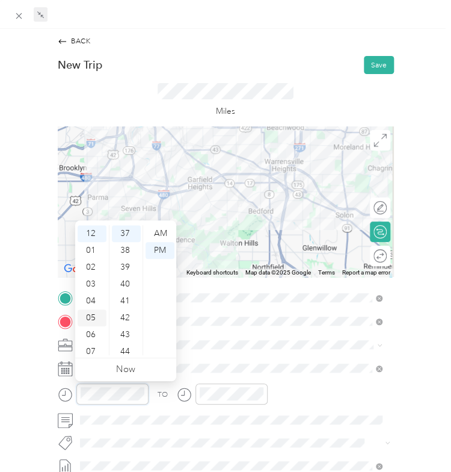
scroll to position [72, 0]
click at [96, 308] on div "09" at bounding box center [92, 313] width 29 height 17
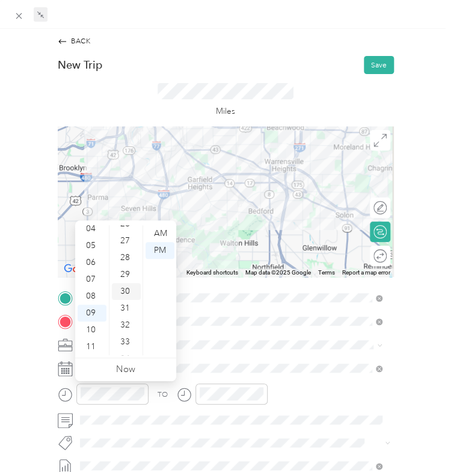
click at [126, 286] on div "30" at bounding box center [126, 291] width 29 height 17
click at [159, 233] on div "AM" at bounding box center [160, 233] width 29 height 17
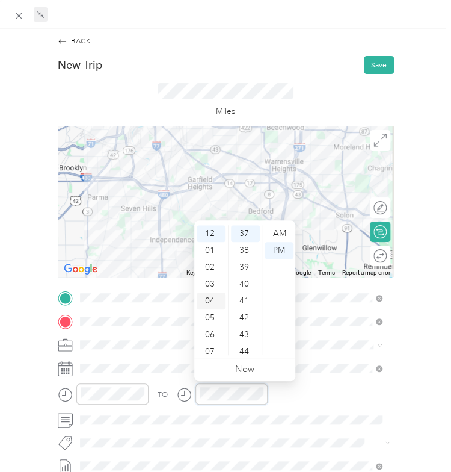
scroll to position [72, 0]
click at [208, 333] on div "10" at bounding box center [211, 329] width 29 height 17
click at [244, 233] on div "00" at bounding box center [245, 233] width 29 height 17
click at [272, 233] on div "AM" at bounding box center [279, 233] width 29 height 17
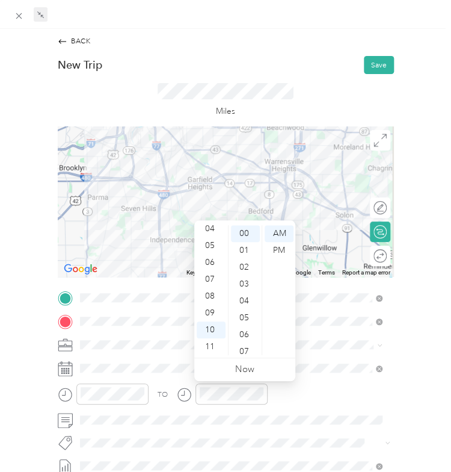
click at [299, 384] on div "TO" at bounding box center [226, 397] width 336 height 28
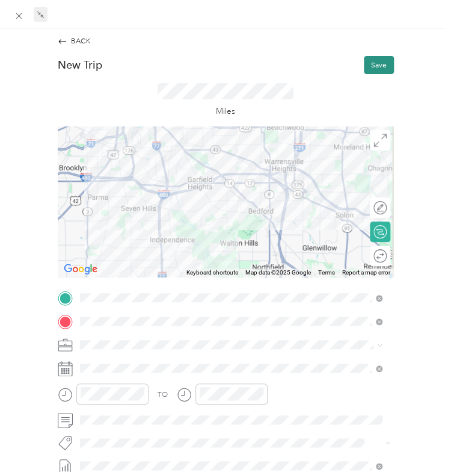
click at [371, 62] on button "Save" at bounding box center [379, 65] width 30 height 18
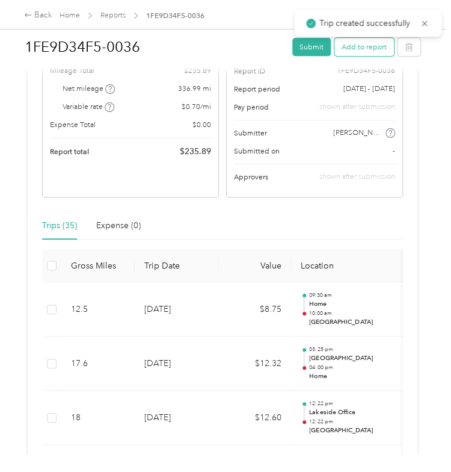
click at [350, 42] on button "Add to report" at bounding box center [365, 47] width 60 height 18
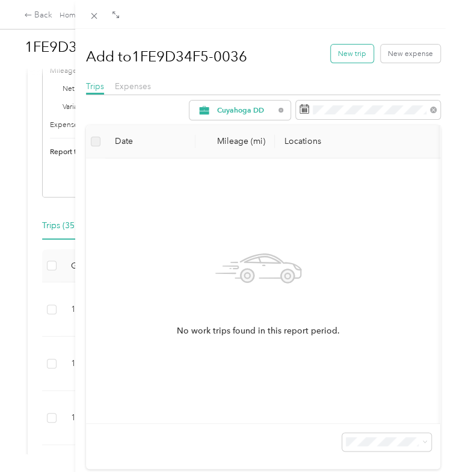
click at [350, 50] on button "New trip" at bounding box center [352, 54] width 43 height 18
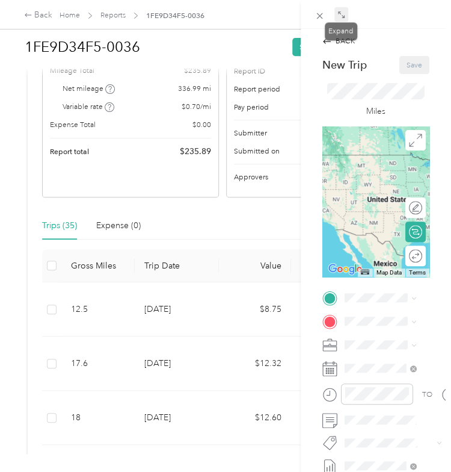
click at [341, 14] on icon at bounding box center [342, 15] width 8 height 8
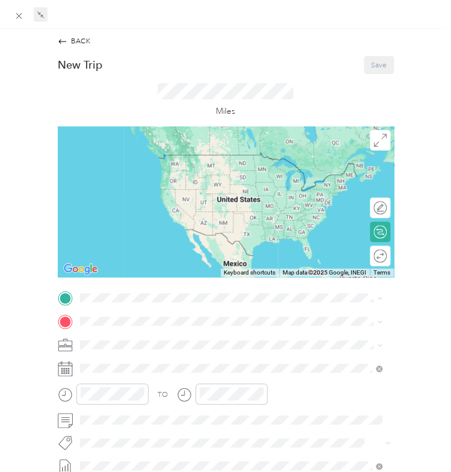
click at [118, 369] on strong "[GEOGRAPHIC_DATA]" at bounding box center [136, 372] width 73 height 9
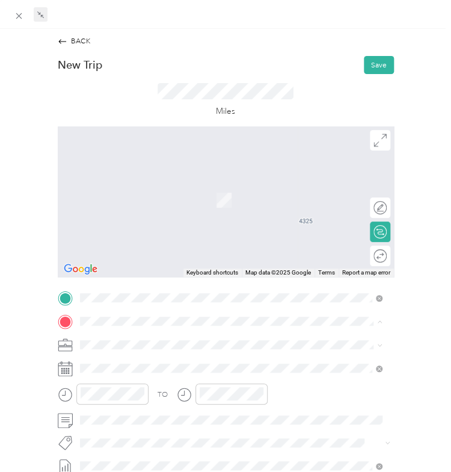
click at [122, 206] on div "Lakeside Office [STREET_ADDRESS]" at bounding box center [133, 207] width 66 height 22
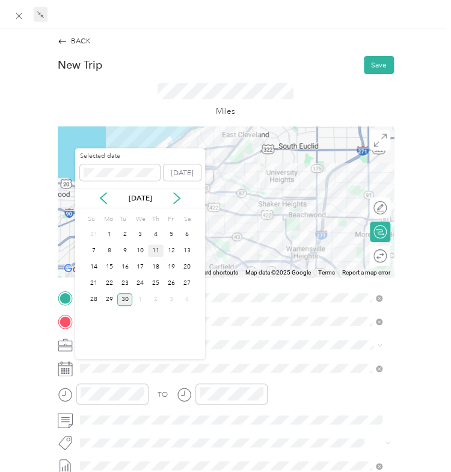
click at [149, 245] on div "11" at bounding box center [156, 250] width 16 height 13
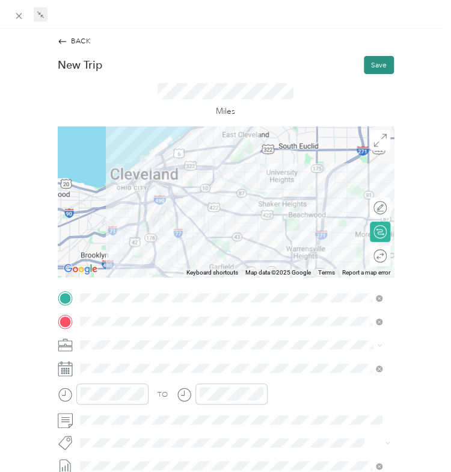
click at [364, 61] on button "Save" at bounding box center [379, 65] width 30 height 18
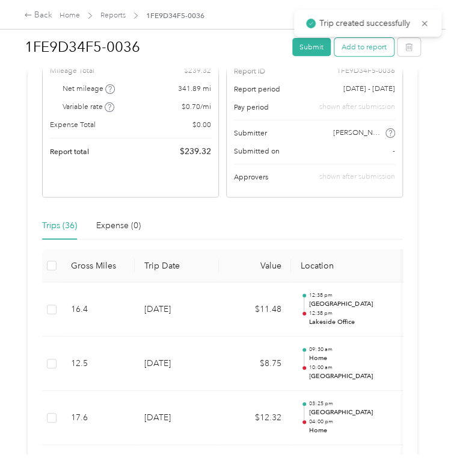
click at [352, 39] on button "Add to report" at bounding box center [365, 47] width 60 height 18
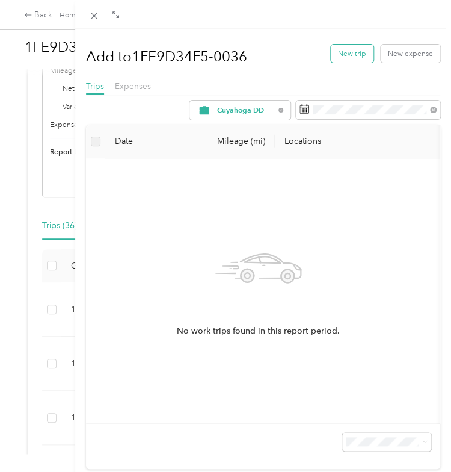
click at [334, 53] on button "New trip" at bounding box center [352, 54] width 43 height 18
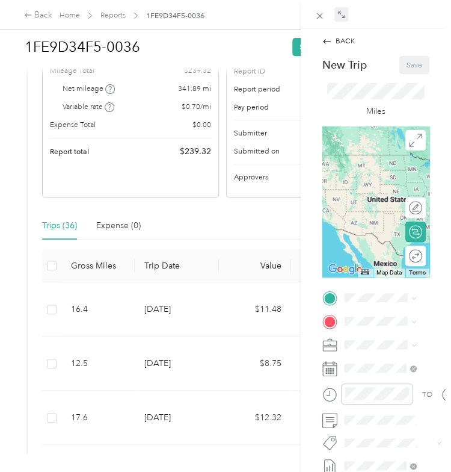
click at [339, 14] on icon at bounding box center [339, 12] width 3 height 3
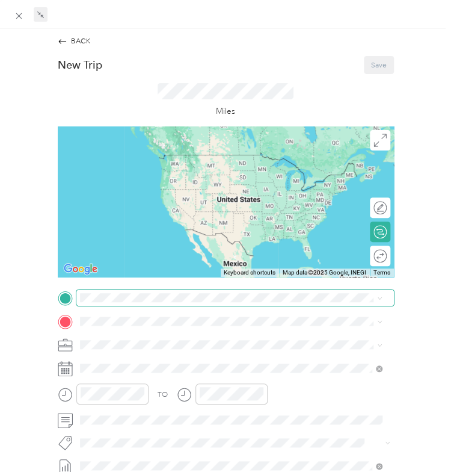
click at [255, 303] on span at bounding box center [235, 298] width 318 height 16
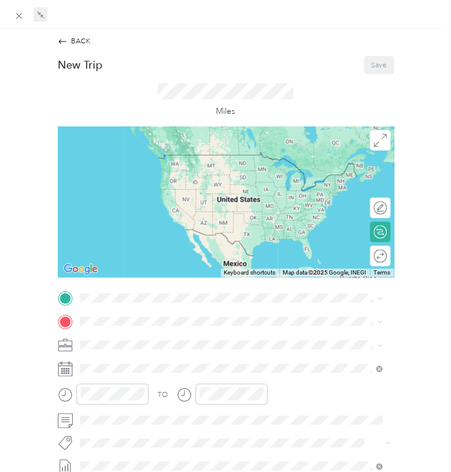
click at [166, 339] on div "Lakeside Office" at bounding box center [133, 339] width 66 height 9
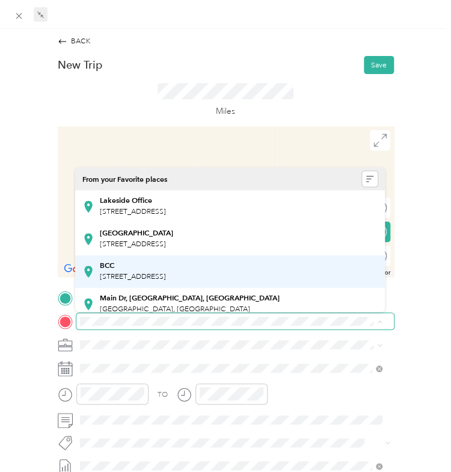
scroll to position [171, 0]
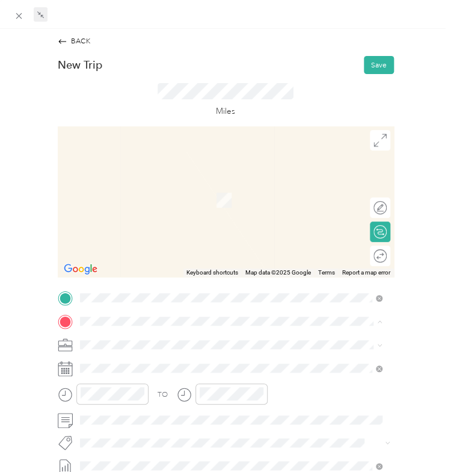
click at [130, 255] on span "[STREET_ADDRESS]" at bounding box center [133, 257] width 66 height 9
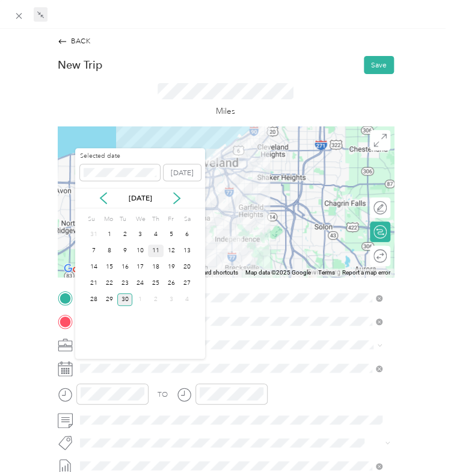
click at [152, 252] on div "11" at bounding box center [156, 250] width 16 height 13
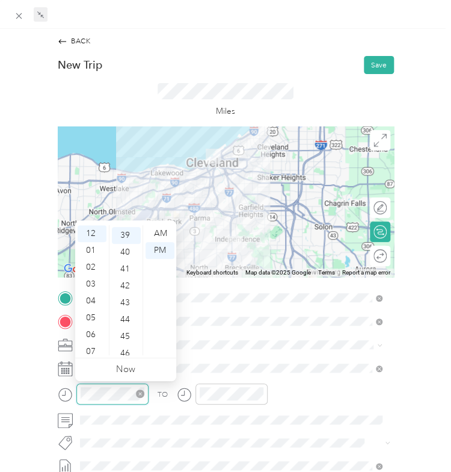
scroll to position [657, 0]
click at [94, 300] on div "04" at bounding box center [92, 301] width 29 height 17
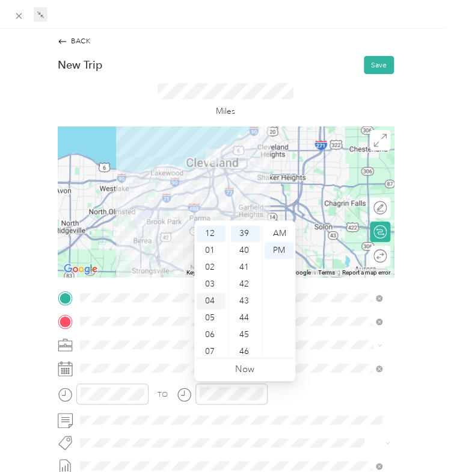
click at [206, 305] on div "04" at bounding box center [211, 301] width 29 height 17
click at [307, 103] on div "Miles" at bounding box center [226, 100] width 336 height 52
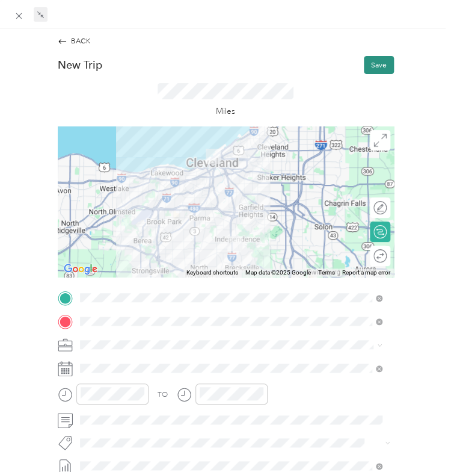
click at [364, 68] on button "Save" at bounding box center [379, 65] width 30 height 18
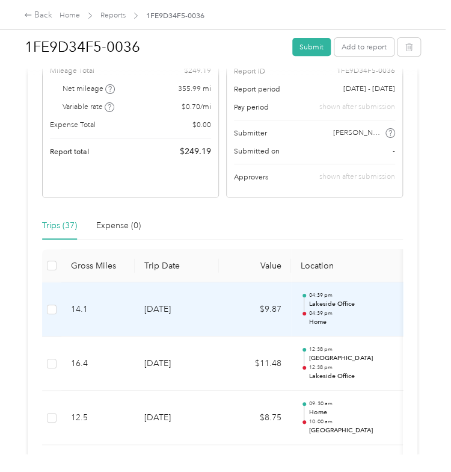
click at [224, 336] on td "$9.87" at bounding box center [255, 309] width 72 height 54
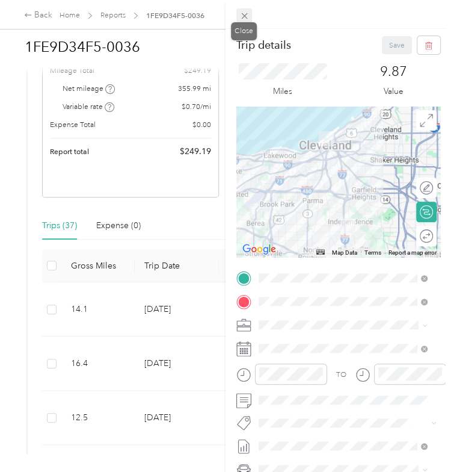
click at [243, 14] on icon at bounding box center [245, 16] width 10 height 10
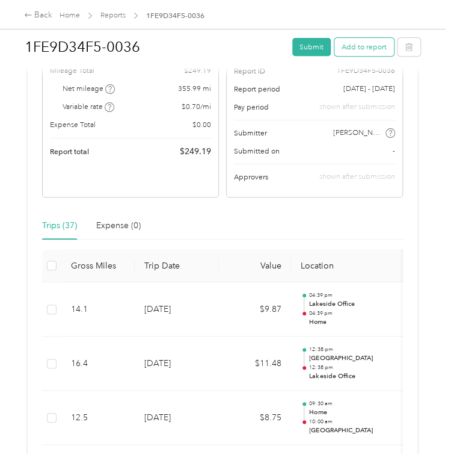
click at [364, 45] on button "Add to report" at bounding box center [365, 47] width 60 height 18
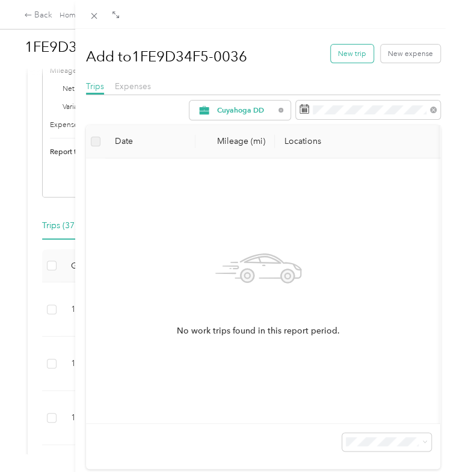
click at [335, 55] on button "New trip" at bounding box center [352, 54] width 43 height 18
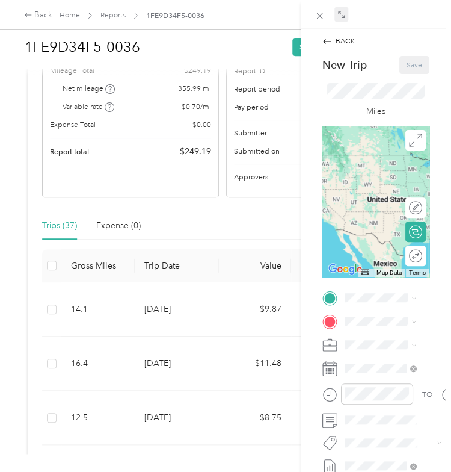
click at [342, 13] on icon at bounding box center [342, 15] width 8 height 8
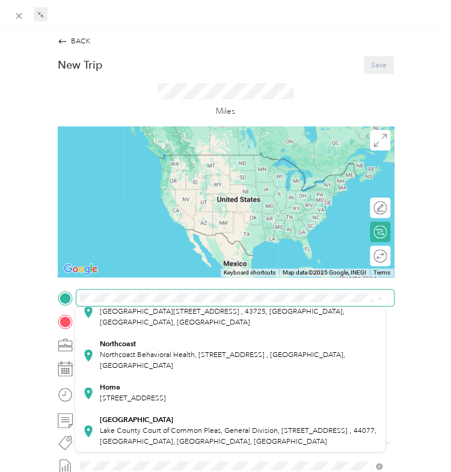
scroll to position [170, 0]
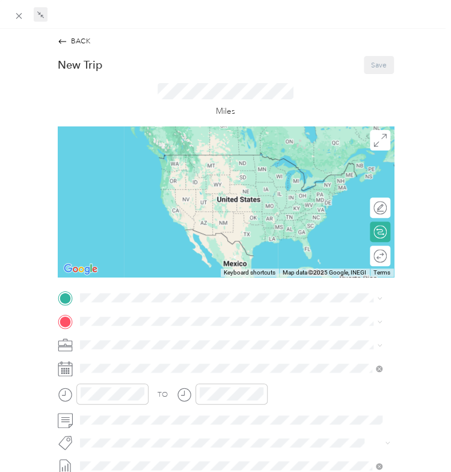
click at [111, 396] on span "[STREET_ADDRESS]" at bounding box center [133, 397] width 66 height 9
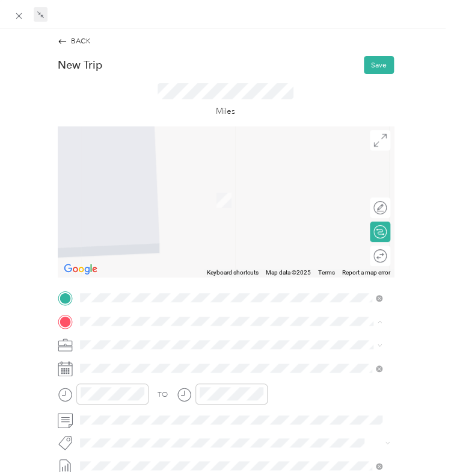
click at [126, 196] on strong "Lakeside Office" at bounding box center [126, 200] width 52 height 9
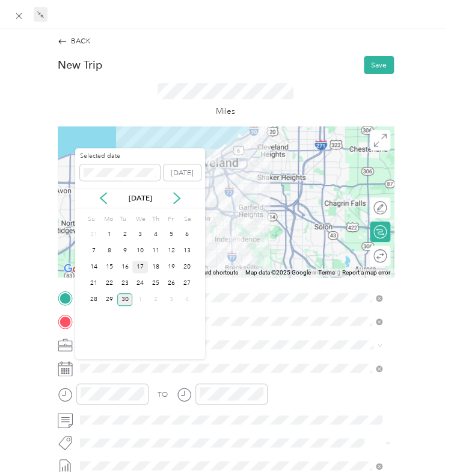
click at [141, 264] on div "17" at bounding box center [140, 267] width 16 height 13
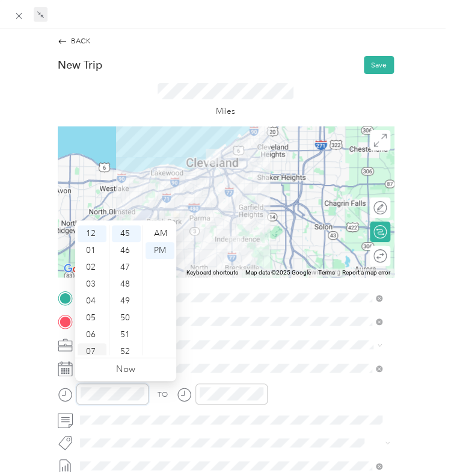
scroll to position [72, 0]
click at [92, 296] on div "08" at bounding box center [92, 296] width 29 height 17
click at [214, 401] on div at bounding box center [232, 393] width 72 height 21
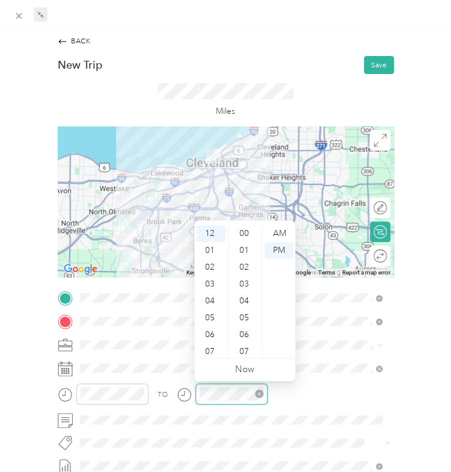
scroll to position [758, 0]
click at [214, 286] on div "03" at bounding box center [211, 284] width 29 height 17
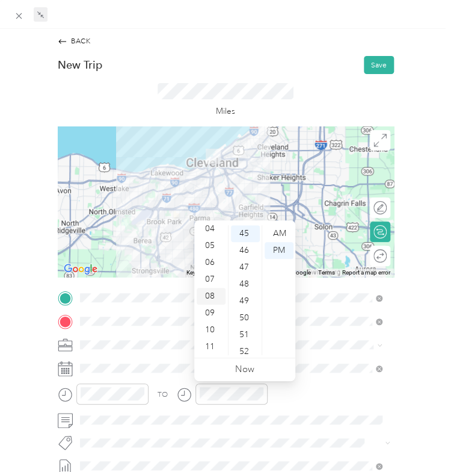
click at [212, 300] on div "08" at bounding box center [211, 296] width 29 height 17
click at [278, 228] on div "AM" at bounding box center [279, 233] width 29 height 17
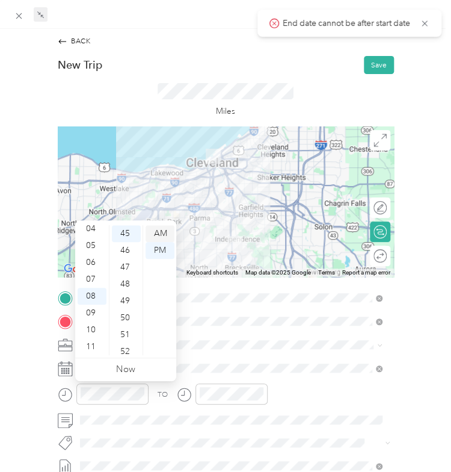
click at [163, 231] on div "AM" at bounding box center [160, 233] width 29 height 17
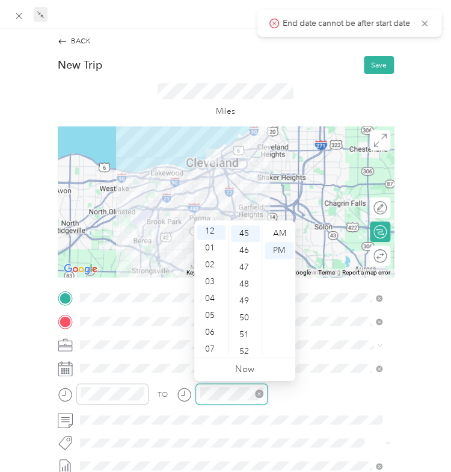
scroll to position [0, 0]
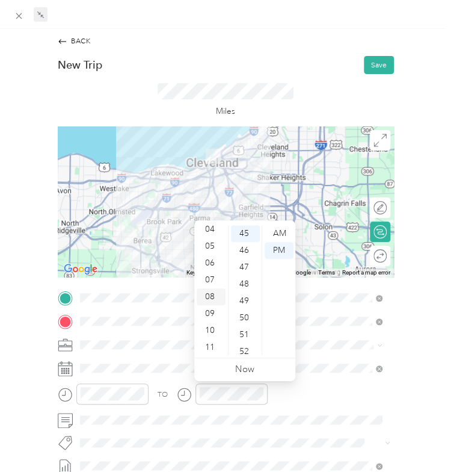
click at [210, 298] on div "08" at bounding box center [211, 296] width 29 height 17
click at [280, 235] on div "AM" at bounding box center [279, 233] width 29 height 17
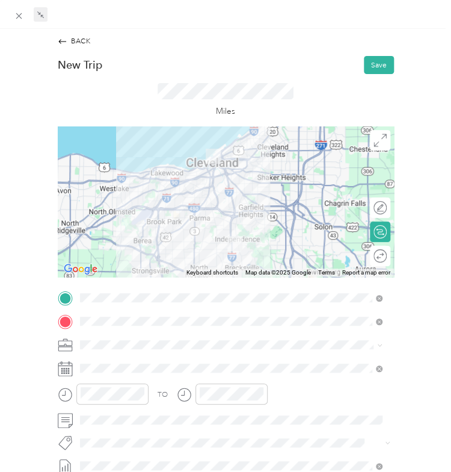
click at [308, 392] on div "TO" at bounding box center [226, 397] width 336 height 28
click at [366, 60] on button "Save" at bounding box center [379, 65] width 30 height 18
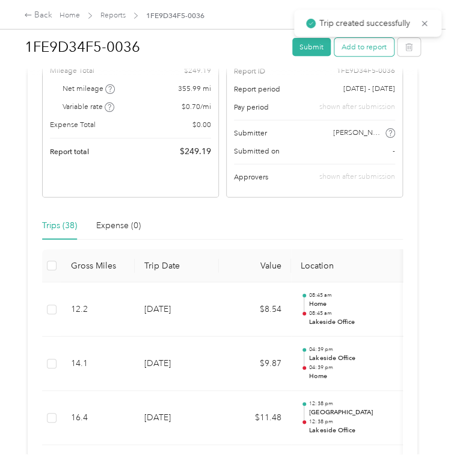
click at [353, 49] on button "Add to report" at bounding box center [365, 47] width 60 height 18
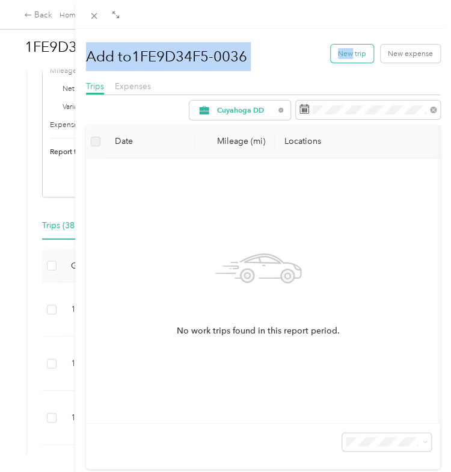
click at [339, 51] on div "Add to 1FE9D34F5-0036 New trip New expense Trips Expenses Cuyahoga DD Date Mile…" at bounding box center [225, 236] width 451 height 472
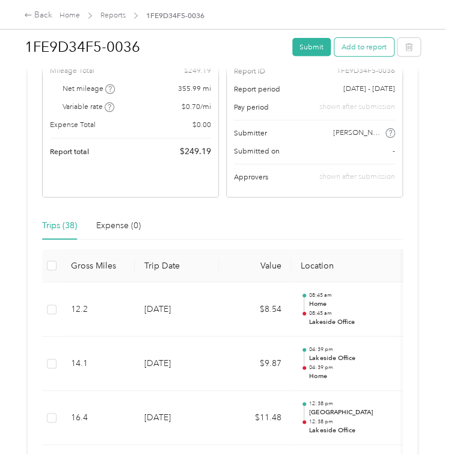
click at [354, 47] on button "Add to report" at bounding box center [365, 47] width 60 height 18
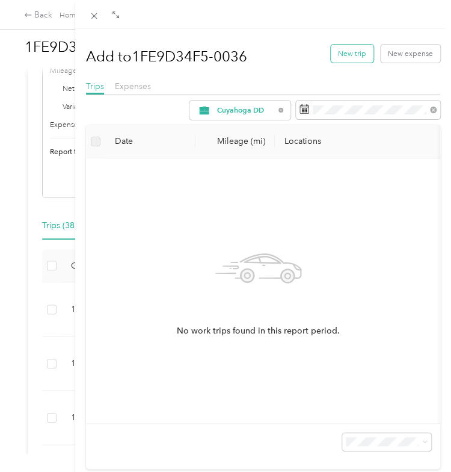
click at [336, 45] on button "New trip" at bounding box center [352, 54] width 43 height 18
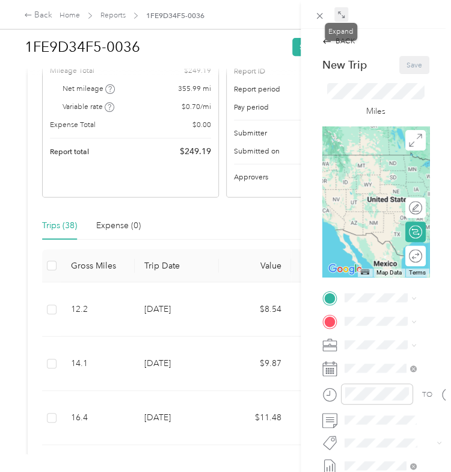
click at [341, 11] on icon at bounding box center [342, 15] width 8 height 8
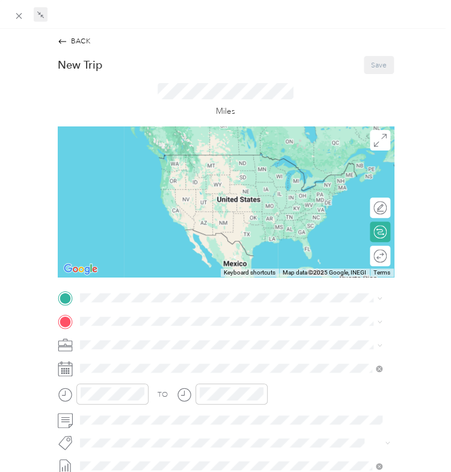
click at [111, 288] on div "New Trip Save This trip cannot be edited because it is either under review, app…" at bounding box center [226, 300] width 336 height 488
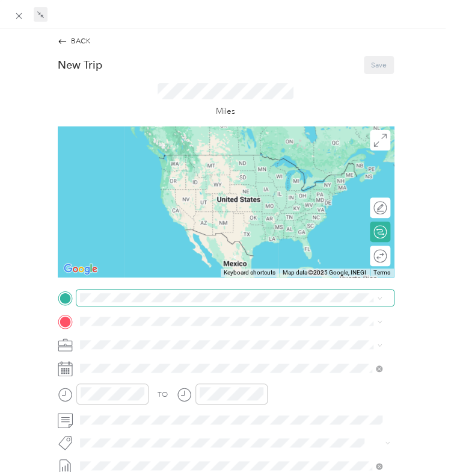
click at [111, 290] on span at bounding box center [235, 298] width 318 height 16
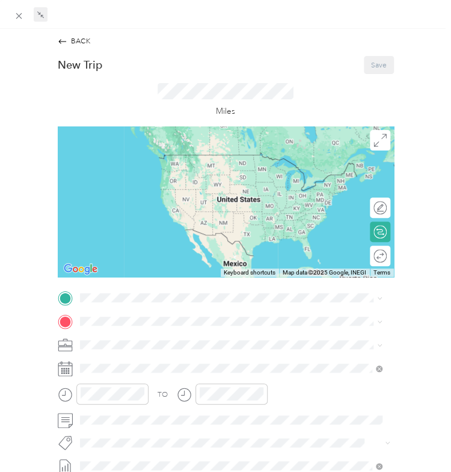
click at [116, 345] on div "Lakeside Office [STREET_ADDRESS]" at bounding box center [133, 346] width 66 height 22
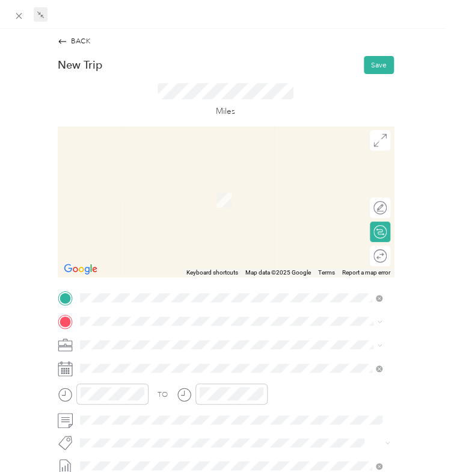
click at [113, 264] on strong "BCC" at bounding box center [107, 263] width 14 height 9
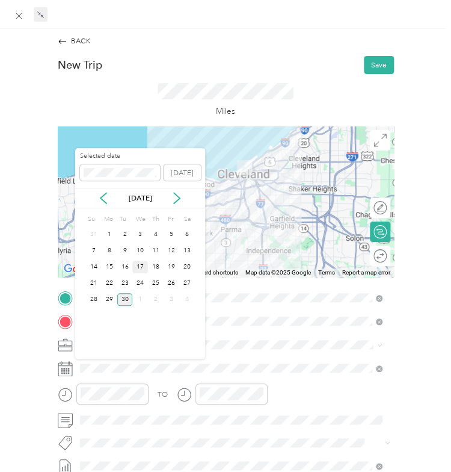
click at [142, 265] on div "17" at bounding box center [140, 267] width 16 height 13
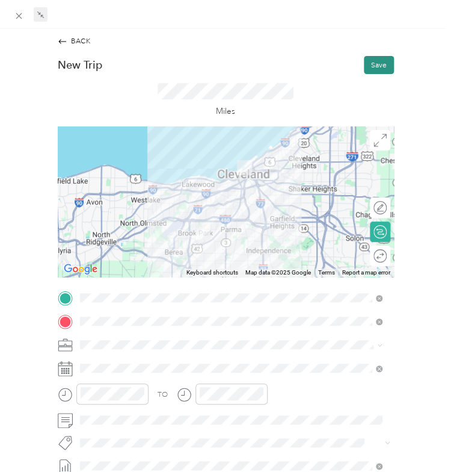
click at [366, 68] on button "Save" at bounding box center [379, 65] width 30 height 18
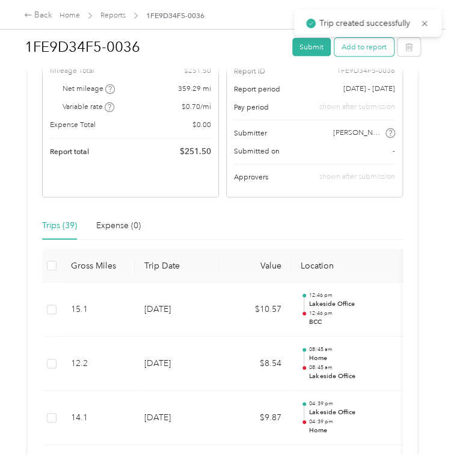
click at [359, 39] on button "Add to report" at bounding box center [365, 47] width 60 height 18
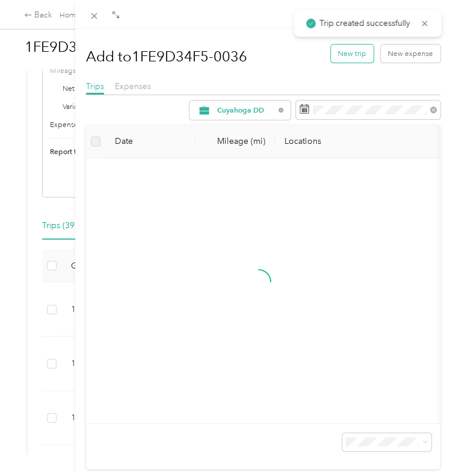
click at [333, 57] on button "New trip" at bounding box center [352, 54] width 43 height 18
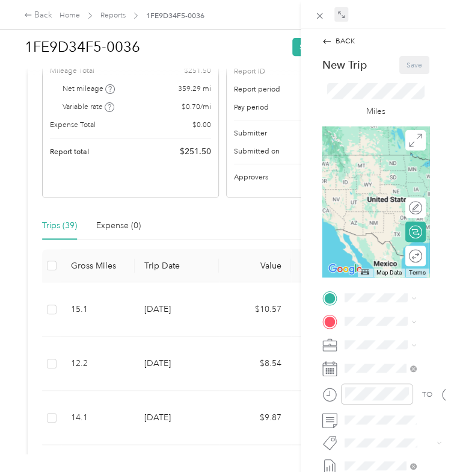
click at [344, 17] on icon at bounding box center [342, 15] width 8 height 8
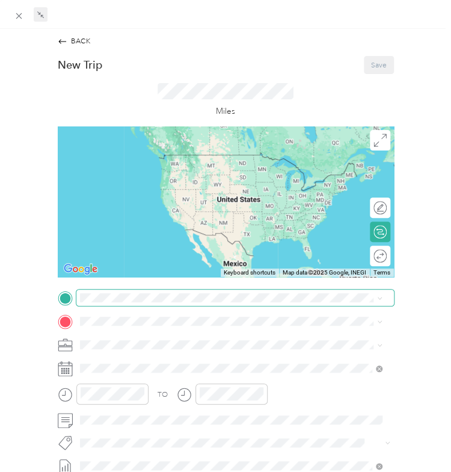
click at [81, 302] on span at bounding box center [235, 298] width 318 height 16
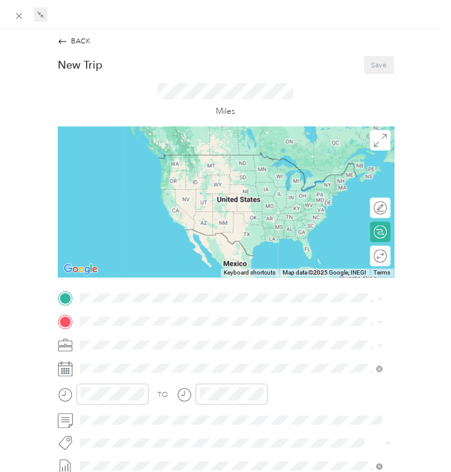
click at [109, 402] on strong "BCC" at bounding box center [107, 402] width 14 height 9
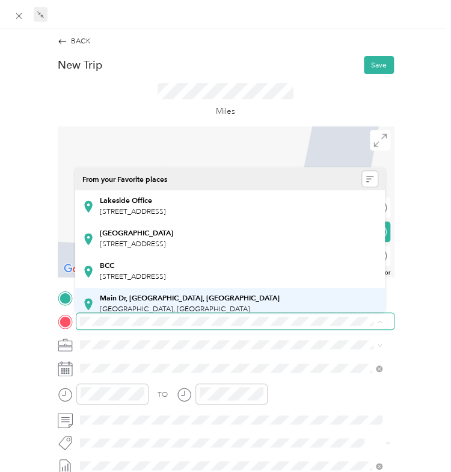
scroll to position [171, 0]
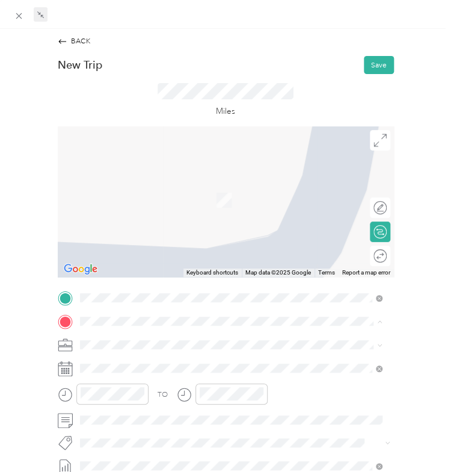
click at [126, 249] on div "Home" at bounding box center [133, 245] width 66 height 9
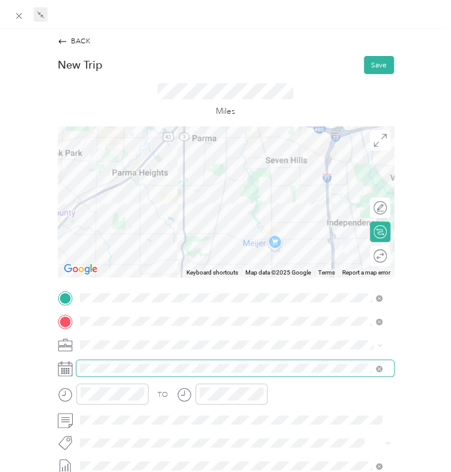
click at [107, 363] on span at bounding box center [235, 368] width 318 height 16
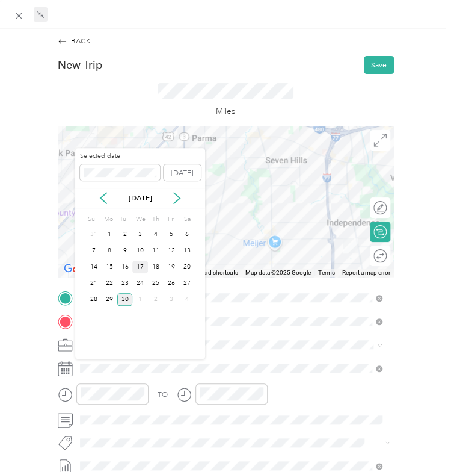
click at [141, 266] on div "17" at bounding box center [140, 267] width 16 height 13
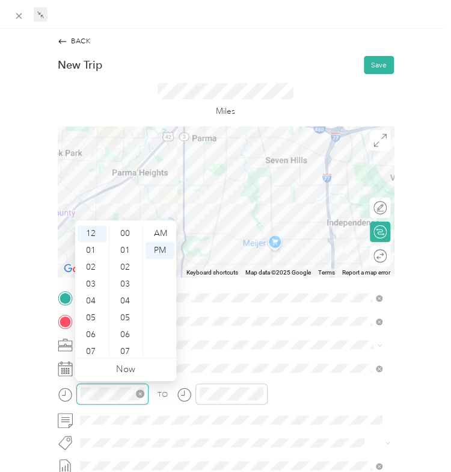
scroll to position [775, 0]
click at [92, 286] on div "03" at bounding box center [92, 284] width 29 height 17
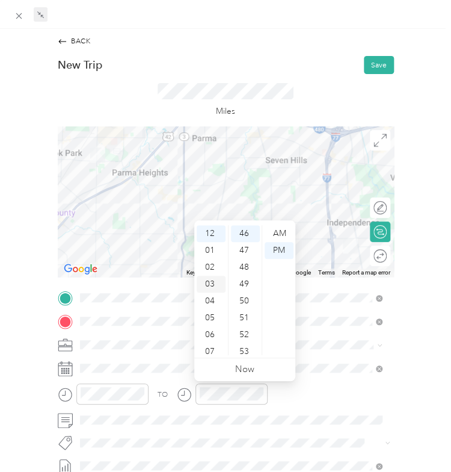
click at [214, 284] on div "03" at bounding box center [211, 284] width 29 height 17
click at [314, 336] on span at bounding box center [235, 344] width 318 height 16
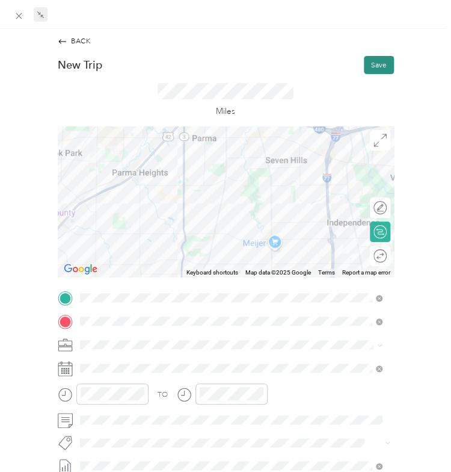
click at [372, 63] on button "Save" at bounding box center [379, 65] width 30 height 18
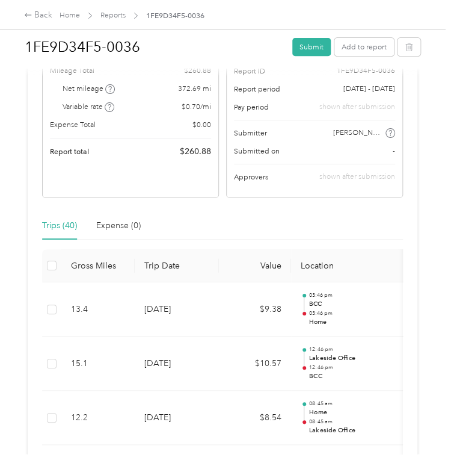
click at [201, 233] on div "Trips (40) Expense (0)" at bounding box center [222, 226] width 361 height 28
click at [362, 46] on button "Add to report" at bounding box center [365, 47] width 60 height 18
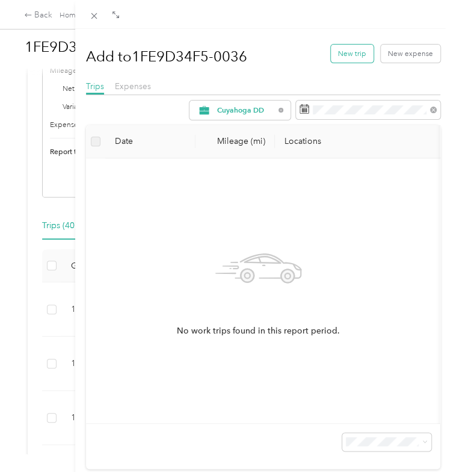
click at [344, 50] on button "New trip" at bounding box center [352, 54] width 43 height 18
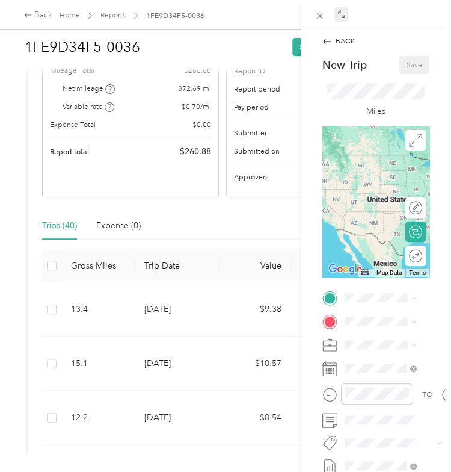
click at [338, 20] on span at bounding box center [342, 14] width 14 height 14
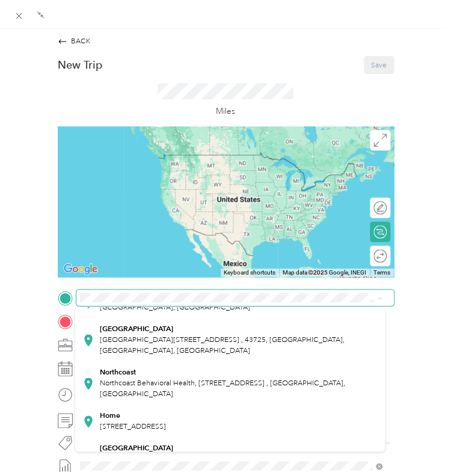
scroll to position [142, 0]
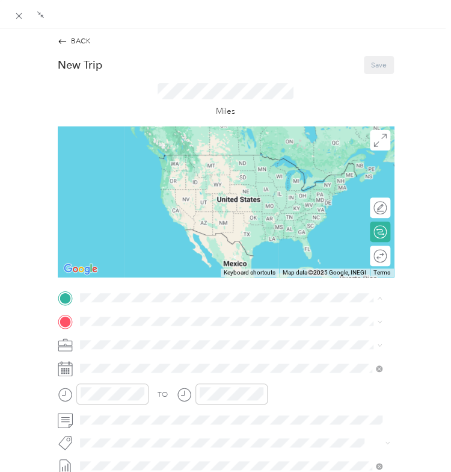
click at [113, 409] on div "Home [STREET_ADDRESS]" at bounding box center [230, 420] width 296 height 25
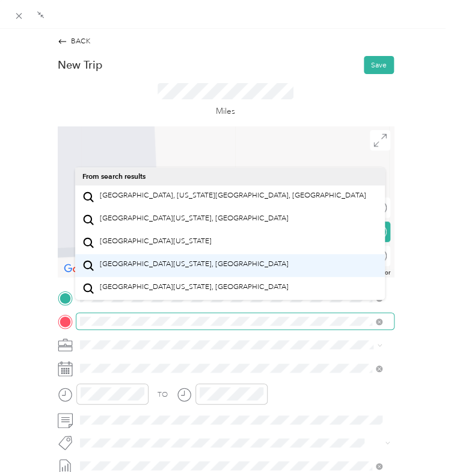
scroll to position [17, 0]
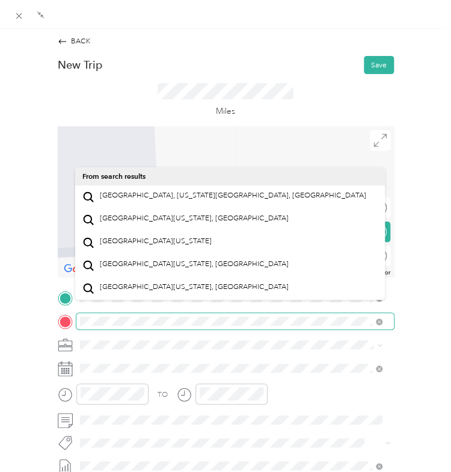
click at [0, 319] on html "Back Home Reports 1FE9D34F5-0036 1FE9D34F5-0036 Submit Add to report Draft Draf…" at bounding box center [222, 236] width 445 height 472
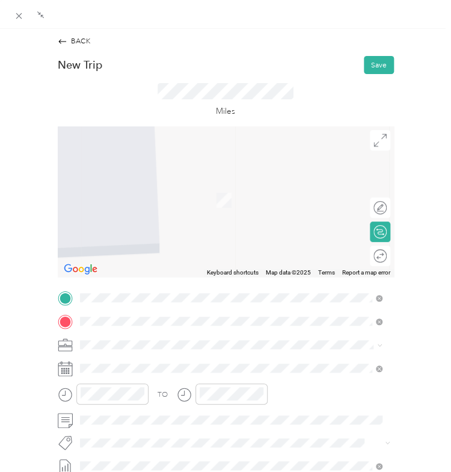
click at [152, 200] on span "11030 East Boulevard Cleveland, Ohio 44106, United States" at bounding box center [152, 195] width 105 height 9
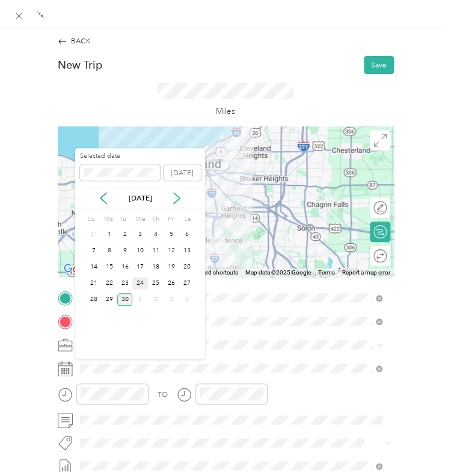
click at [140, 278] on div "24" at bounding box center [140, 283] width 16 height 13
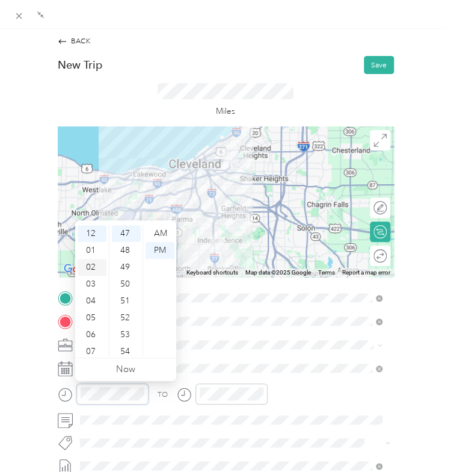
scroll to position [72, 0]
click at [93, 311] on div "09" at bounding box center [92, 313] width 29 height 17
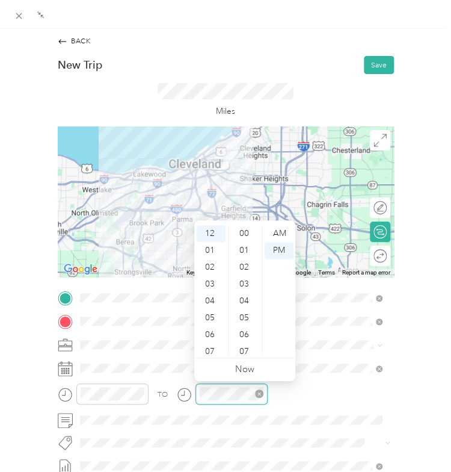
scroll to position [792, 0]
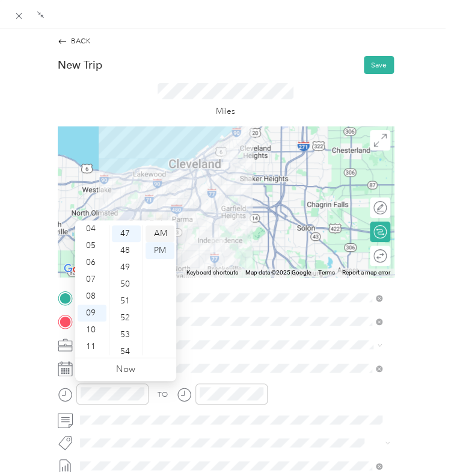
click at [169, 233] on div "AM" at bounding box center [160, 233] width 29 height 17
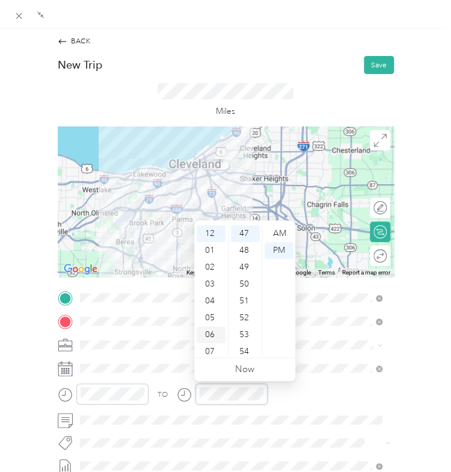
scroll to position [72, 0]
click at [213, 317] on div "09" at bounding box center [211, 313] width 29 height 17
click at [284, 235] on div "AM" at bounding box center [279, 233] width 29 height 17
click at [311, 360] on div at bounding box center [235, 368] width 318 height 16
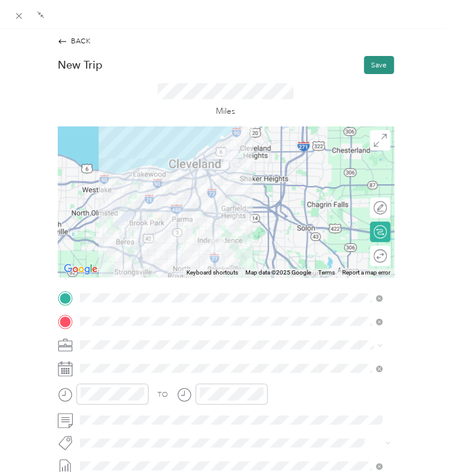
click at [373, 63] on button "Save" at bounding box center [379, 65] width 30 height 18
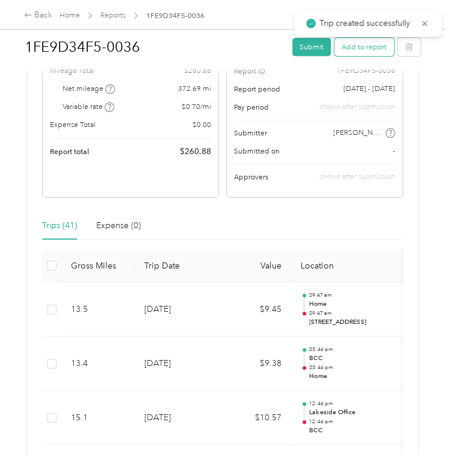
click at [350, 43] on button "Add to report" at bounding box center [365, 47] width 60 height 18
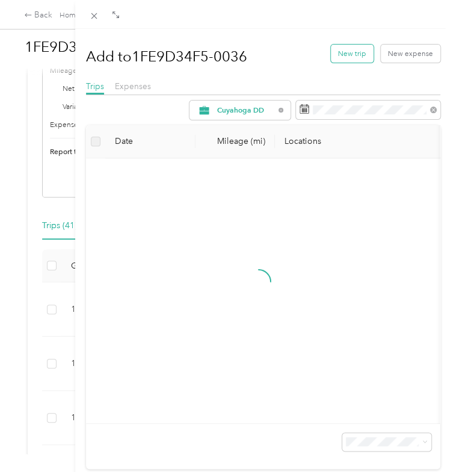
click at [349, 48] on button "New trip" at bounding box center [352, 54] width 43 height 18
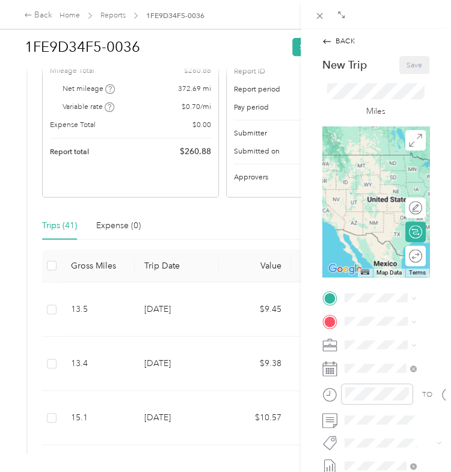
click at [342, 5] on div at bounding box center [376, 14] width 150 height 29
click at [340, 16] on icon at bounding box center [342, 15] width 8 height 8
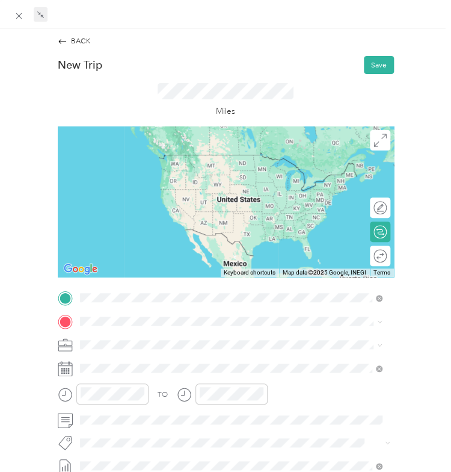
click at [117, 336] on span "11030 East Boulevard Cleveland, Ohio 44106, United States" at bounding box center [152, 334] width 105 height 9
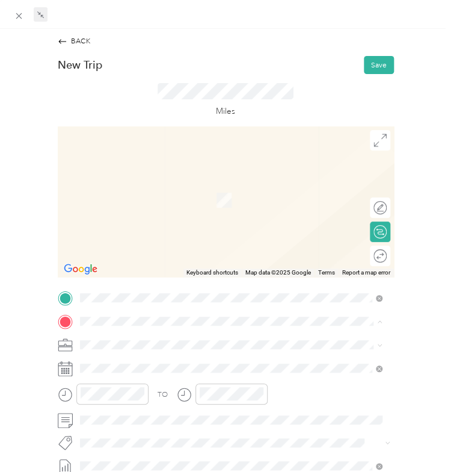
click at [124, 208] on span "[STREET_ADDRESS]" at bounding box center [133, 211] width 66 height 9
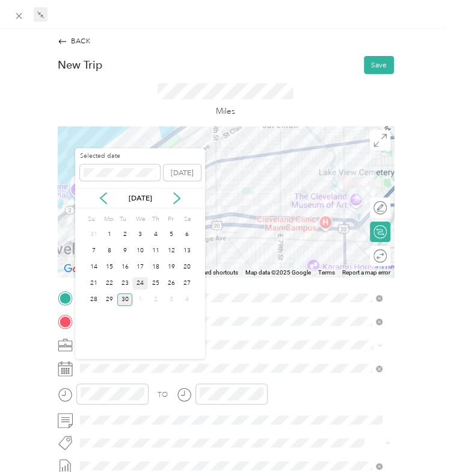
click at [142, 283] on div "24" at bounding box center [140, 283] width 16 height 13
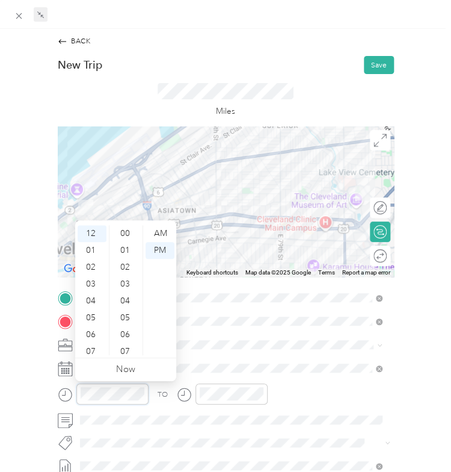
scroll to position [826, 0]
click at [88, 300] on div "04" at bounding box center [92, 301] width 29 height 17
click at [94, 231] on div "12" at bounding box center [92, 233] width 29 height 17
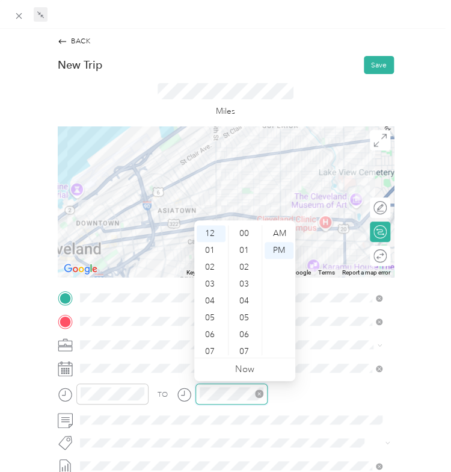
scroll to position [826, 0]
click at [373, 67] on button "Save" at bounding box center [379, 65] width 30 height 18
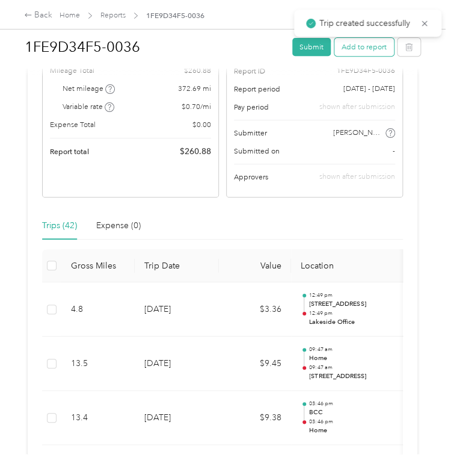
click at [355, 45] on button "Add to report" at bounding box center [365, 47] width 60 height 18
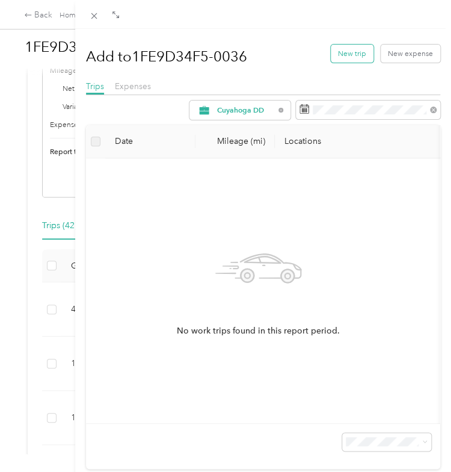
click at [350, 52] on button "New trip" at bounding box center [352, 54] width 43 height 18
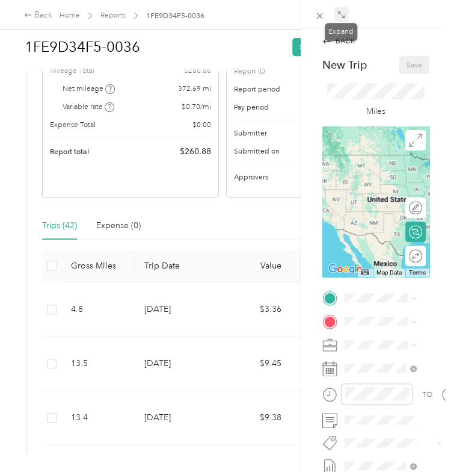
click at [339, 13] on icon at bounding box center [342, 15] width 8 height 8
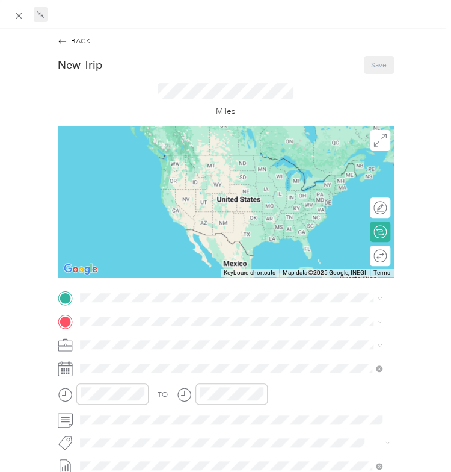
click at [130, 347] on span "[STREET_ADDRESS]" at bounding box center [133, 349] width 66 height 9
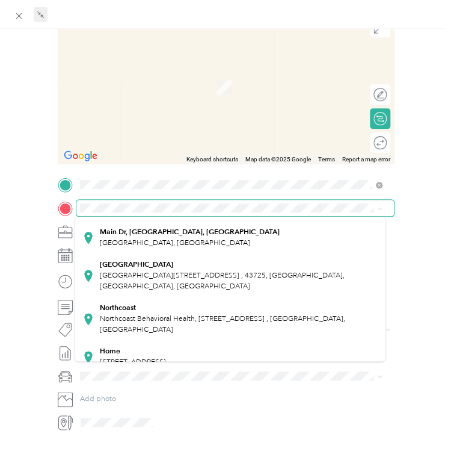
scroll to position [171, 0]
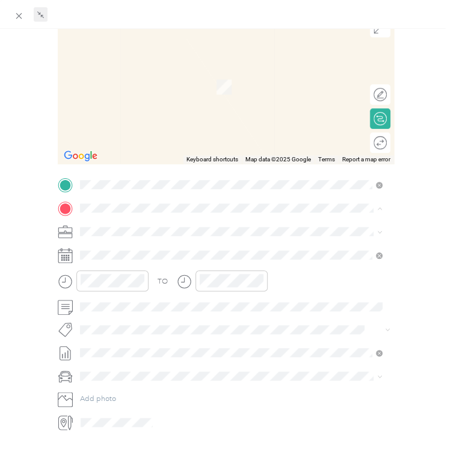
click at [104, 304] on span "[STREET_ADDRESS]" at bounding box center [133, 306] width 66 height 9
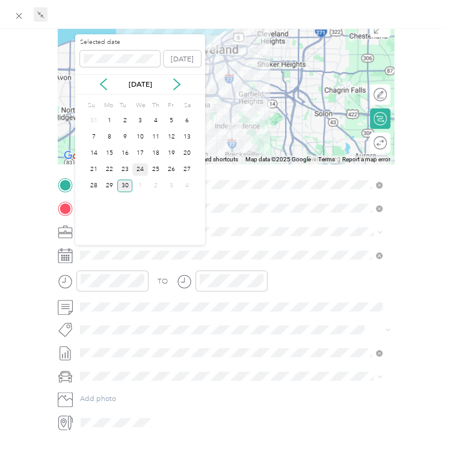
click at [141, 166] on div "24" at bounding box center [140, 169] width 16 height 13
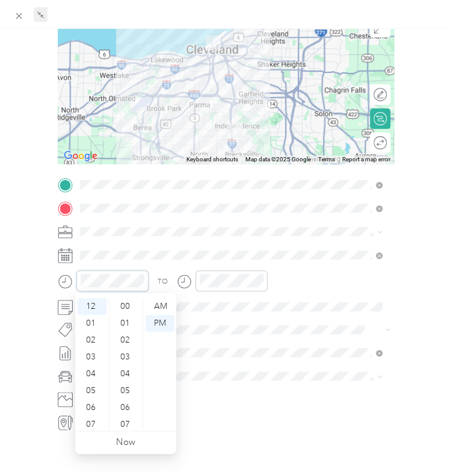
scroll to position [826, 0]
click at [87, 371] on div "04" at bounding box center [92, 373] width 29 height 17
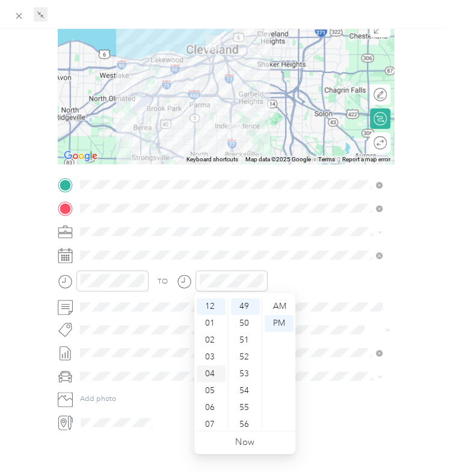
click at [209, 368] on div "04" at bounding box center [211, 373] width 29 height 17
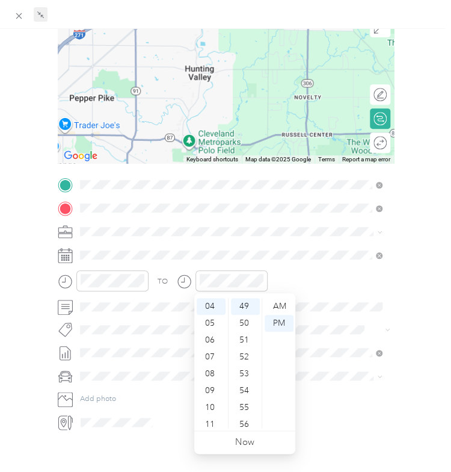
scroll to position [0, 0]
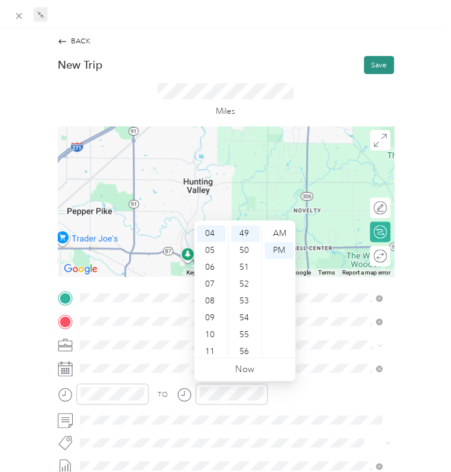
click at [370, 61] on button "Save" at bounding box center [379, 65] width 30 height 18
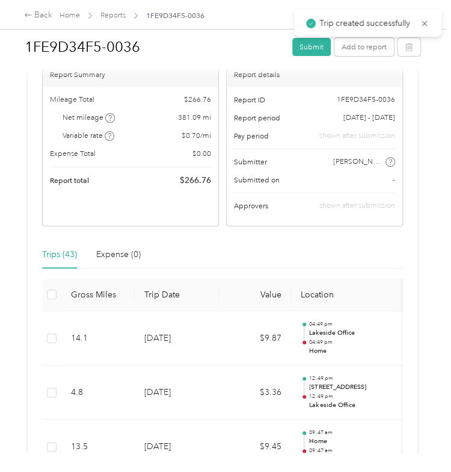
scroll to position [72, 0]
click at [356, 48] on button "Add to report" at bounding box center [365, 47] width 60 height 18
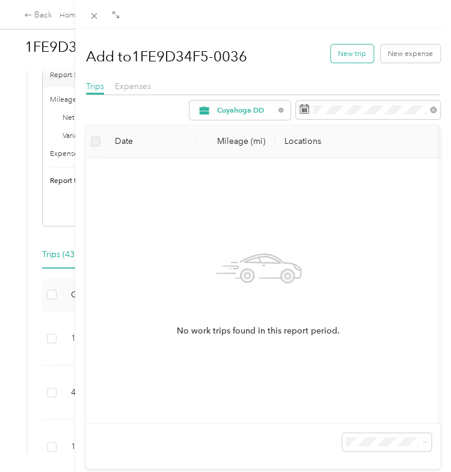
click at [349, 50] on button "New trip" at bounding box center [352, 54] width 43 height 18
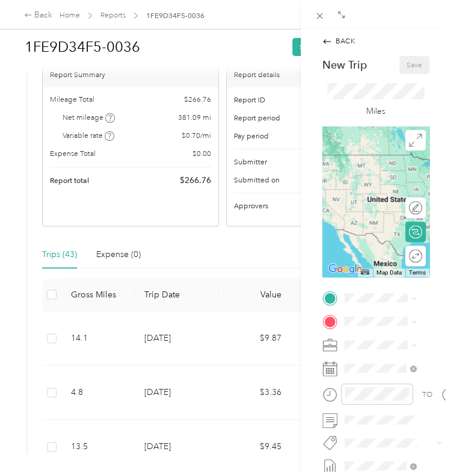
click at [255, 252] on div "BACK New Trip Save This trip cannot be edited because it is either under review…" at bounding box center [225, 236] width 451 height 472
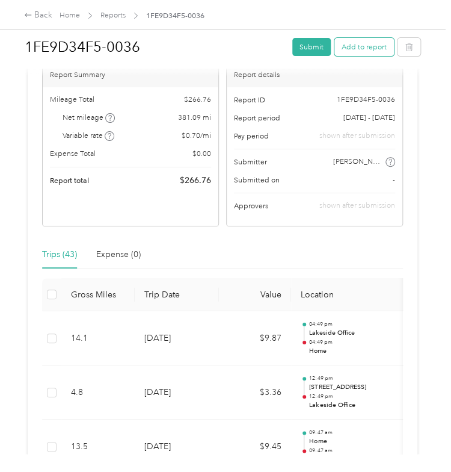
click at [358, 41] on button "Add to report" at bounding box center [365, 47] width 60 height 18
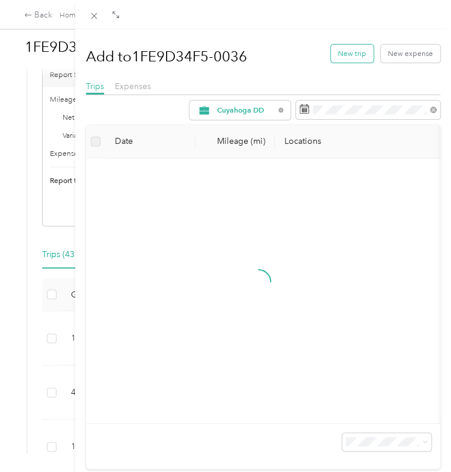
click at [337, 55] on button "New trip" at bounding box center [352, 54] width 43 height 18
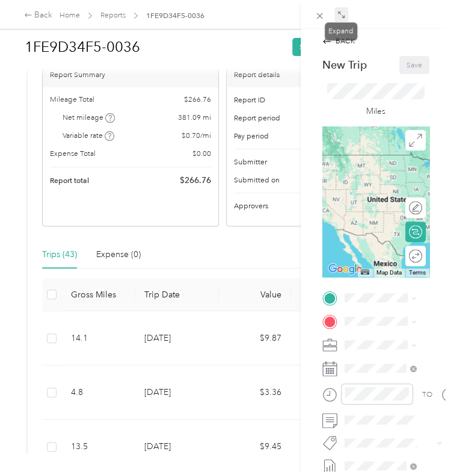
click at [335, 14] on span at bounding box center [342, 14] width 14 height 14
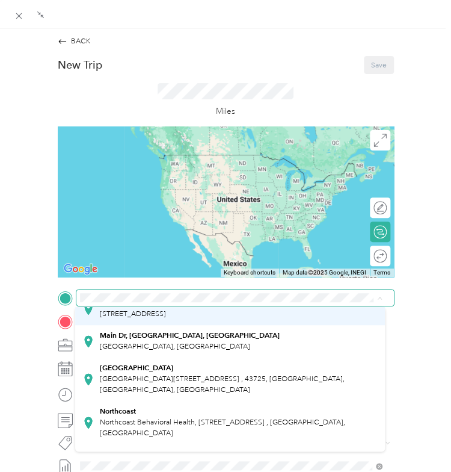
scroll to position [171, 0]
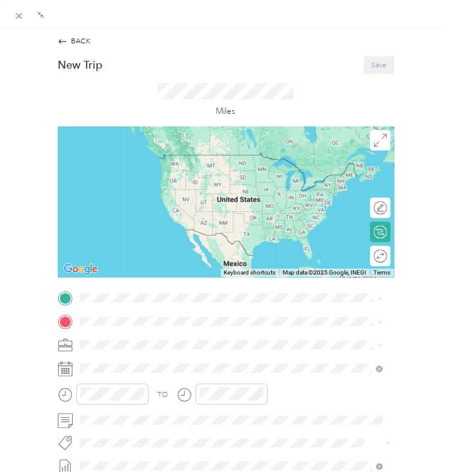
click at [106, 398] on span "[STREET_ADDRESS]" at bounding box center [133, 396] width 66 height 9
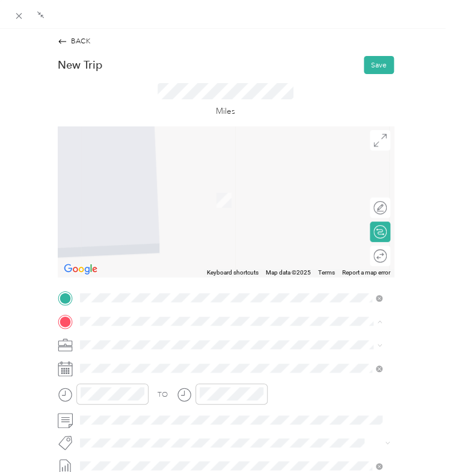
click at [135, 202] on div "Lakeside Office [STREET_ADDRESS]" at bounding box center [133, 207] width 66 height 22
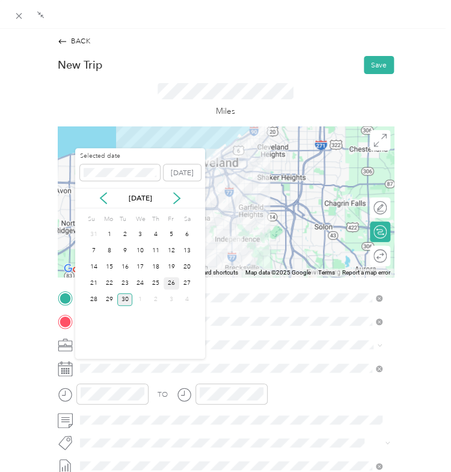
click at [171, 286] on div "26" at bounding box center [172, 283] width 16 height 13
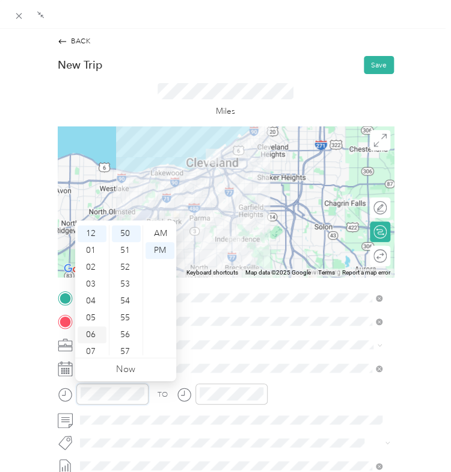
scroll to position [72, 0]
click at [90, 295] on div "08" at bounding box center [92, 296] width 29 height 17
click at [158, 225] on div "AM" at bounding box center [160, 233] width 29 height 17
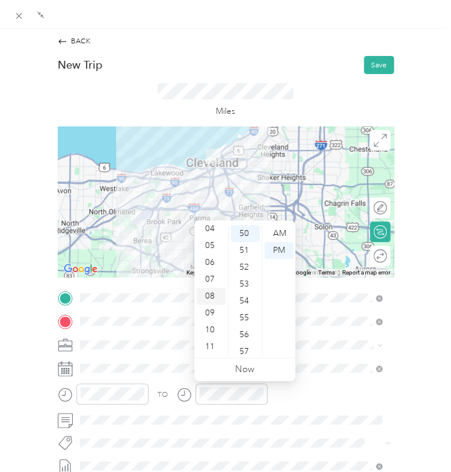
click at [208, 297] on div "08" at bounding box center [211, 296] width 29 height 17
click at [282, 229] on div "AM" at bounding box center [279, 233] width 29 height 17
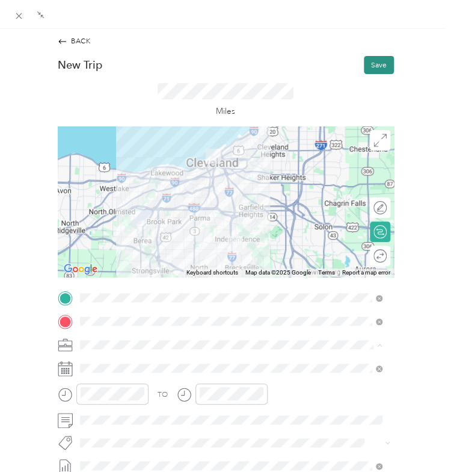
click at [373, 61] on button "Save" at bounding box center [379, 65] width 30 height 18
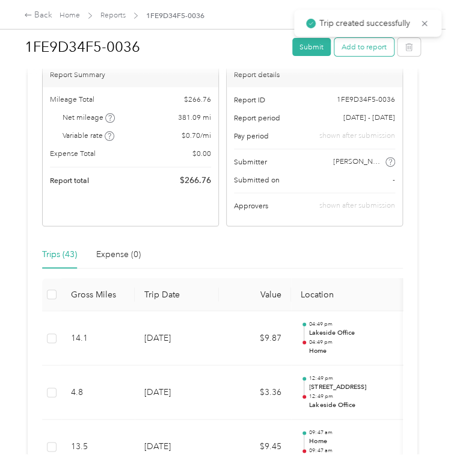
click at [343, 48] on button "Add to report" at bounding box center [365, 47] width 60 height 18
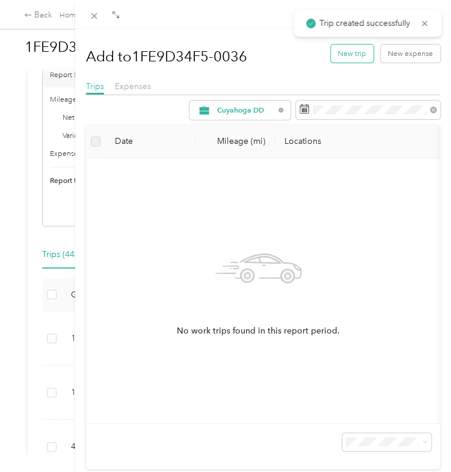
click at [344, 47] on button "New trip" at bounding box center [352, 54] width 43 height 18
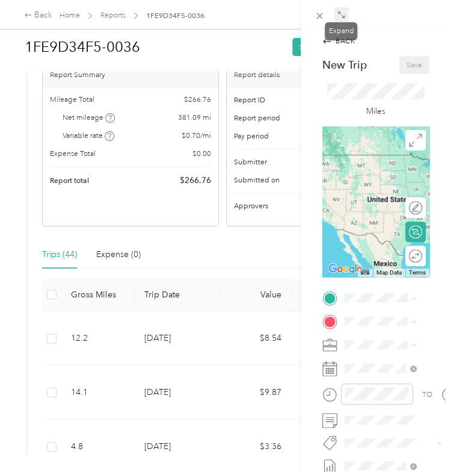
click at [339, 17] on icon at bounding box center [342, 15] width 8 height 8
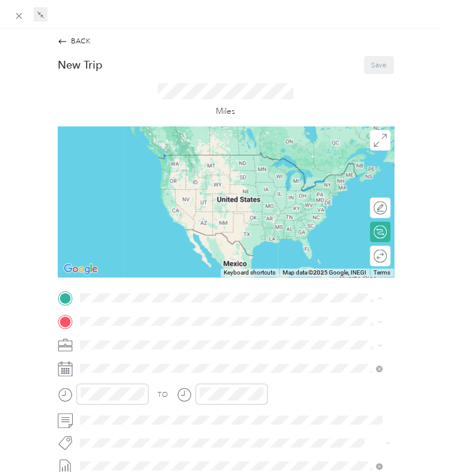
click at [120, 339] on strong "Lakeside Office" at bounding box center [126, 339] width 52 height 9
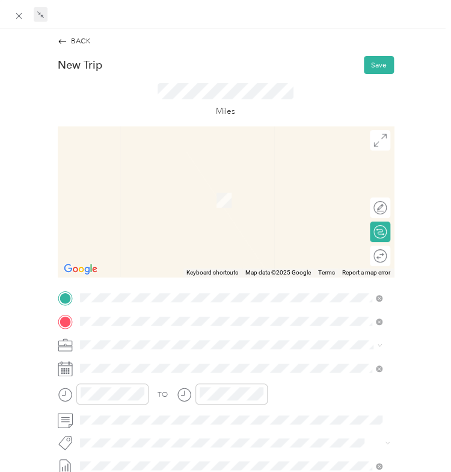
click at [123, 200] on span "15155 Pearl Road Strongsville, Ohio 44136, United States" at bounding box center [152, 195] width 105 height 9
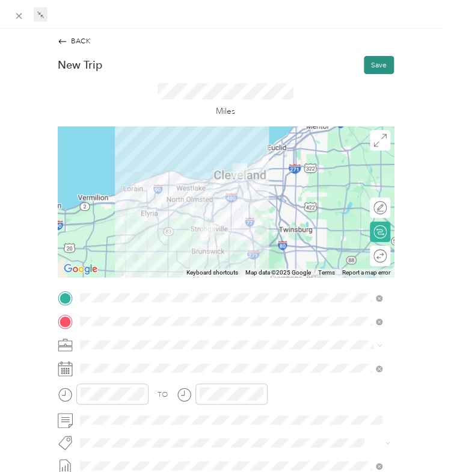
click at [368, 61] on button "Save" at bounding box center [379, 65] width 30 height 18
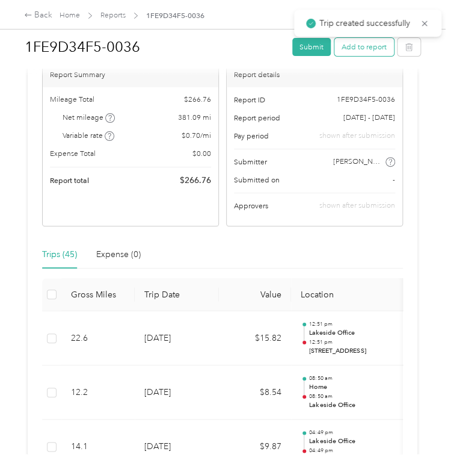
click at [356, 46] on button "Add to report" at bounding box center [365, 47] width 60 height 18
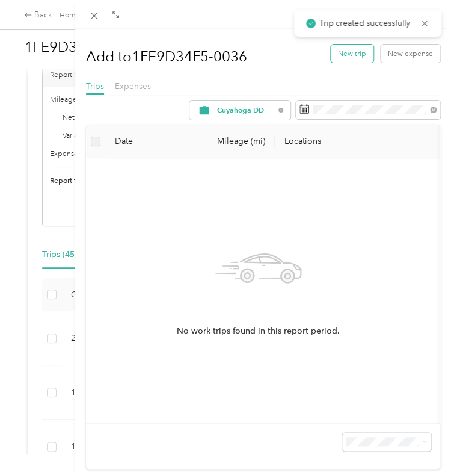
click at [340, 52] on button "New trip" at bounding box center [352, 54] width 43 height 18
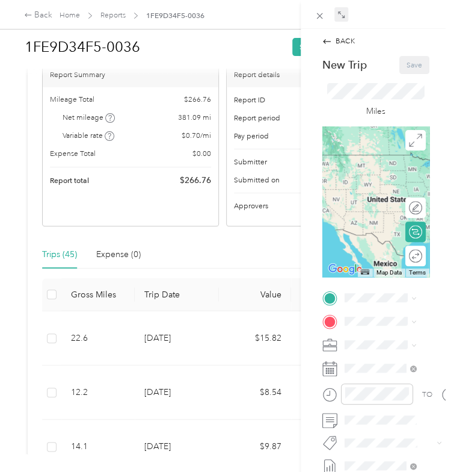
click at [342, 14] on icon at bounding box center [342, 15] width 8 height 8
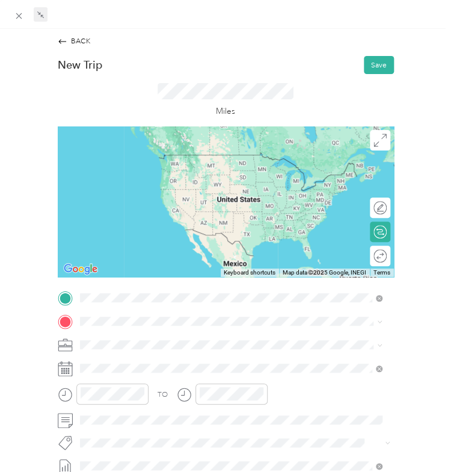
click at [130, 339] on span "15155 Pearl Road Strongsville, Ohio 44136, United States" at bounding box center [152, 334] width 105 height 9
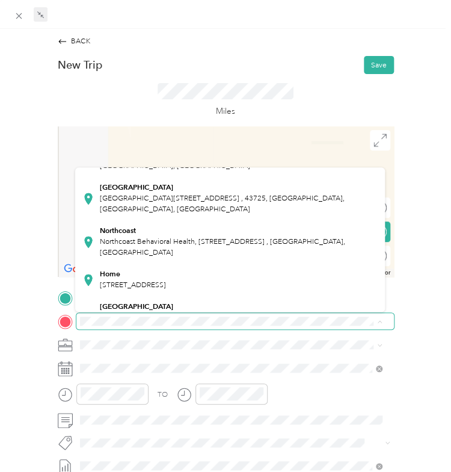
scroll to position [144, 0]
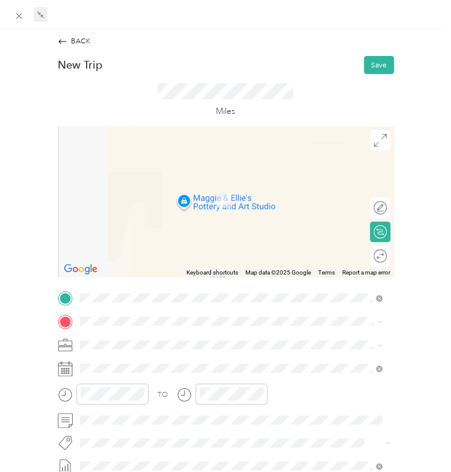
click at [117, 274] on strong "Home" at bounding box center [110, 272] width 20 height 9
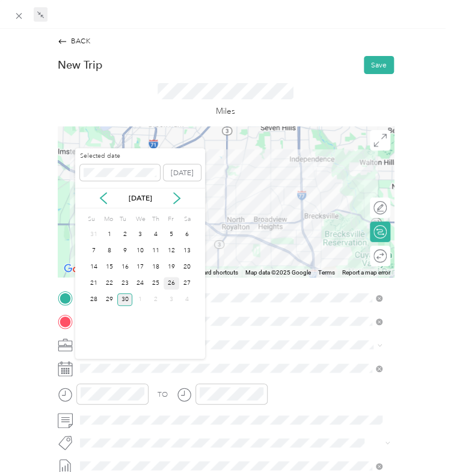
click at [169, 278] on div "26" at bounding box center [172, 283] width 16 height 13
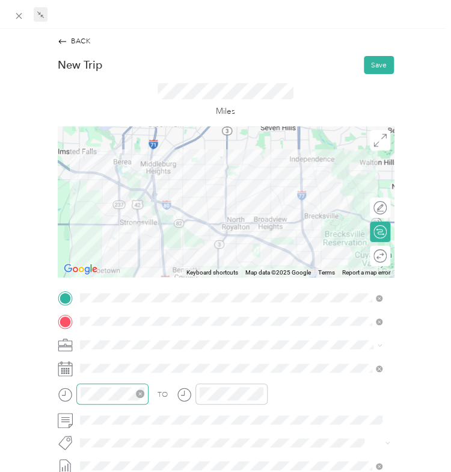
click at [94, 402] on div at bounding box center [112, 393] width 72 height 21
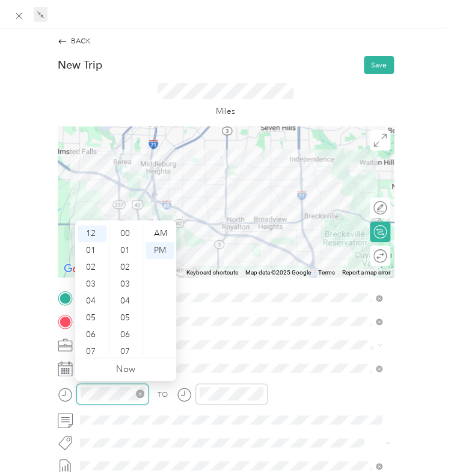
scroll to position [859, 0]
click at [91, 279] on div "03" at bounding box center [92, 284] width 29 height 17
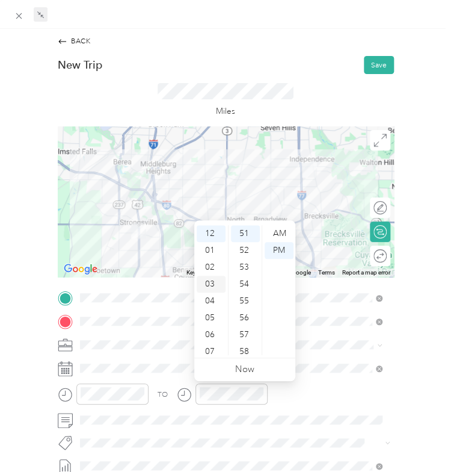
click at [209, 285] on div "03" at bounding box center [211, 284] width 29 height 17
click at [348, 78] on div "Miles" at bounding box center [226, 100] width 336 height 52
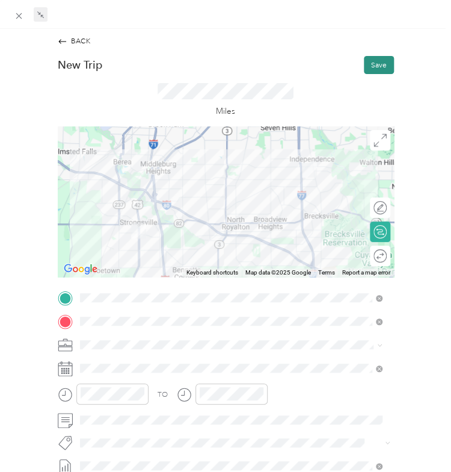
click at [366, 65] on button "Save" at bounding box center [379, 65] width 30 height 18
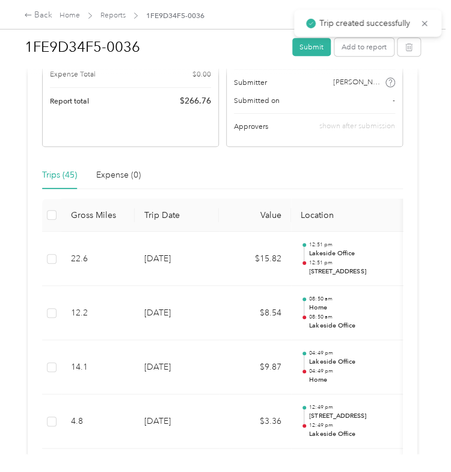
scroll to position [153, 0]
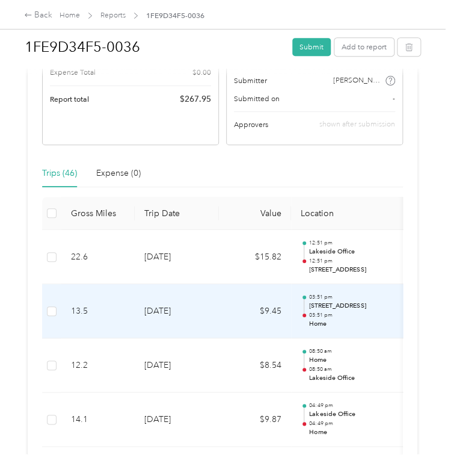
click at [195, 335] on td "9-26-2025" at bounding box center [177, 311] width 84 height 54
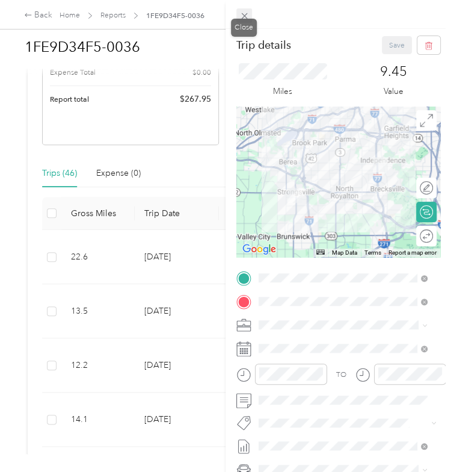
click at [242, 19] on icon at bounding box center [245, 16] width 10 height 10
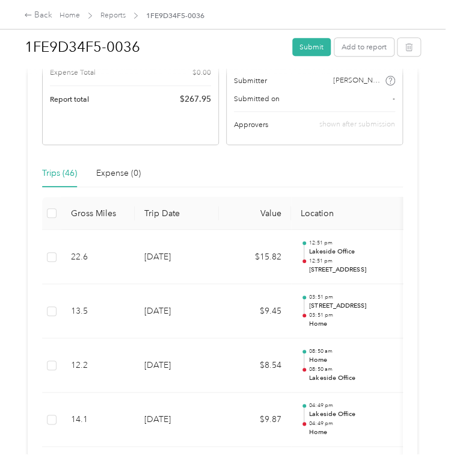
scroll to position [0, 0]
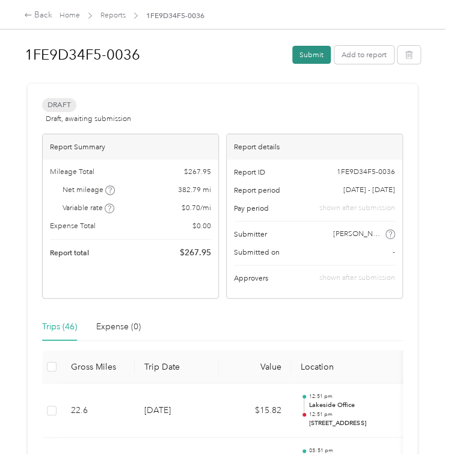
click at [306, 55] on button "Submit" at bounding box center [312, 55] width 39 height 18
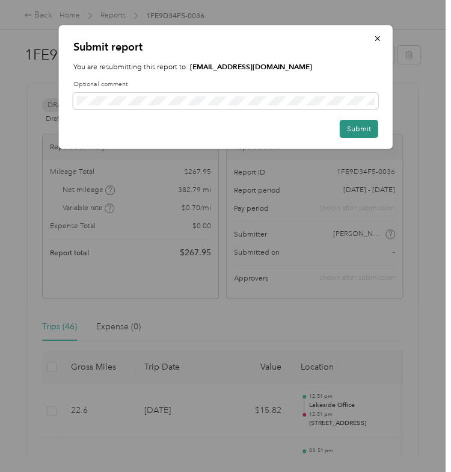
click at [359, 121] on button "Submit" at bounding box center [359, 129] width 39 height 18
